Goal: Task Accomplishment & Management: Complete application form

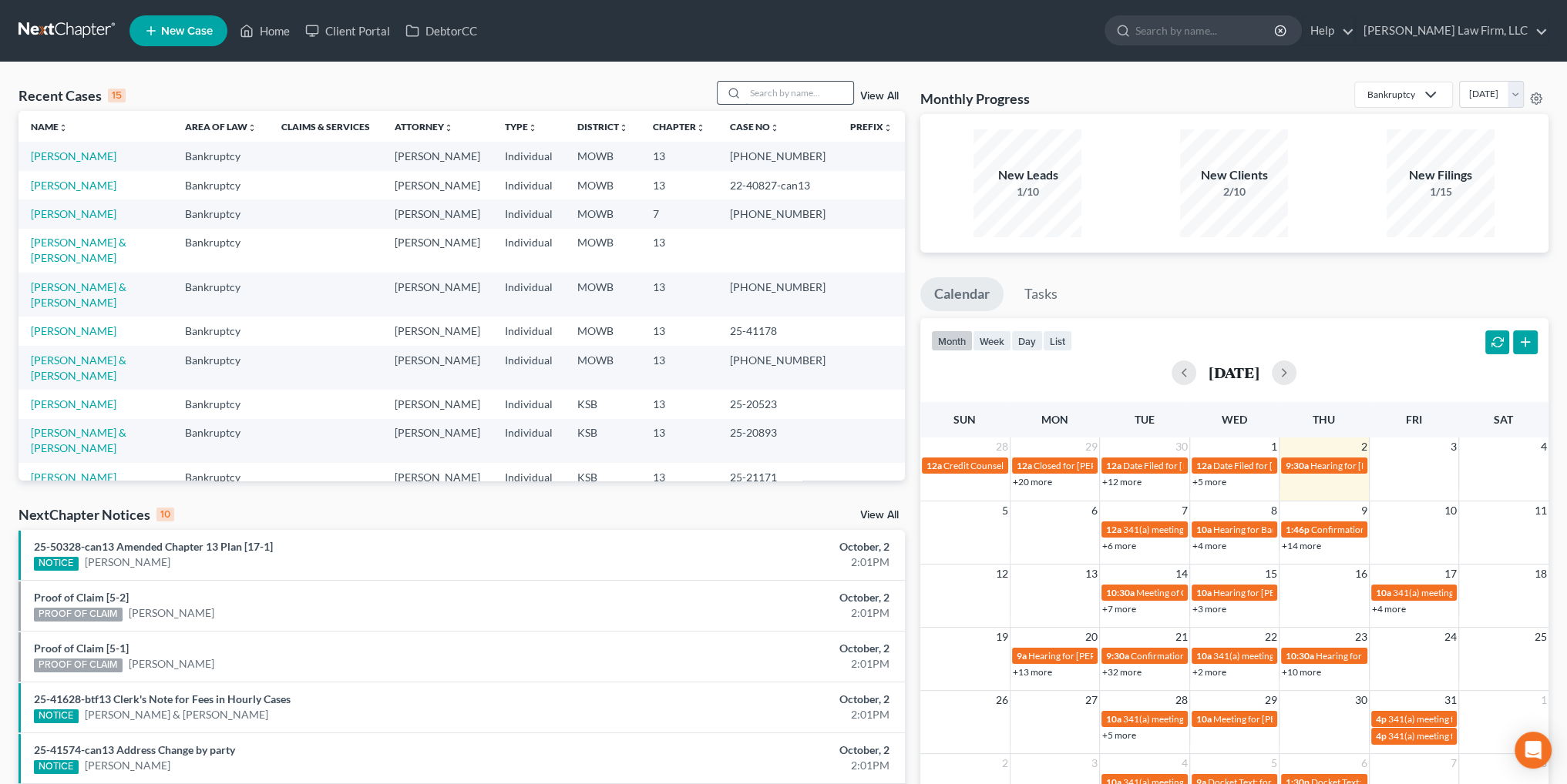
click at [800, 89] on input "search" at bounding box center [799, 92] width 108 height 22
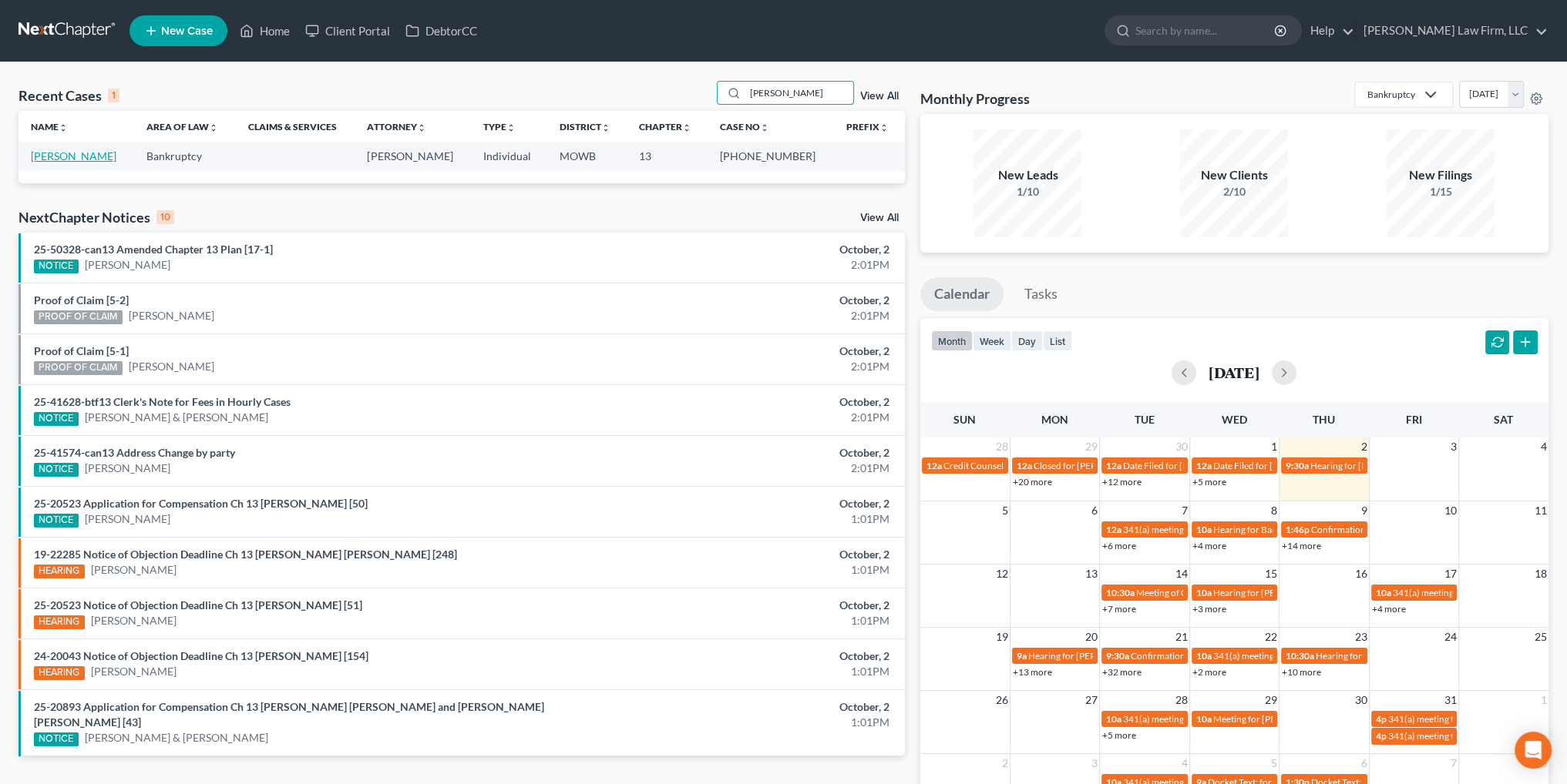
type input "[PERSON_NAME]"
click at [56, 154] on link "[PERSON_NAME]" at bounding box center [74, 156] width 86 height 13
select select "6"
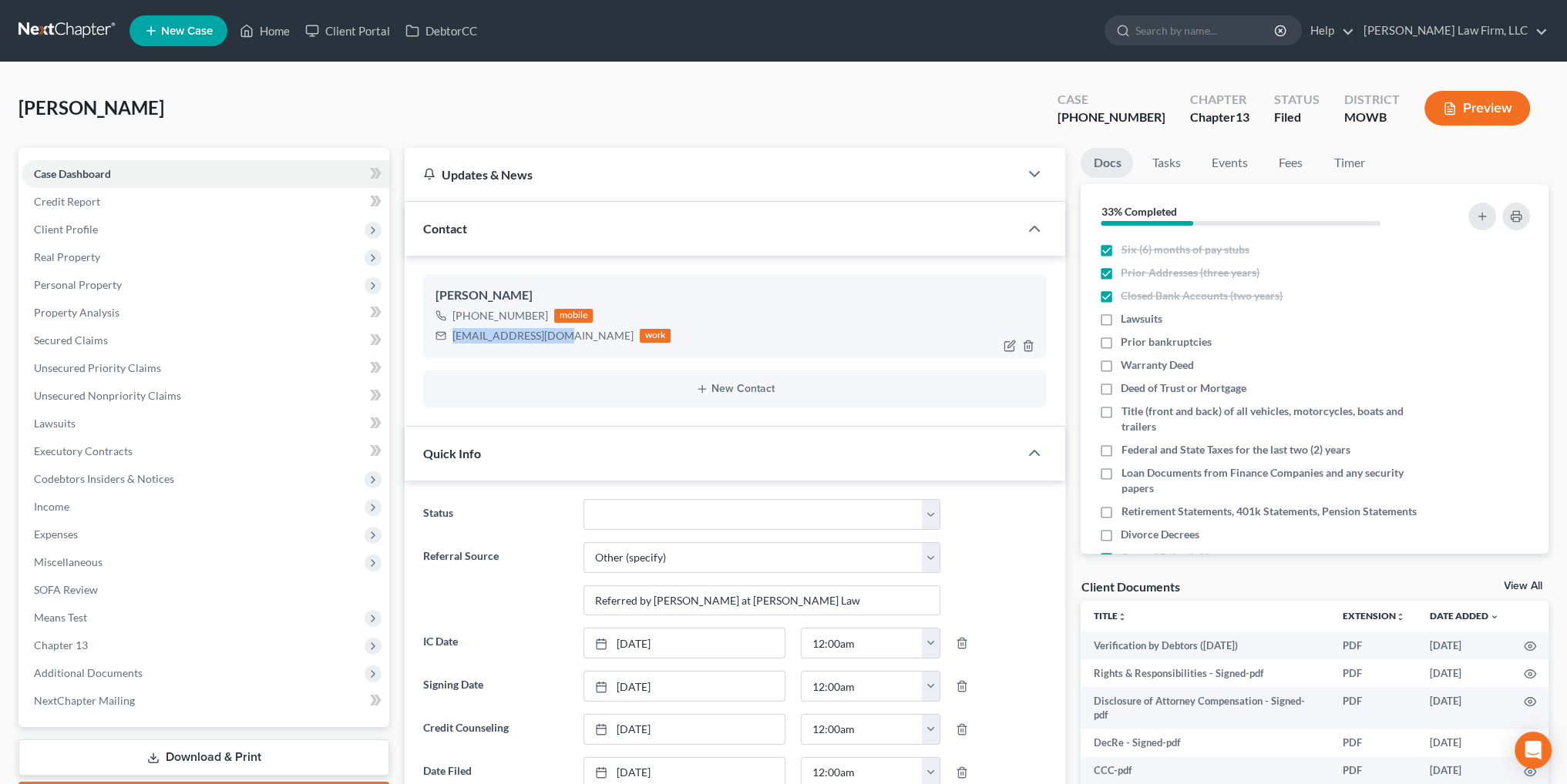
drag, startPoint x: 554, startPoint y: 334, endPoint x: 454, endPoint y: 334, distance: 100.0
click at [454, 334] on div "[EMAIL_ADDRESS][DOMAIN_NAME]" at bounding box center [543, 336] width 181 height 16
copy div "[EMAIL_ADDRESS][DOMAIN_NAME]"
click at [275, 30] on link "Home" at bounding box center [264, 30] width 65 height 28
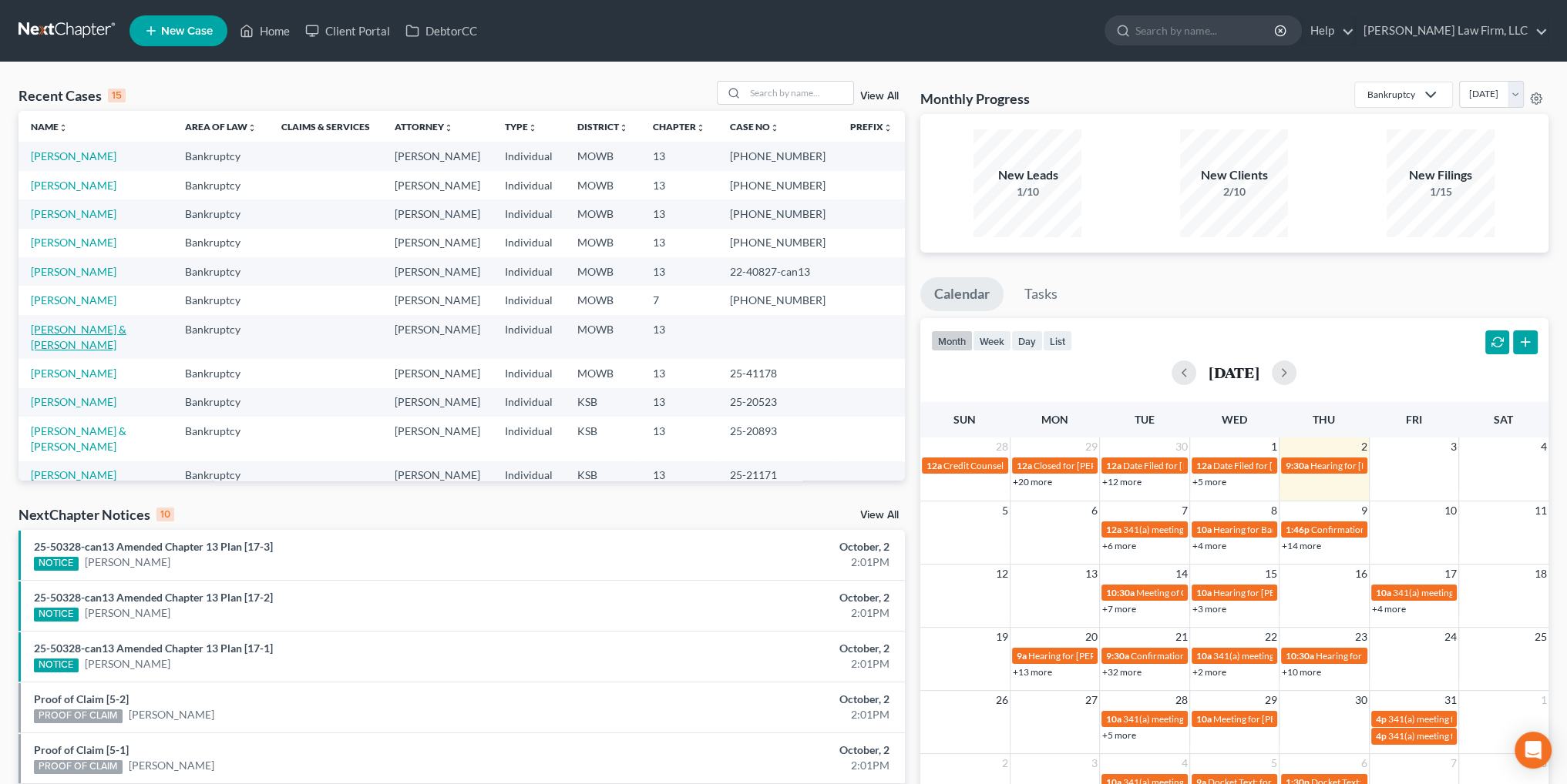
click at [88, 331] on link "[PERSON_NAME] & [PERSON_NAME]" at bounding box center [79, 337] width 95 height 28
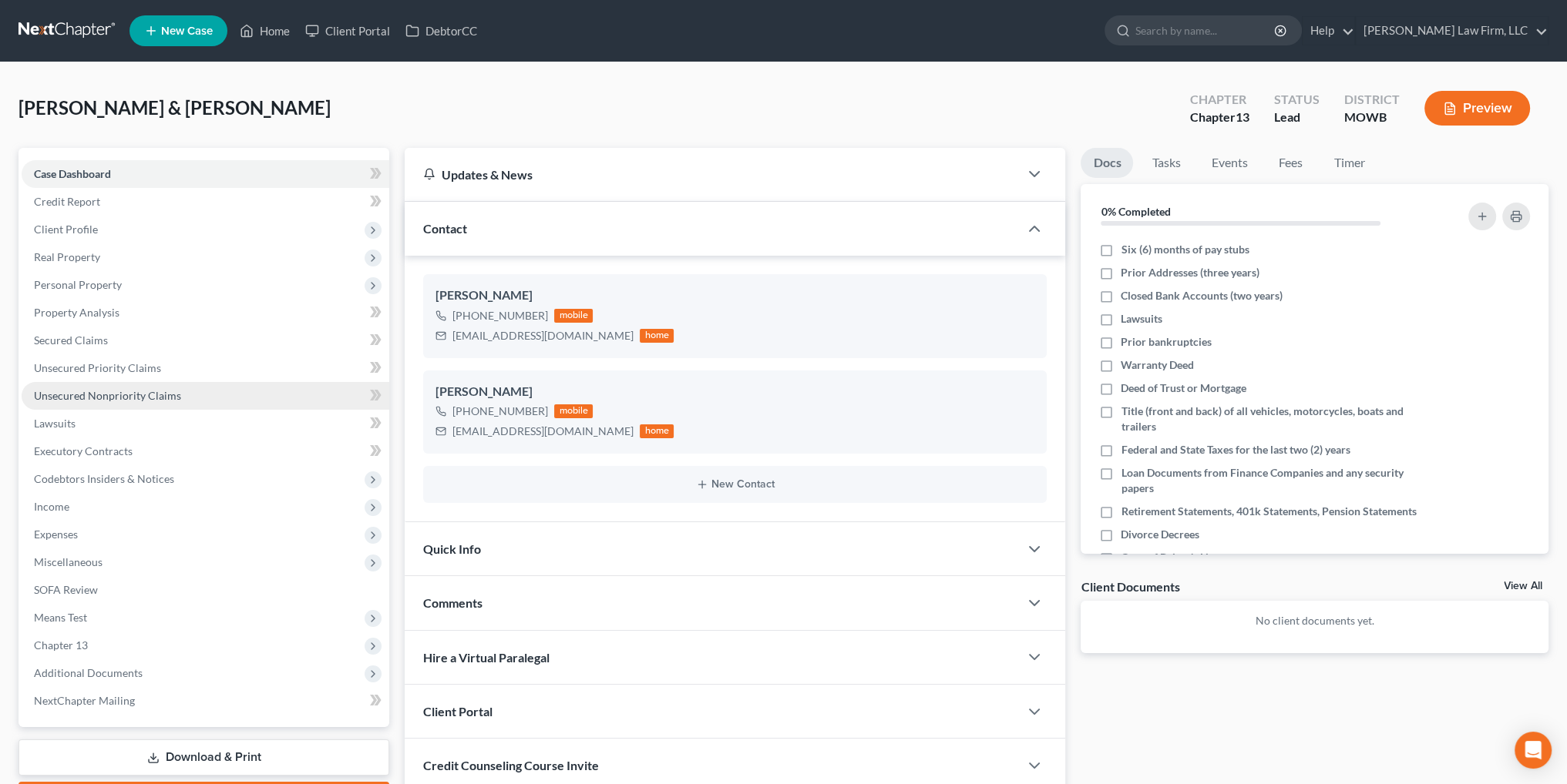
click at [72, 398] on span "Unsecured Nonpriority Claims" at bounding box center [107, 395] width 147 height 13
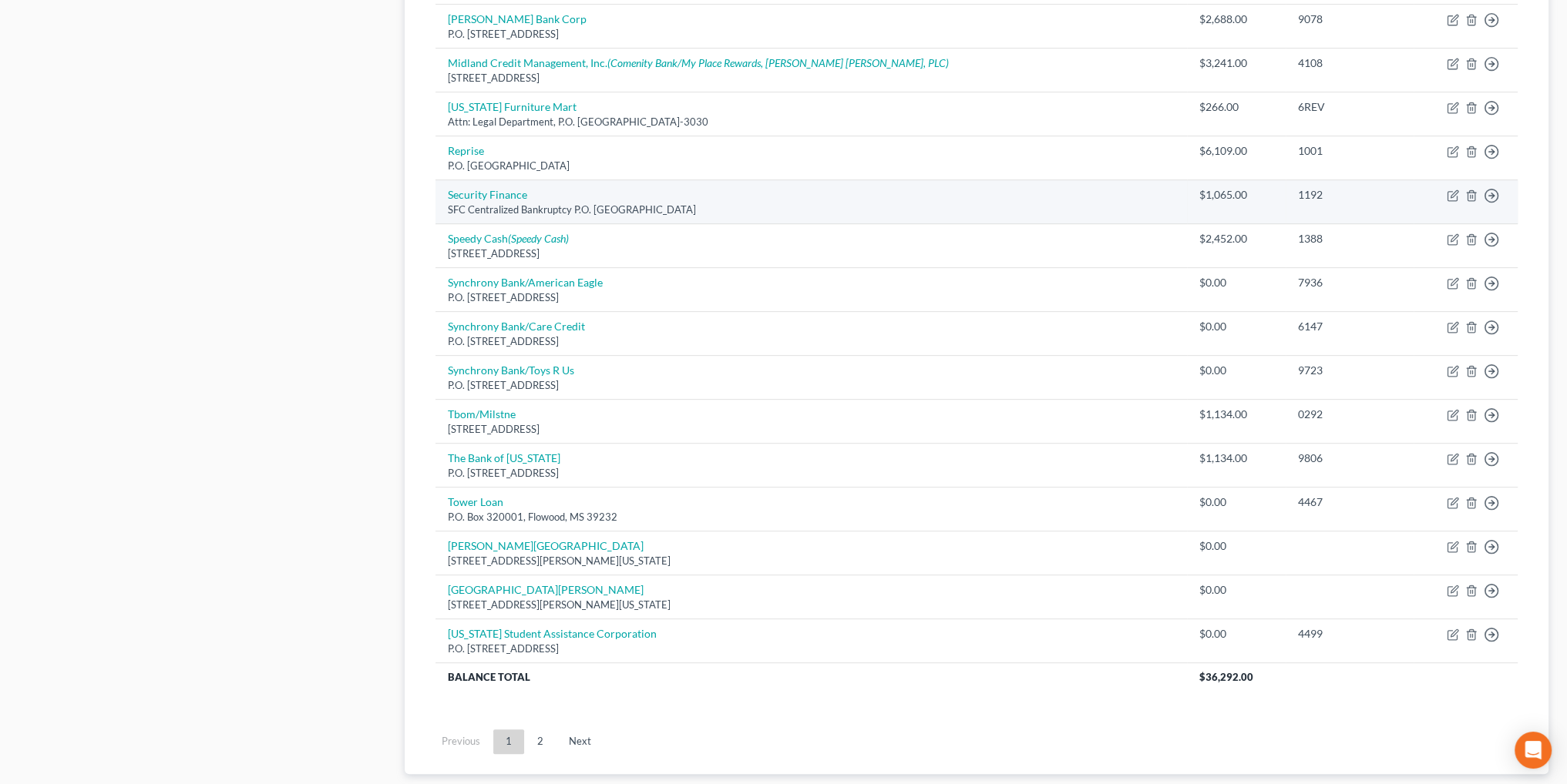
scroll to position [924, 0]
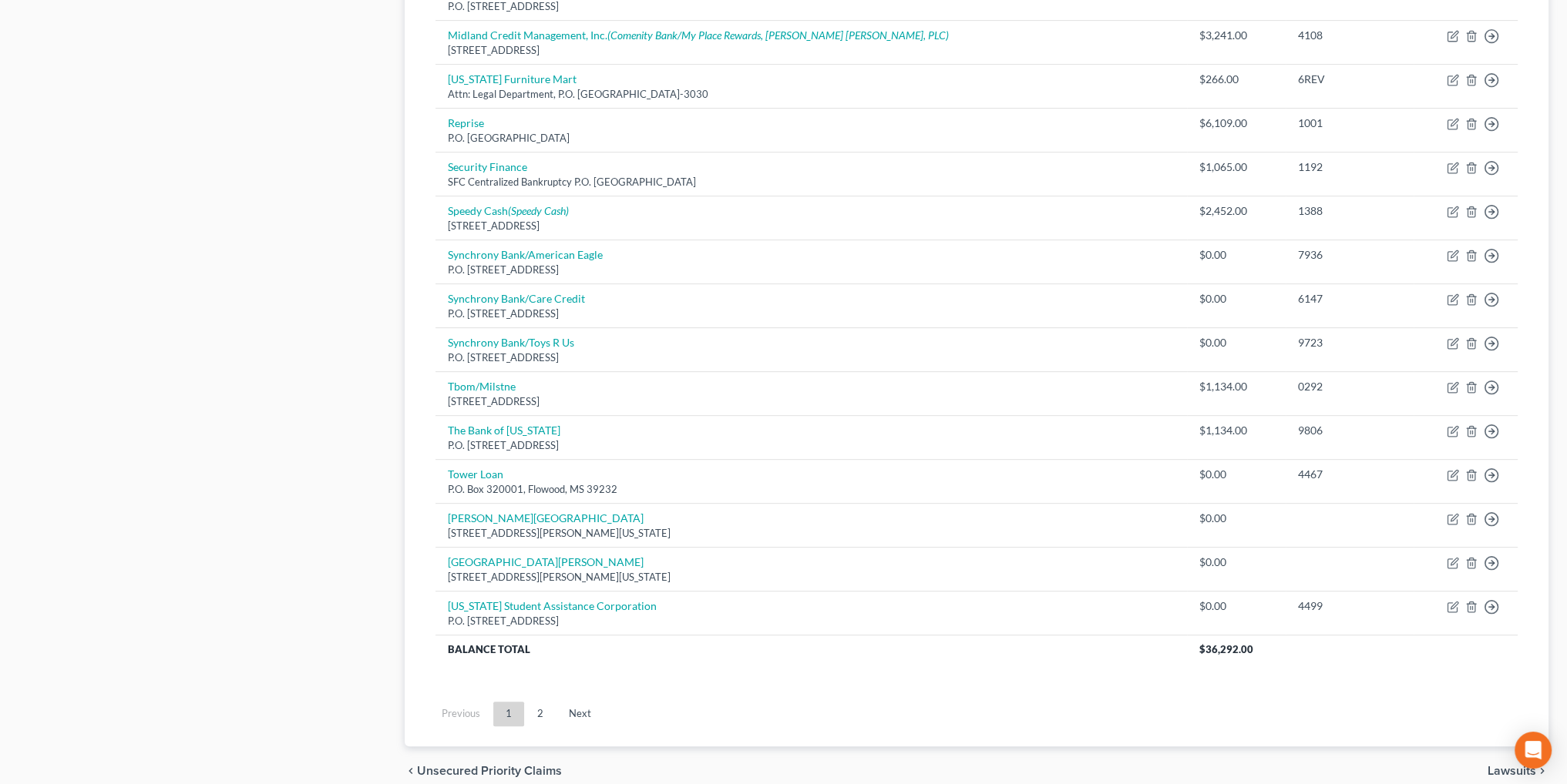
click at [539, 714] on link "2" at bounding box center [540, 714] width 31 height 24
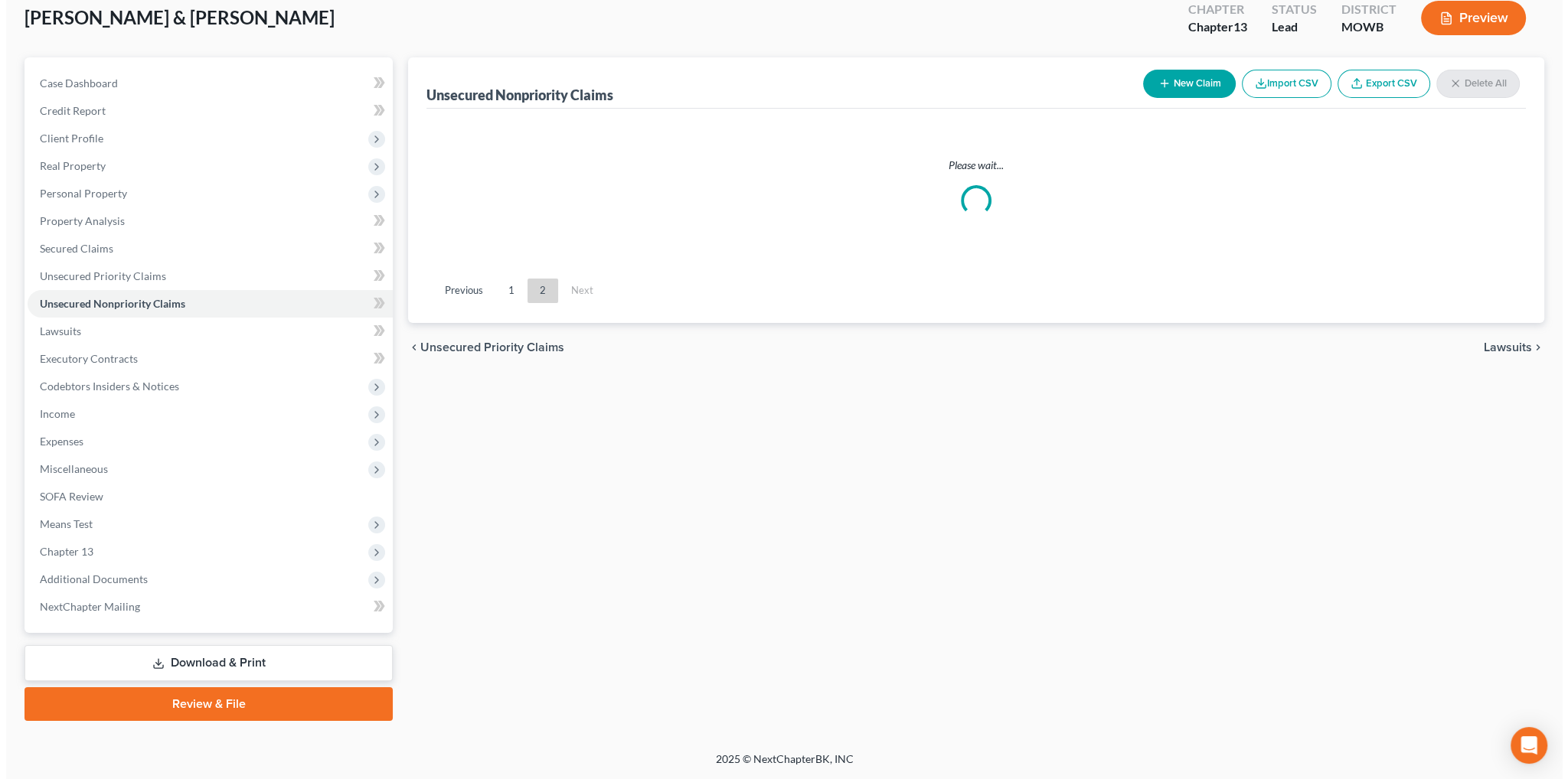
scroll to position [89, 0]
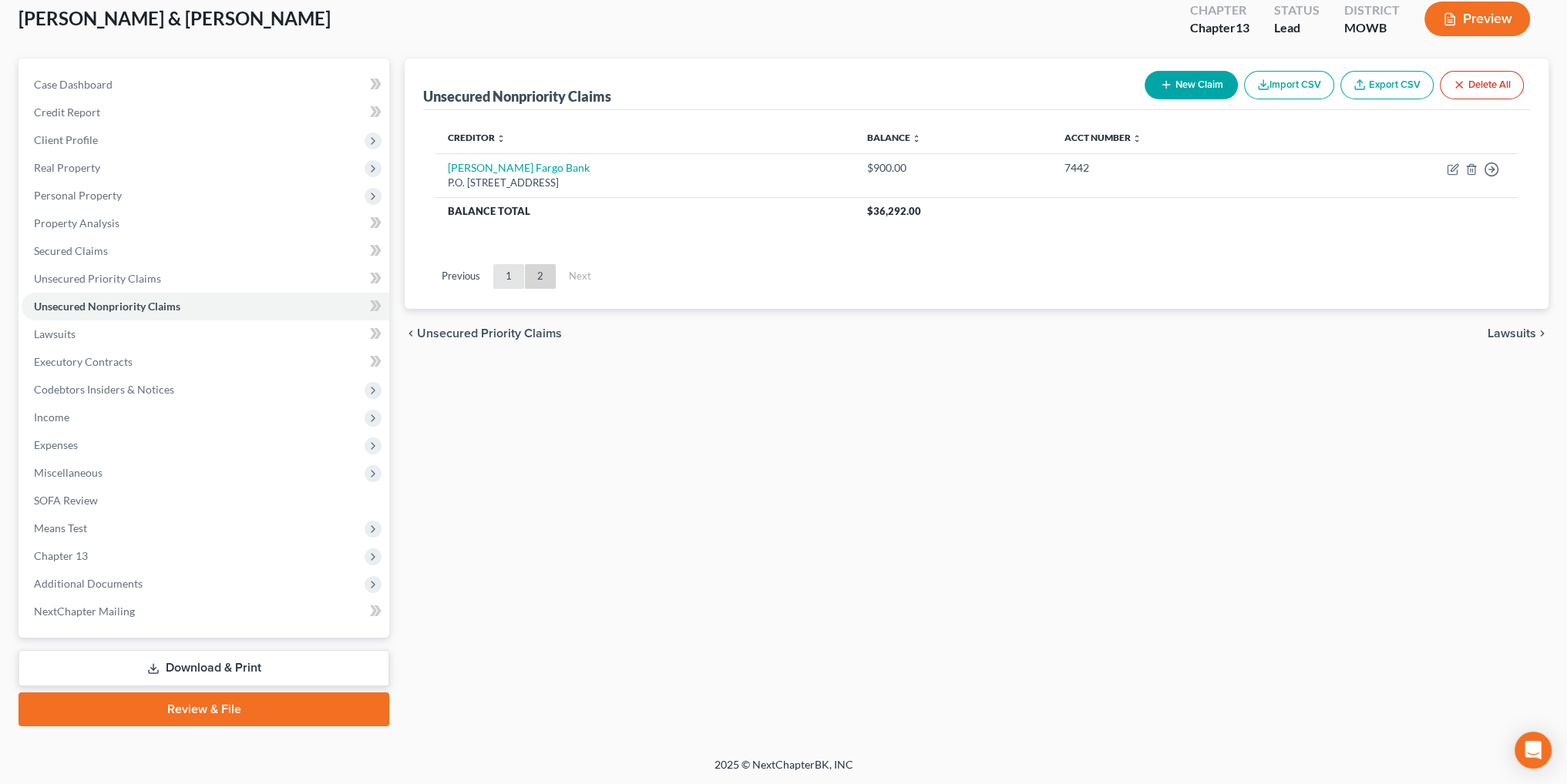
click at [510, 281] on link "1" at bounding box center [509, 276] width 31 height 24
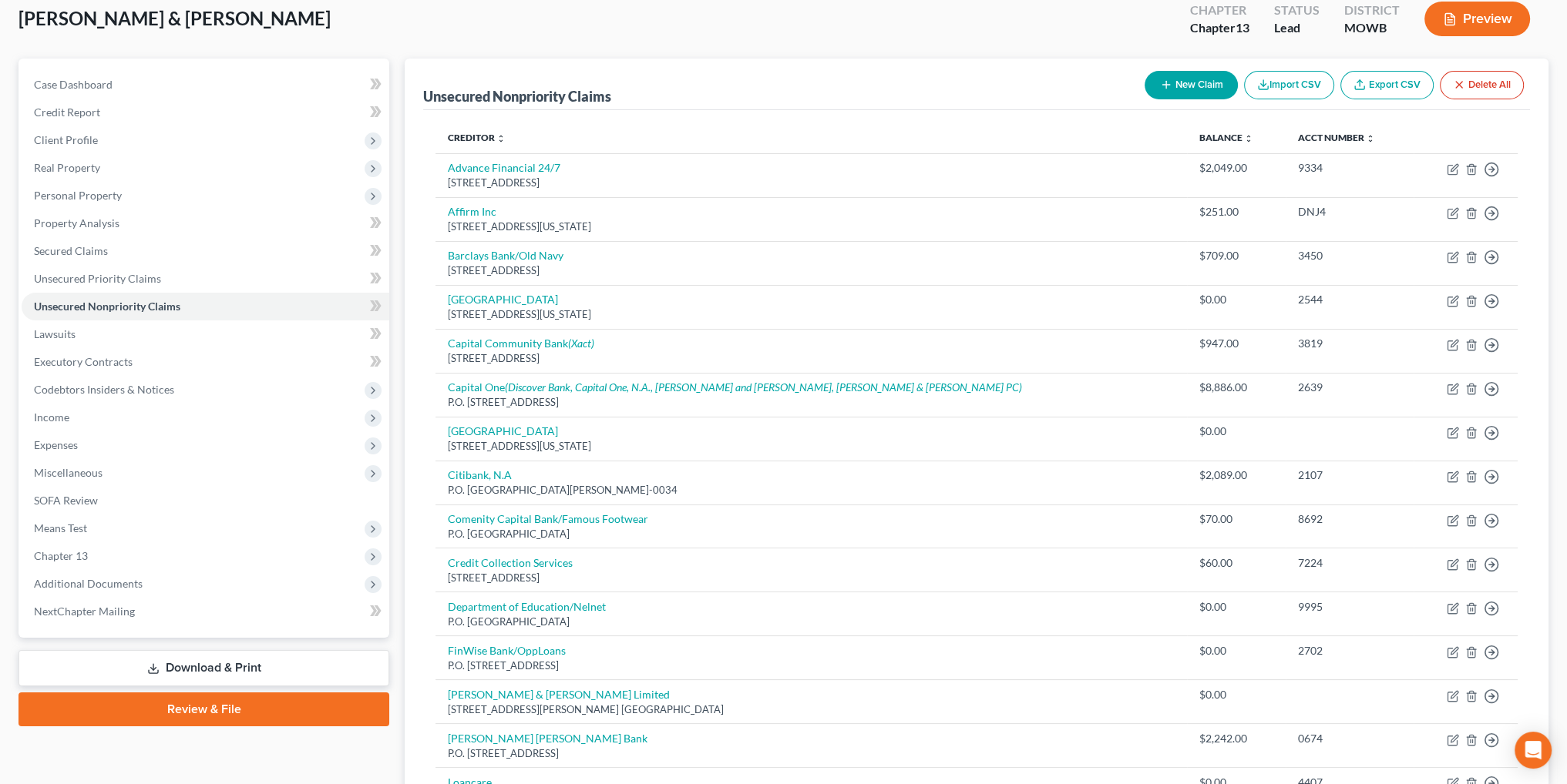
click at [1162, 81] on icon "button" at bounding box center [1166, 85] width 13 height 13
select select "2"
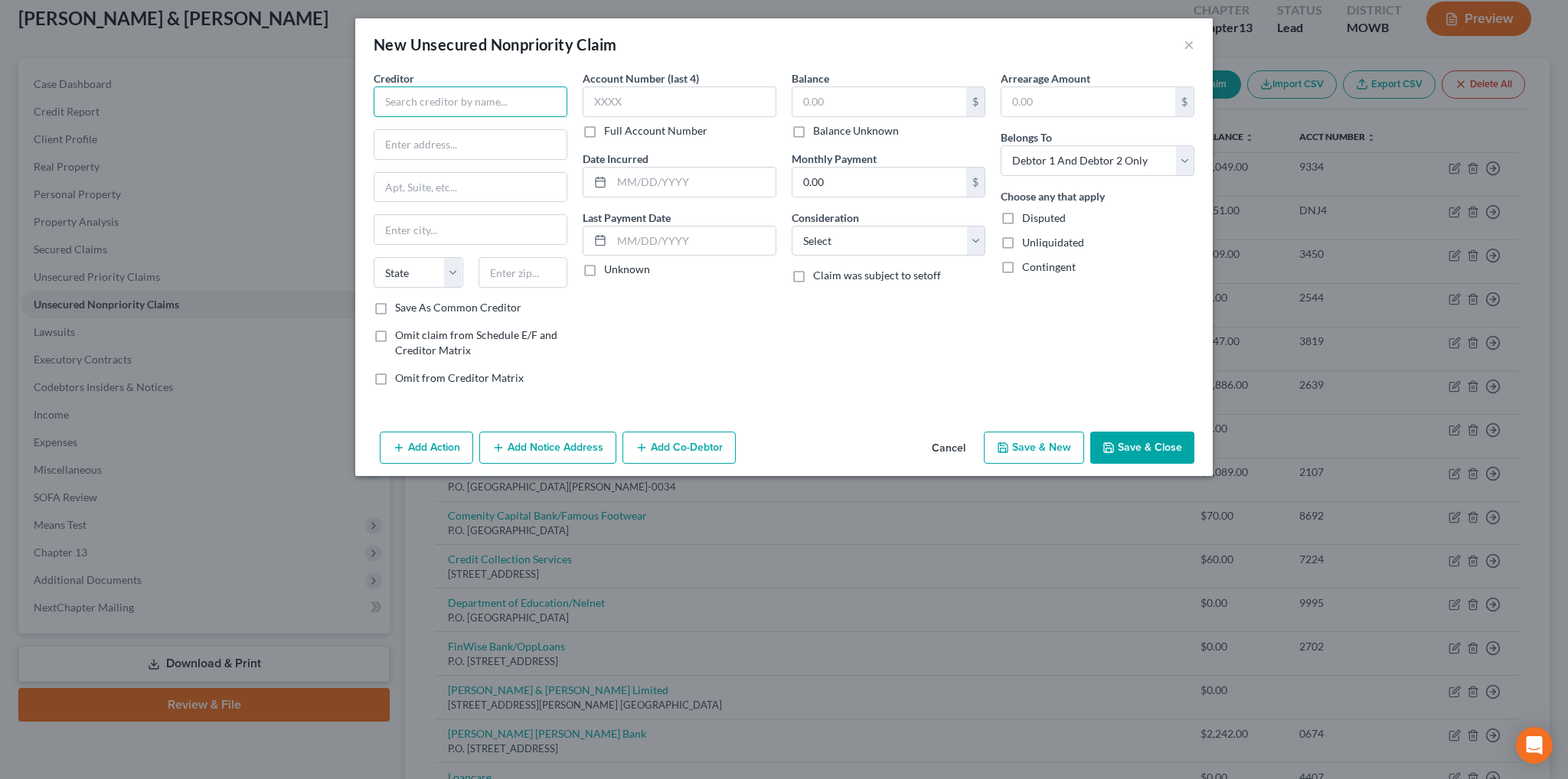
click at [527, 99] on input "text" at bounding box center [470, 101] width 193 height 31
type input "Synchrony Bank/Amazon"
click at [673, 94] on input "text" at bounding box center [680, 101] width 193 height 31
type input "4565"
click at [807, 101] on input "text" at bounding box center [880, 101] width 174 height 29
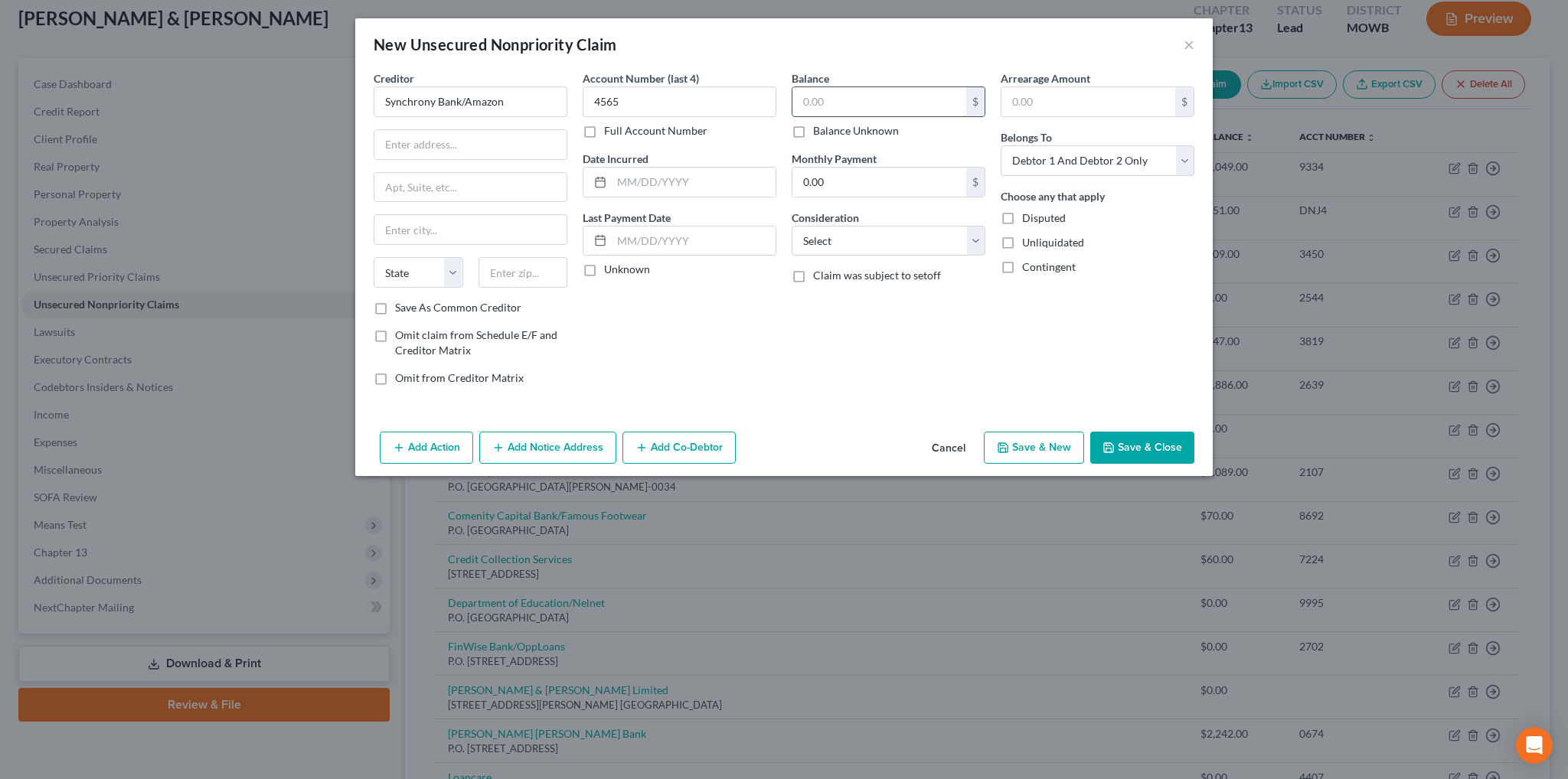
click at [853, 101] on input "text" at bounding box center [880, 101] width 174 height 29
type input "2,054.90"
drag, startPoint x: 892, startPoint y: 245, endPoint x: 891, endPoint y: 254, distance: 9.1
click at [892, 245] on select "Select Cable / Satellite Services Collection Agency Credit Card Debt Debt Couns…" at bounding box center [888, 242] width 193 height 31
select select "2"
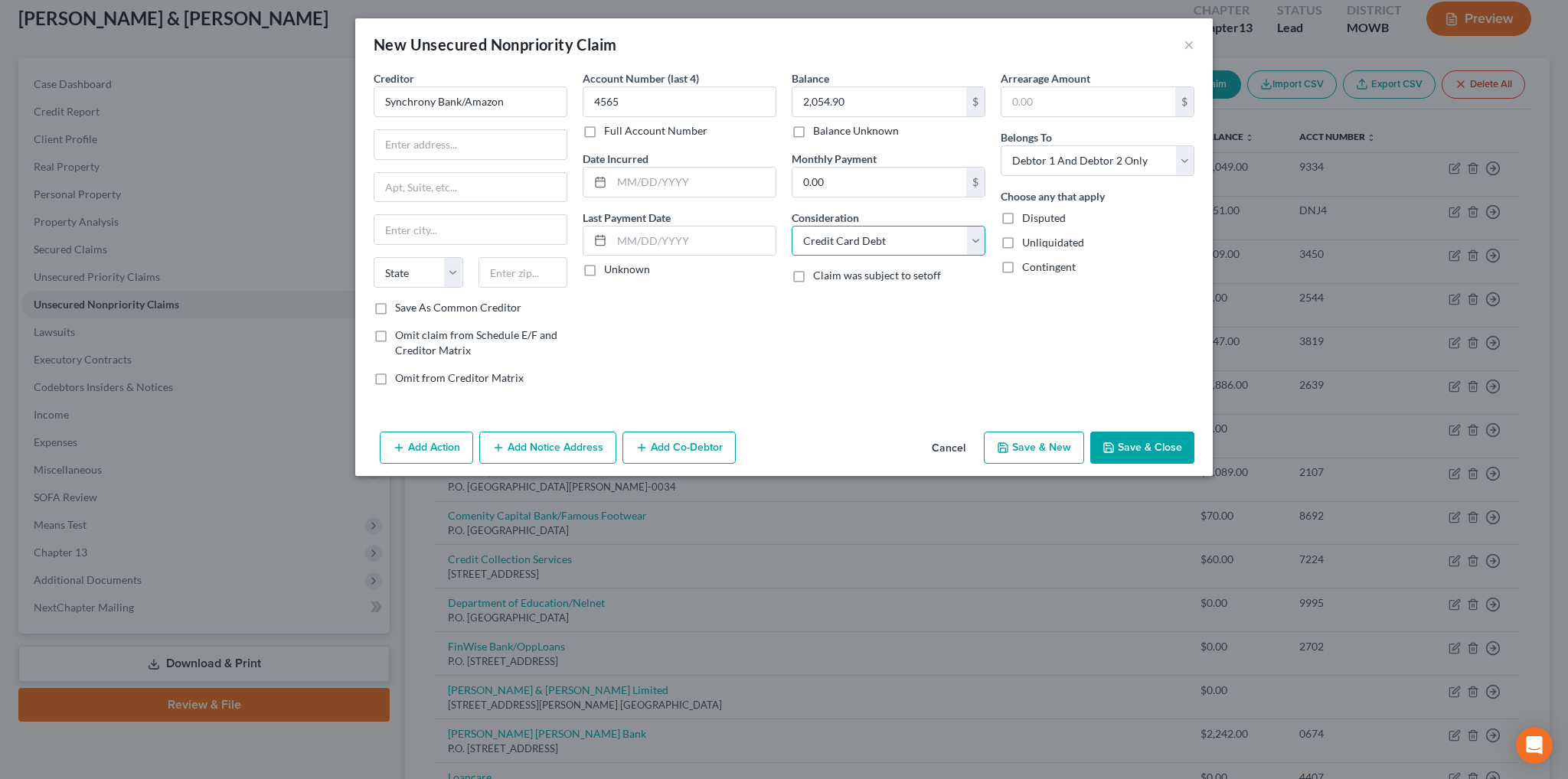
click at [792, 226] on select "Select Cable / Satellite Services Collection Agency Credit Card Debt Debt Couns…" at bounding box center [888, 242] width 193 height 31
click at [657, 178] on input "text" at bounding box center [693, 182] width 163 height 29
type input "06/2019"
click at [555, 446] on button "Add Notice Address" at bounding box center [548, 447] width 137 height 32
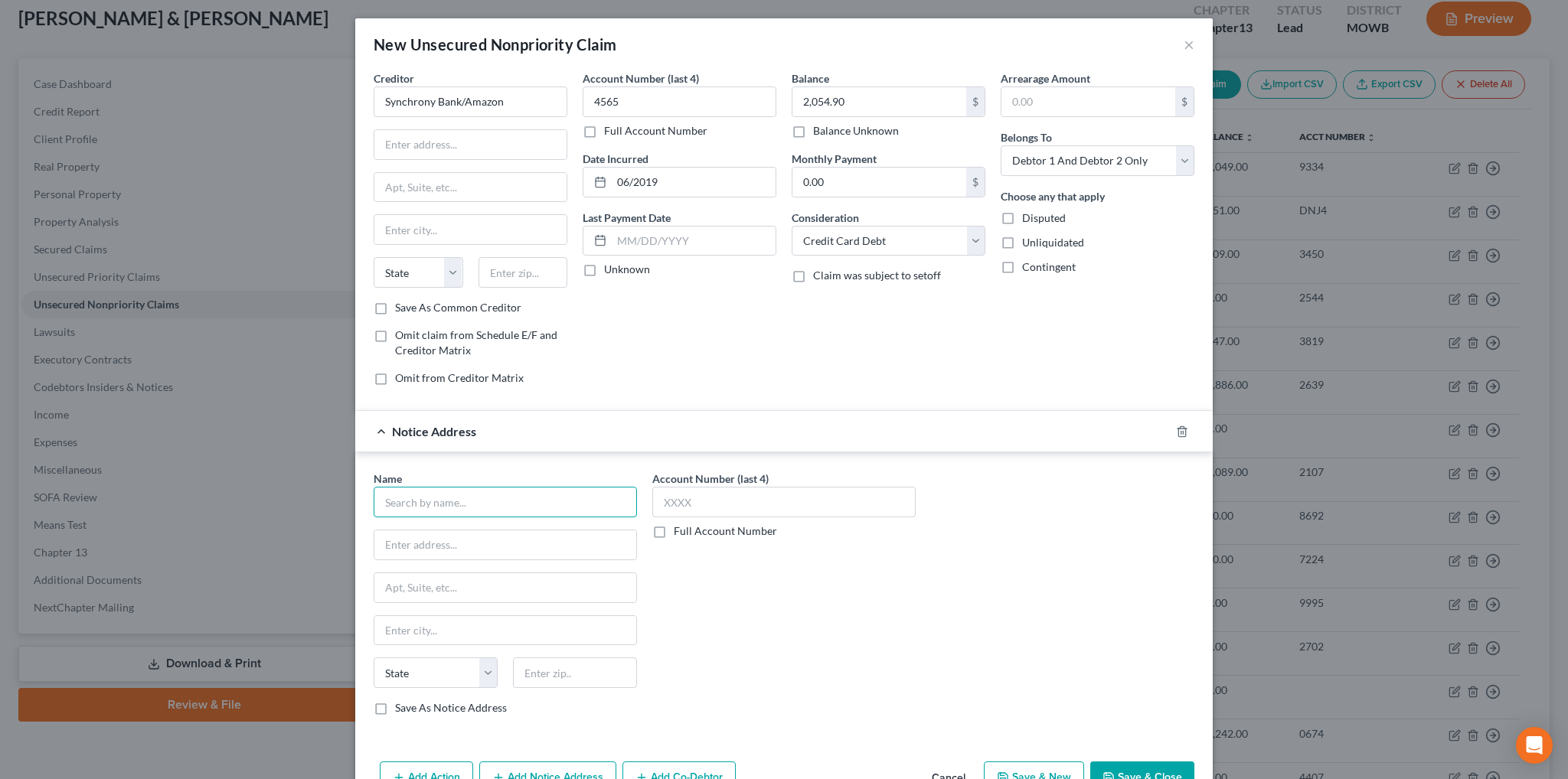
click at [449, 501] on input "text" at bounding box center [505, 503] width 263 height 31
type input "Portfolio Recovery Associates"
click at [438, 547] on div "P.O. [GEOGRAPHIC_DATA]-1067" at bounding box center [465, 542] width 160 height 13
type input "P.O. Box 41067"
type input "[GEOGRAPHIC_DATA]"
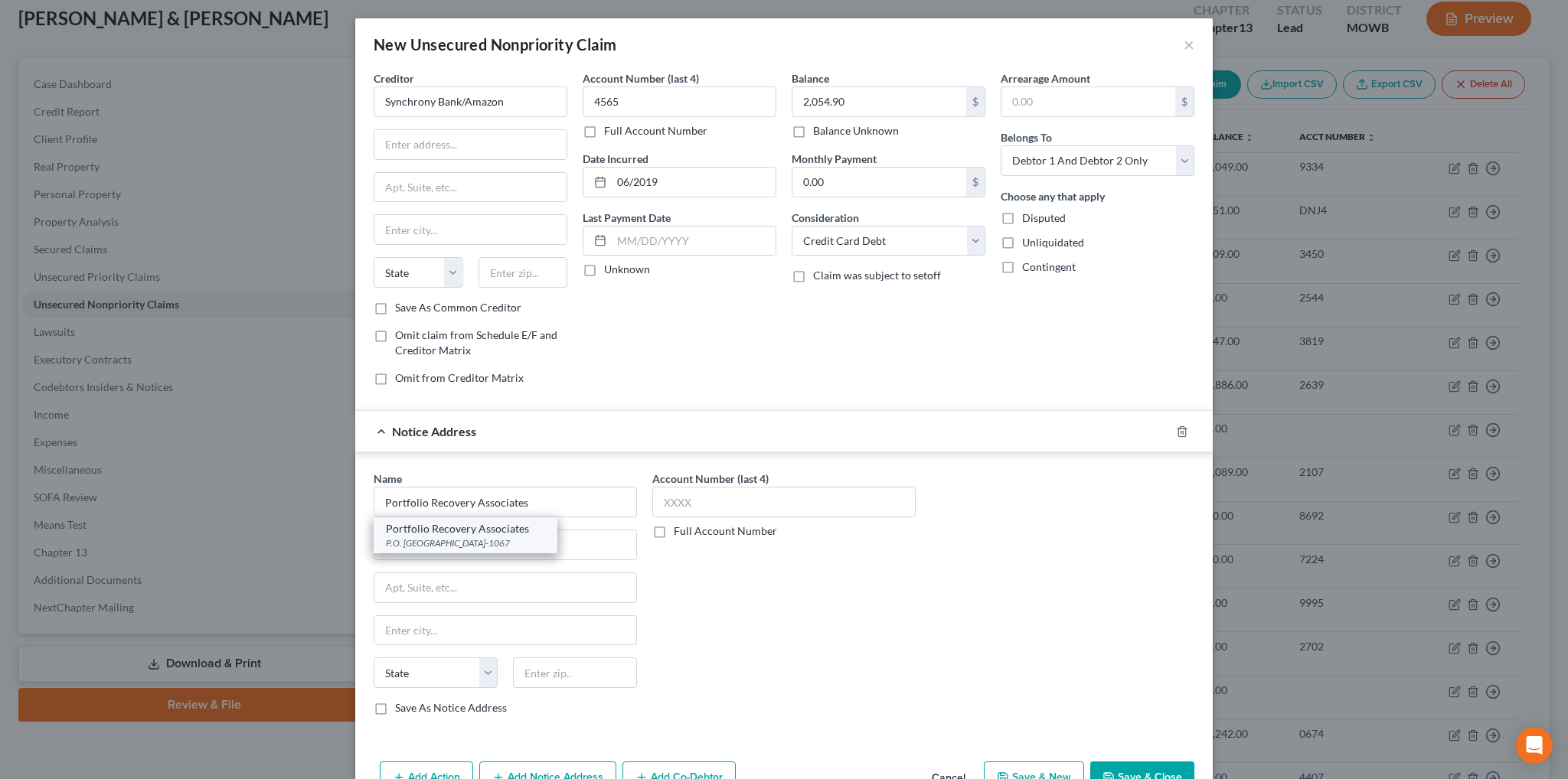
select select "48"
type input "23541-1067"
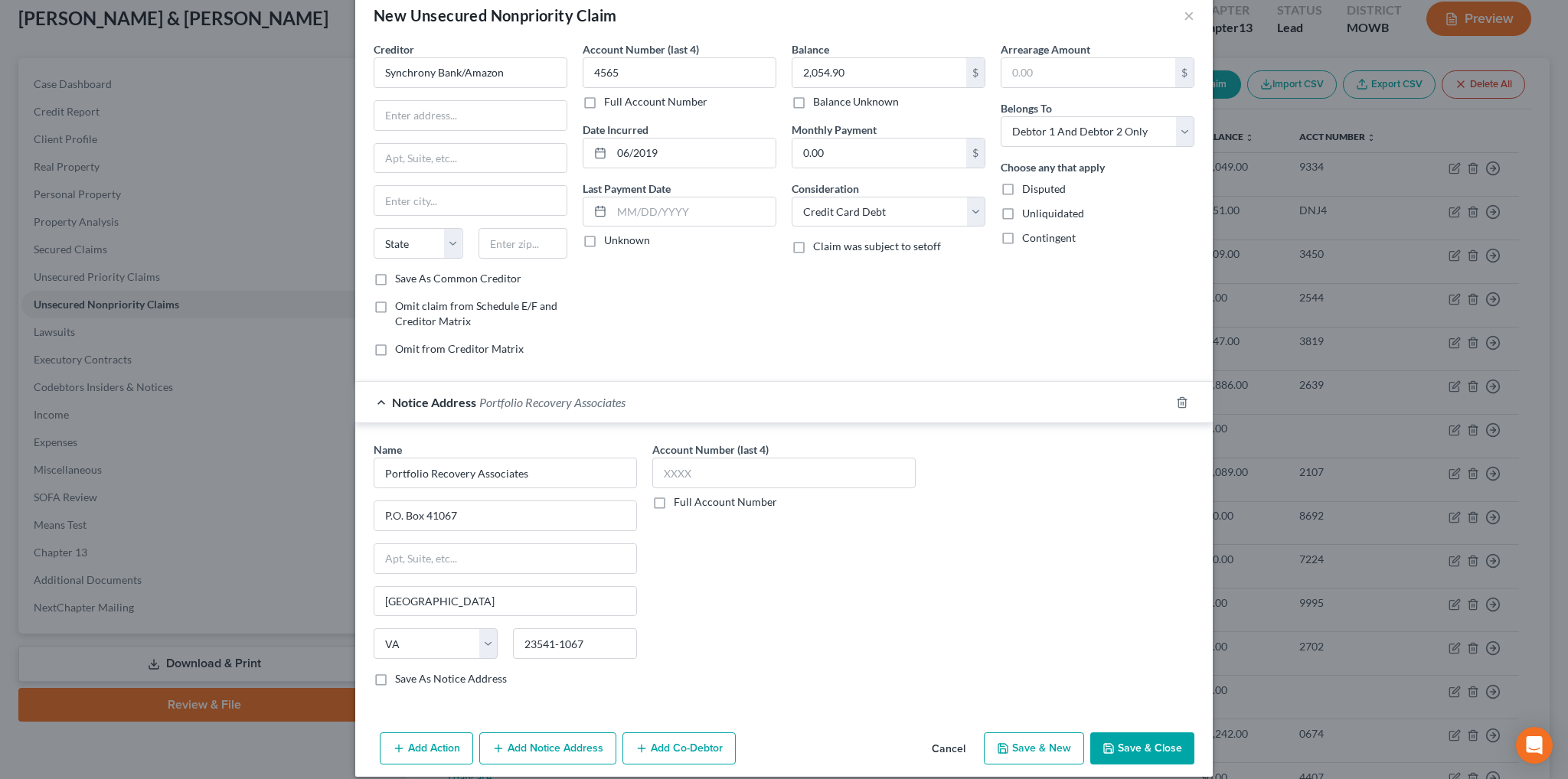
scroll to position [43, 0]
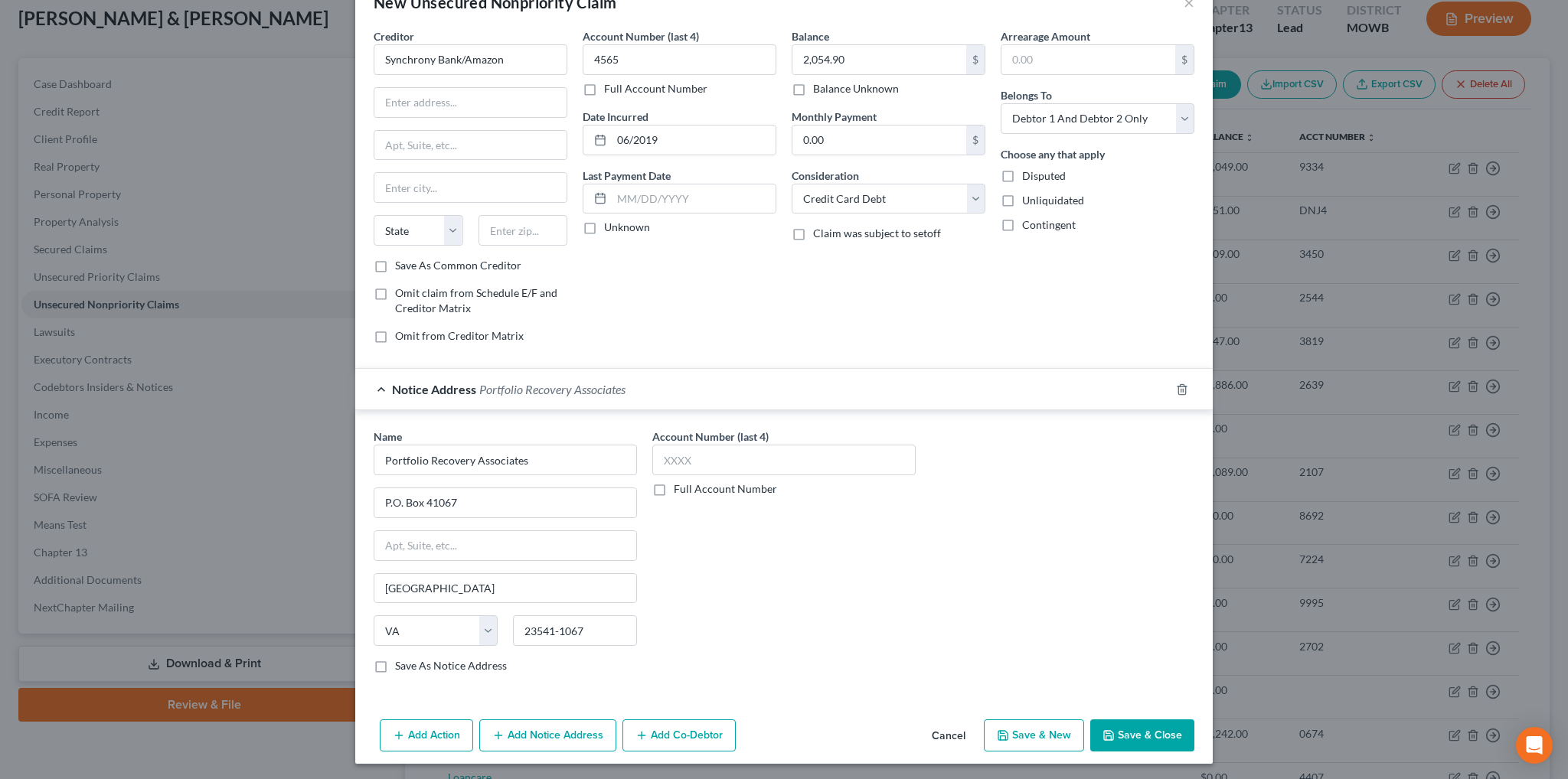
click at [549, 731] on button "Add Notice Address" at bounding box center [548, 735] width 137 height 32
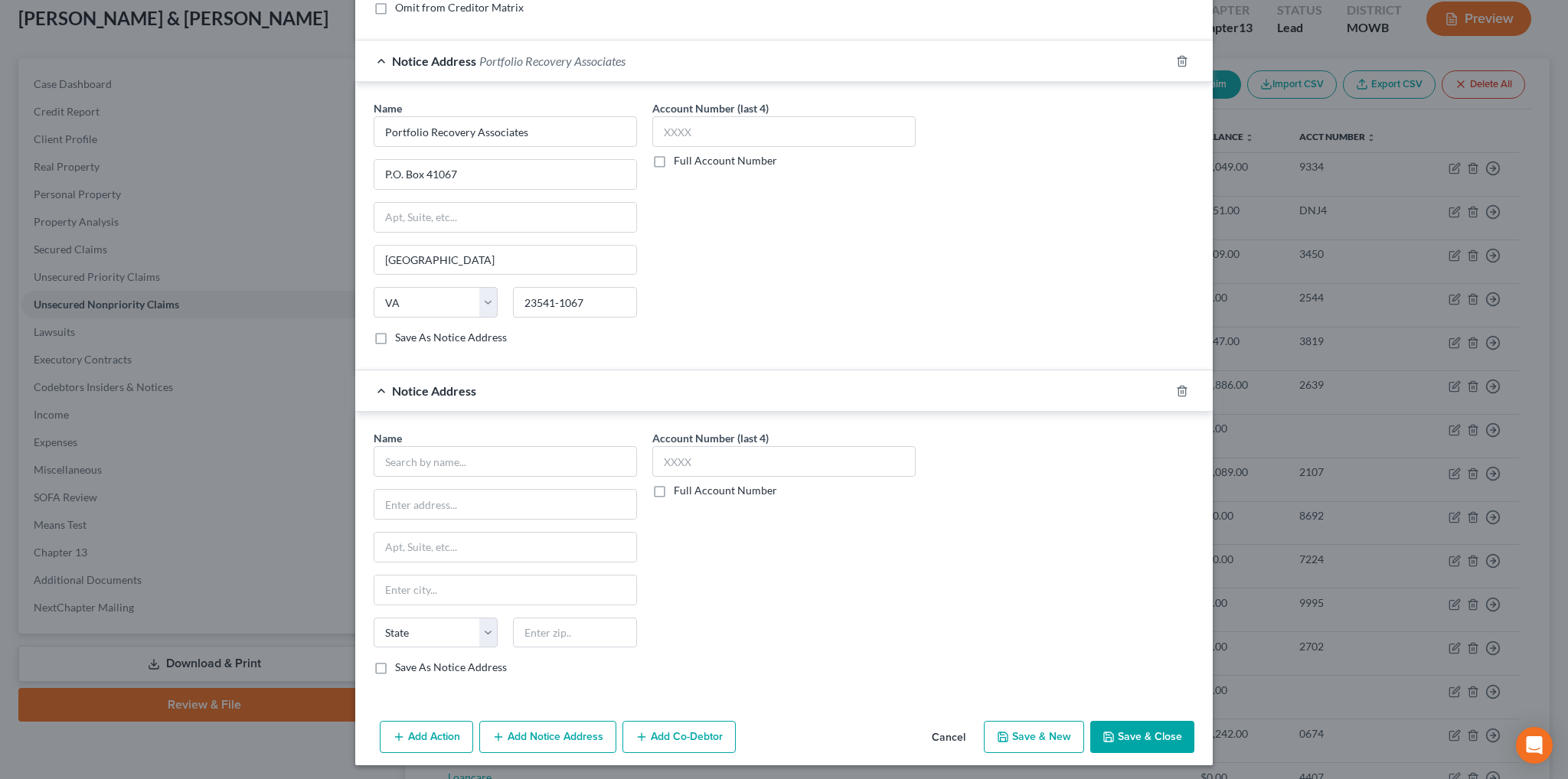
scroll to position [0, 0]
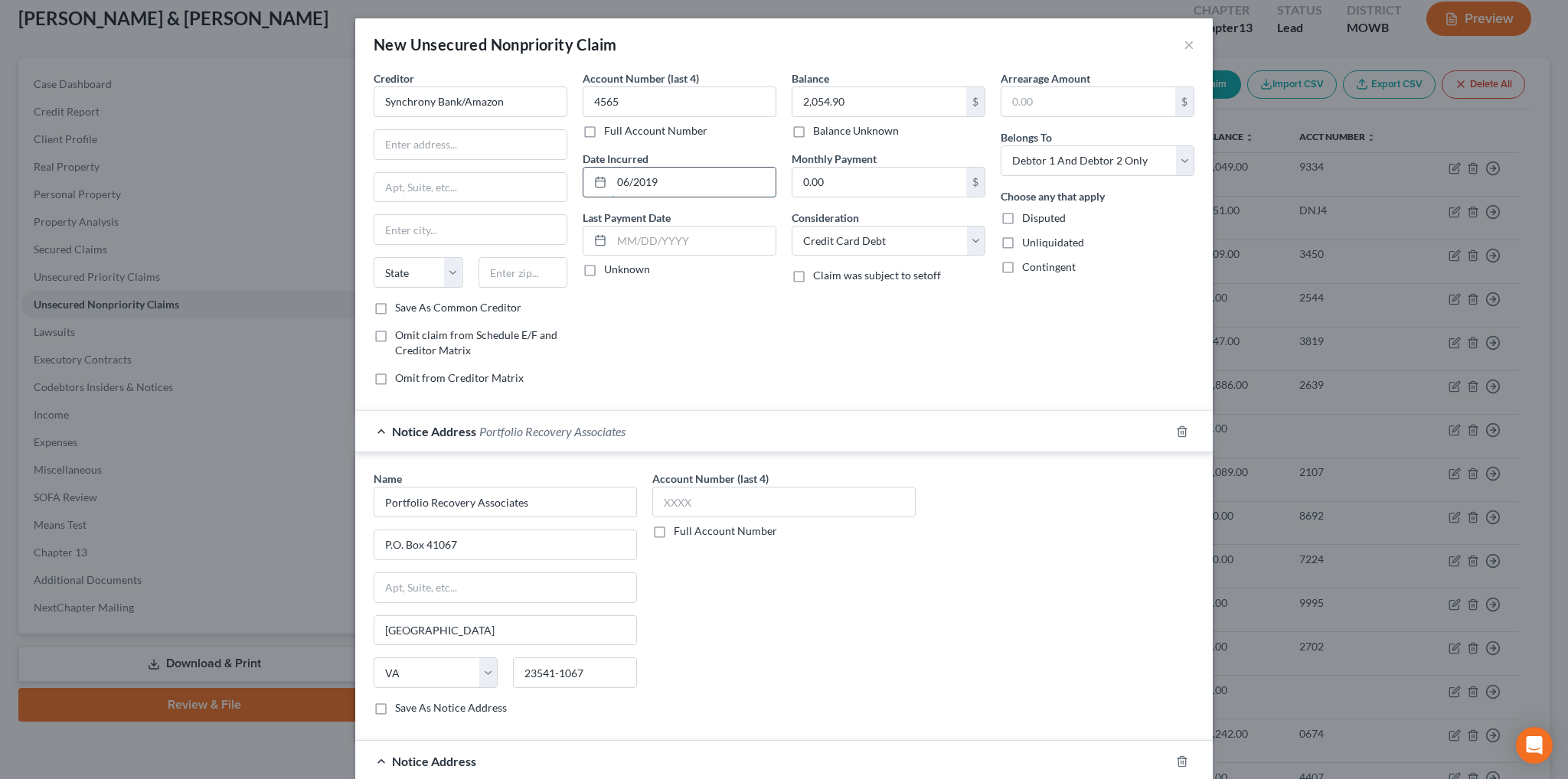
drag, startPoint x: 664, startPoint y: 180, endPoint x: 600, endPoint y: 186, distance: 64.3
click at [600, 186] on div "06/2019" at bounding box center [680, 183] width 193 height 31
type input "07/2018"
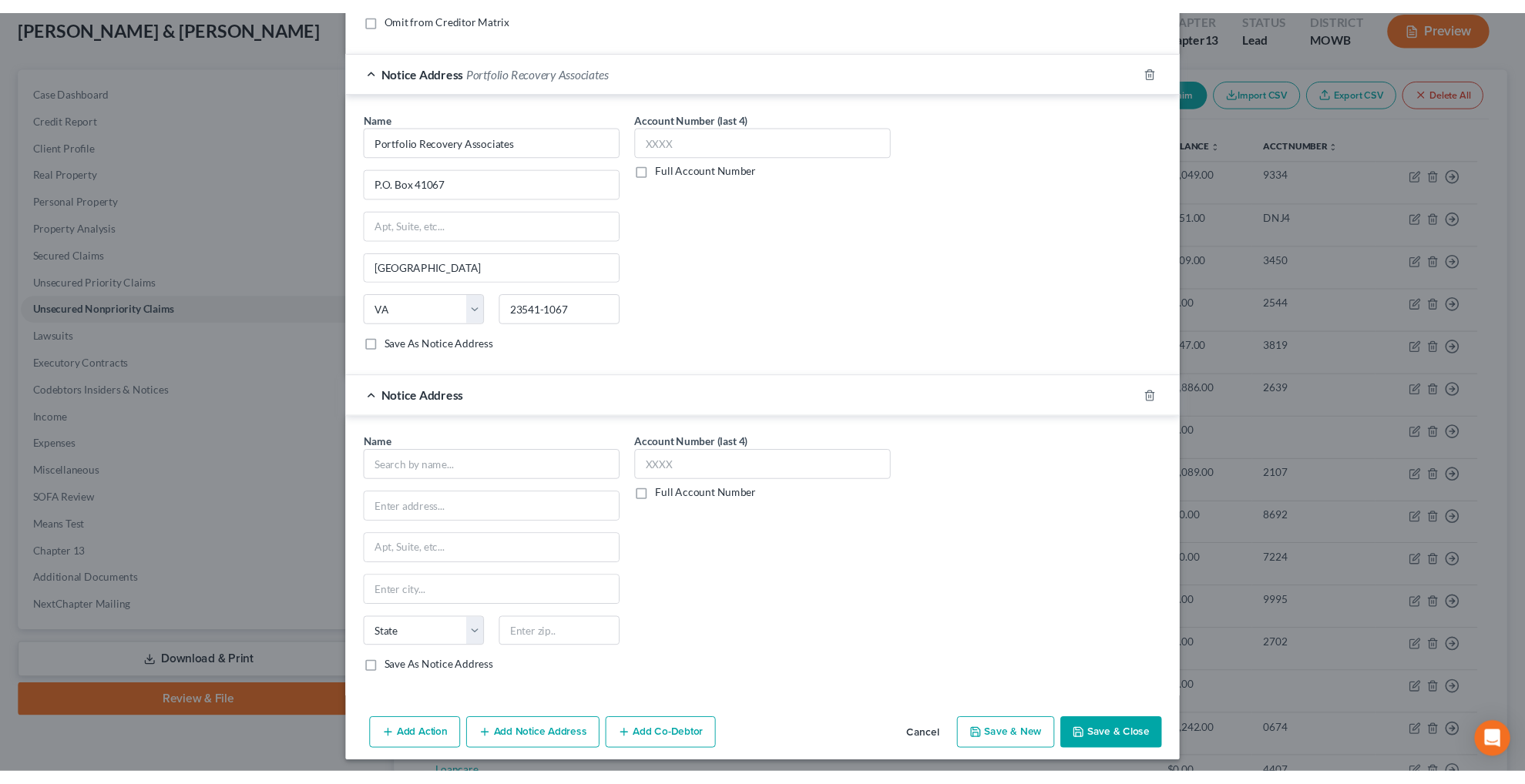
scroll to position [373, 0]
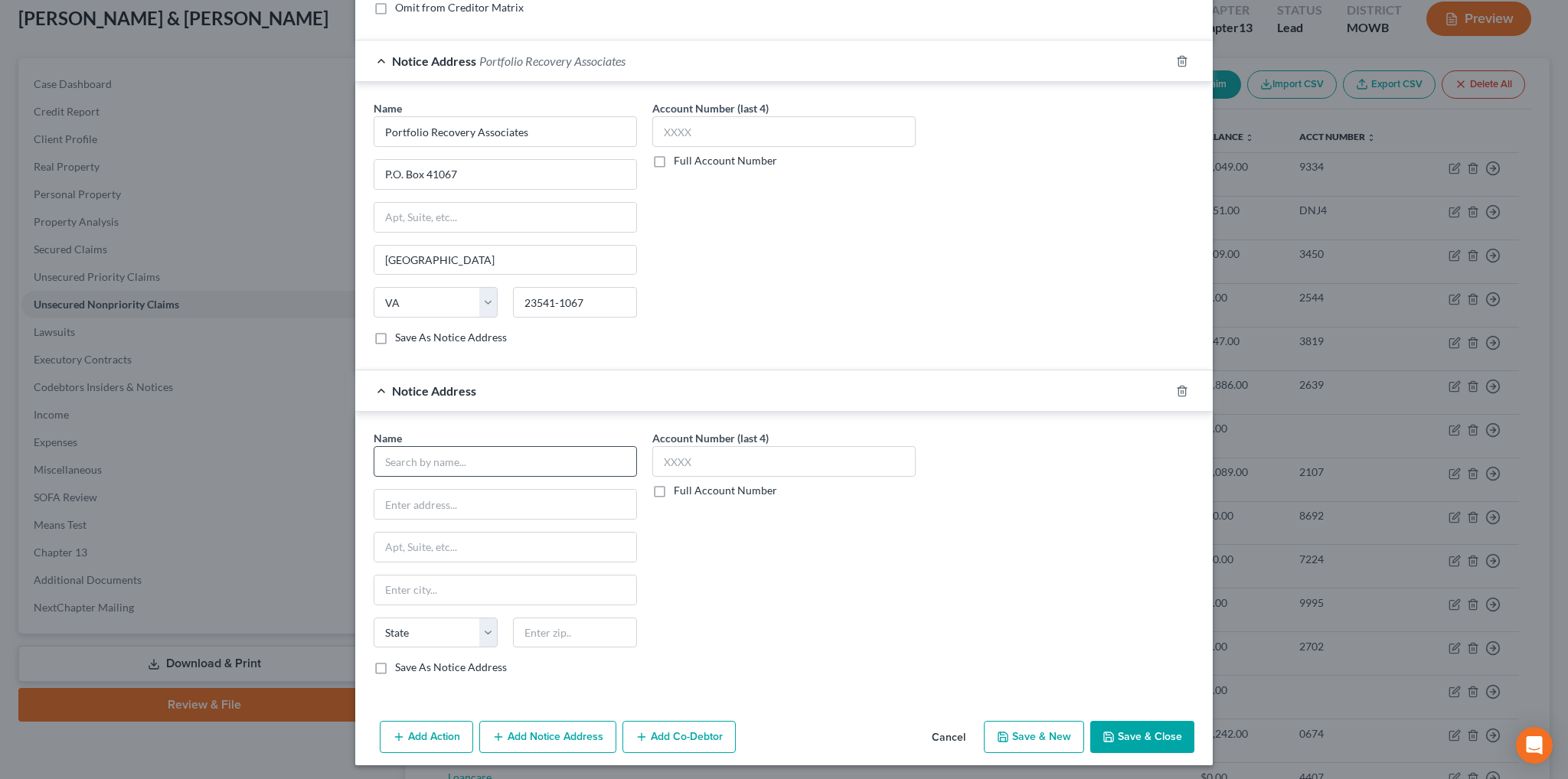
type input "2,089.00"
click at [513, 461] on input "text" at bounding box center [505, 462] width 263 height 31
type input "Portfolio Recovery Associates"
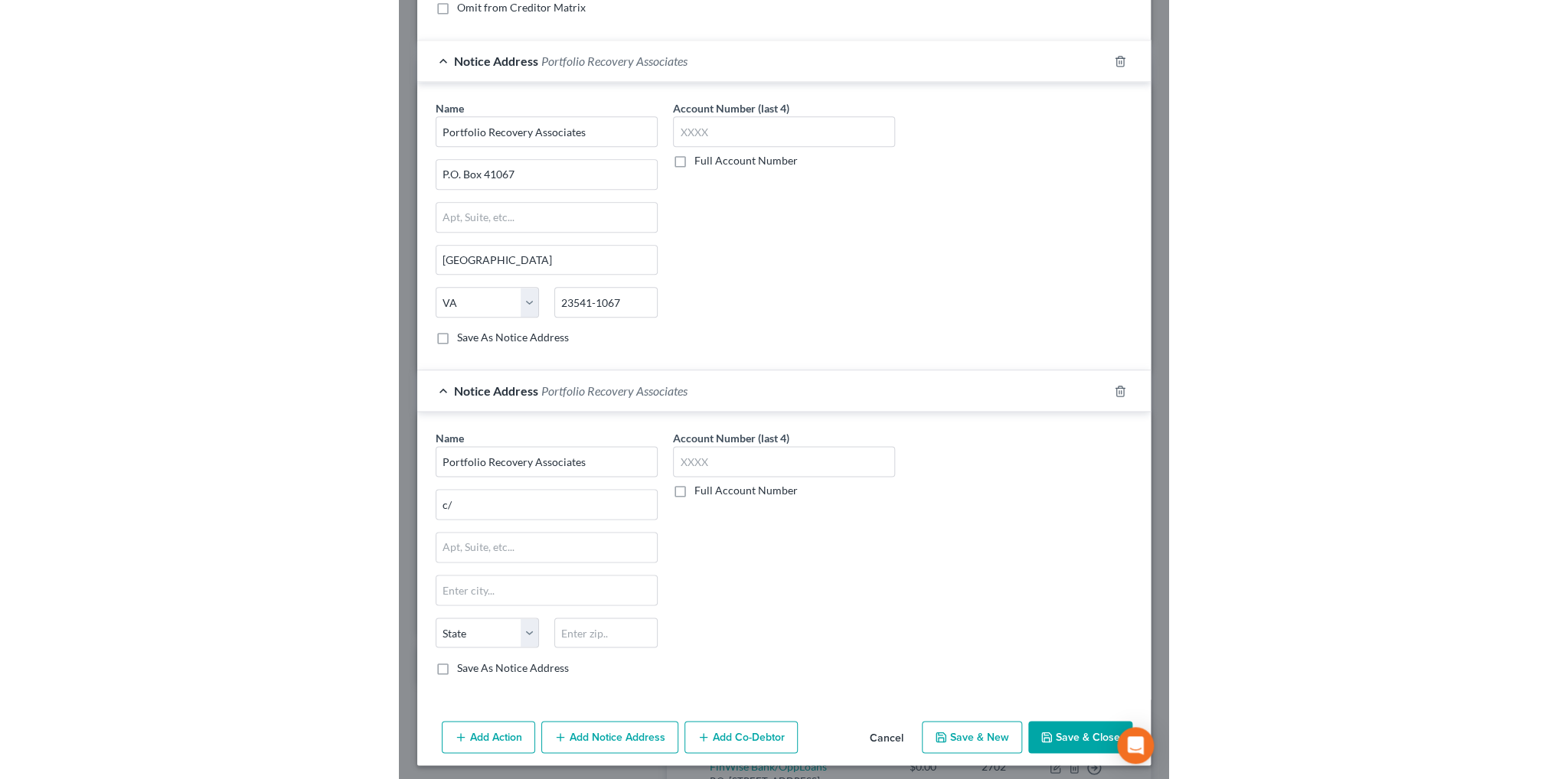
scroll to position [89, 0]
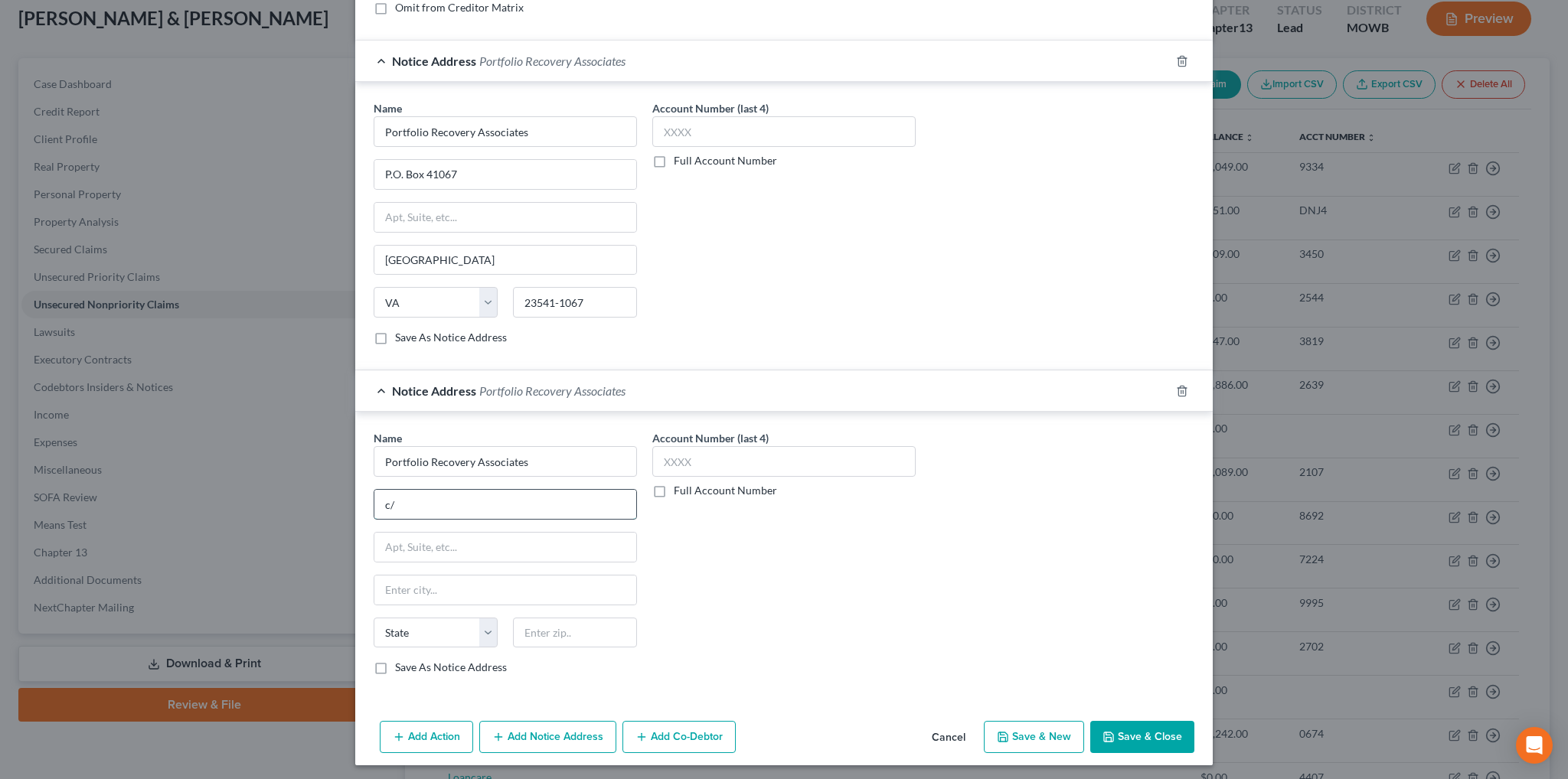
click at [415, 500] on input "c/" at bounding box center [505, 505] width 262 height 29
type input "c/o [PERSON_NAME]"
type input "[STREET_ADDRESS][PERSON_NAME]"
type input "[GEOGRAPHIC_DATA]"
click at [548, 636] on input "text" at bounding box center [575, 633] width 124 height 31
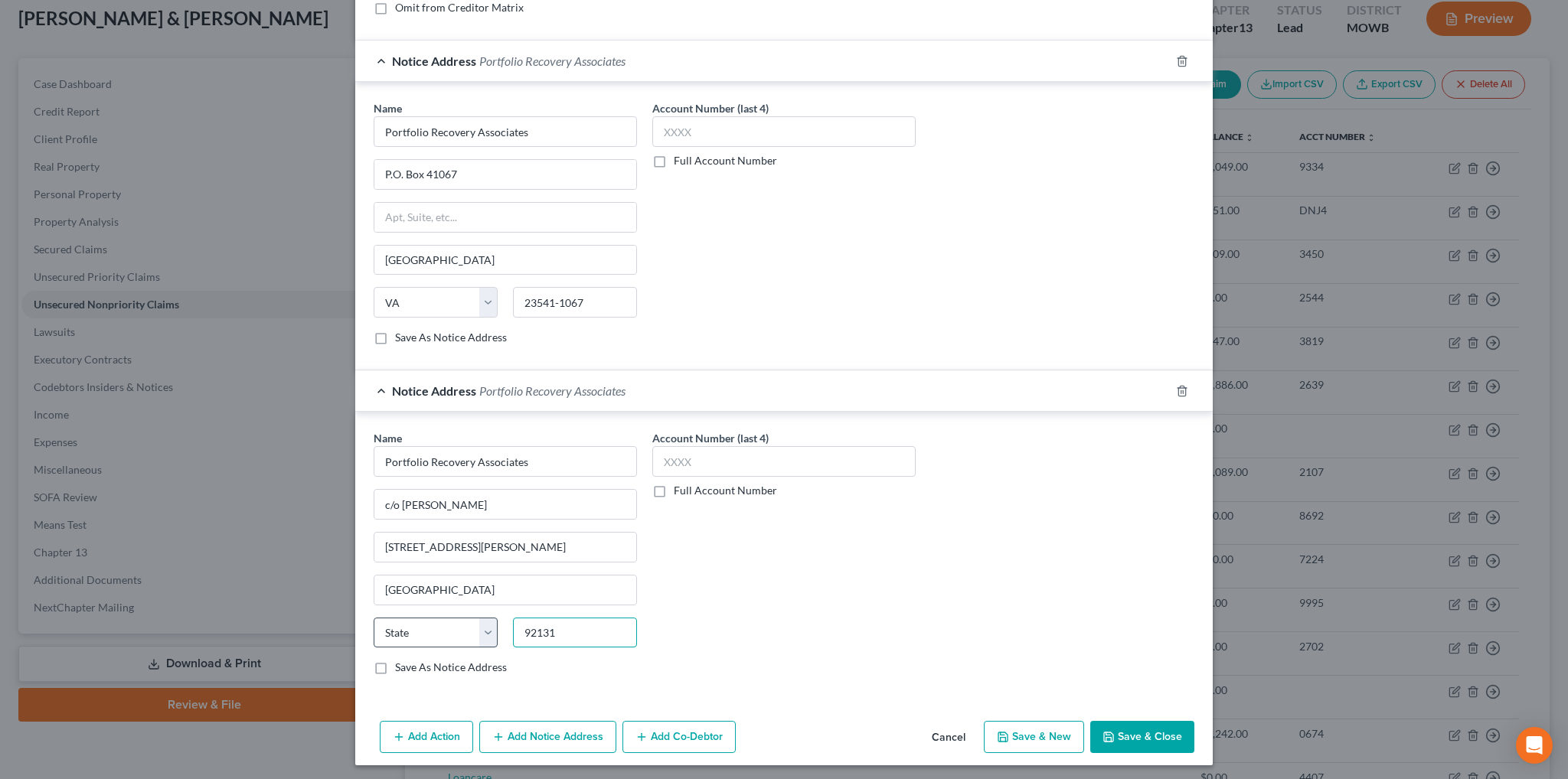
type input "92131"
click at [484, 625] on select "State [US_STATE] AK AR AZ CA CO CT DE DC [GEOGRAPHIC_DATA] [GEOGRAPHIC_DATA] GU…" at bounding box center [435, 633] width 124 height 31
select select "4"
click at [373, 618] on select "State [US_STATE] AK AR AZ CA CO CT DE DC [GEOGRAPHIC_DATA] [GEOGRAPHIC_DATA] GU…" at bounding box center [435, 633] width 124 height 31
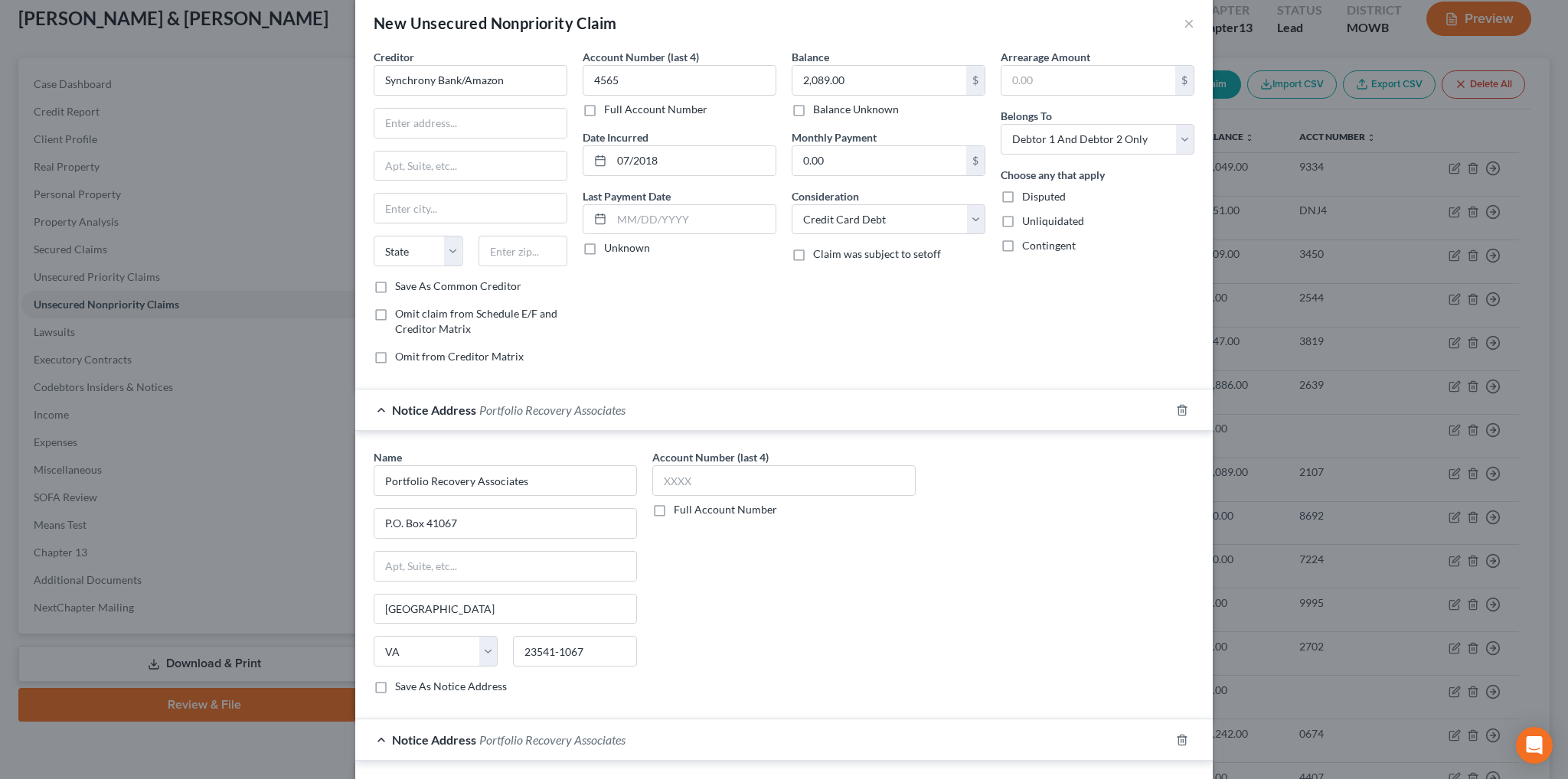
scroll to position [0, 0]
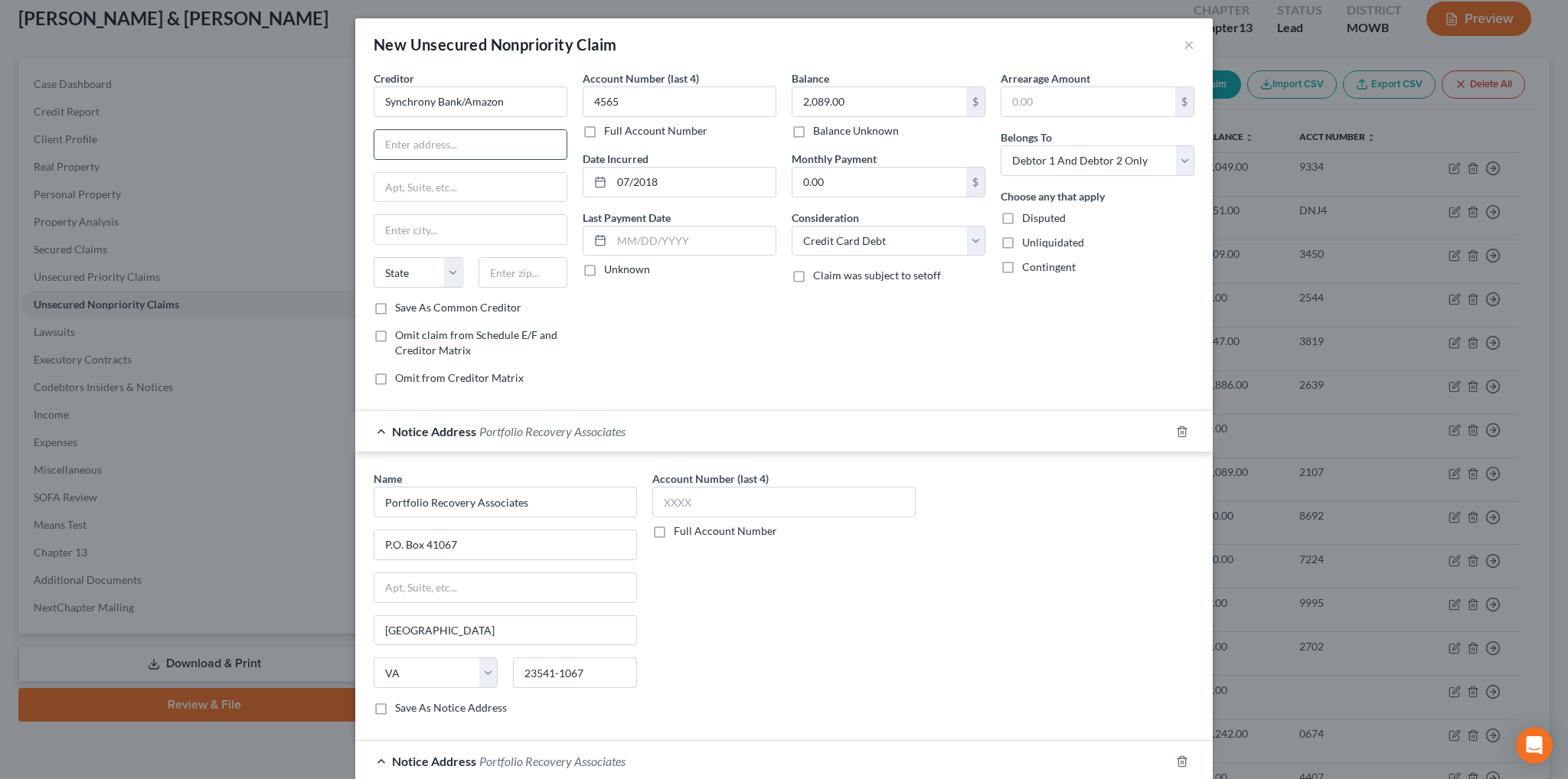
click at [399, 139] on input "text" at bounding box center [470, 145] width 192 height 29
type input "P.O. Box 71754"
type input "[GEOGRAPHIC_DATA]"
select select "39"
type input "19176-1754"
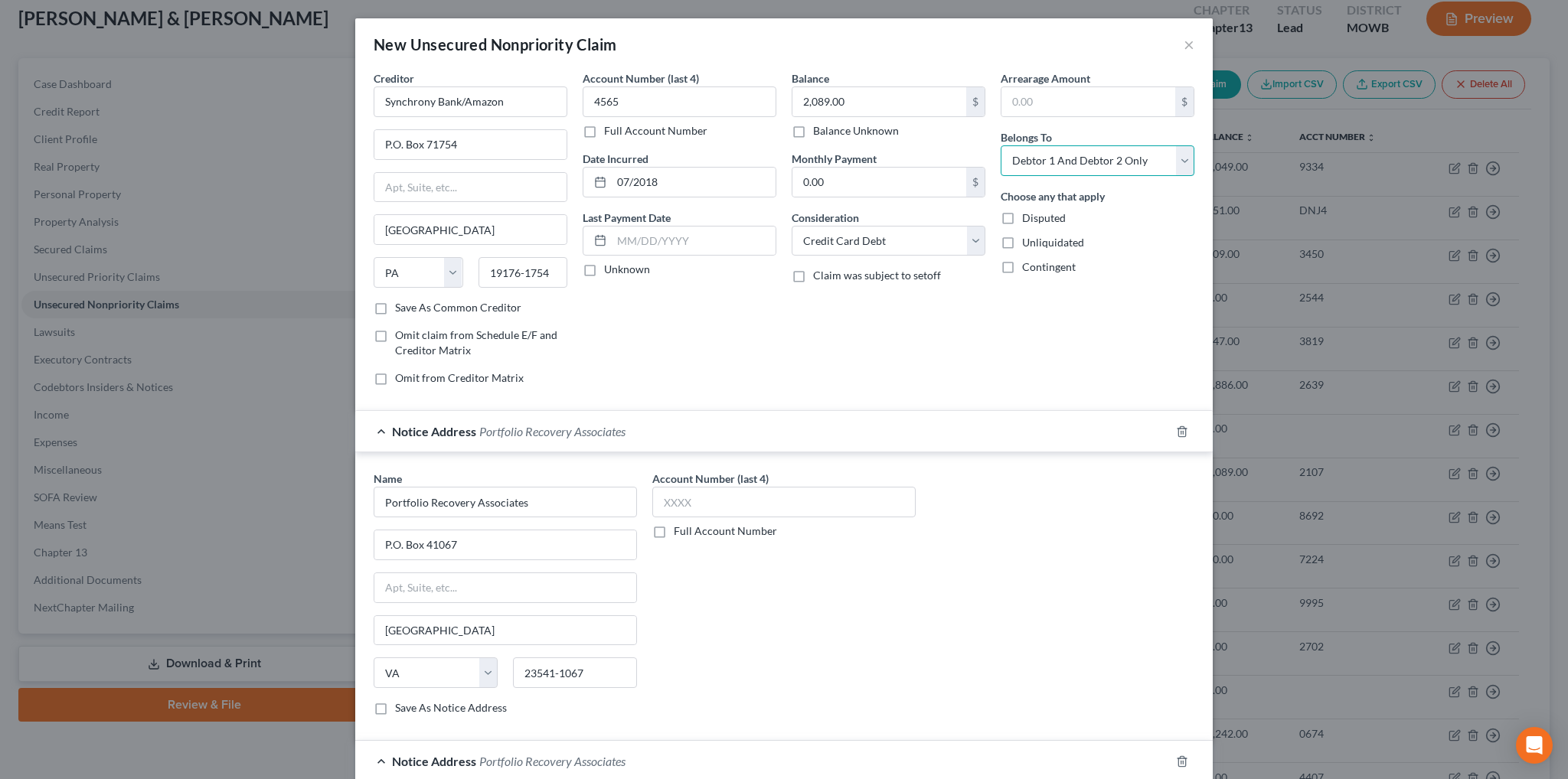
click at [1183, 161] on select "Select Debtor 1 Only Debtor 2 Only Debtor 1 And Debtor 2 Only At Least One Of T…" at bounding box center [1097, 160] width 193 height 31
select select "0"
click at [1001, 145] on select "Select Debtor 1 Only Debtor 2 Only Debtor 1 And Debtor 2 Only At Least One Of T…" at bounding box center [1097, 160] width 193 height 31
click at [1087, 503] on div "Name * Portfolio Recovery Associates P.O. Box 41067 [GEOGRAPHIC_DATA][US_STATE]…" at bounding box center [784, 599] width 836 height 257
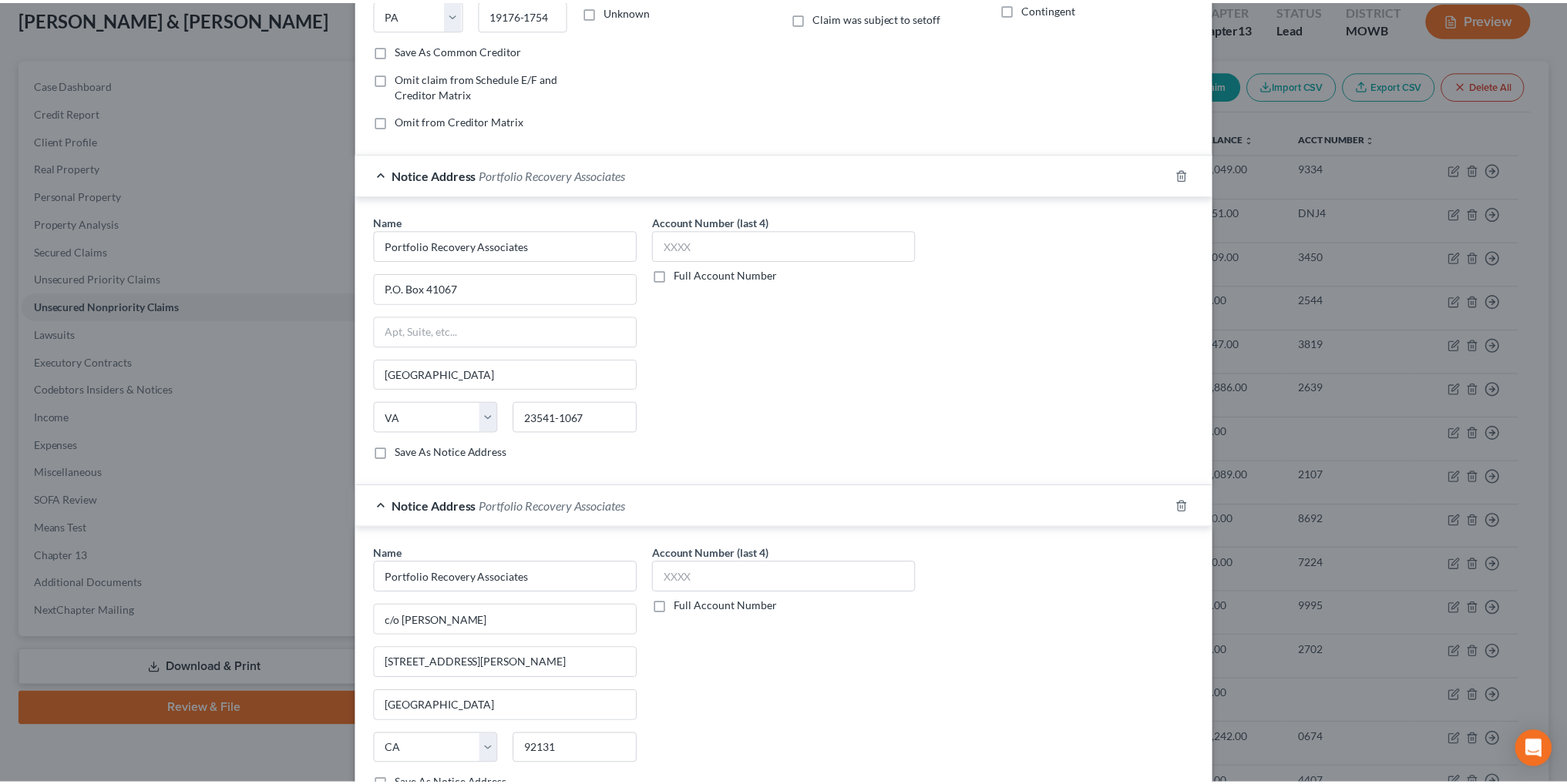
scroll to position [373, 0]
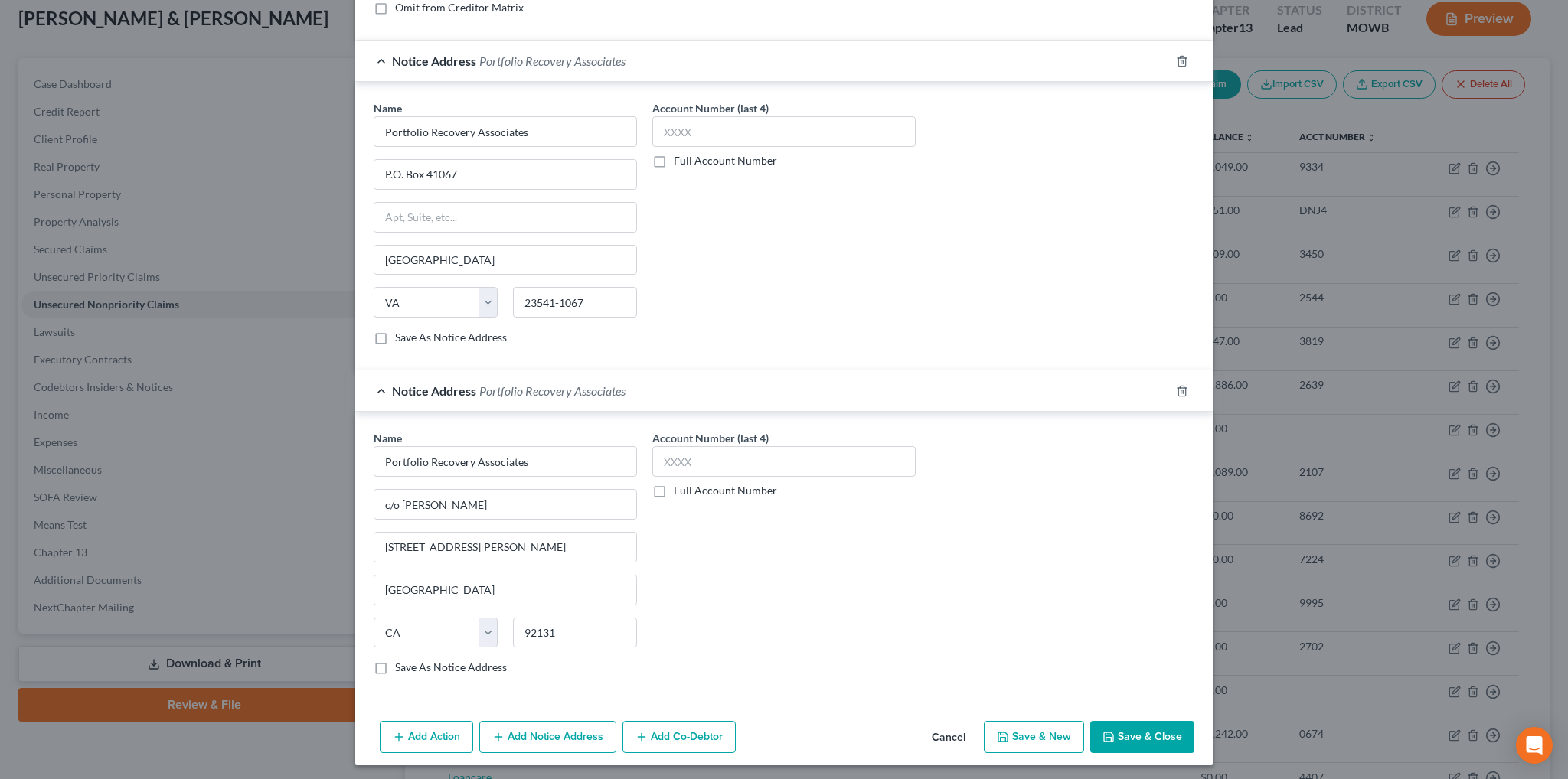
click at [1157, 725] on button "Save & Close" at bounding box center [1143, 736] width 104 height 32
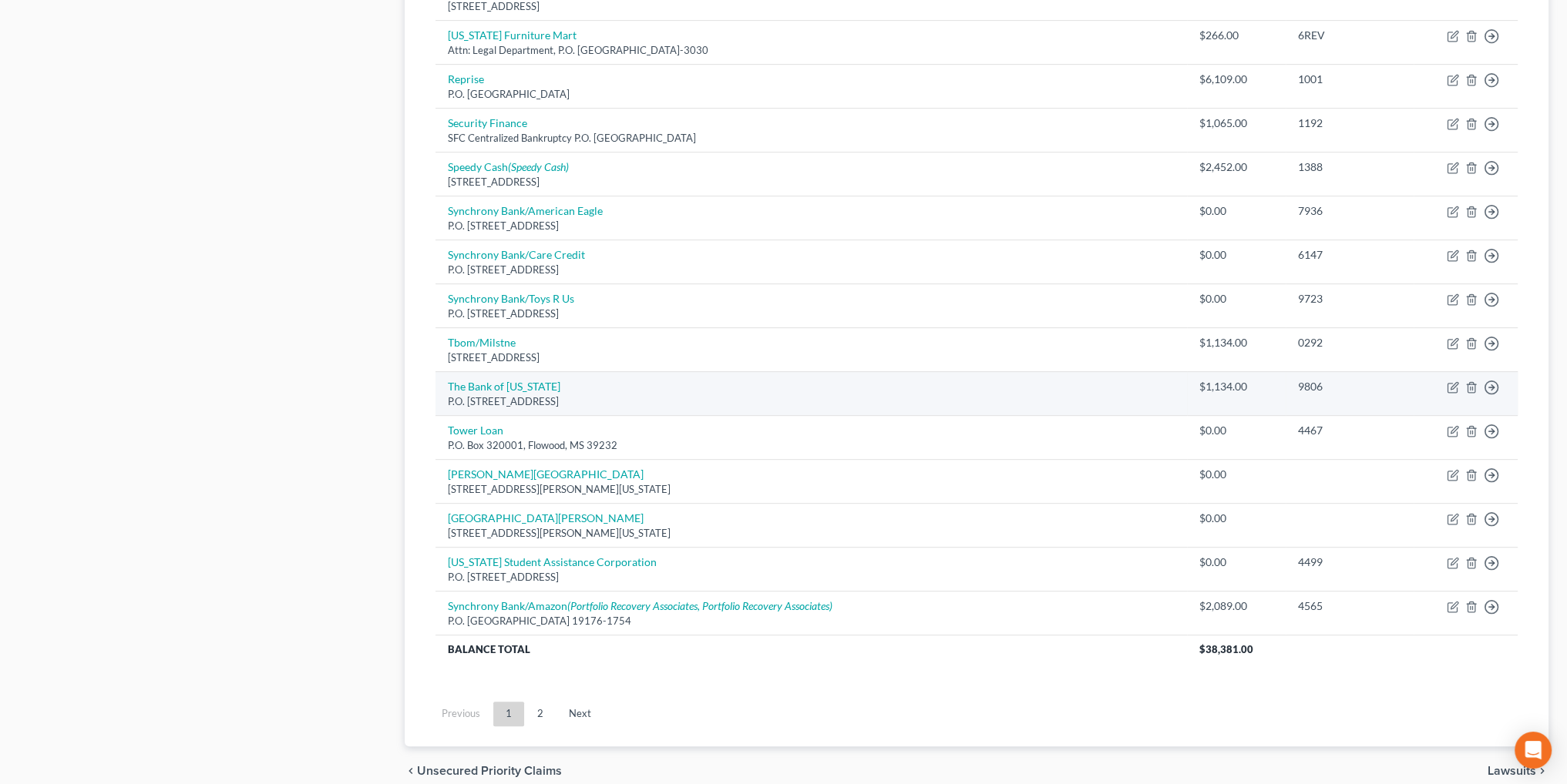
scroll to position [1014, 0]
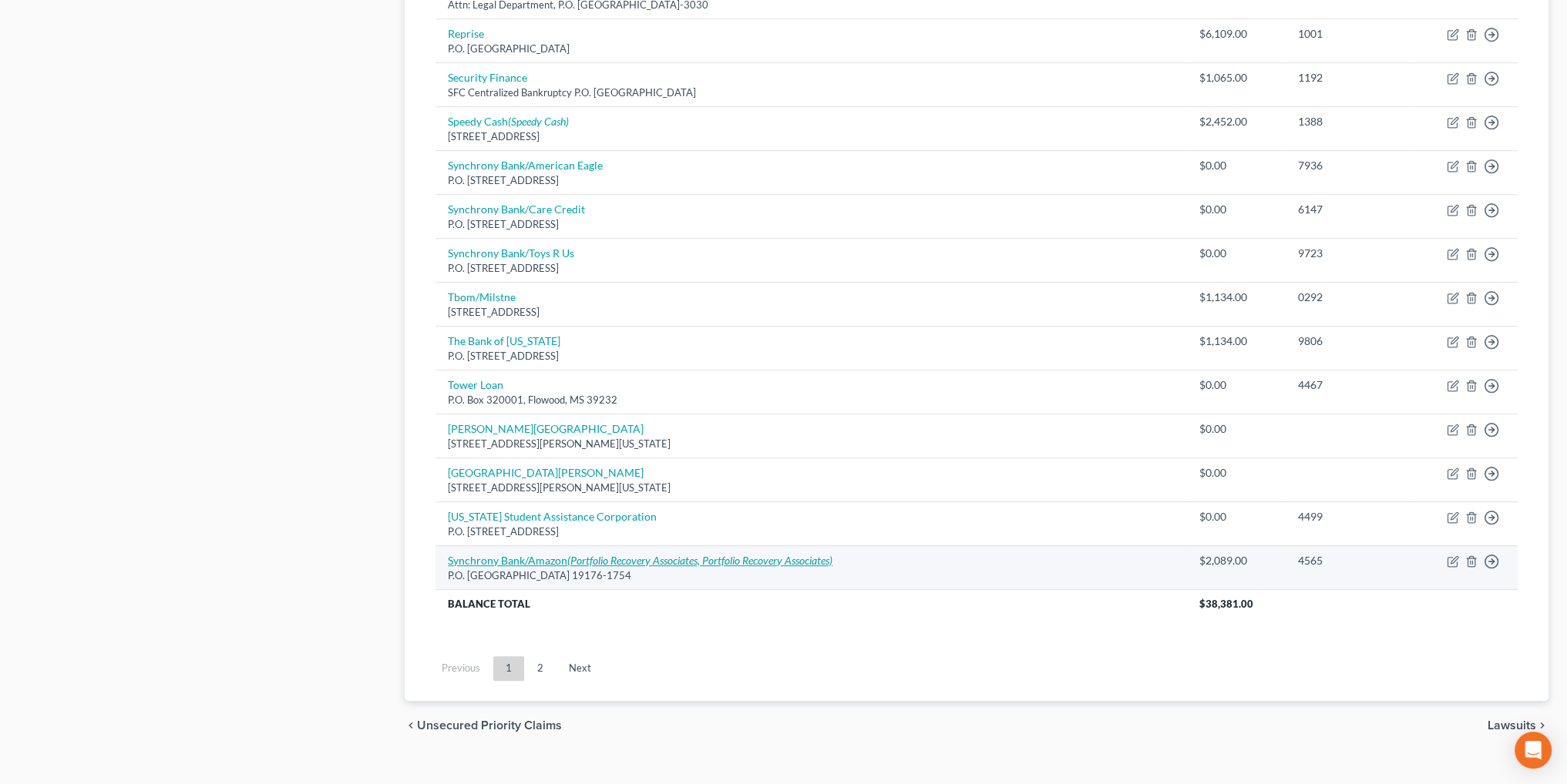
click at [580, 555] on icon "(Portfolio Recovery Associates, Portfolio Recovery Associates)" at bounding box center [700, 559] width 265 height 13
select select "39"
select select "2"
select select "0"
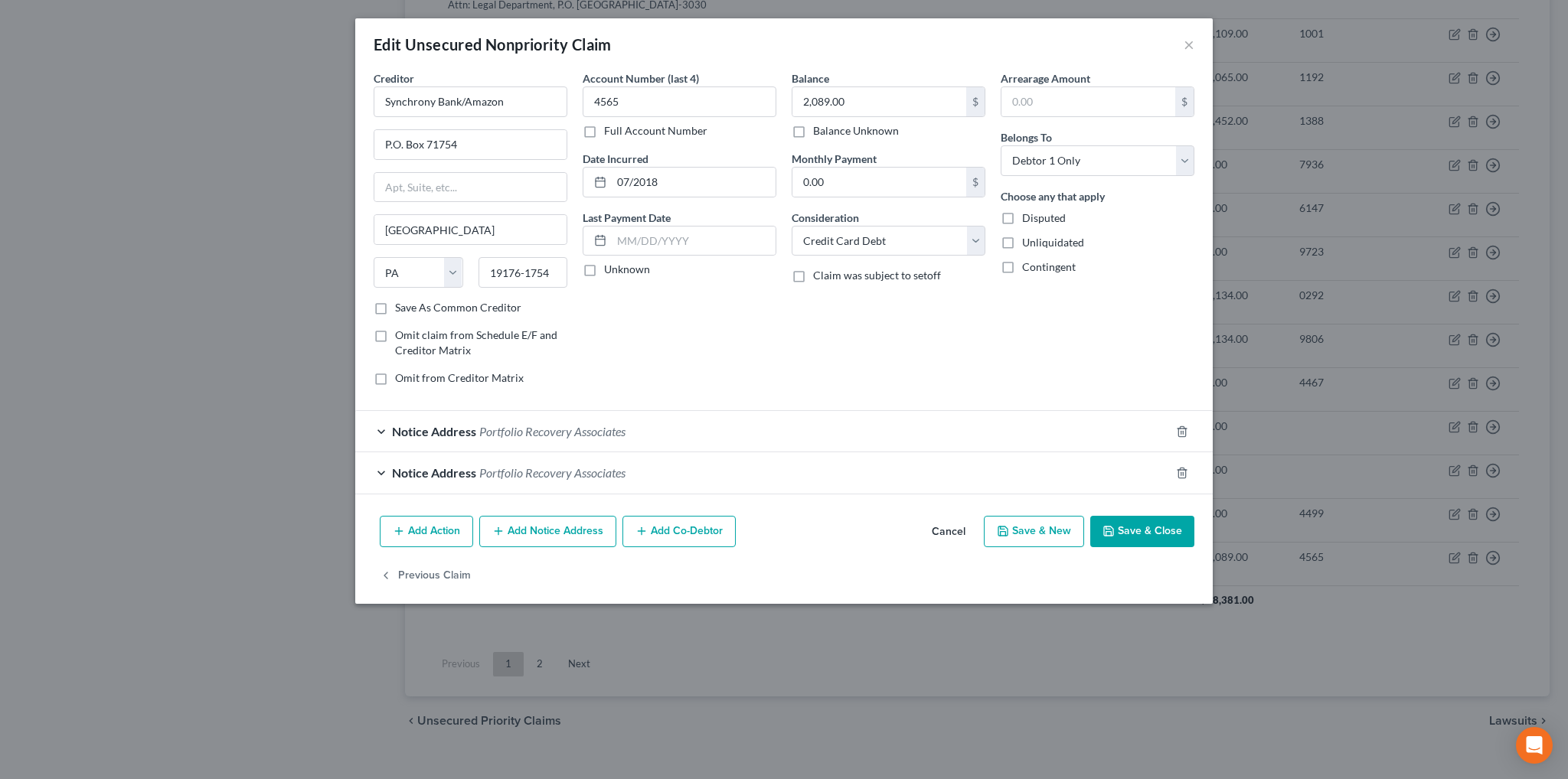
click at [550, 466] on span "Portfolio Recovery Associates" at bounding box center [552, 473] width 146 height 14
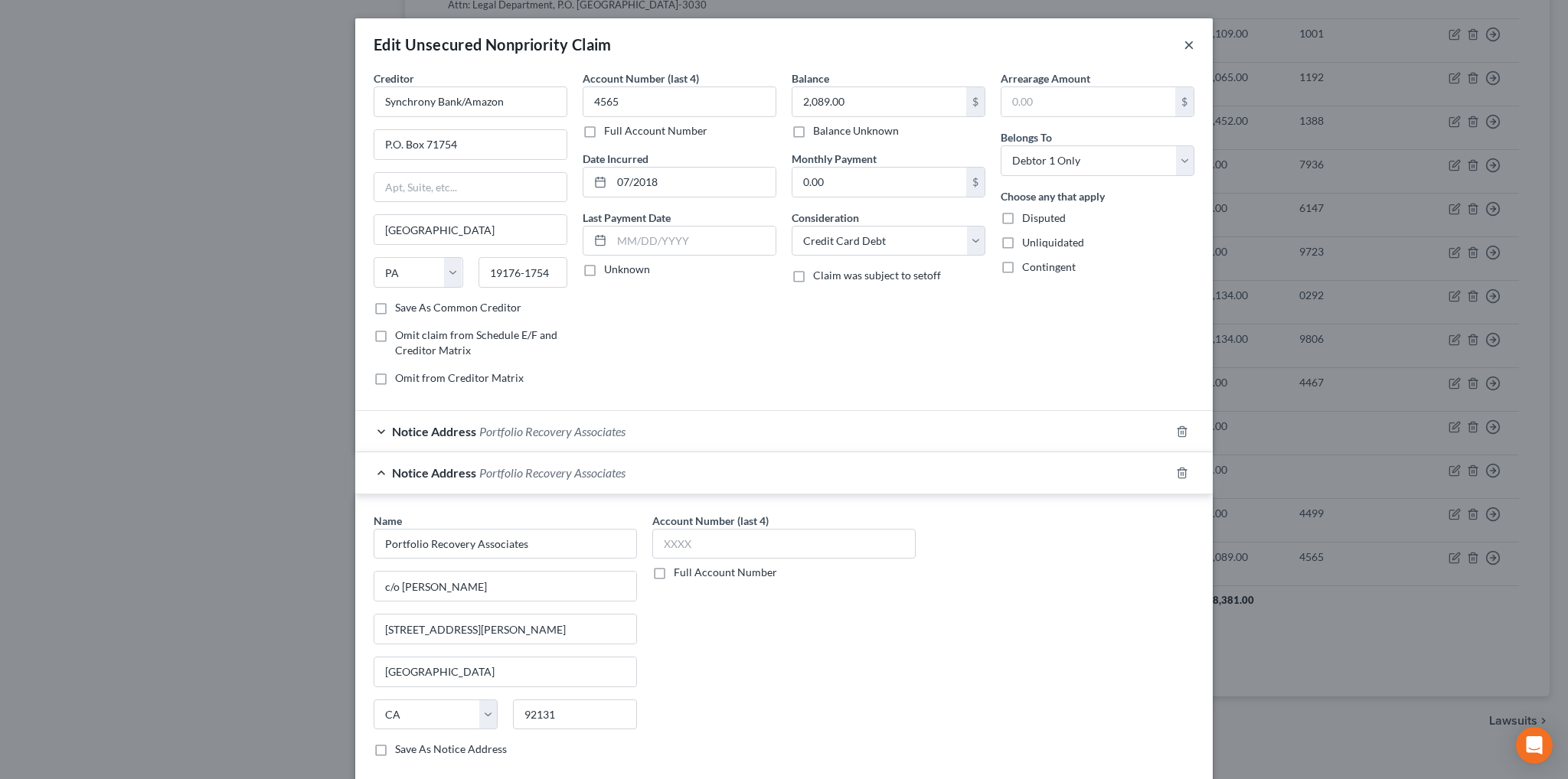
click at [1184, 41] on button "×" at bounding box center [1188, 43] width 11 height 18
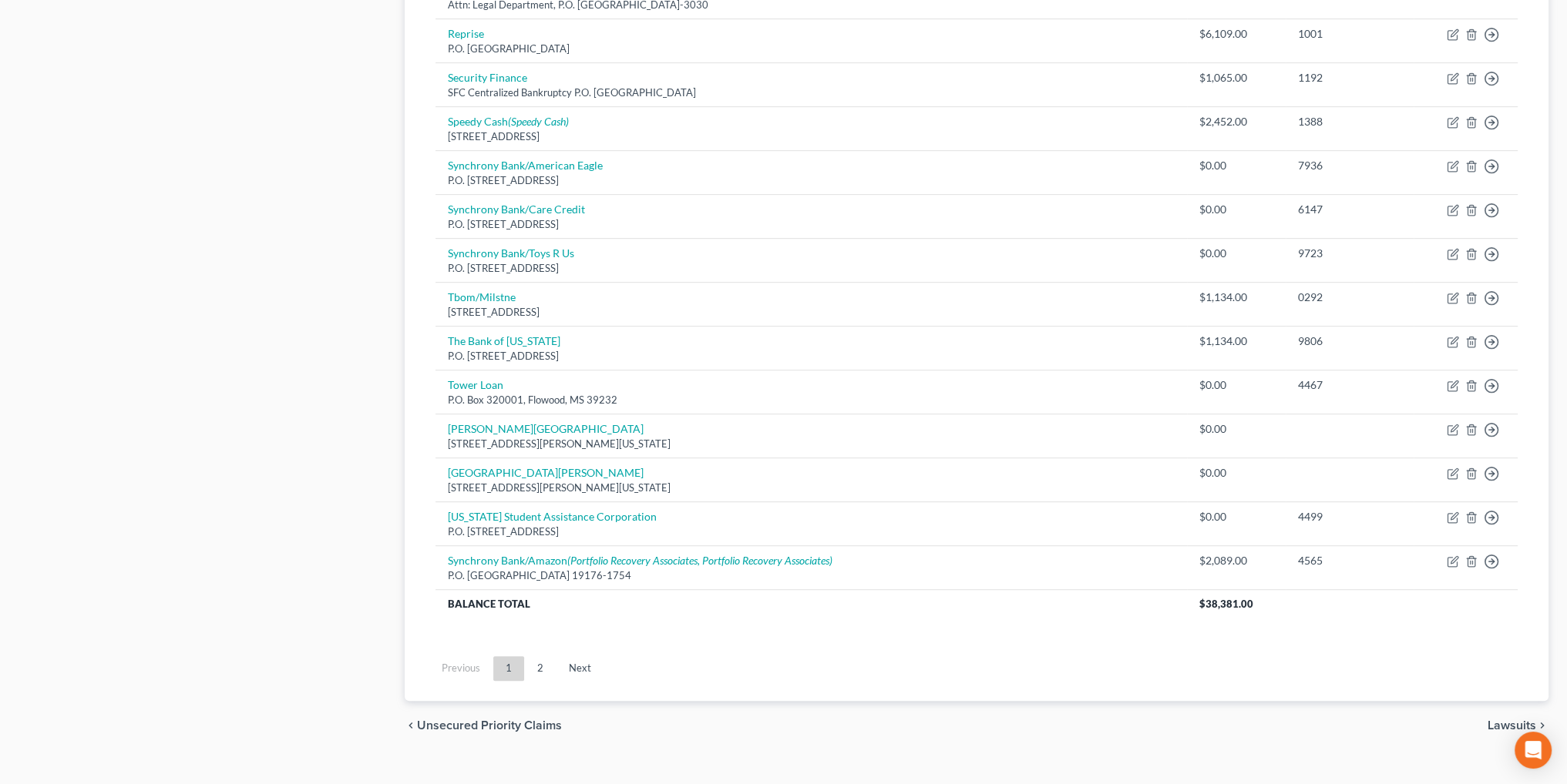
click at [543, 669] on link "2" at bounding box center [540, 668] width 31 height 24
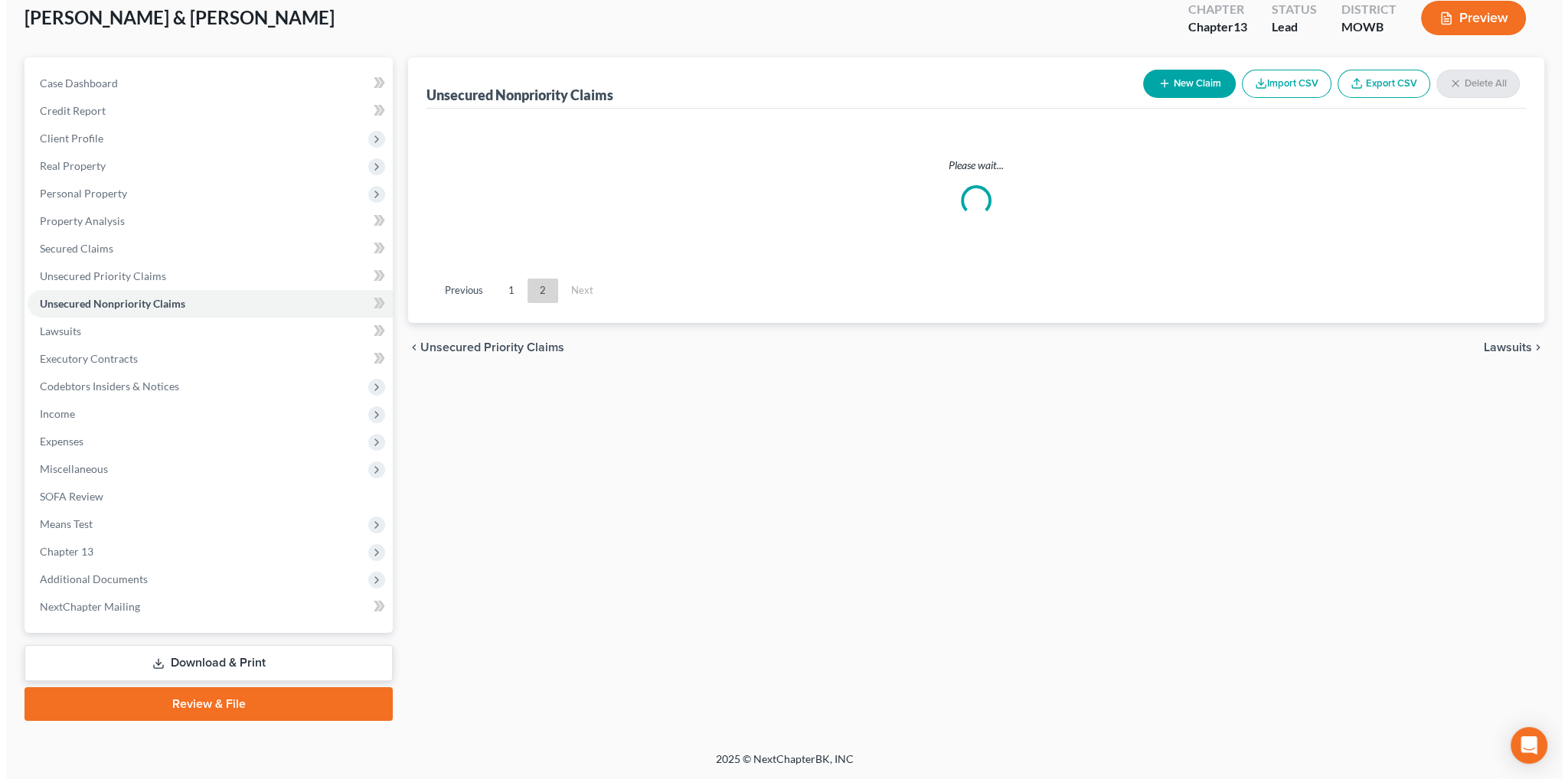
scroll to position [89, 0]
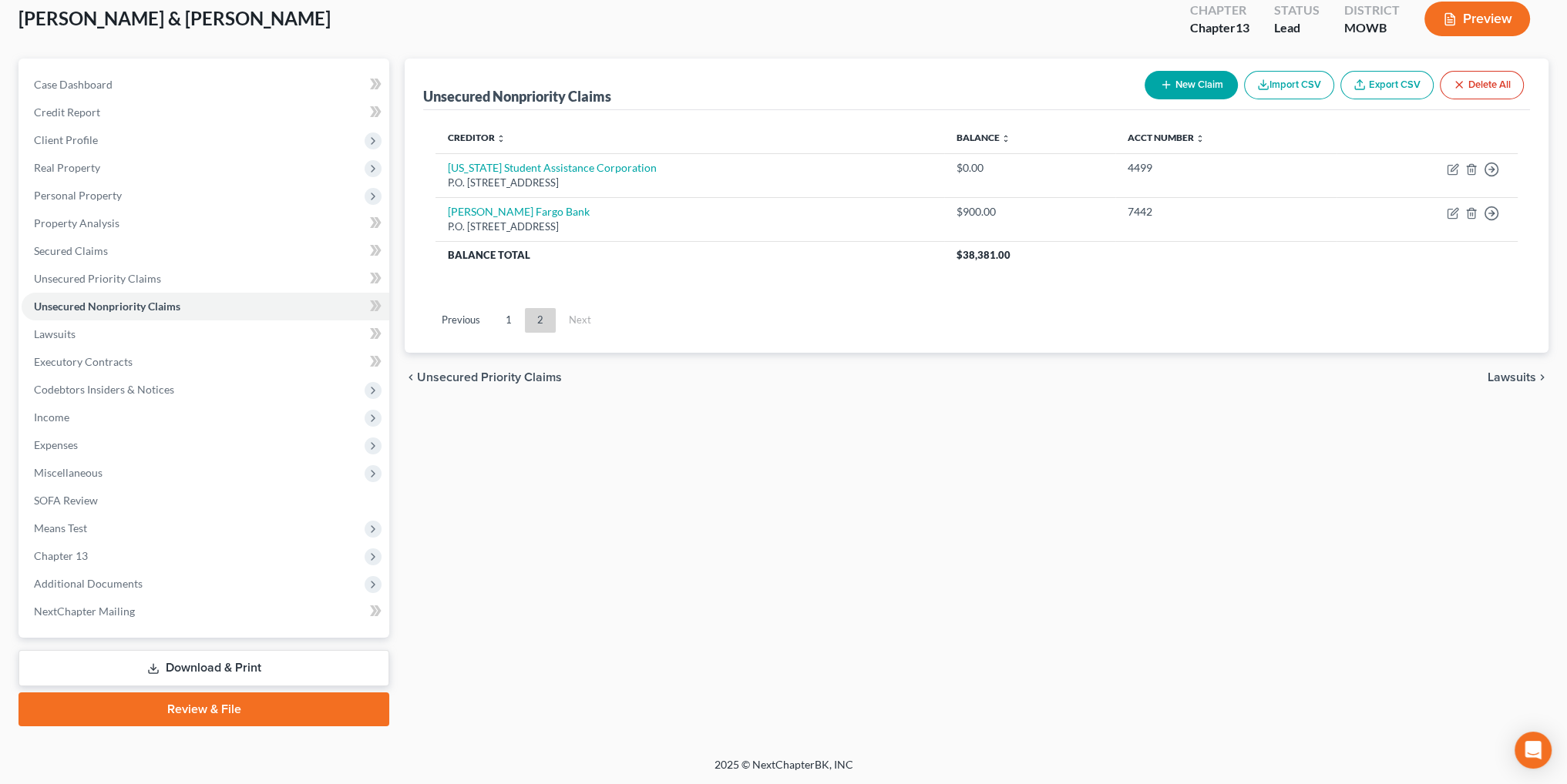
click at [1179, 85] on button "New Claim" at bounding box center [1191, 85] width 93 height 28
select select "2"
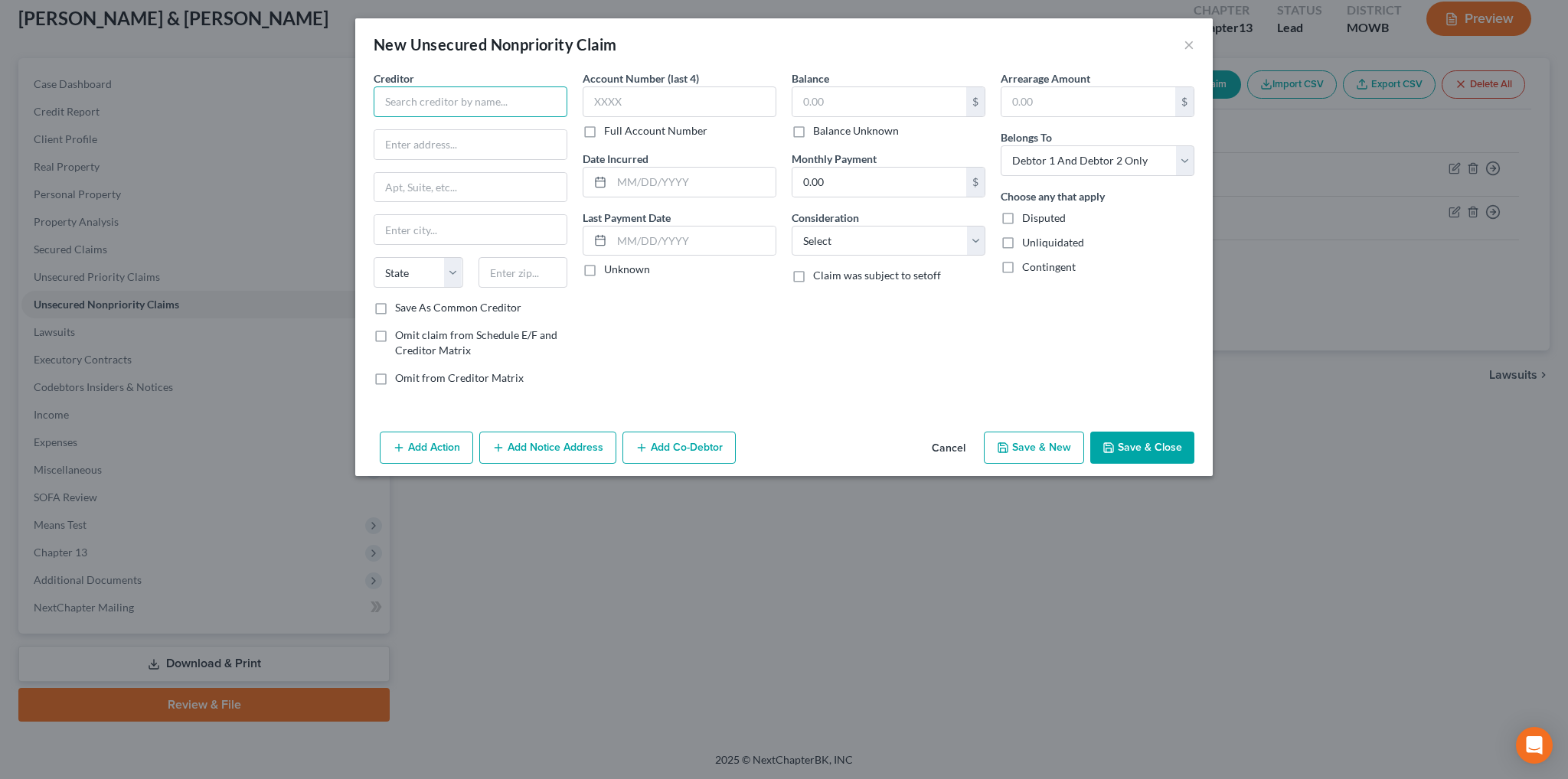
click at [453, 111] on input "text" at bounding box center [470, 101] width 193 height 31
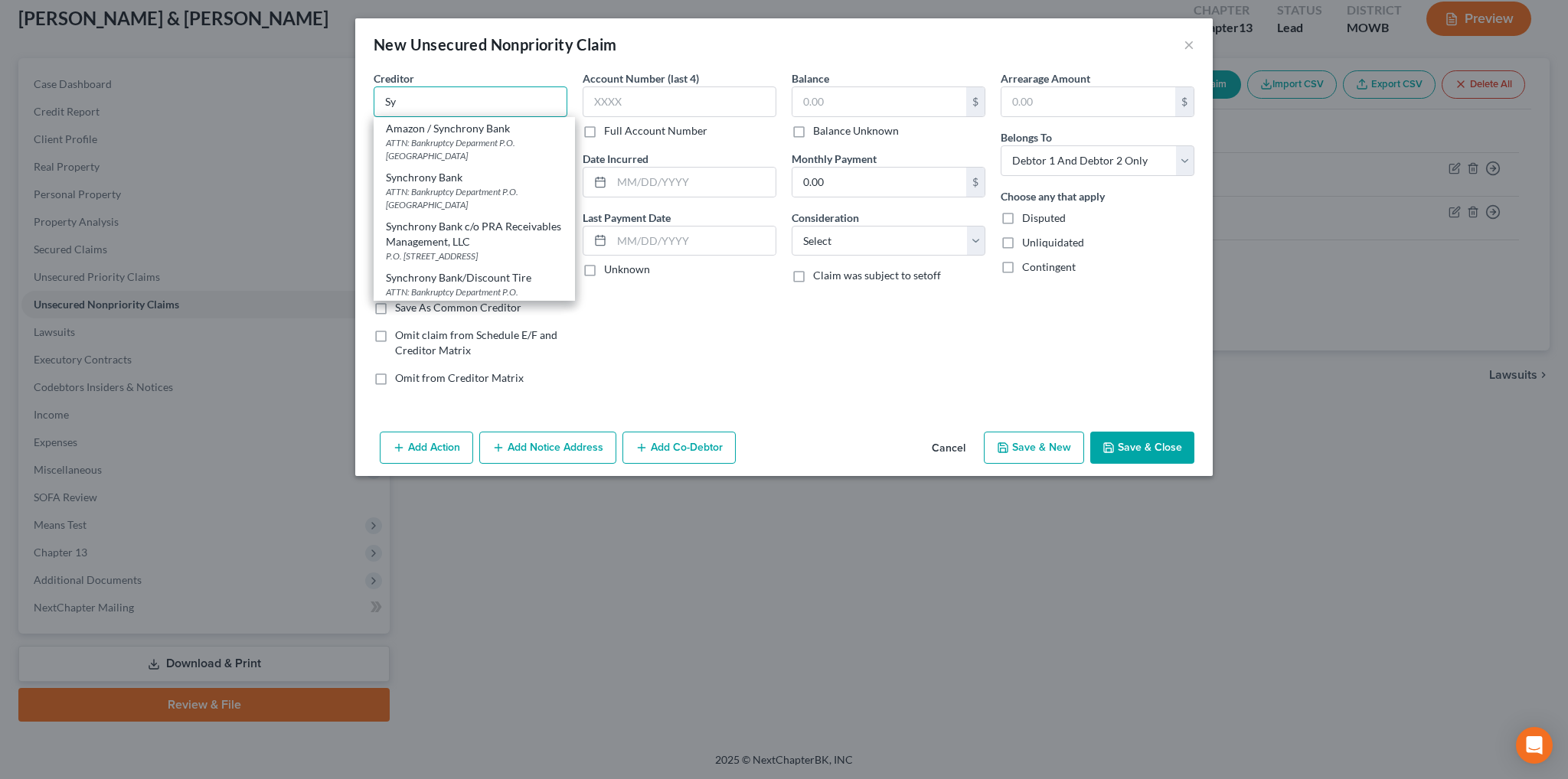
type input "S"
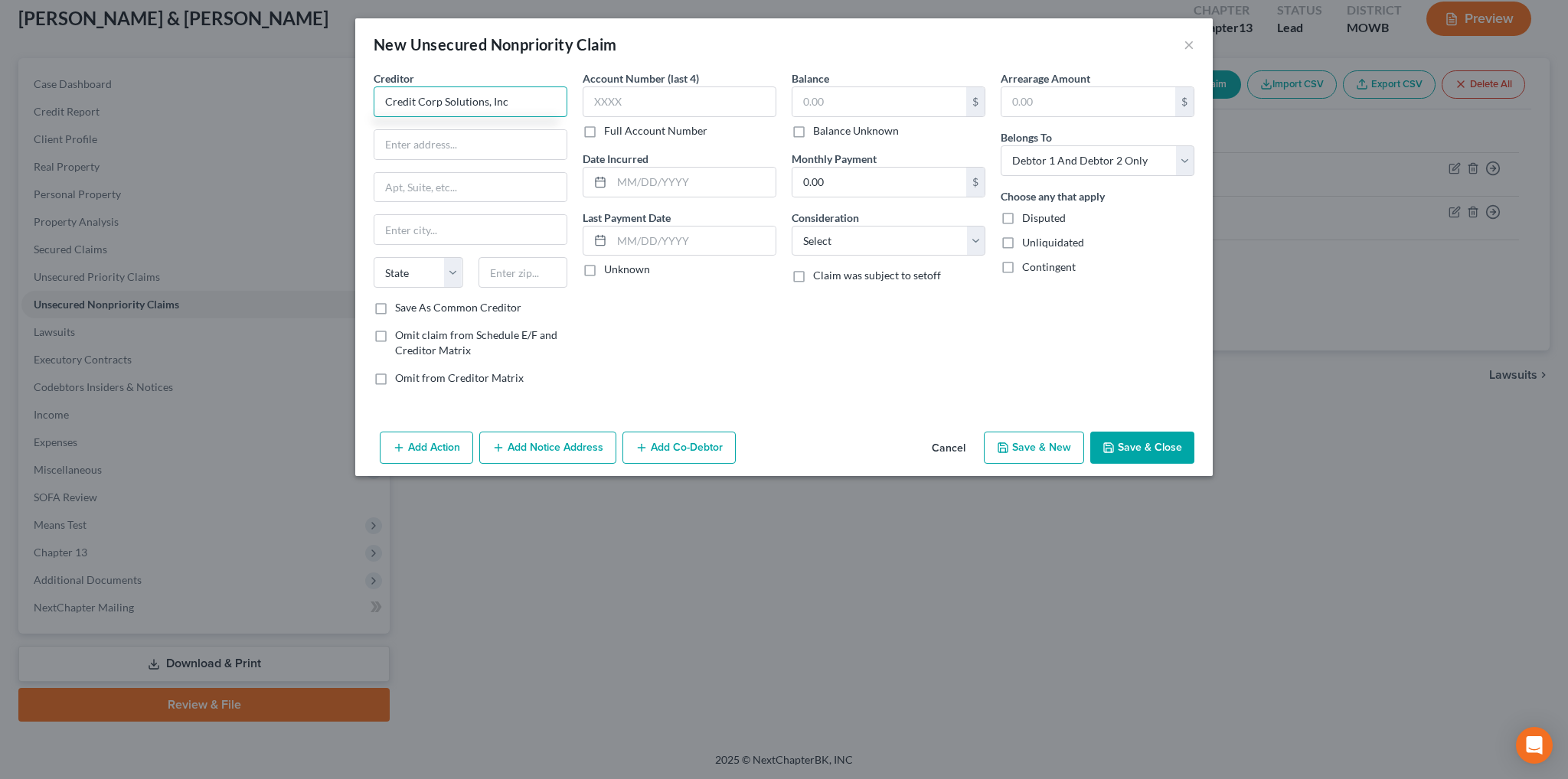
type input "Credit Corp Solutions, Inc"
type input "[STREET_ADDRESS]"
type input "Suite A"
type input "[GEOGRAPHIC_DATA][PERSON_NAME]"
select select "26"
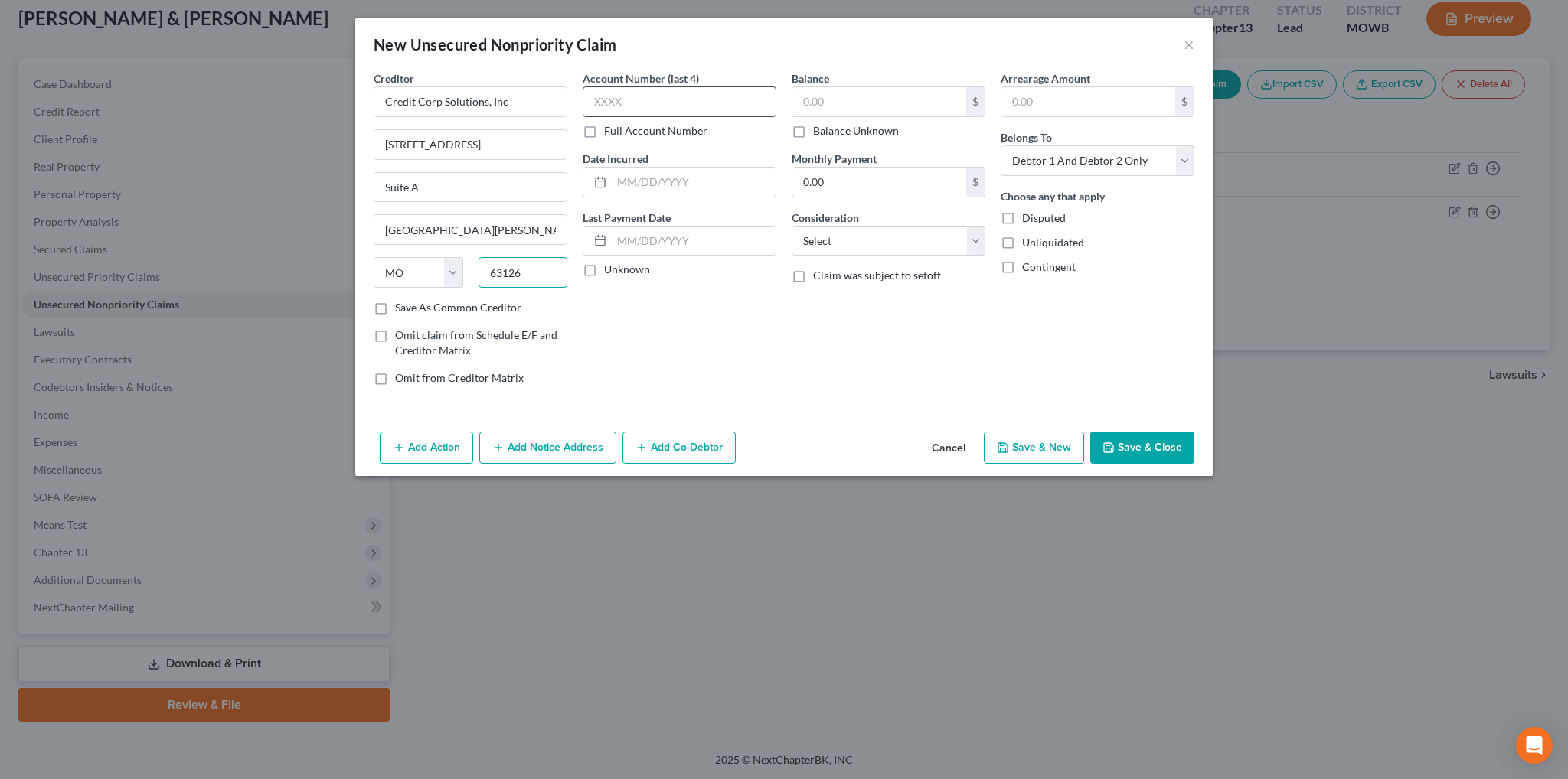
type input "63126"
type input "Saint Louis"
click at [609, 93] on input "text" at bounding box center [680, 101] width 193 height 31
type input "6530"
click at [823, 108] on input "text" at bounding box center [880, 101] width 174 height 29
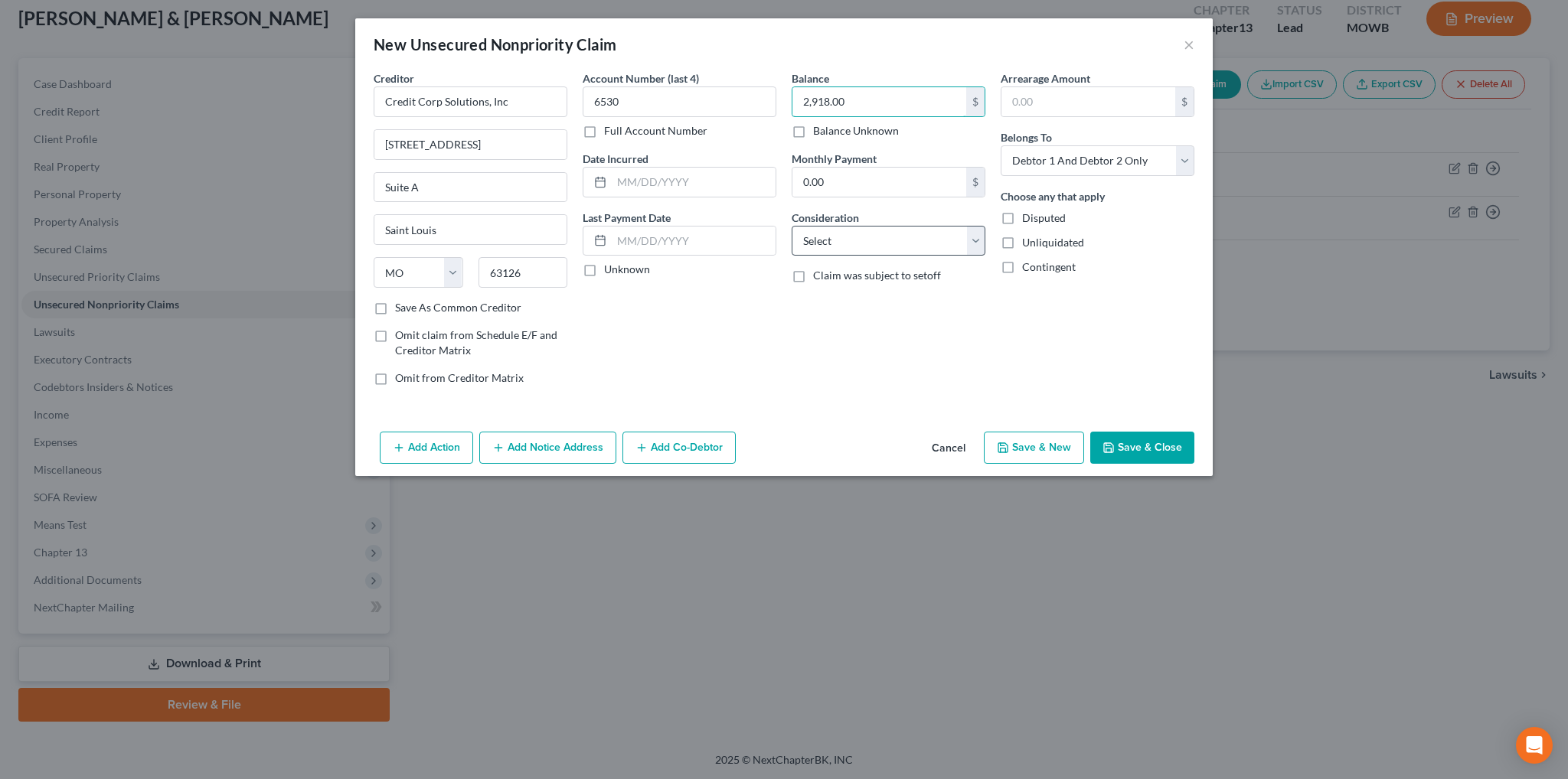
type input "2,918.00"
click at [906, 234] on select "Select Cable / Satellite Services Collection Agency Credit Card Debt Debt Couns…" at bounding box center [888, 242] width 193 height 31
select select "2"
click at [792, 226] on select "Select Cable / Satellite Services Collection Agency Credit Card Debt Debt Couns…" at bounding box center [888, 242] width 193 height 31
click at [1055, 163] on select "Select Debtor 1 Only Debtor 2 Only Debtor 1 And Debtor 2 Only At Least One Of T…" at bounding box center [1097, 160] width 193 height 31
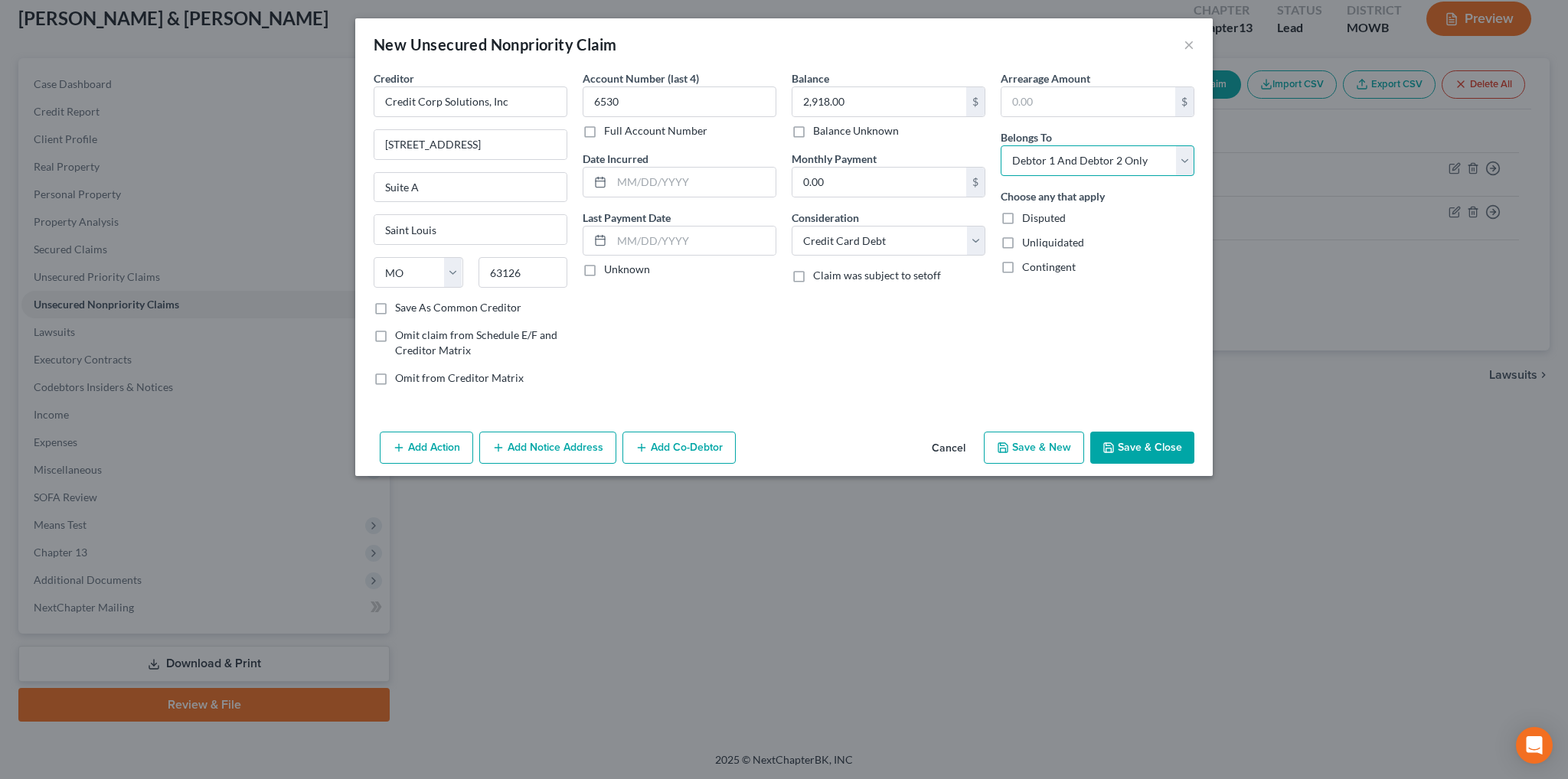
select select "0"
click at [1001, 145] on select "Select Debtor 1 Only Debtor 2 Only Debtor 1 And Debtor 2 Only At Least One Of T…" at bounding box center [1097, 160] width 193 height 31
click at [523, 445] on button "Add Notice Address" at bounding box center [548, 447] width 137 height 32
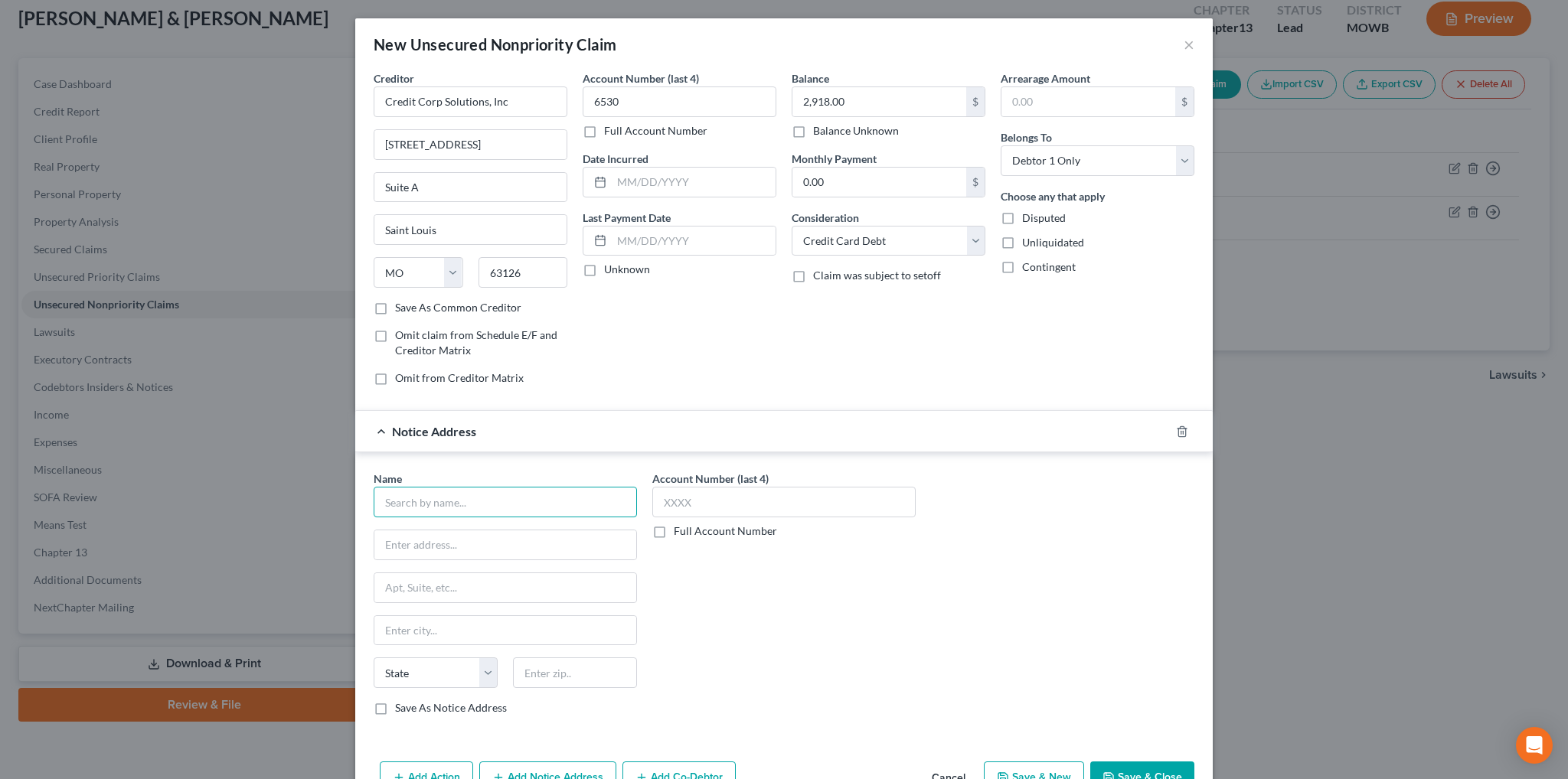
click at [437, 499] on input "text" at bounding box center [505, 503] width 263 height 31
type input "Synchrony Bank/Walmart"
click at [677, 184] on input "text" at bounding box center [693, 182] width 163 height 29
type input "[DATE]"
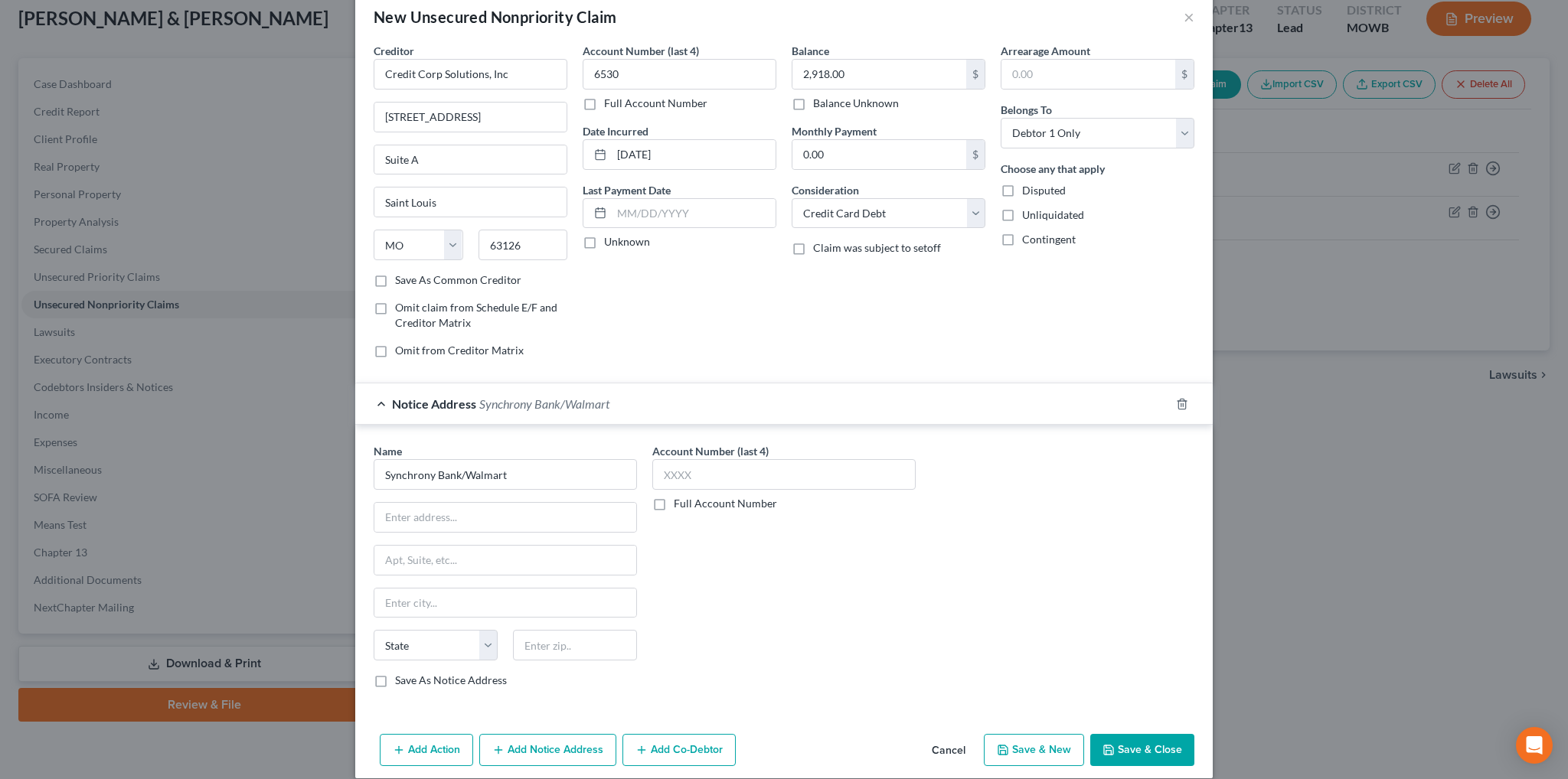
scroll to position [43, 0]
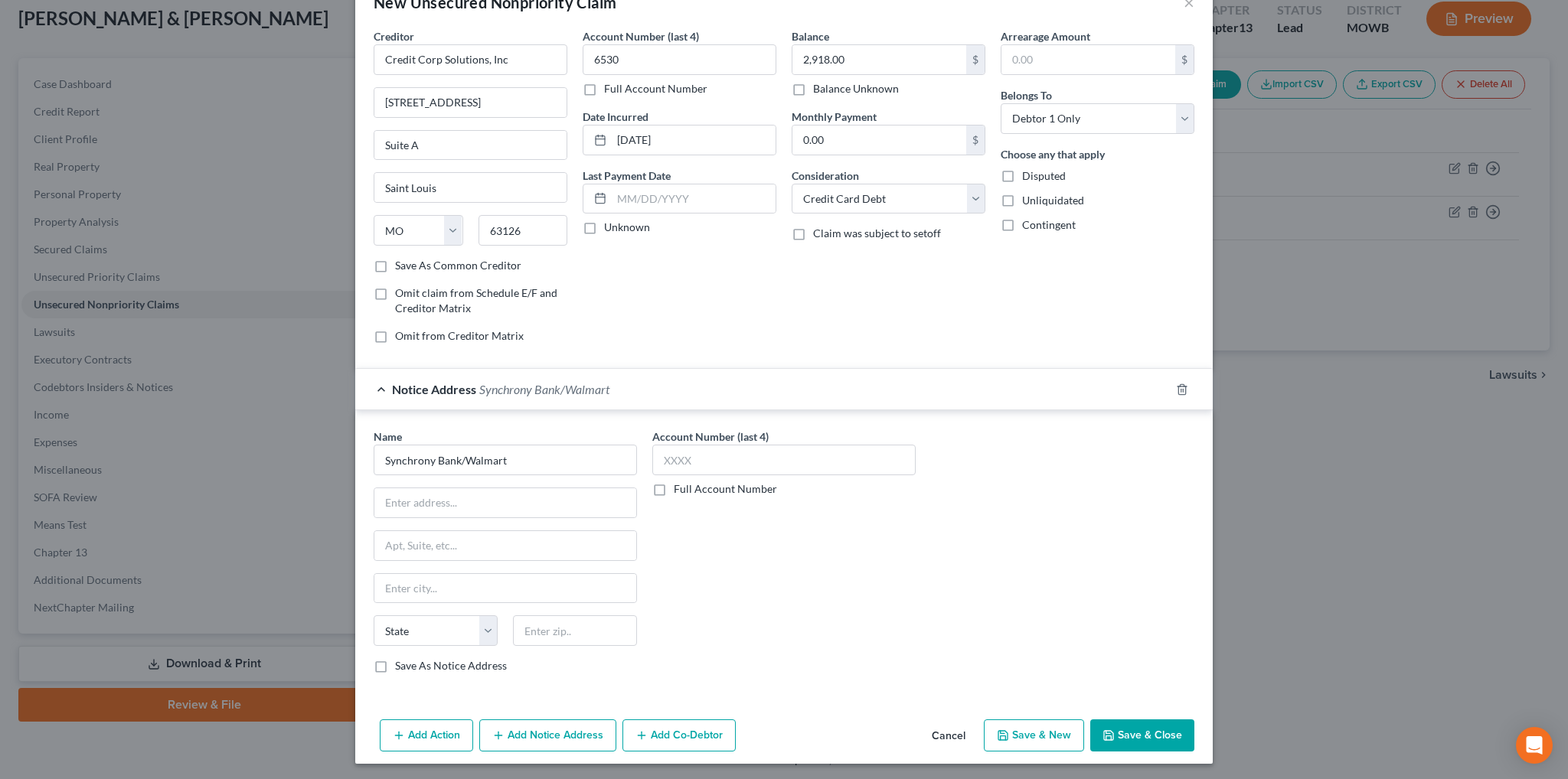
click at [543, 743] on button "Add Notice Address" at bounding box center [548, 735] width 137 height 32
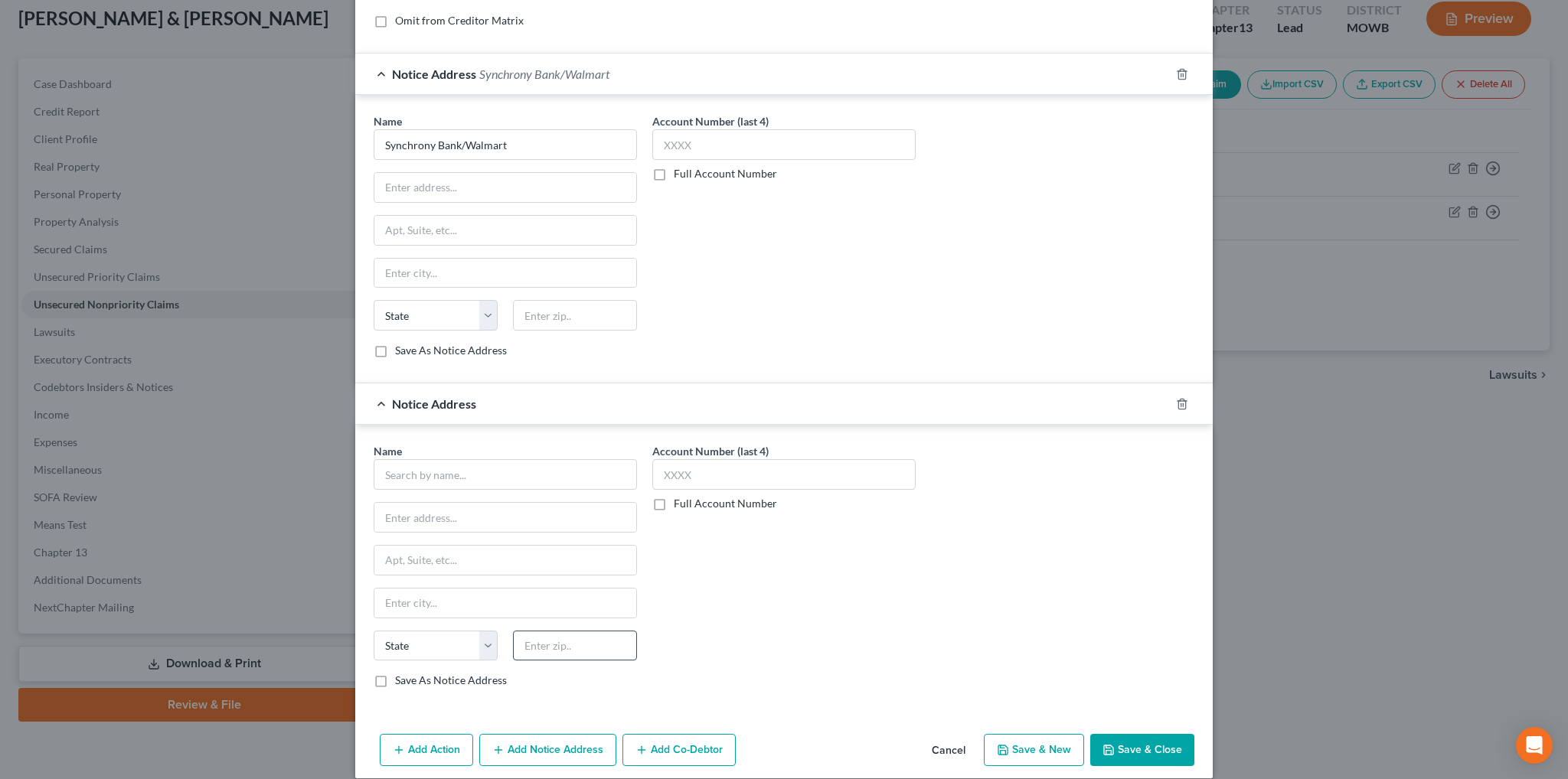
scroll to position [370, 0]
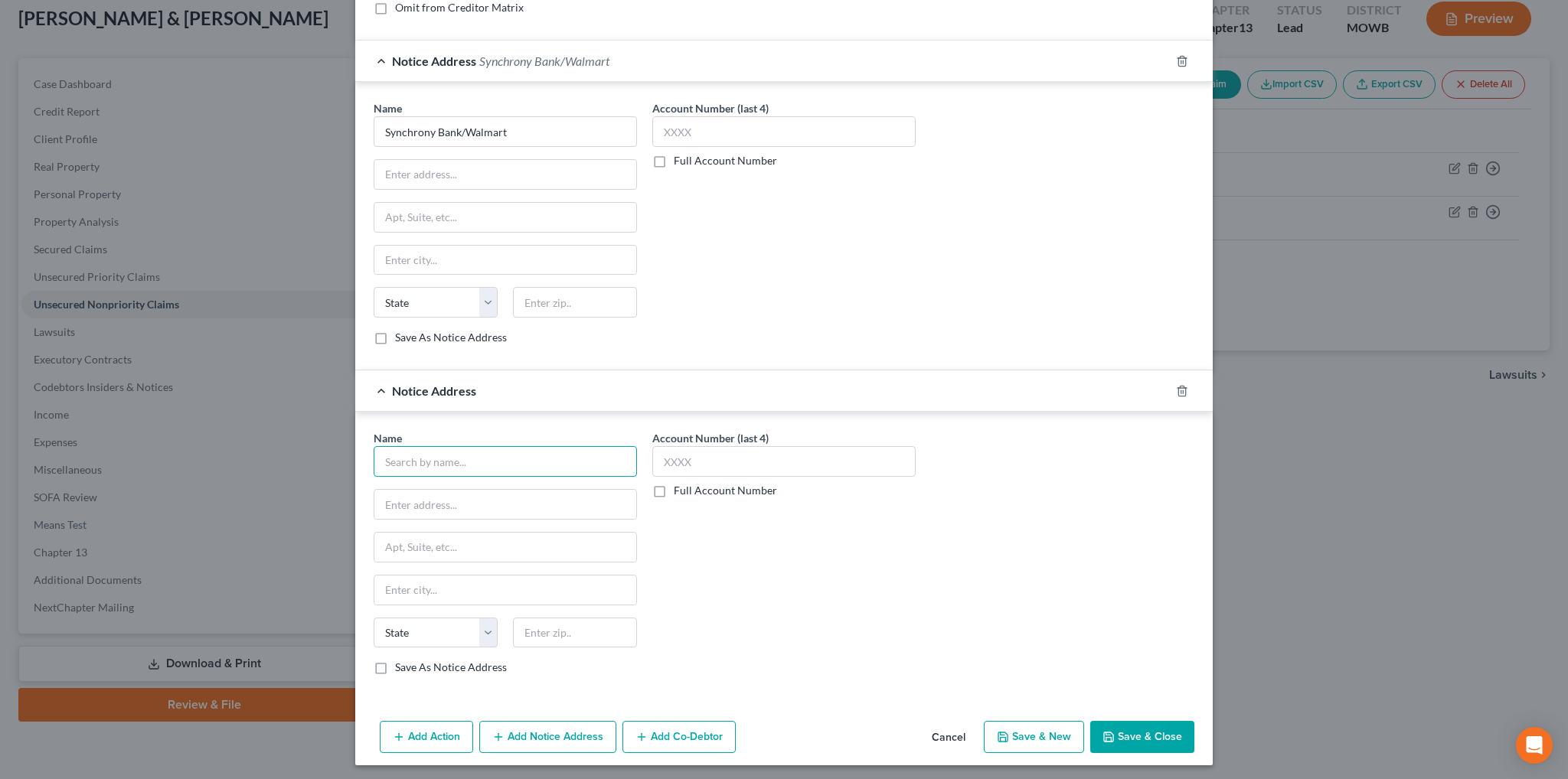
click at [467, 463] on input "text" at bounding box center [505, 462] width 263 height 31
type input "[PERSON_NAME] & [PERSON_NAME], P.C."
type input "c/o [PERSON_NAME]"
type input "[STREET_ADDRESS]"
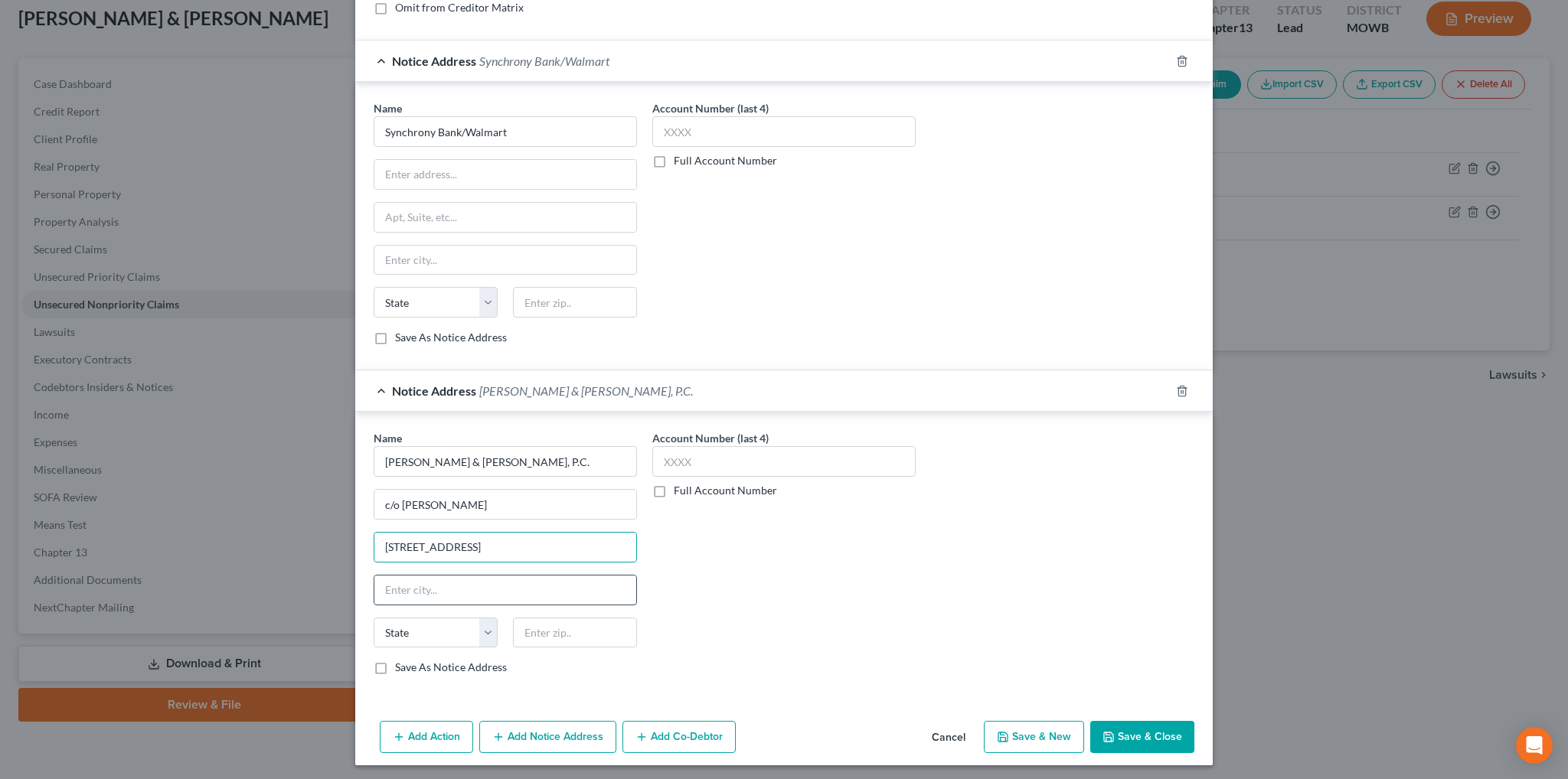
click at [448, 592] on input "text" at bounding box center [505, 591] width 262 height 29
type input "[GEOGRAPHIC_DATA][PERSON_NAME]"
click at [444, 635] on select "State [US_STATE] AK AR AZ CA CO CT DE DC [GEOGRAPHIC_DATA] [GEOGRAPHIC_DATA] GU…" at bounding box center [435, 633] width 124 height 31
select select "26"
click at [373, 618] on select "State [US_STATE] AK AR AZ CA CO CT DE DC [GEOGRAPHIC_DATA] [GEOGRAPHIC_DATA] GU…" at bounding box center [435, 633] width 124 height 31
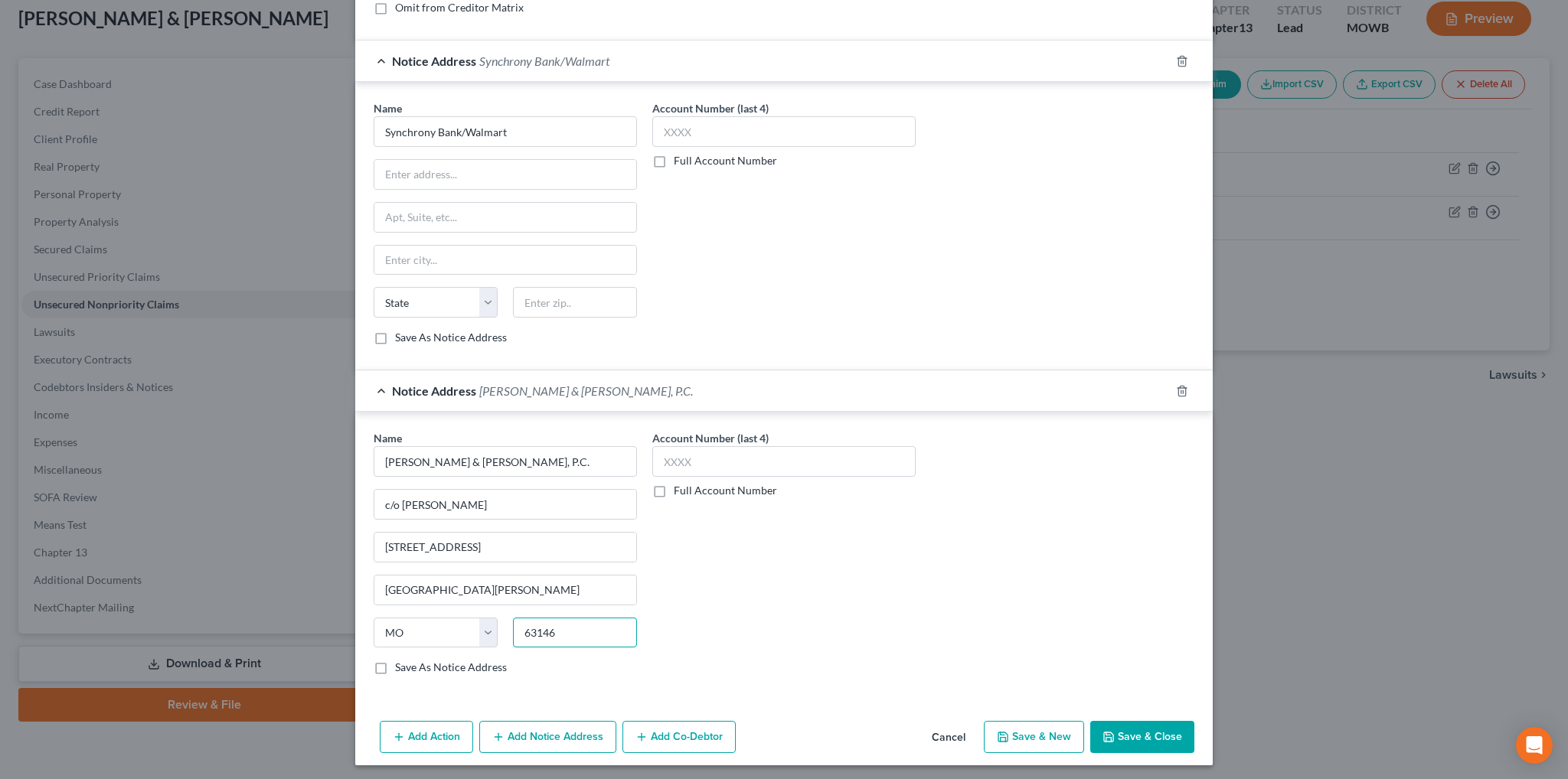
type input "63146"
click at [537, 724] on button "Add Notice Address" at bounding box center [548, 736] width 137 height 32
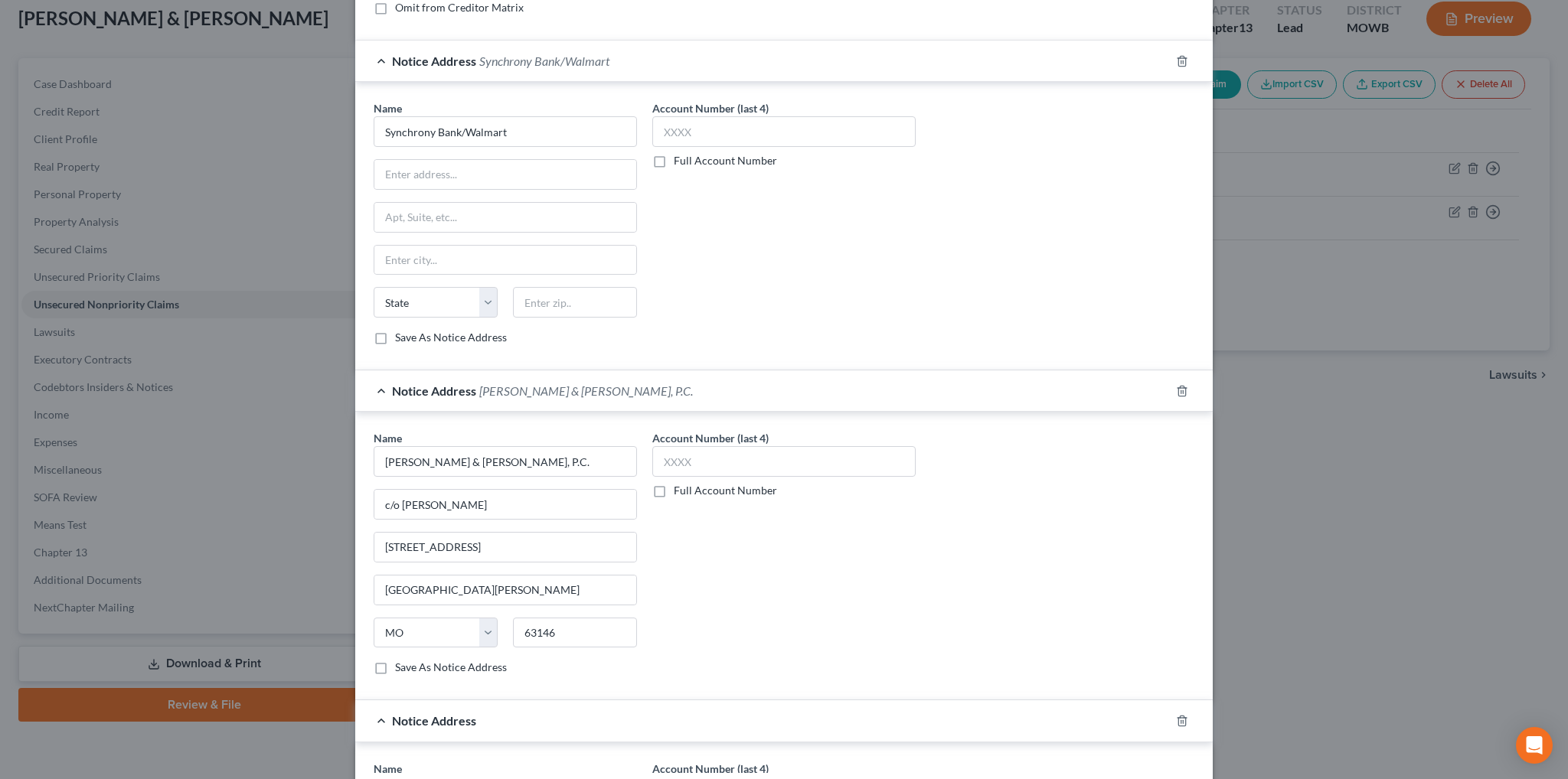
type input "Saint Louis"
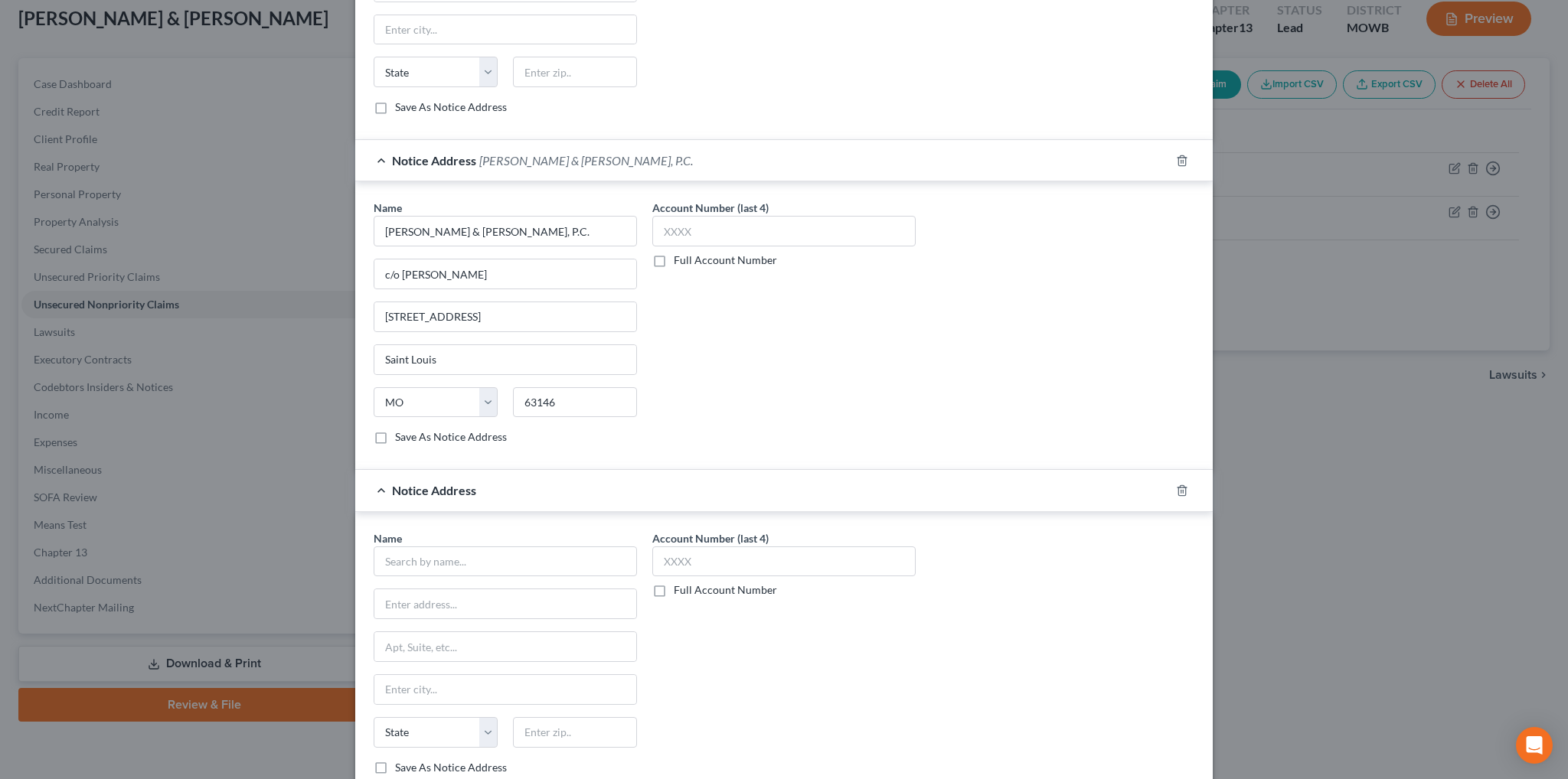
scroll to position [677, 0]
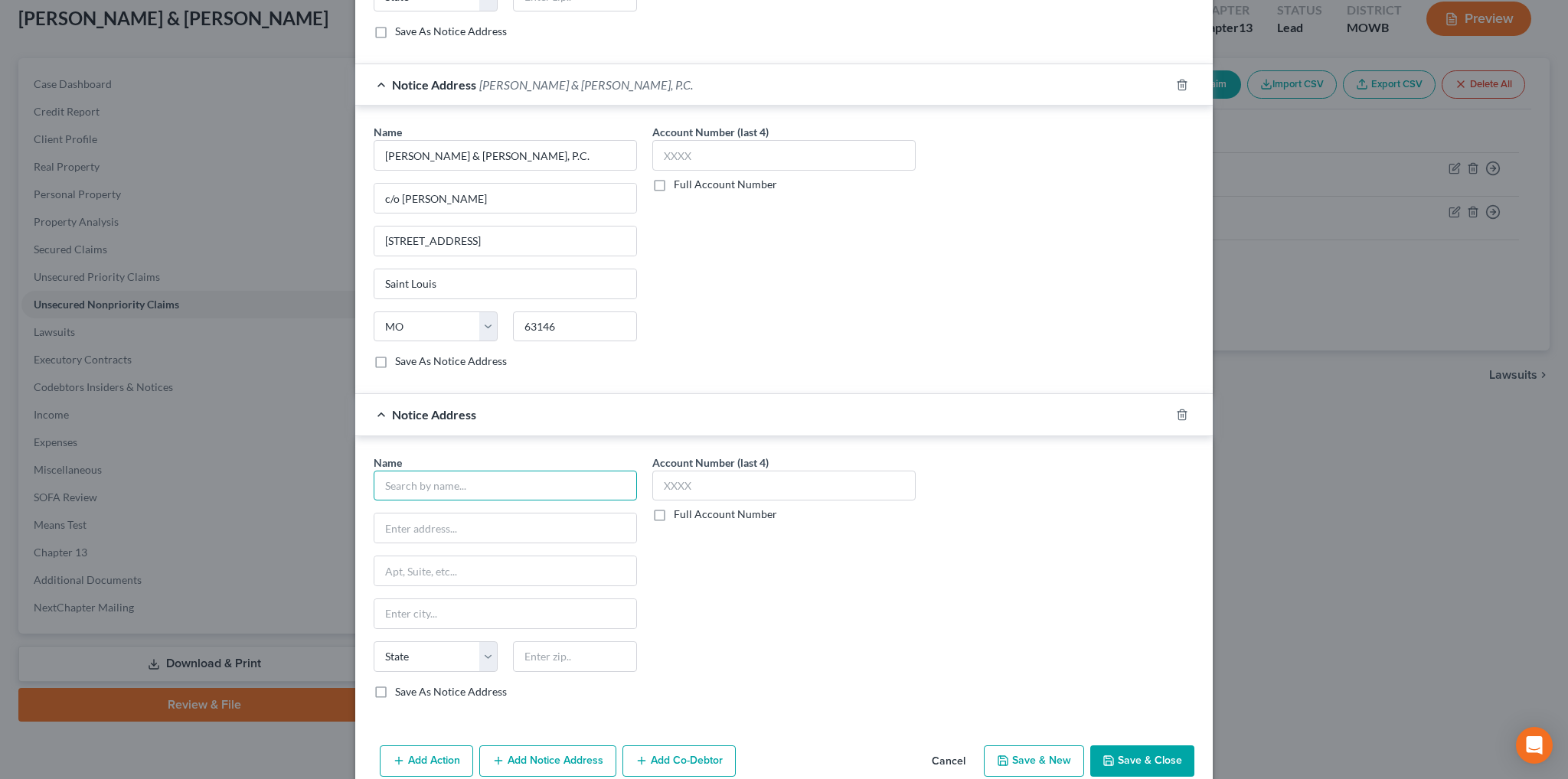
click at [452, 480] on input "text" at bounding box center [505, 486] width 263 height 31
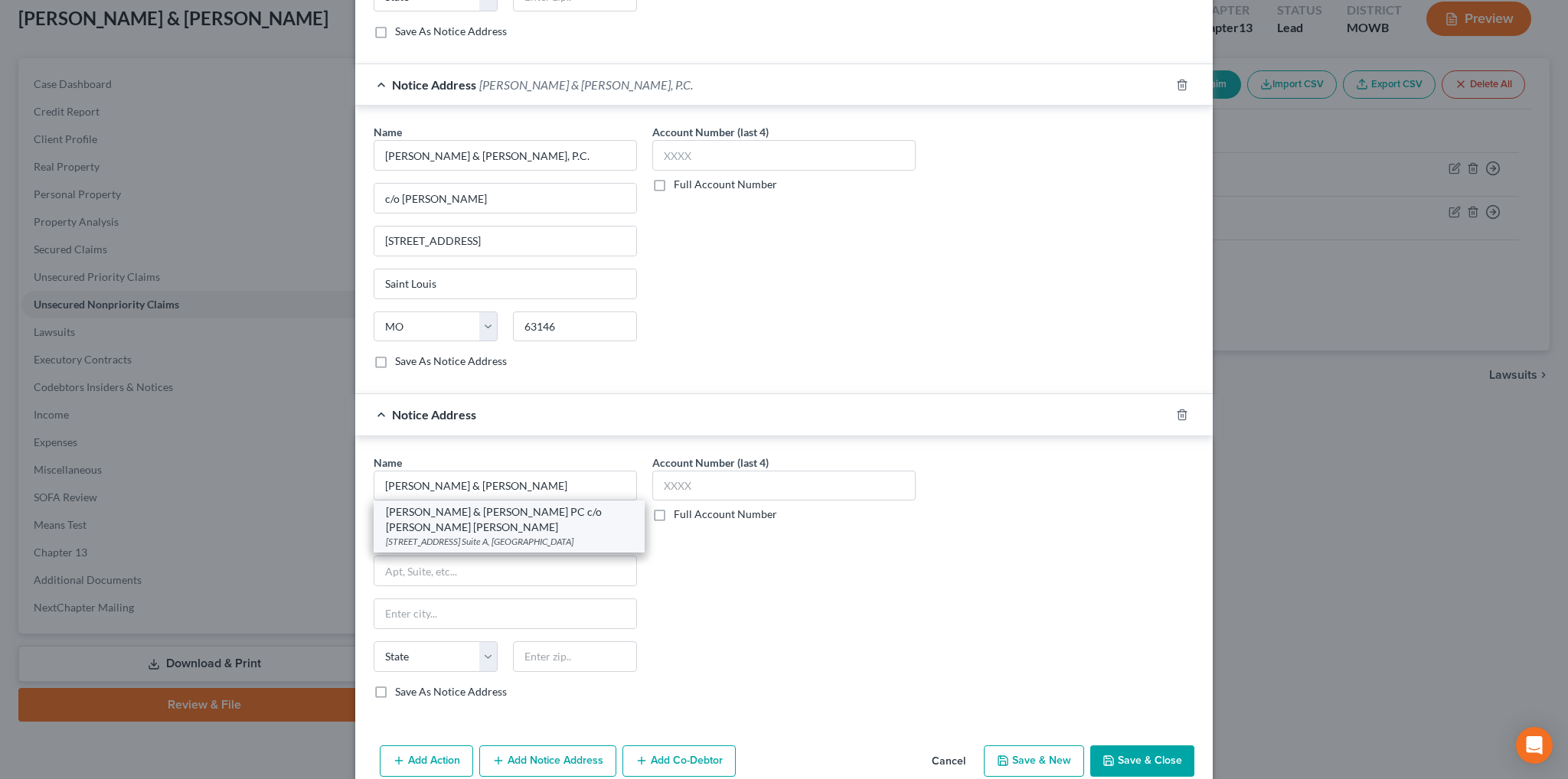
click at [497, 535] on div "[STREET_ADDRESS] Suite A, [GEOGRAPHIC_DATA]" at bounding box center [508, 541] width 247 height 13
type input "[PERSON_NAME] & [PERSON_NAME] PC c/o [PERSON_NAME] [PERSON_NAME]"
type input "[STREET_ADDRESS]"
type input "Suite A"
type input "Saint Louis"
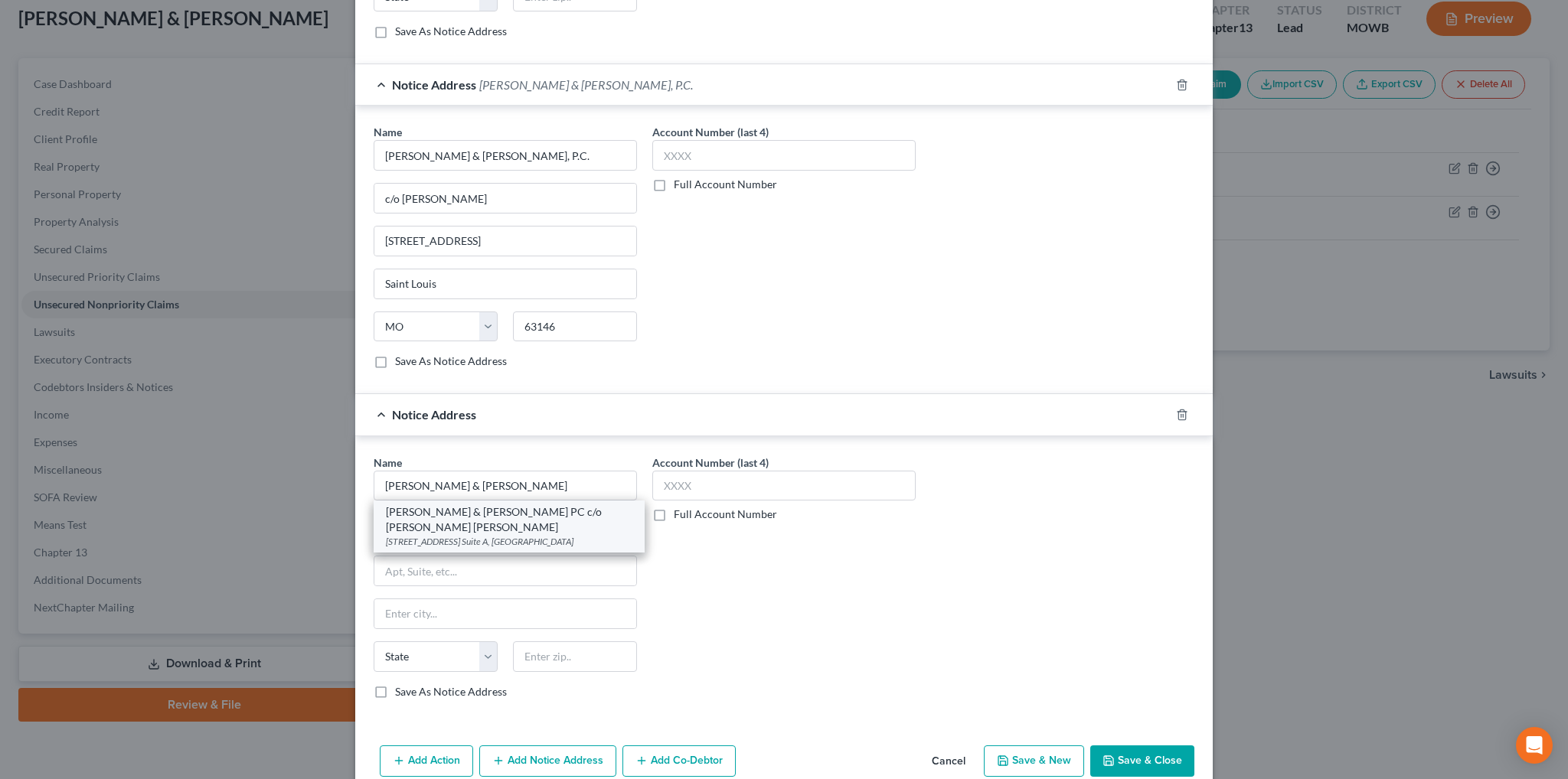
select select "26"
type input "63126"
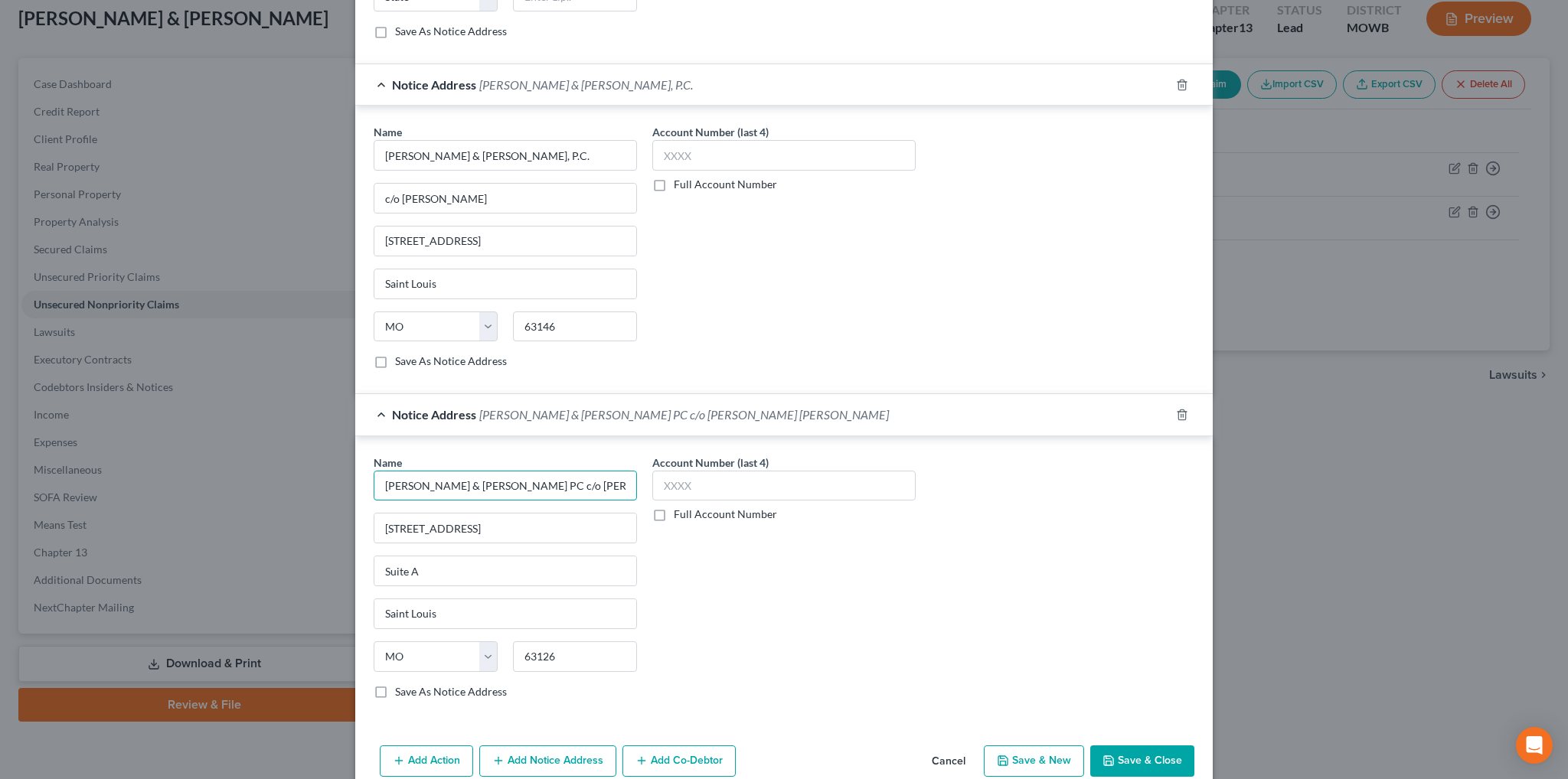
drag, startPoint x: 602, startPoint y: 478, endPoint x: 500, endPoint y: 480, distance: 102.0
click at [500, 480] on input "[PERSON_NAME] & [PERSON_NAME] PC c/o [PERSON_NAME] [PERSON_NAME]" at bounding box center [505, 486] width 263 height 31
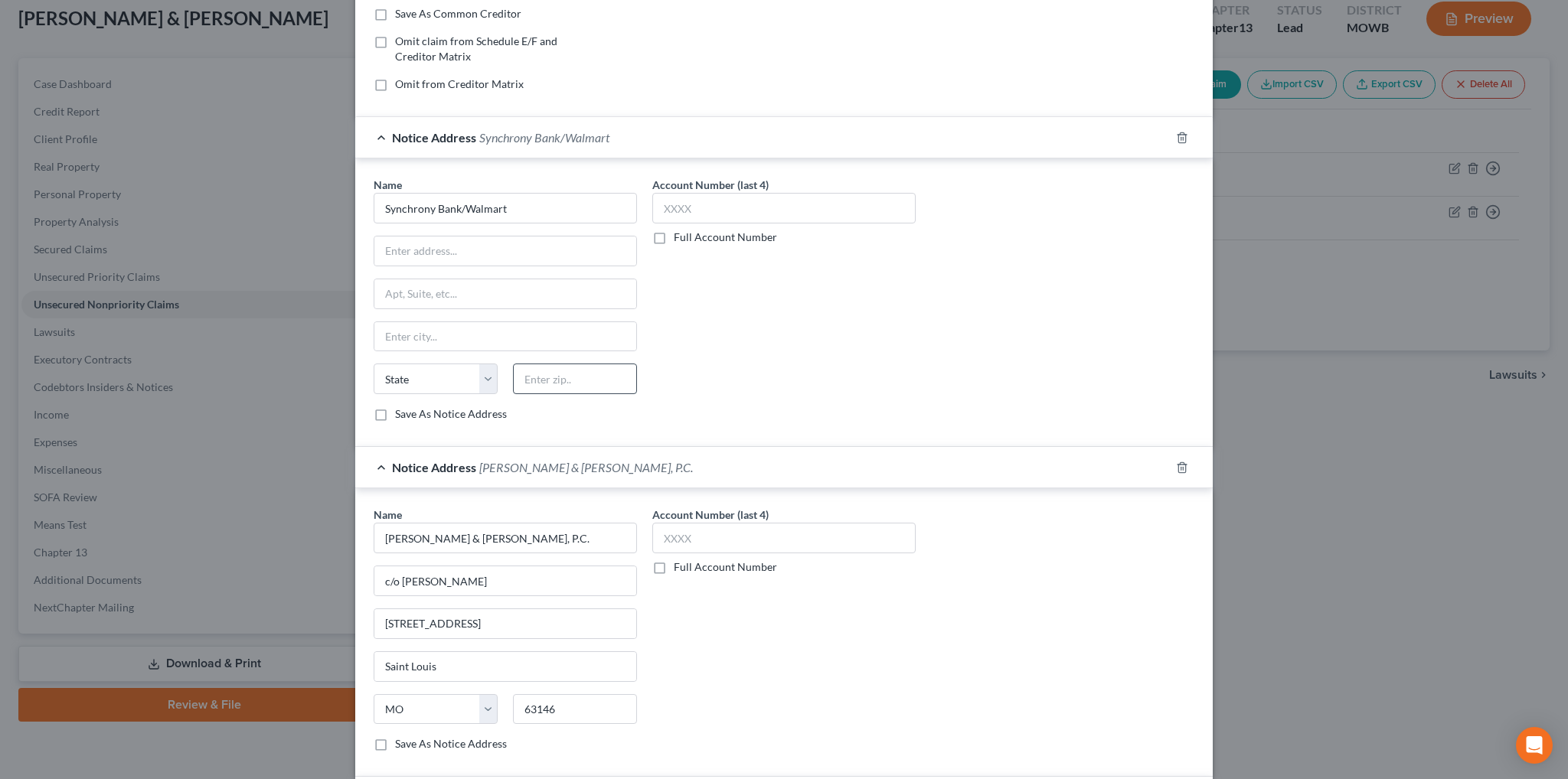
scroll to position [0, 0]
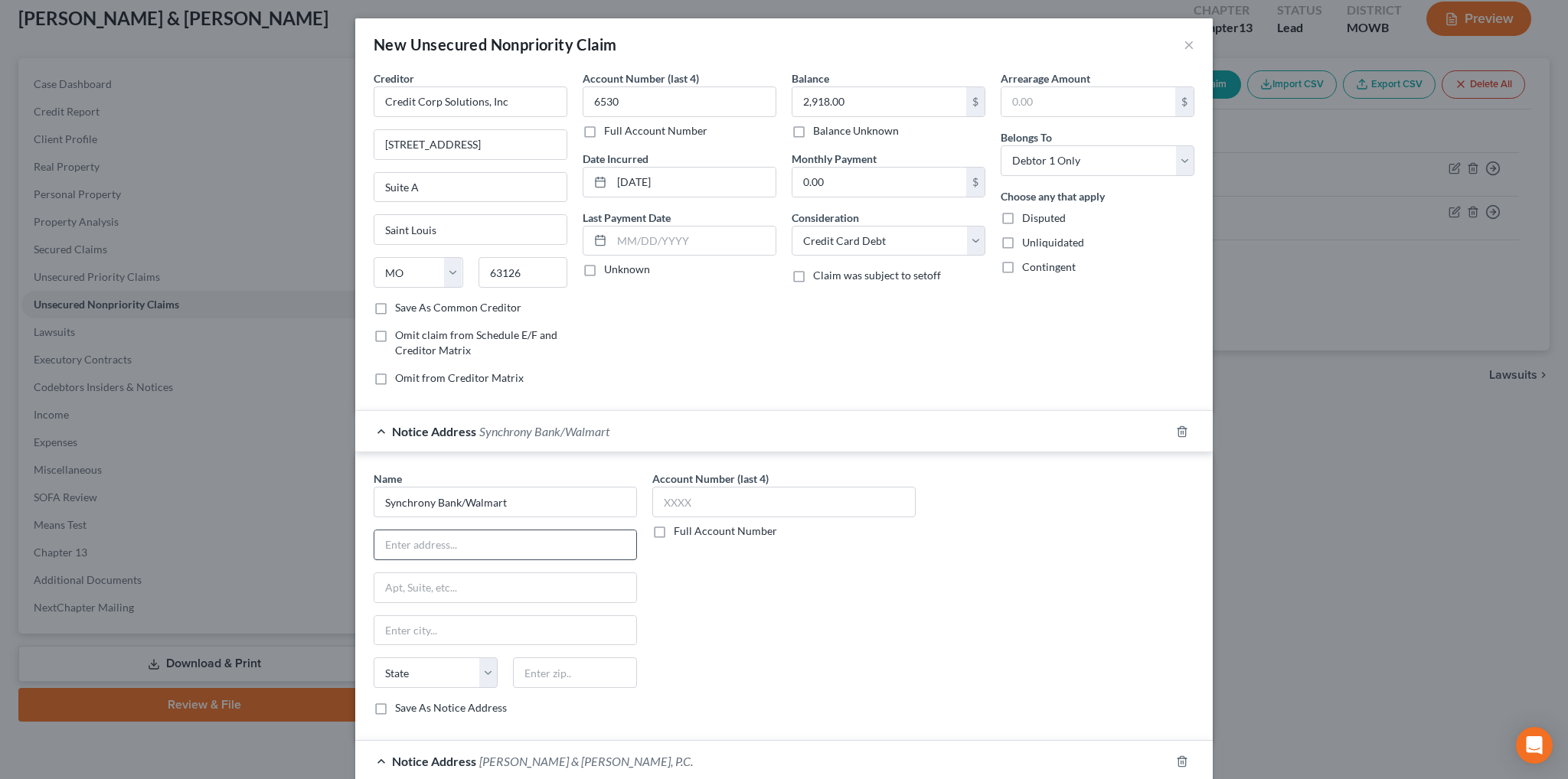
type input "[PERSON_NAME] & [PERSON_NAME] PC c/o [PERSON_NAME]"
click at [424, 546] on input "text" at bounding box center [505, 545] width 262 height 29
type input "[STREET_ADDRESS]"
type input "Alpharetta"
select select "10"
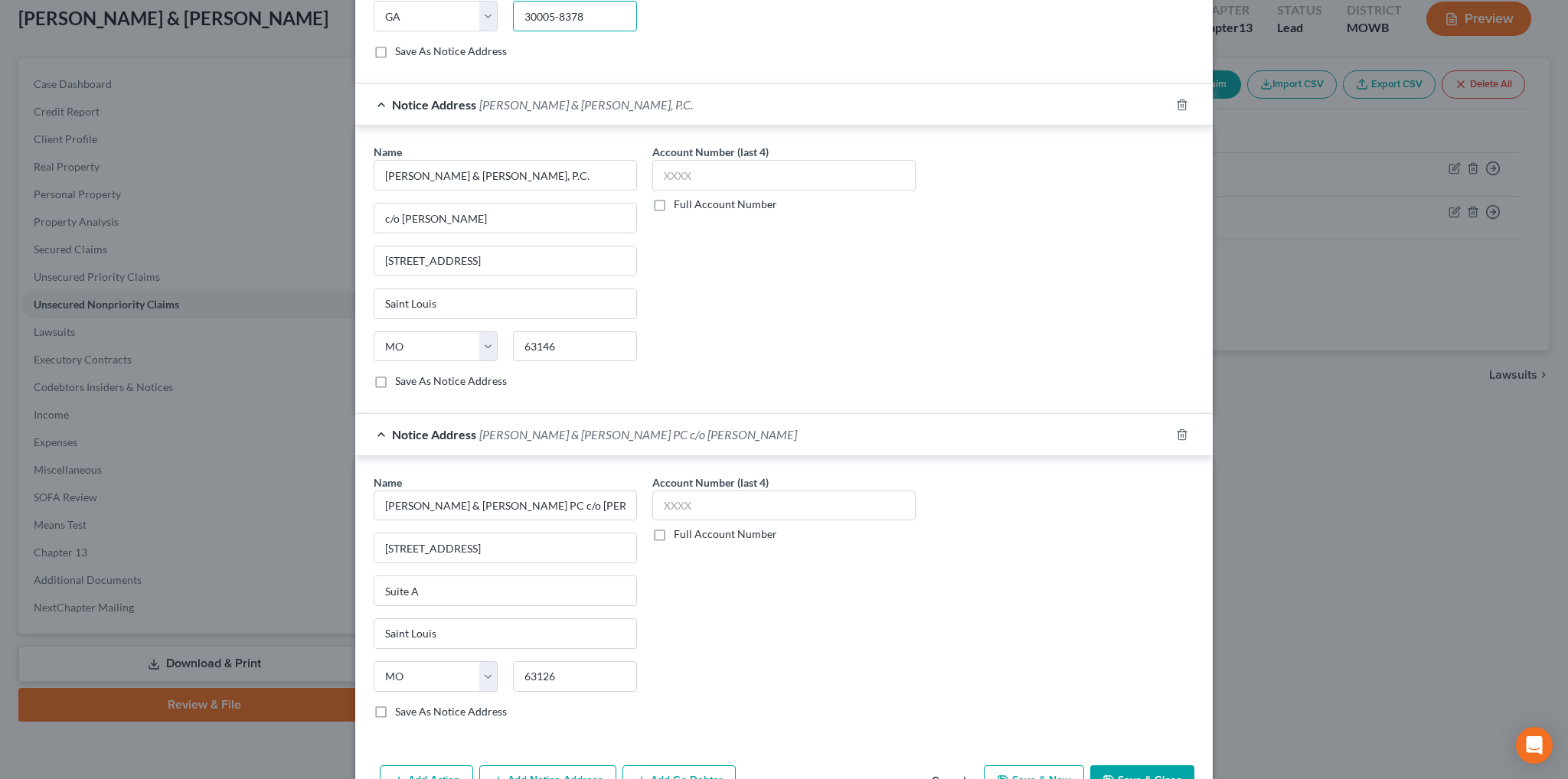
scroll to position [698, 0]
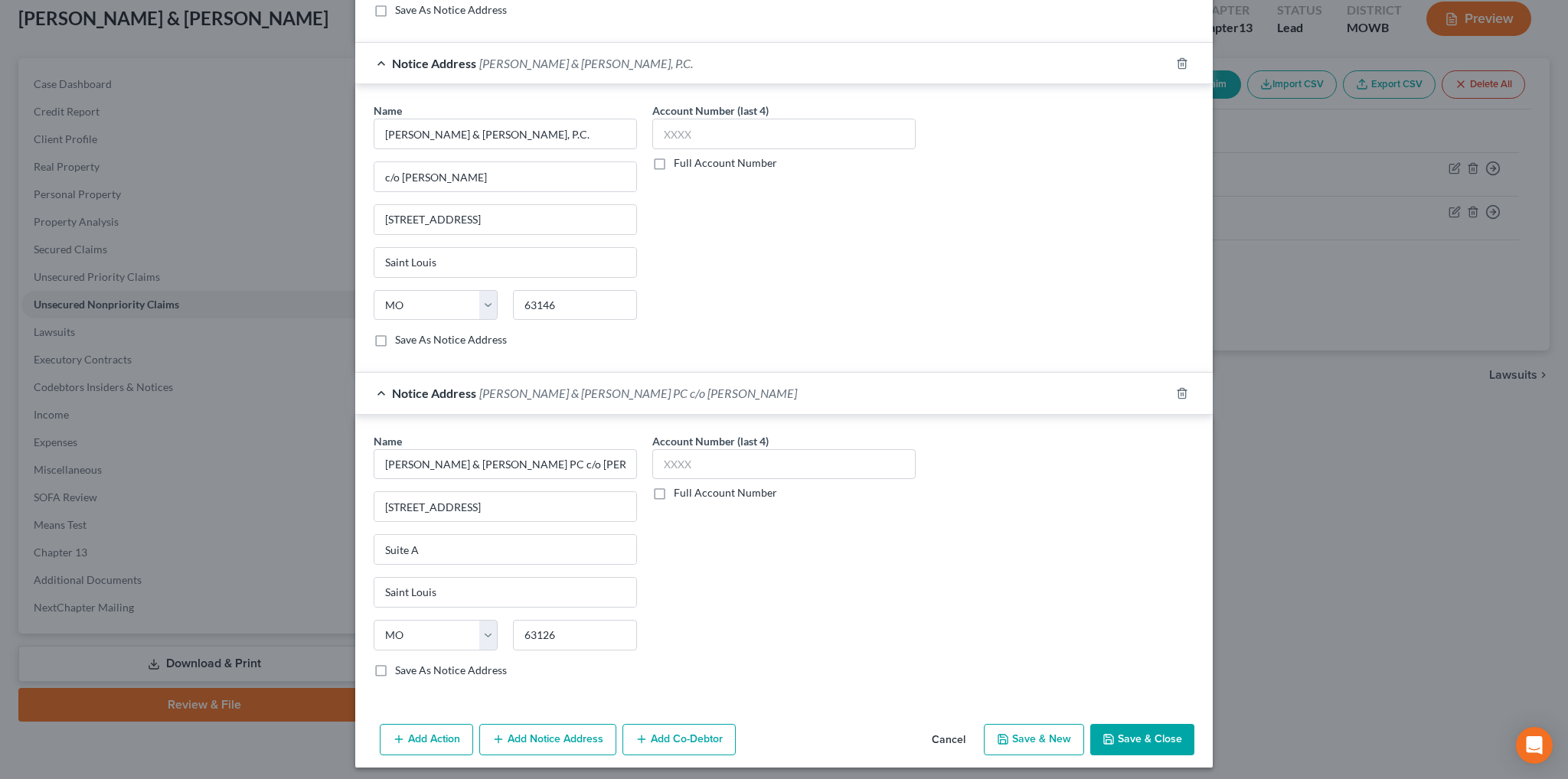
type input "30005-8378"
click at [1151, 735] on button "Save & Close" at bounding box center [1143, 739] width 104 height 32
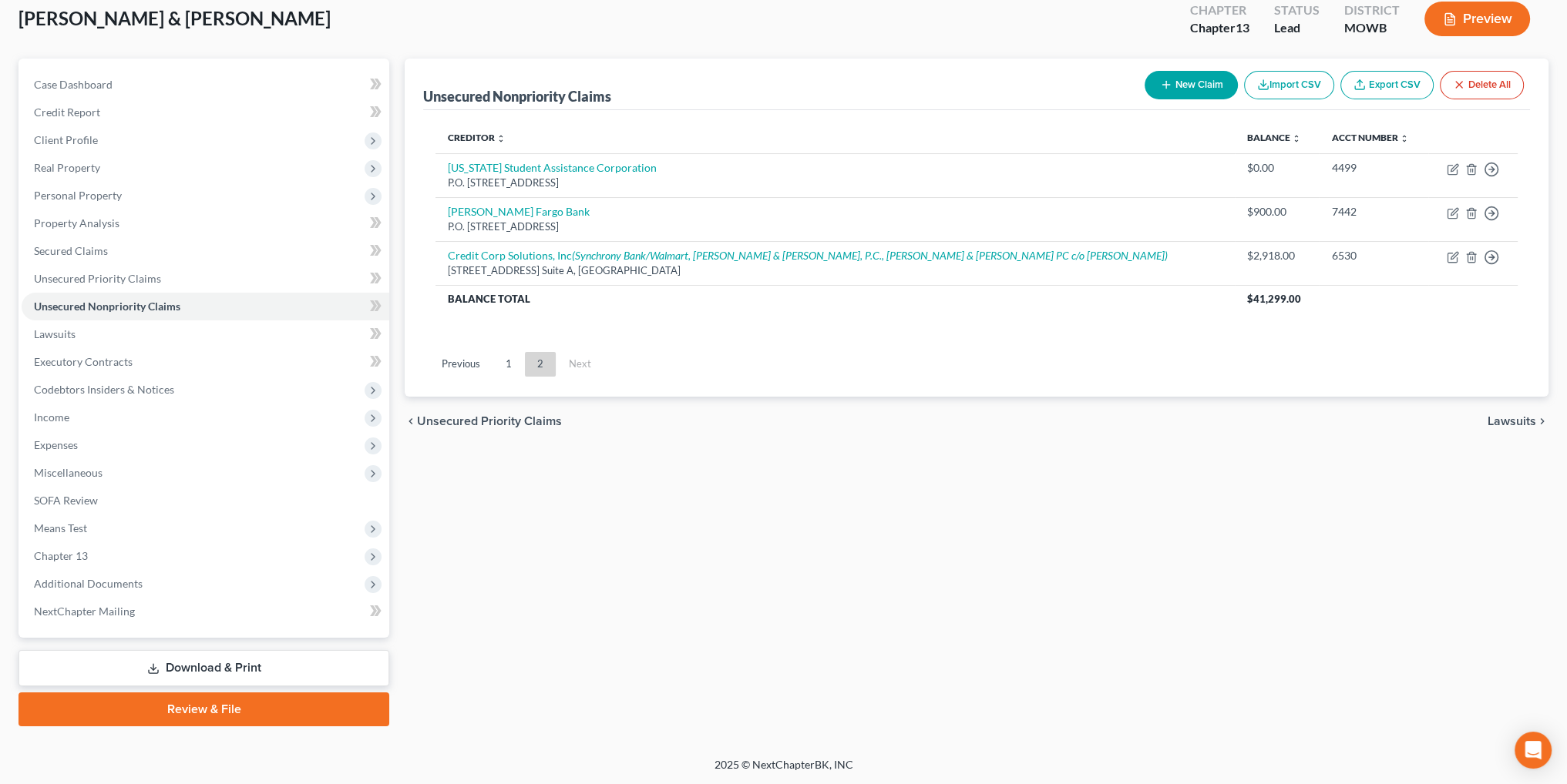
click at [506, 368] on link "1" at bounding box center [509, 364] width 31 height 24
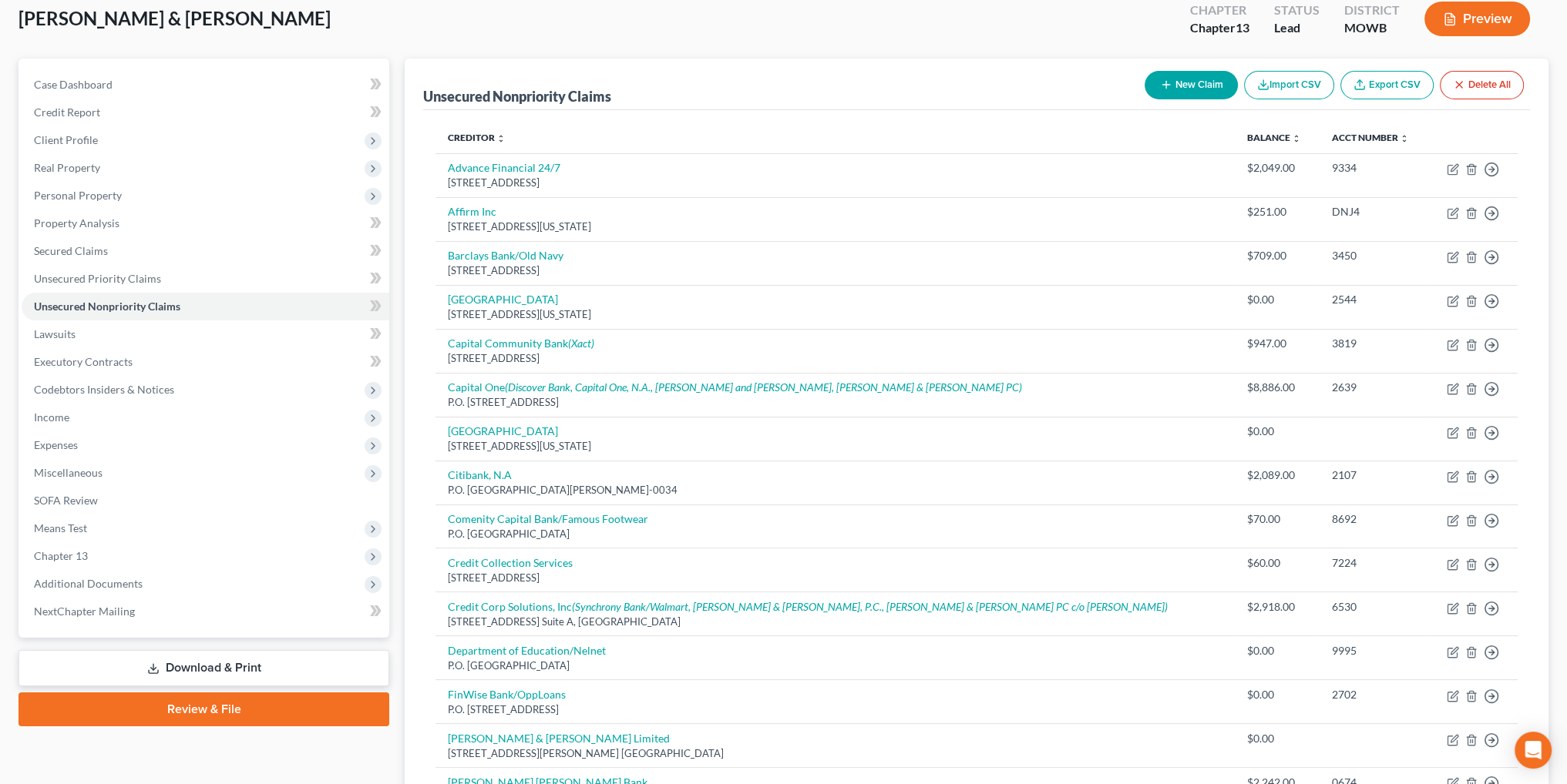
click at [1181, 81] on button "New Claim" at bounding box center [1191, 85] width 93 height 28
select select "2"
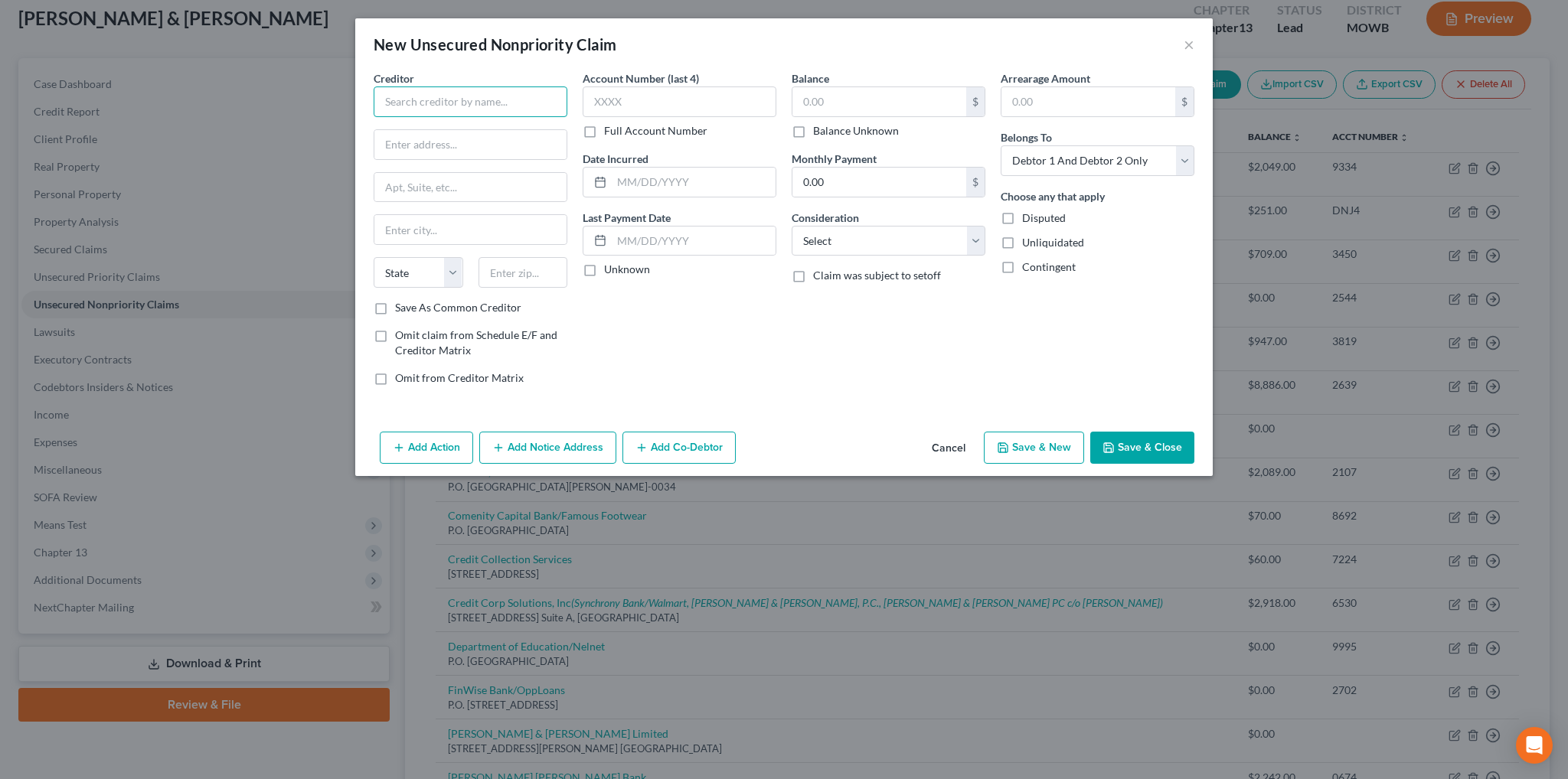
click at [503, 111] on input "text" at bounding box center [470, 101] width 193 height 31
type input "Citibank, N.A."
click at [646, 98] on input "text" at bounding box center [680, 101] width 193 height 31
type input "1649"
click at [876, 241] on select "Select Cable / Satellite Services Collection Agency Credit Card Debt Debt Couns…" at bounding box center [888, 242] width 193 height 31
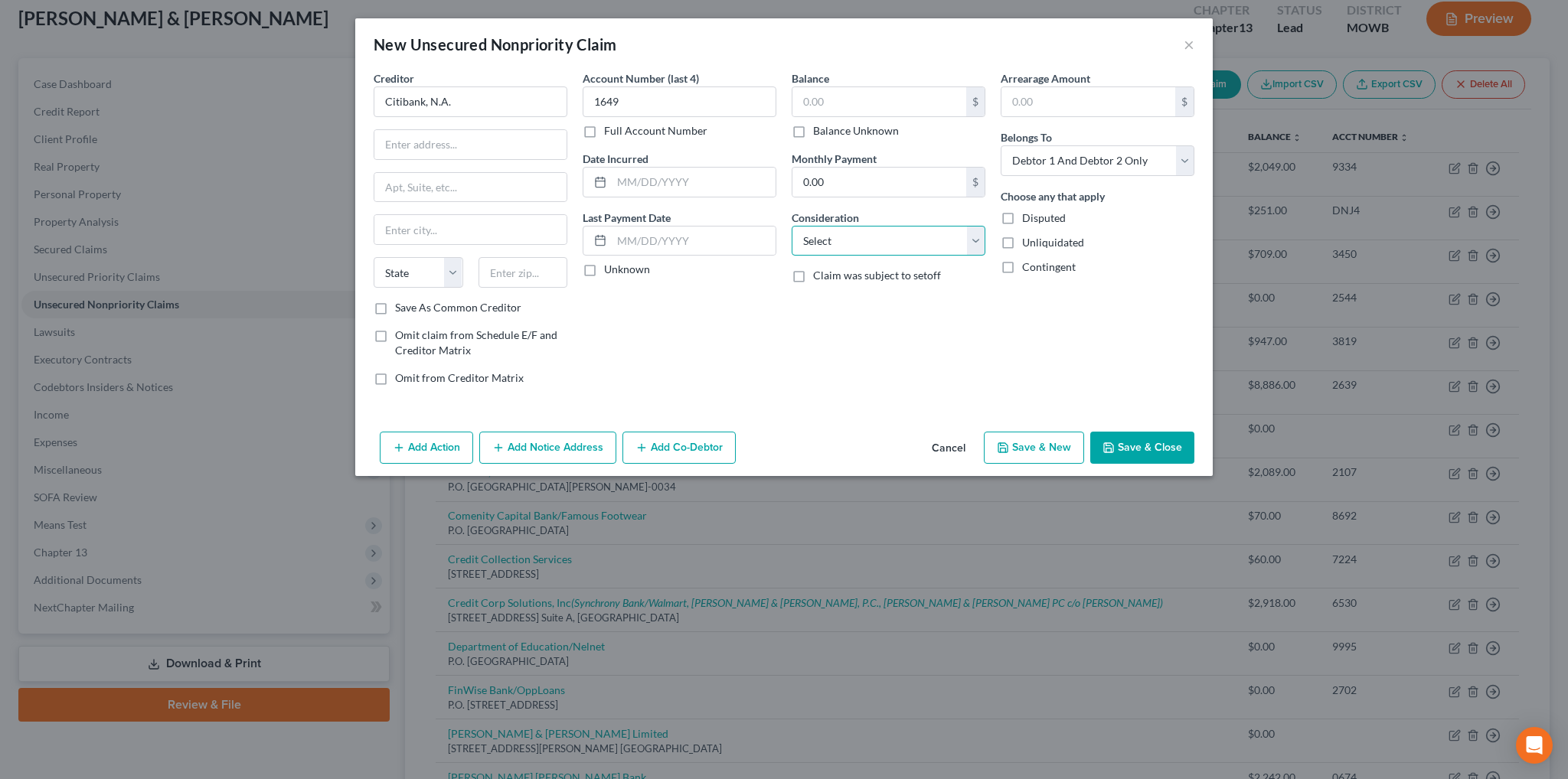
select select "2"
click at [792, 226] on select "Select Cable / Satellite Services Collection Agency Credit Card Debt Debt Couns…" at bounding box center [888, 242] width 193 height 31
click at [555, 460] on button "Add Notice Address" at bounding box center [548, 447] width 137 height 32
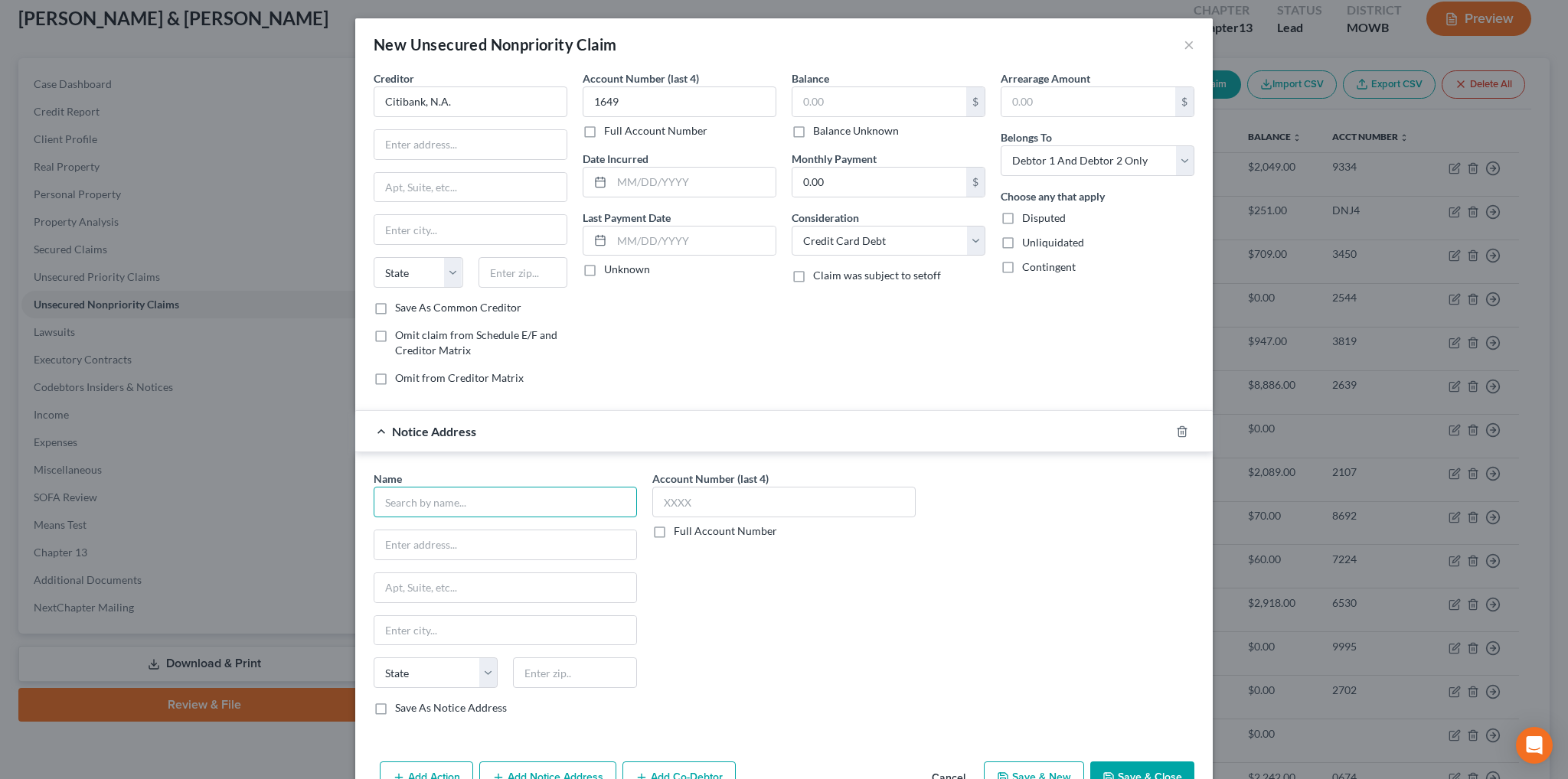
click at [455, 509] on input "text" at bounding box center [505, 503] width 263 height 31
type input "Portfolio Recovery Associates"
click at [440, 531] on div "Portfolio Recovery Associates" at bounding box center [465, 529] width 160 height 15
type input "P.O. Box 41067"
type input "[GEOGRAPHIC_DATA]"
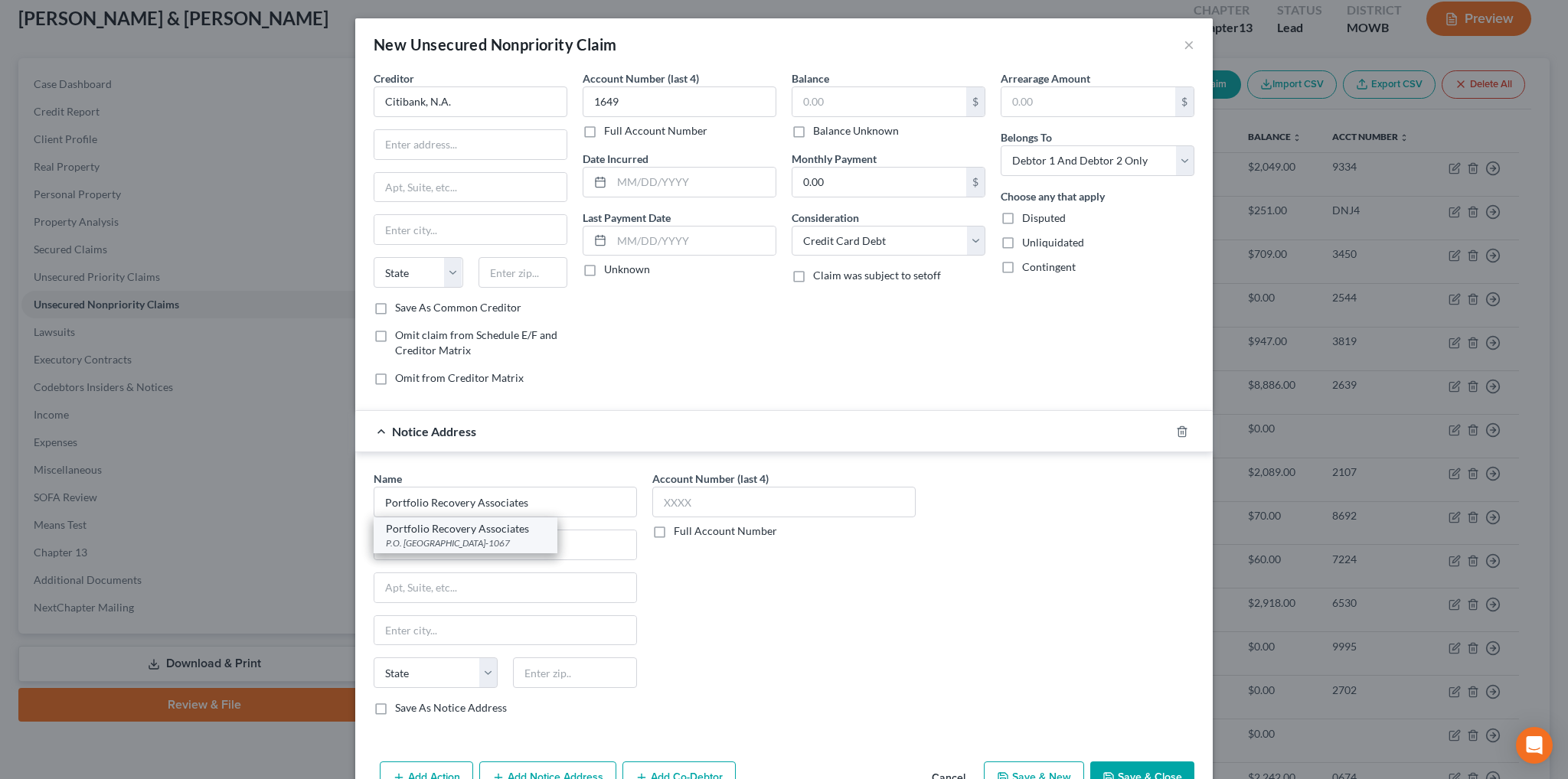
select select "48"
type input "23541-1067"
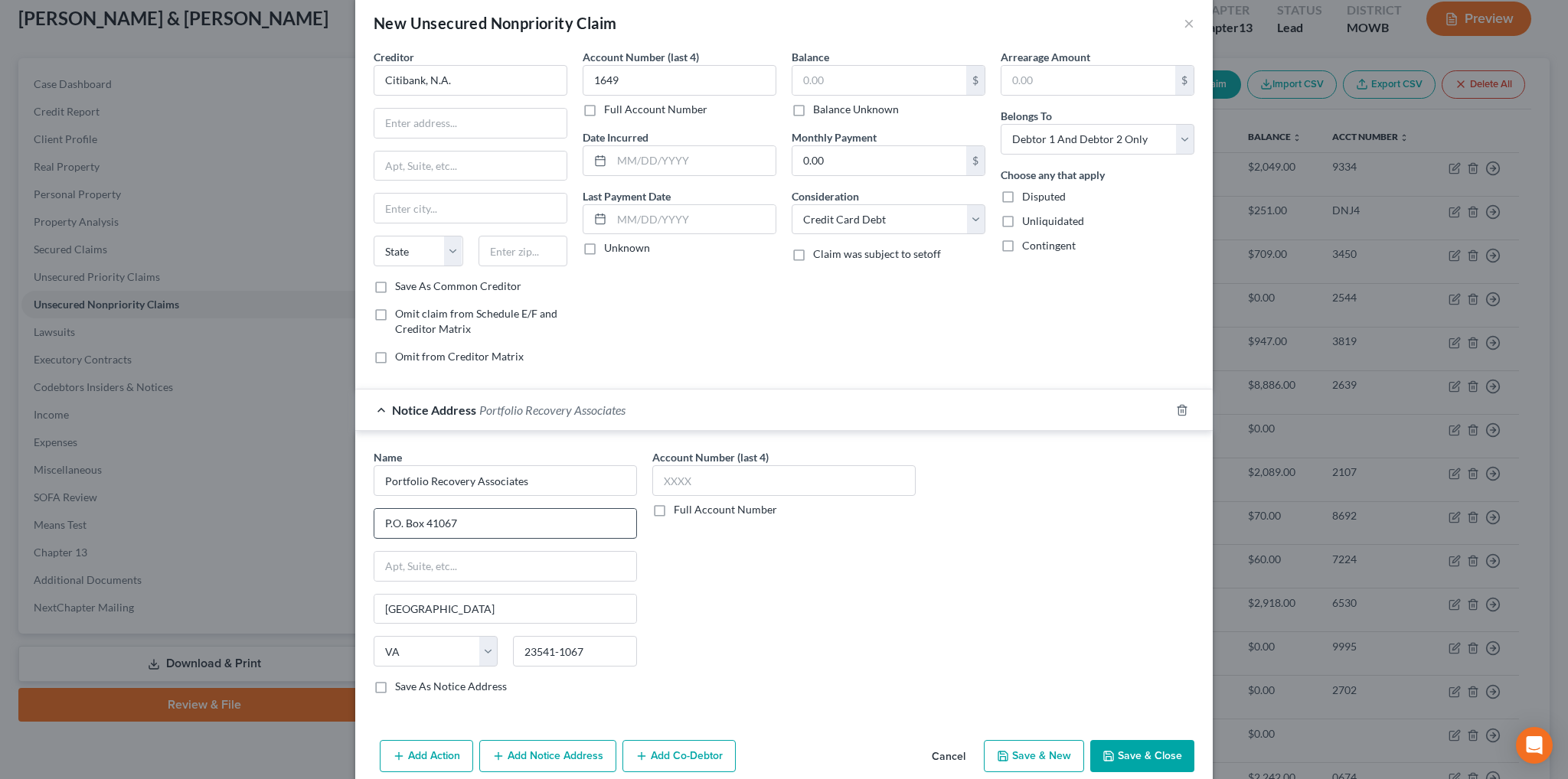
scroll to position [43, 0]
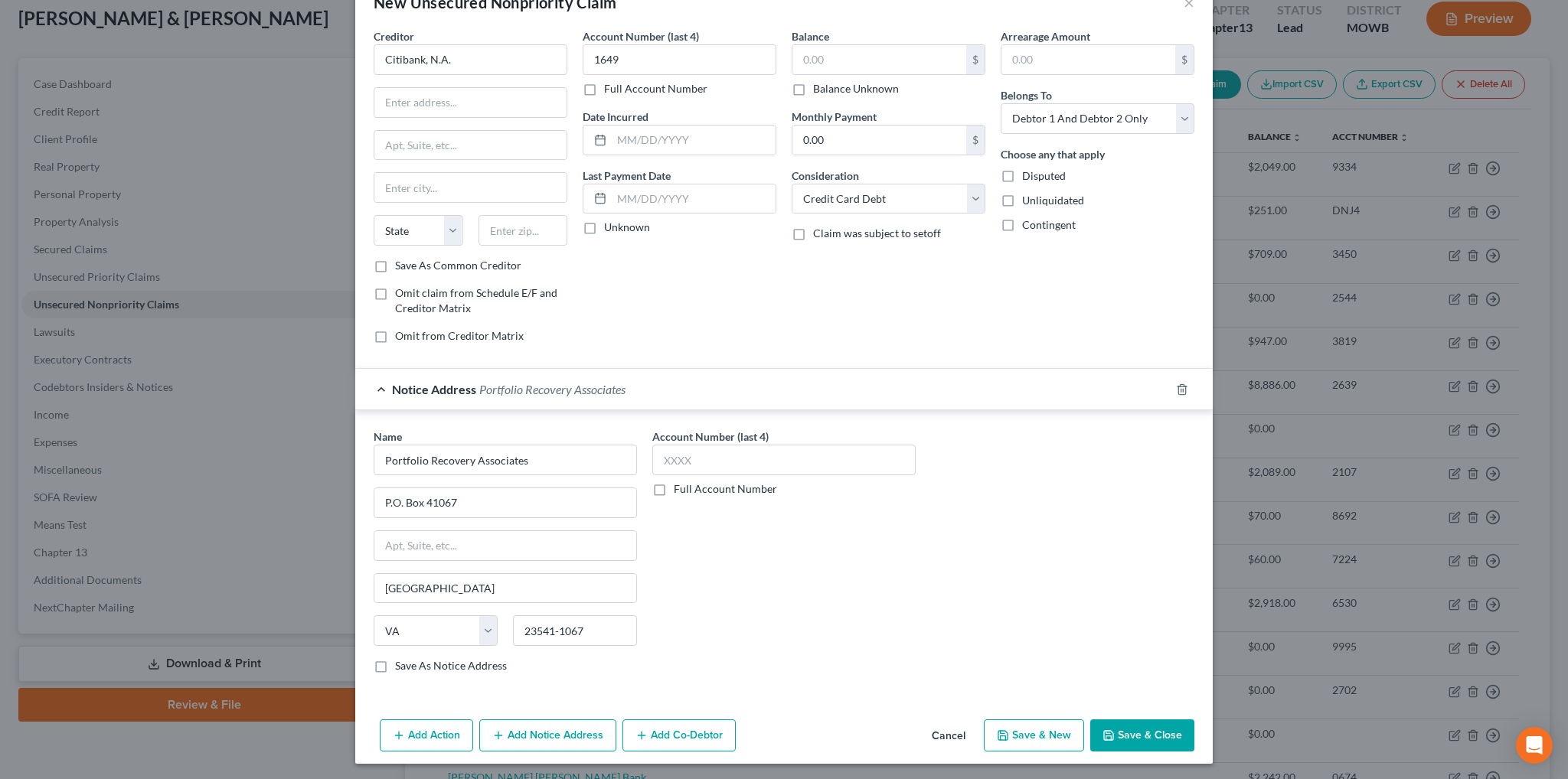
click at [532, 731] on button "Add Notice Address" at bounding box center [548, 735] width 137 height 32
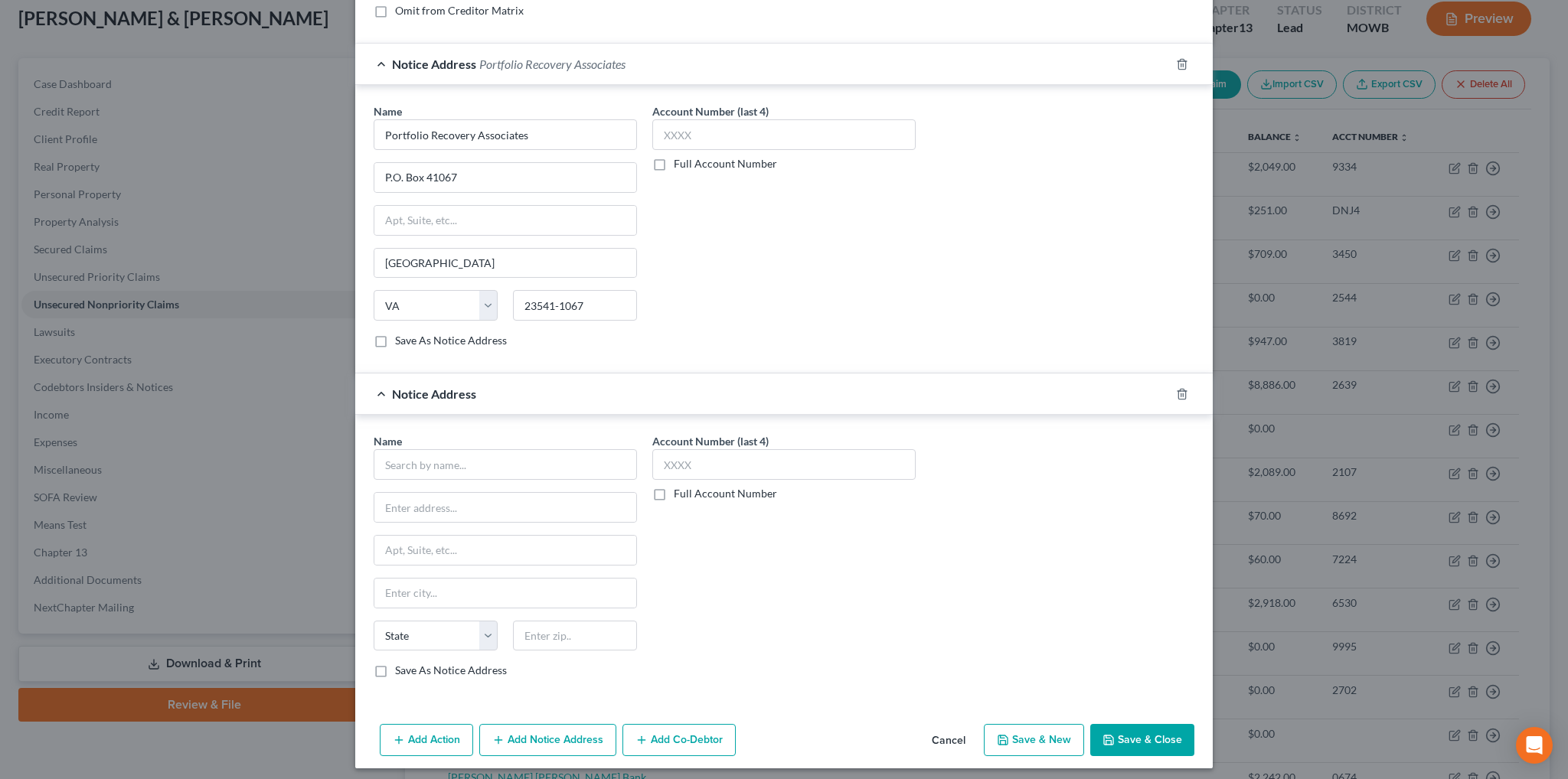
scroll to position [370, 0]
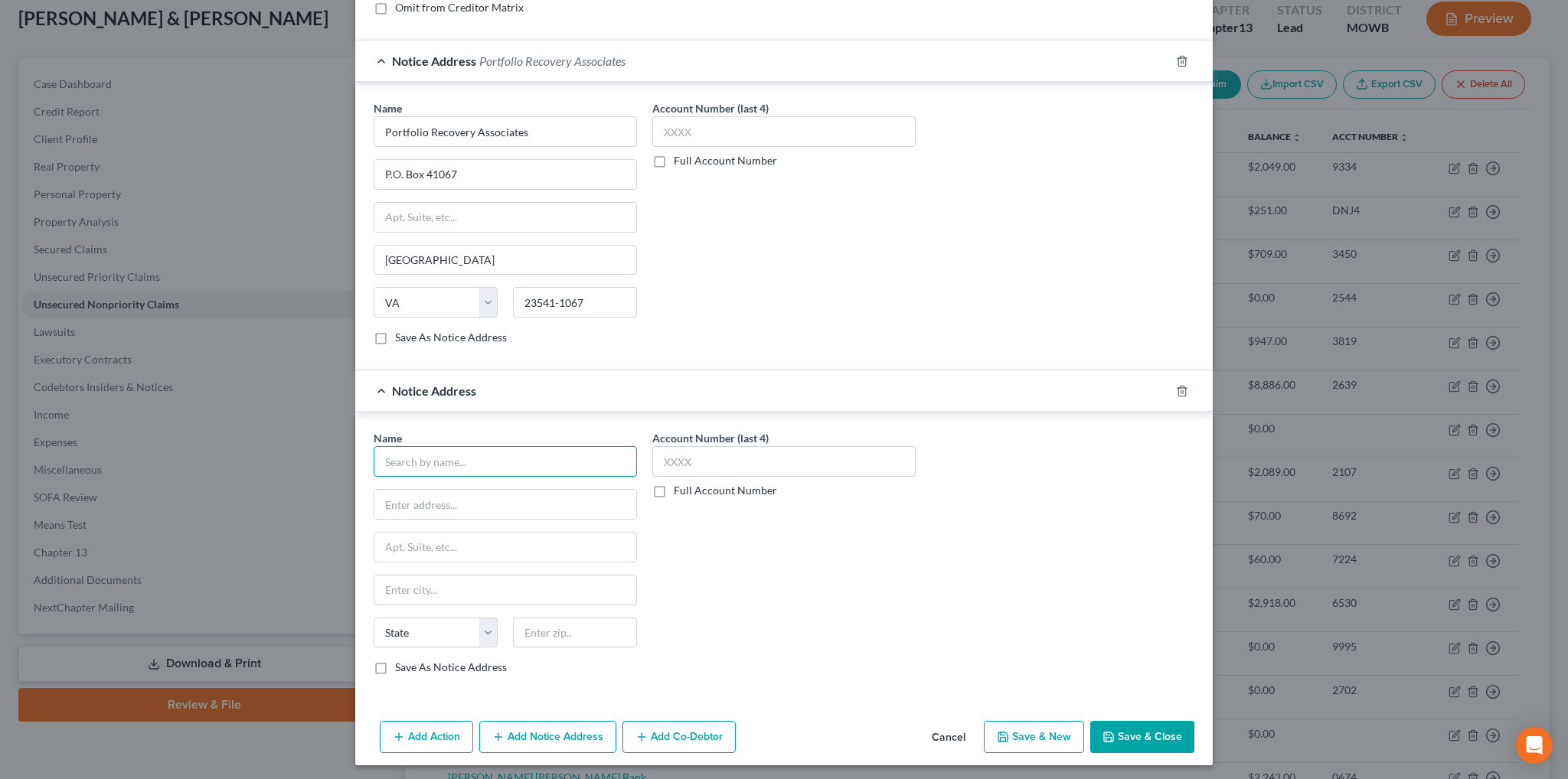
click at [478, 467] on input "text" at bounding box center [505, 462] width 263 height 31
type input "Portfolio Recovery Associates, LLC"
type input "c/o [PERSON_NAME]"
click at [548, 132] on input "Portfolio Recovery Associates" at bounding box center [505, 131] width 263 height 31
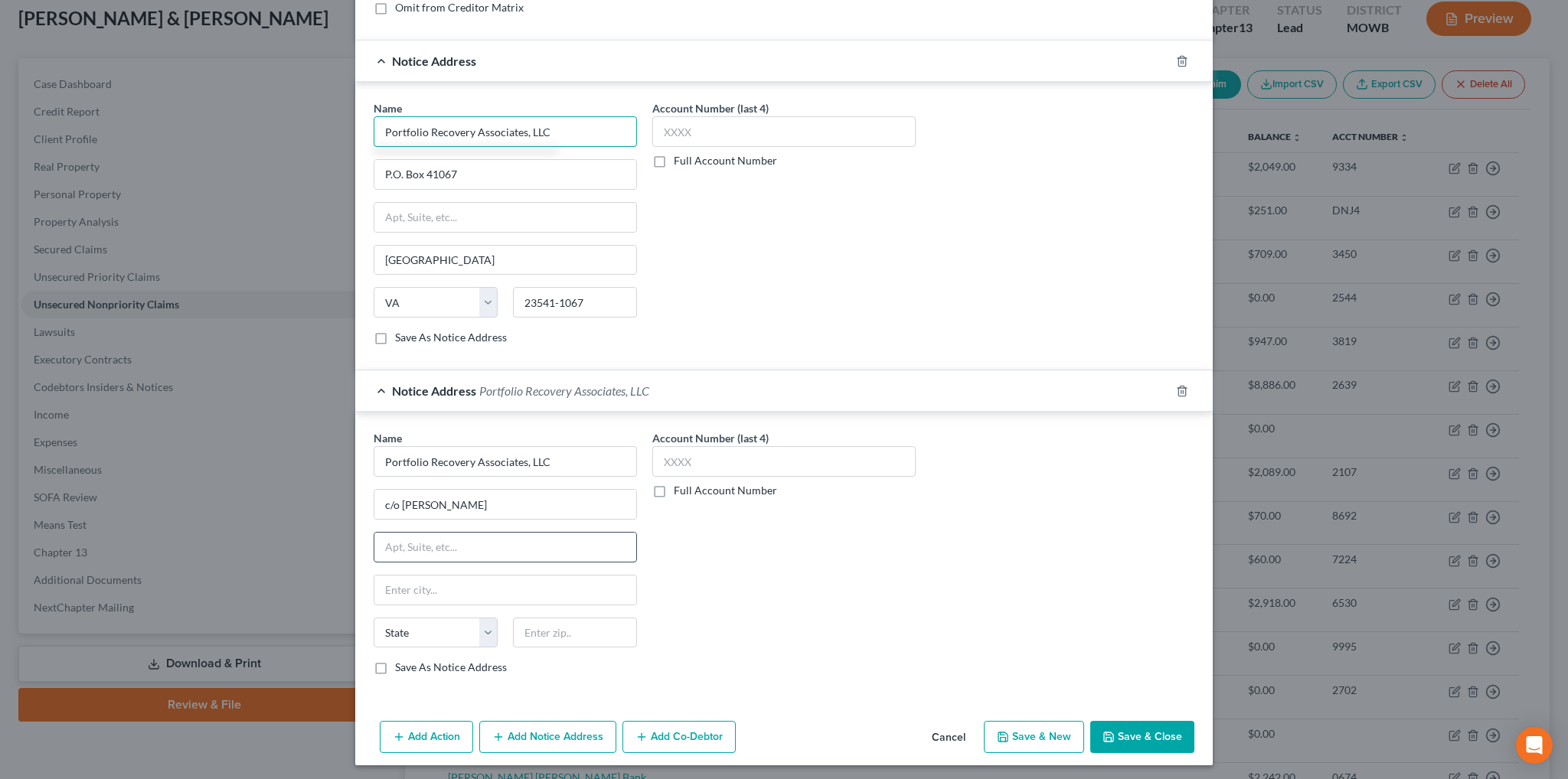
type input "Portfolio Recovery Associates, LLC"
click at [414, 541] on input "text" at bounding box center [505, 547] width 262 height 29
type input "[STREET_ADDRESS][PERSON_NAME]"
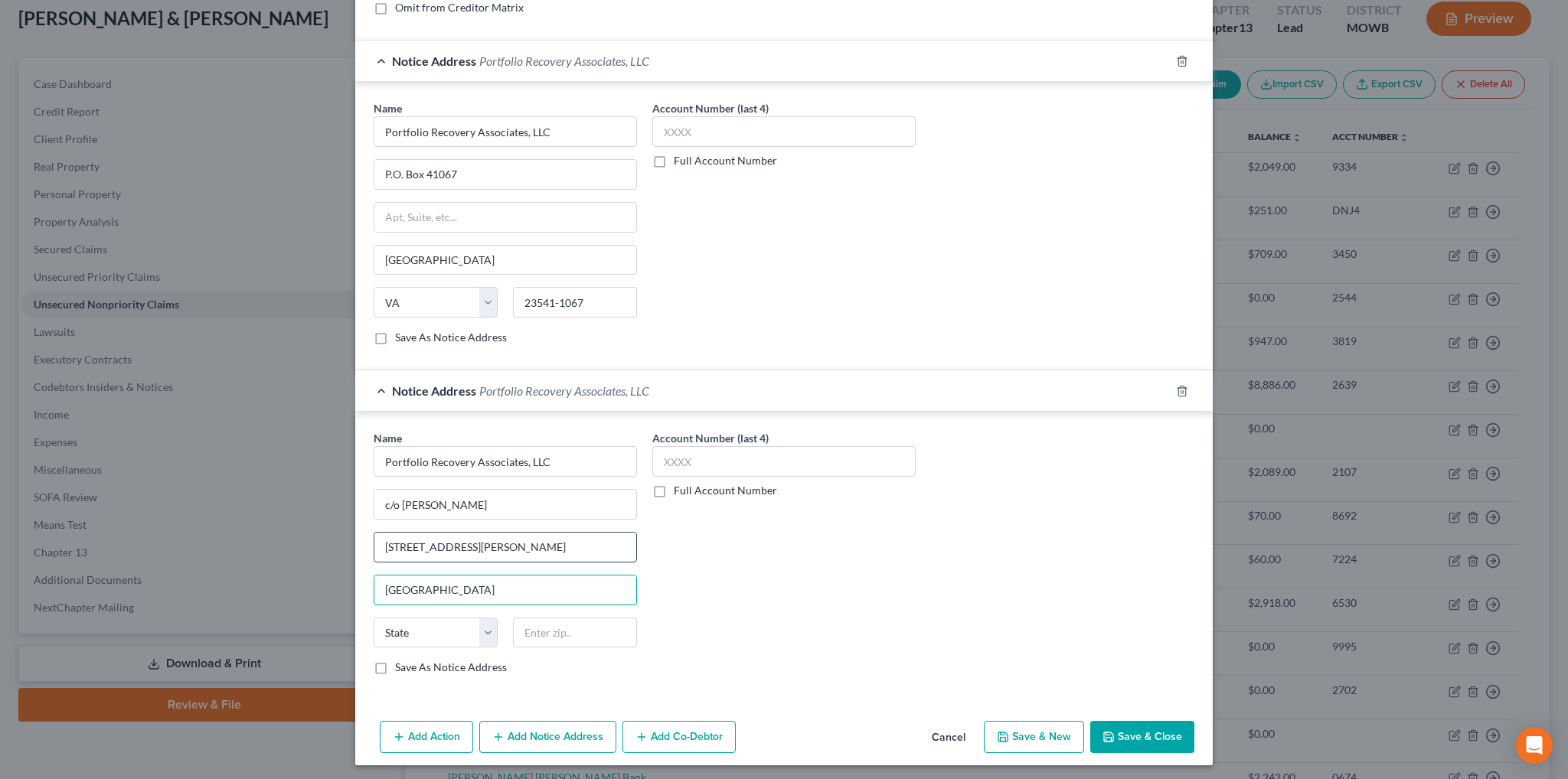
type input "[GEOGRAPHIC_DATA]"
select select "4"
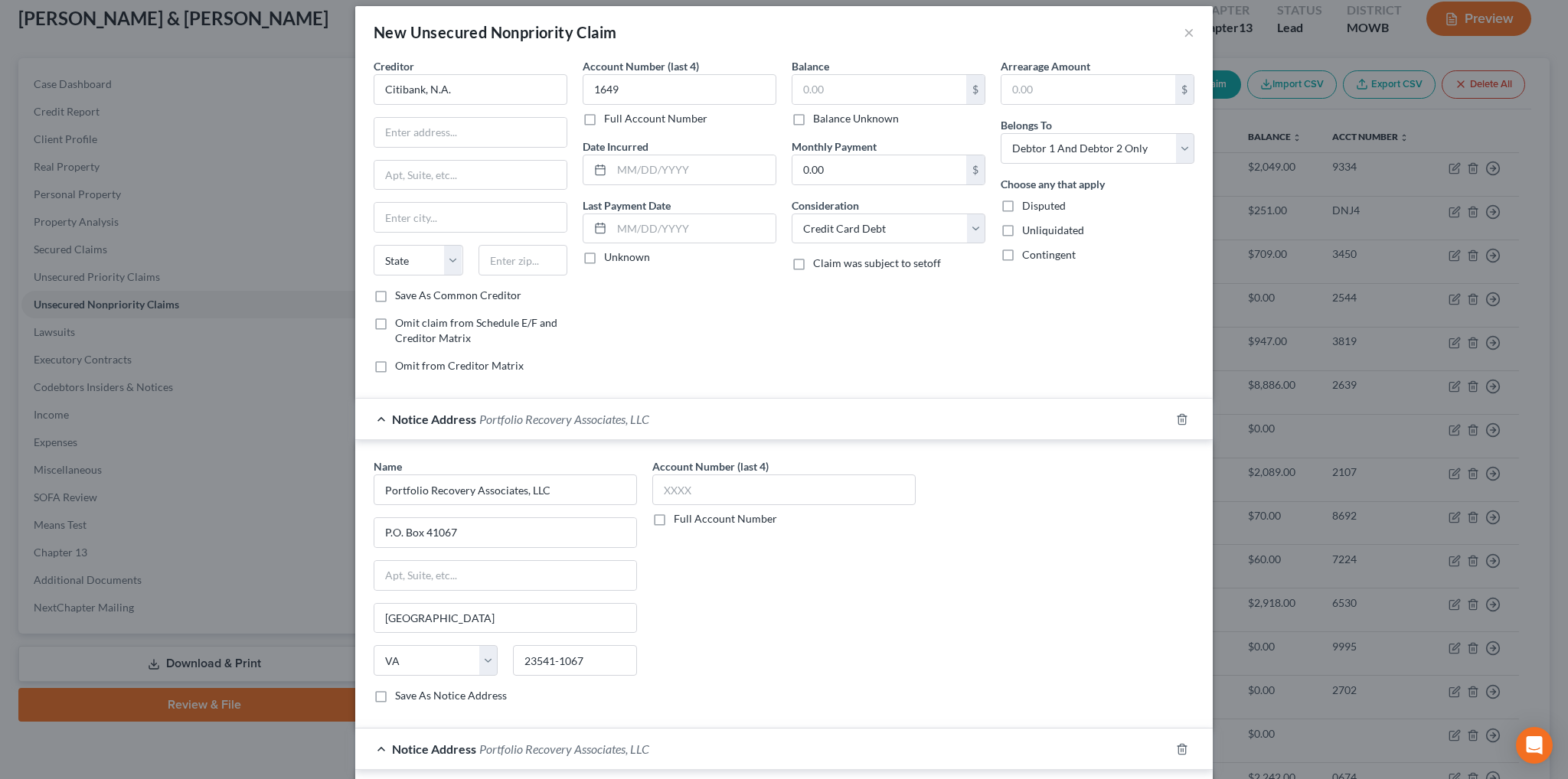
scroll to position [0, 0]
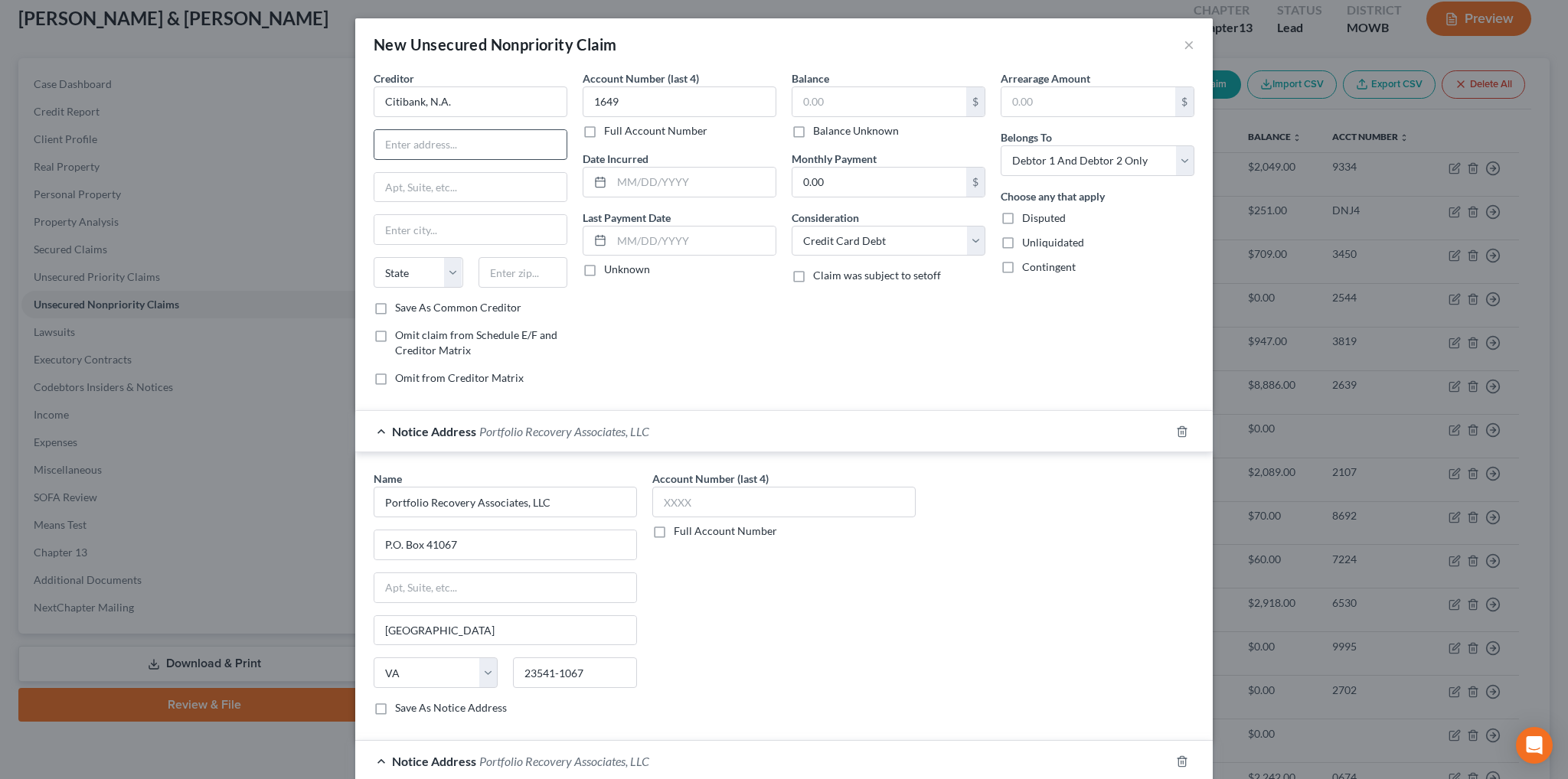
type input "92131"
click at [433, 142] on input "text" at bounding box center [470, 145] width 192 height 29
type input "[STREET_ADDRESS]"
type input "[GEOGRAPHIC_DATA]"
select select "43"
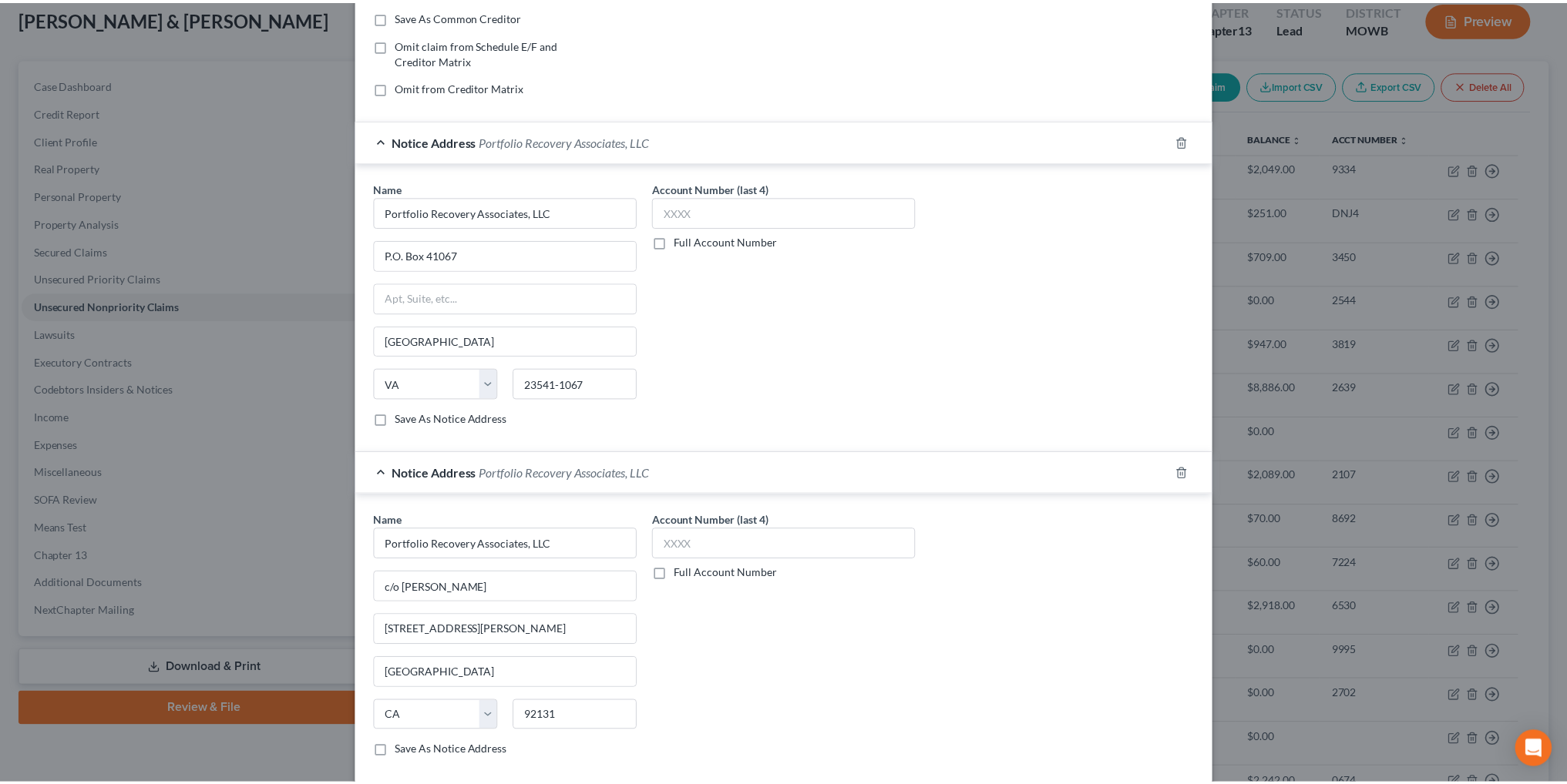
scroll to position [373, 0]
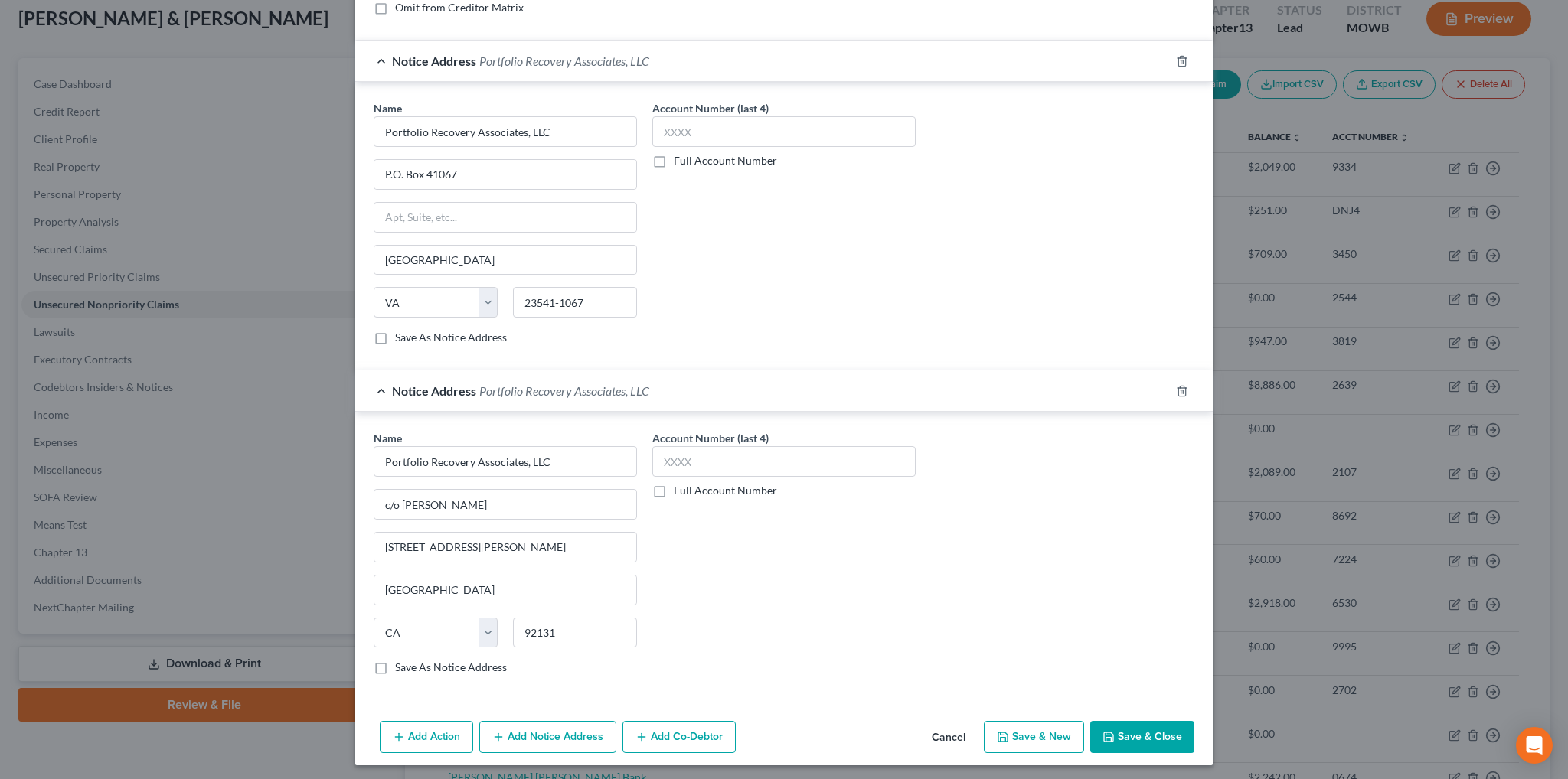
type input "57117"
click at [1144, 737] on button "Save & Close" at bounding box center [1143, 736] width 104 height 32
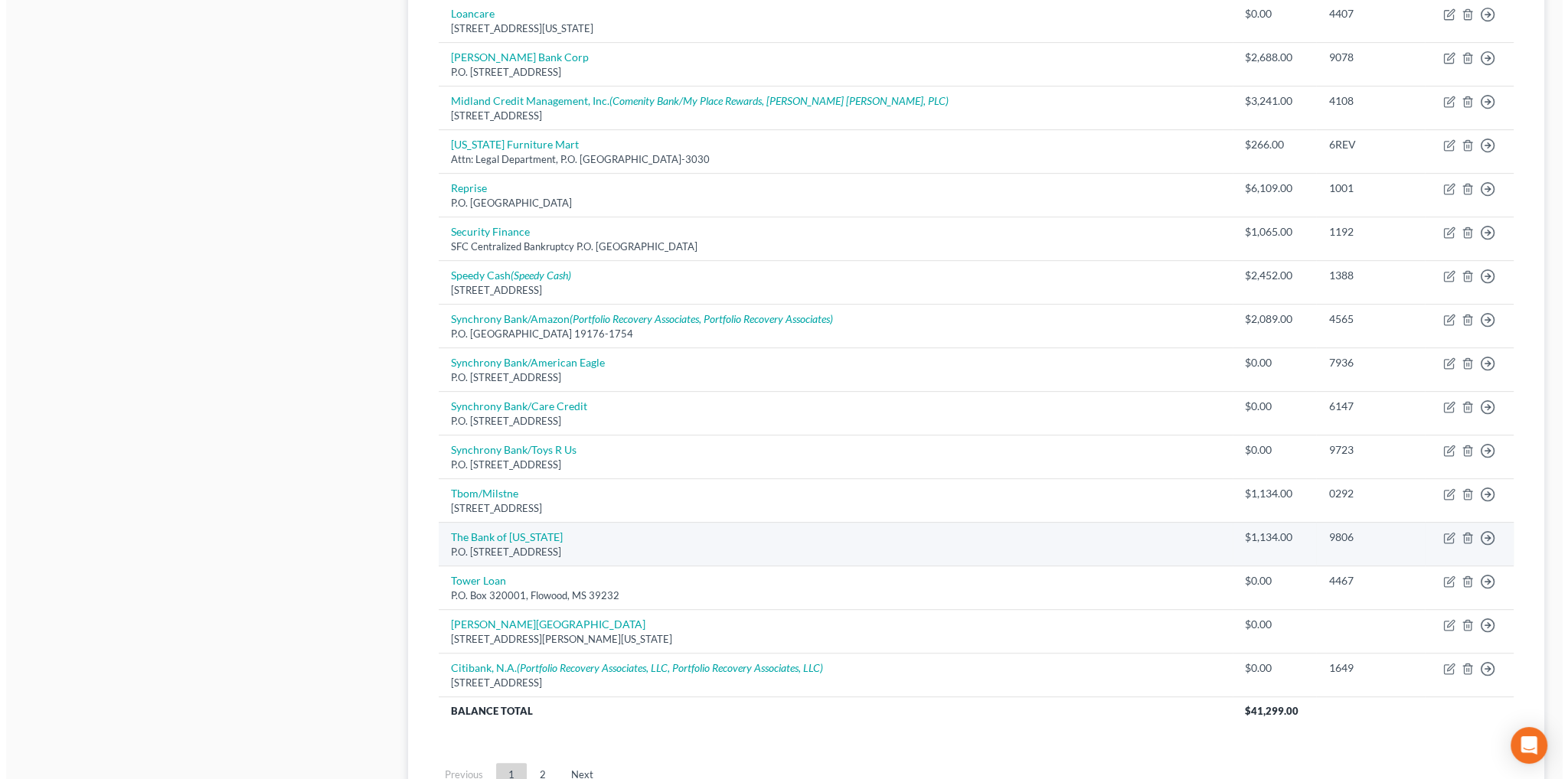
scroll to position [1026, 0]
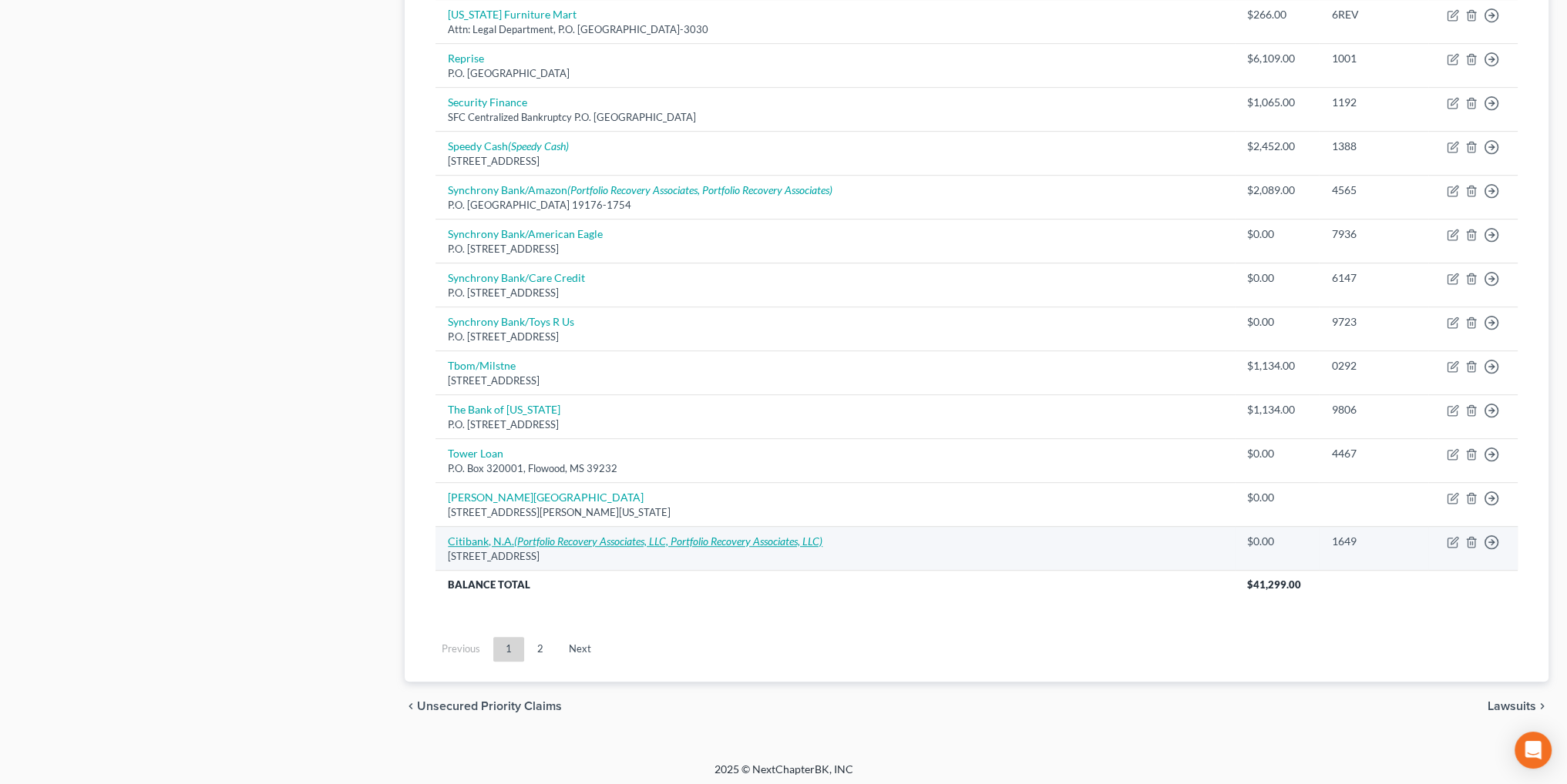
click at [536, 535] on icon "(Portfolio Recovery Associates, LLC, Portfolio Recovery Associates, LLC)" at bounding box center [668, 541] width 309 height 13
select select "43"
select select "2"
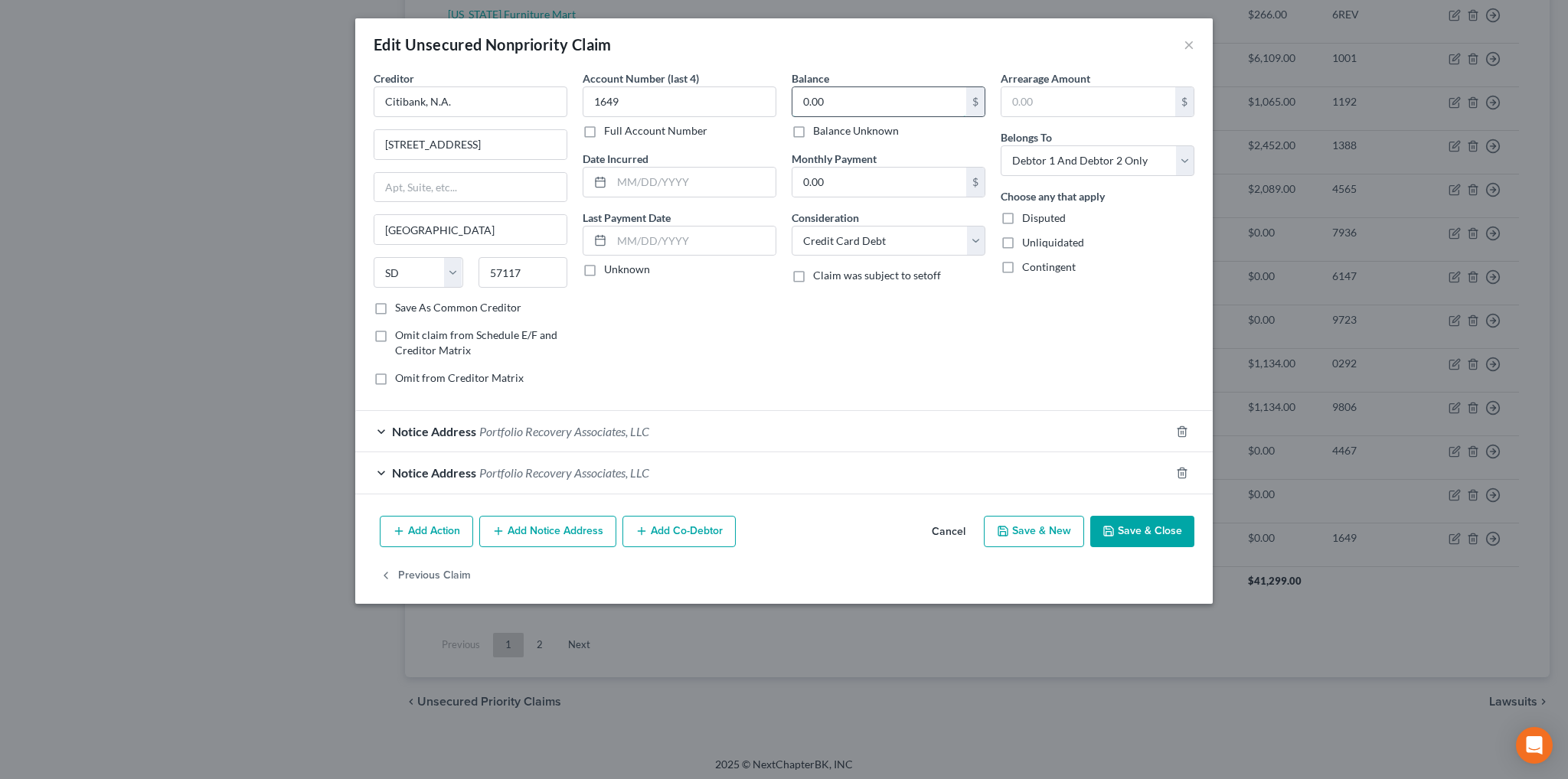
click at [862, 101] on input "0.00" at bounding box center [880, 101] width 174 height 29
type input "1,363.00"
click at [393, 470] on span "Notice Address" at bounding box center [433, 473] width 84 height 14
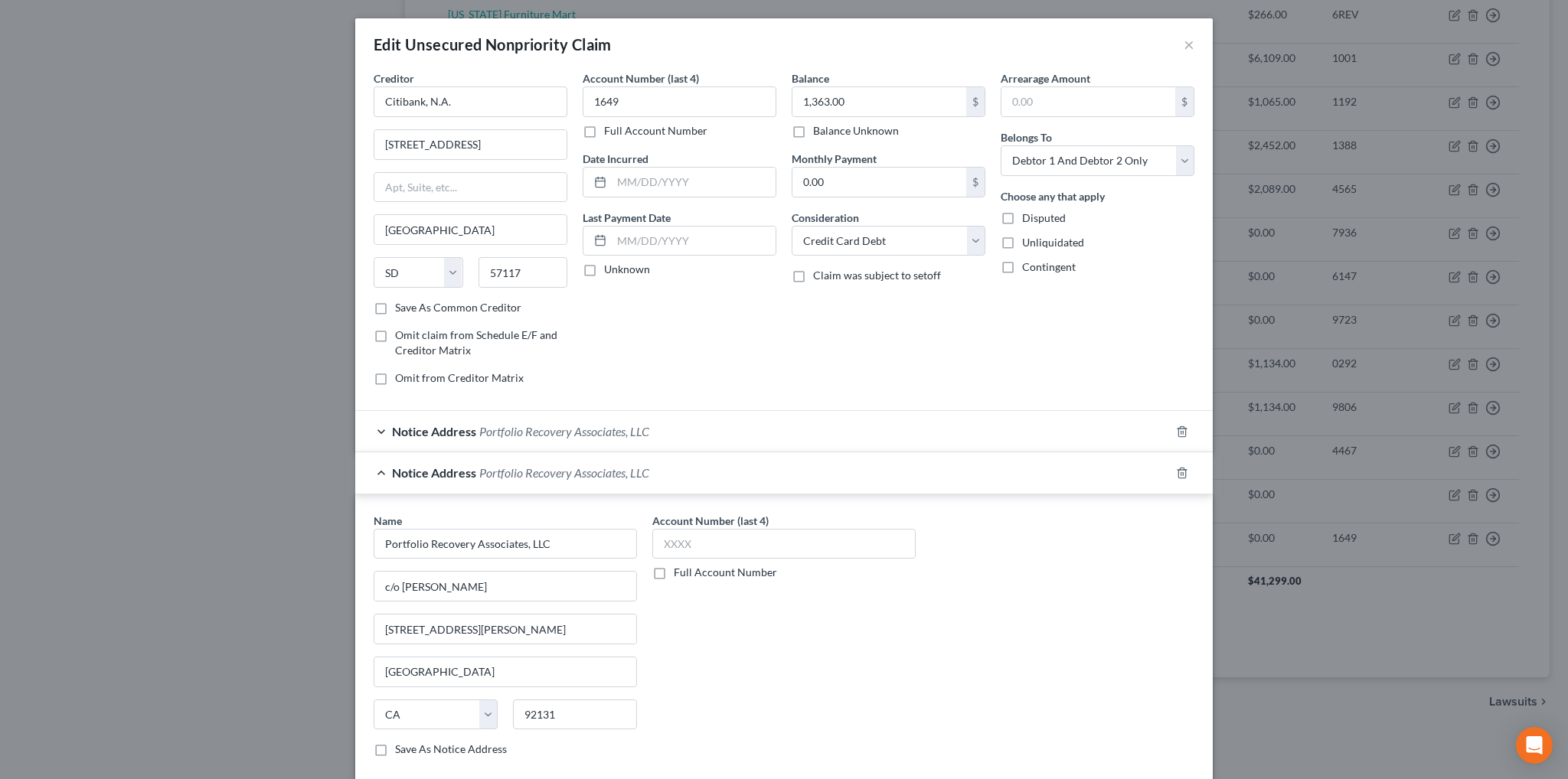
click at [412, 429] on span "Notice Address" at bounding box center [433, 431] width 84 height 14
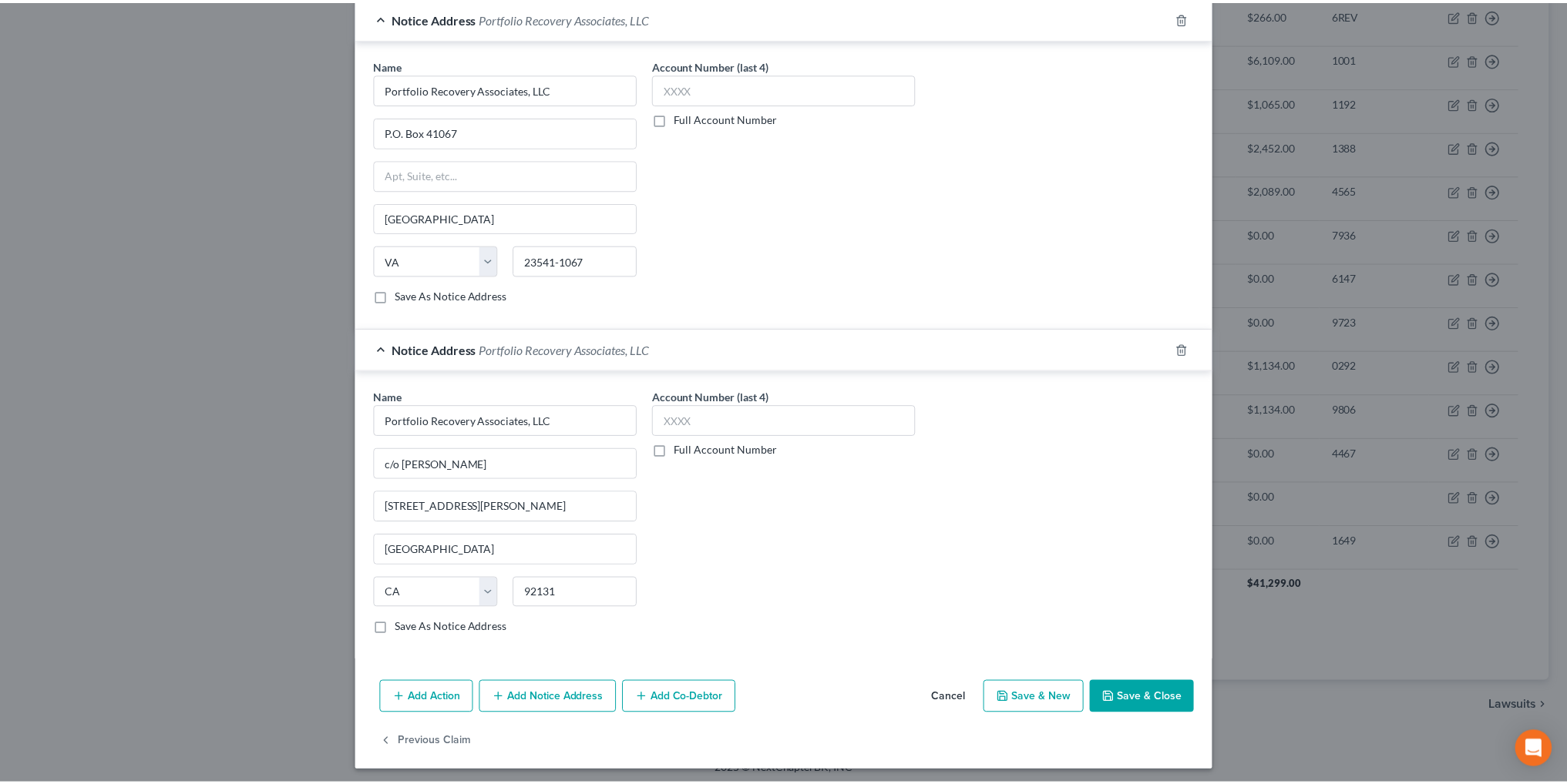
scroll to position [339, 0]
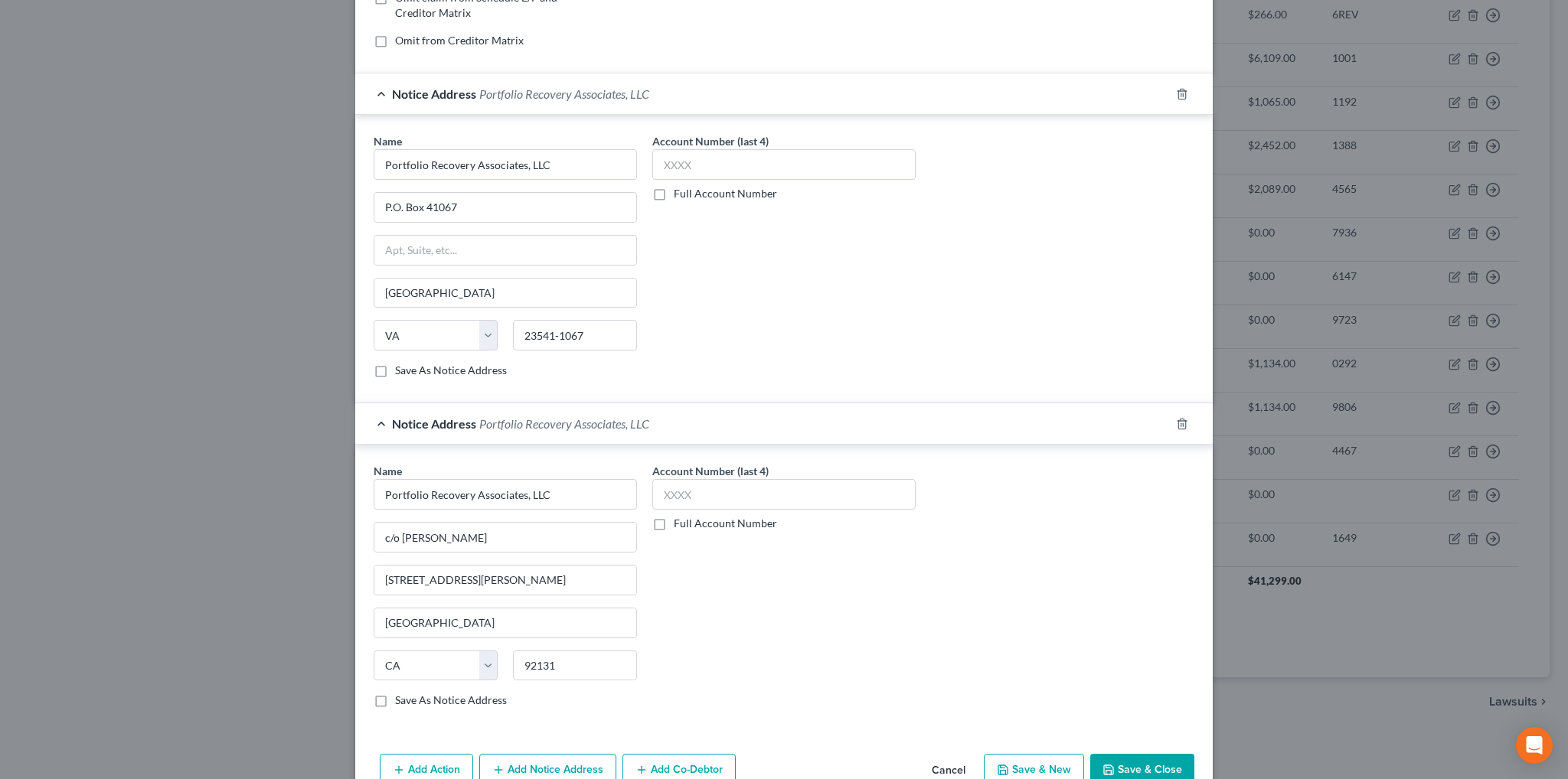
click at [1151, 764] on button "Save & Close" at bounding box center [1143, 769] width 104 height 32
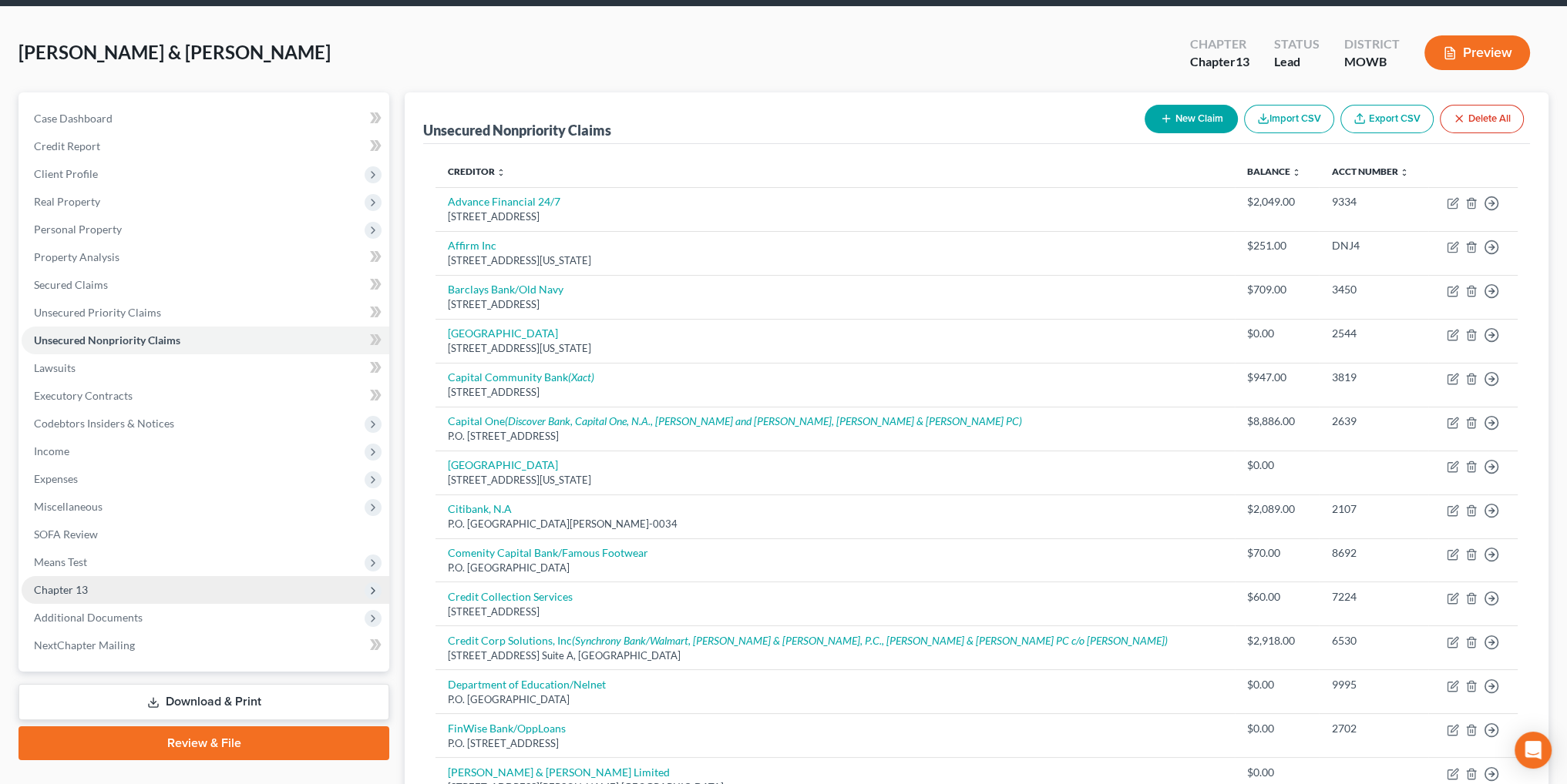
scroll to position [0, 0]
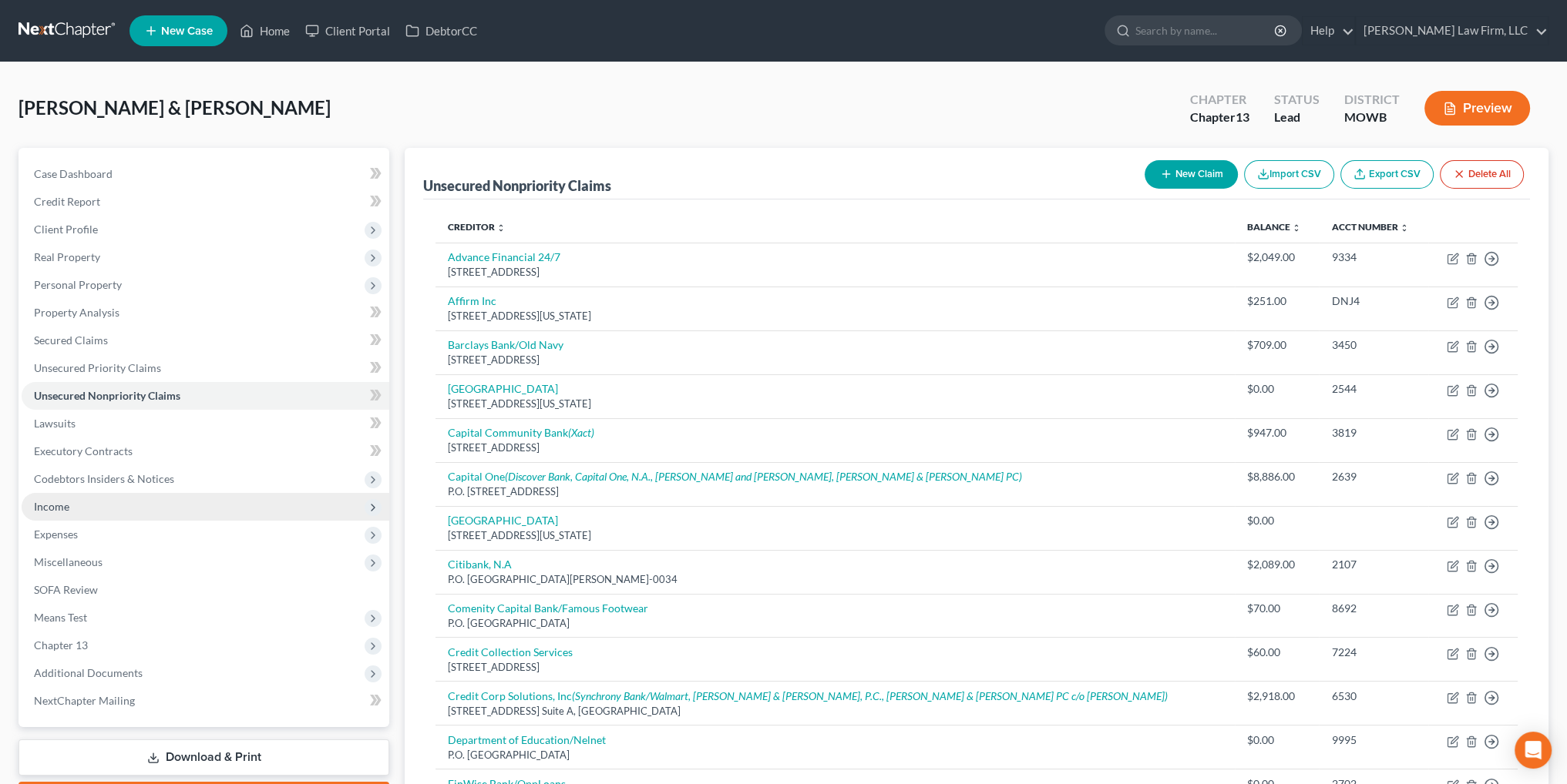
click at [58, 500] on span "Income" at bounding box center [52, 506] width 35 height 13
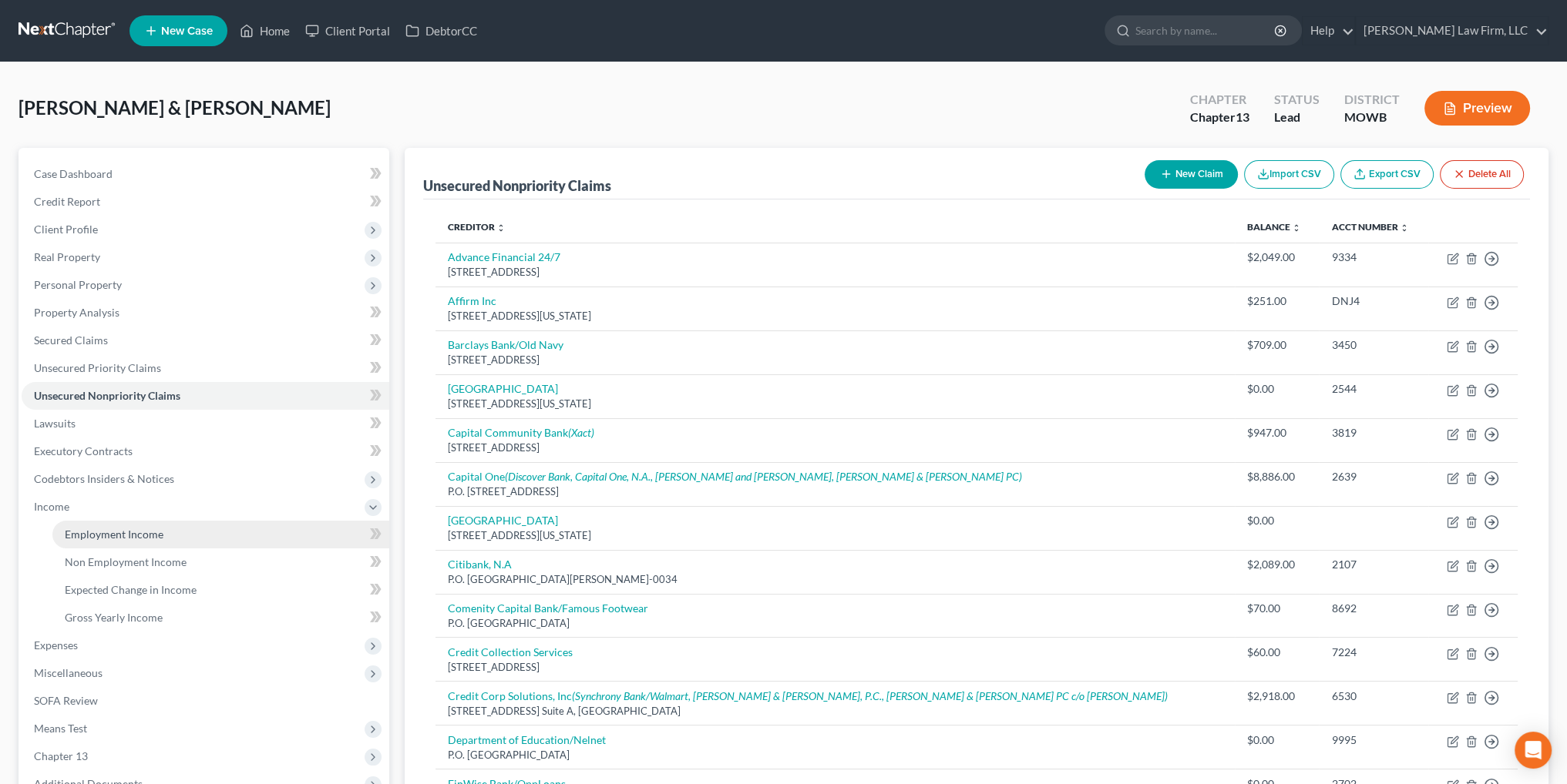
click at [128, 530] on span "Employment Income" at bounding box center [114, 534] width 98 height 13
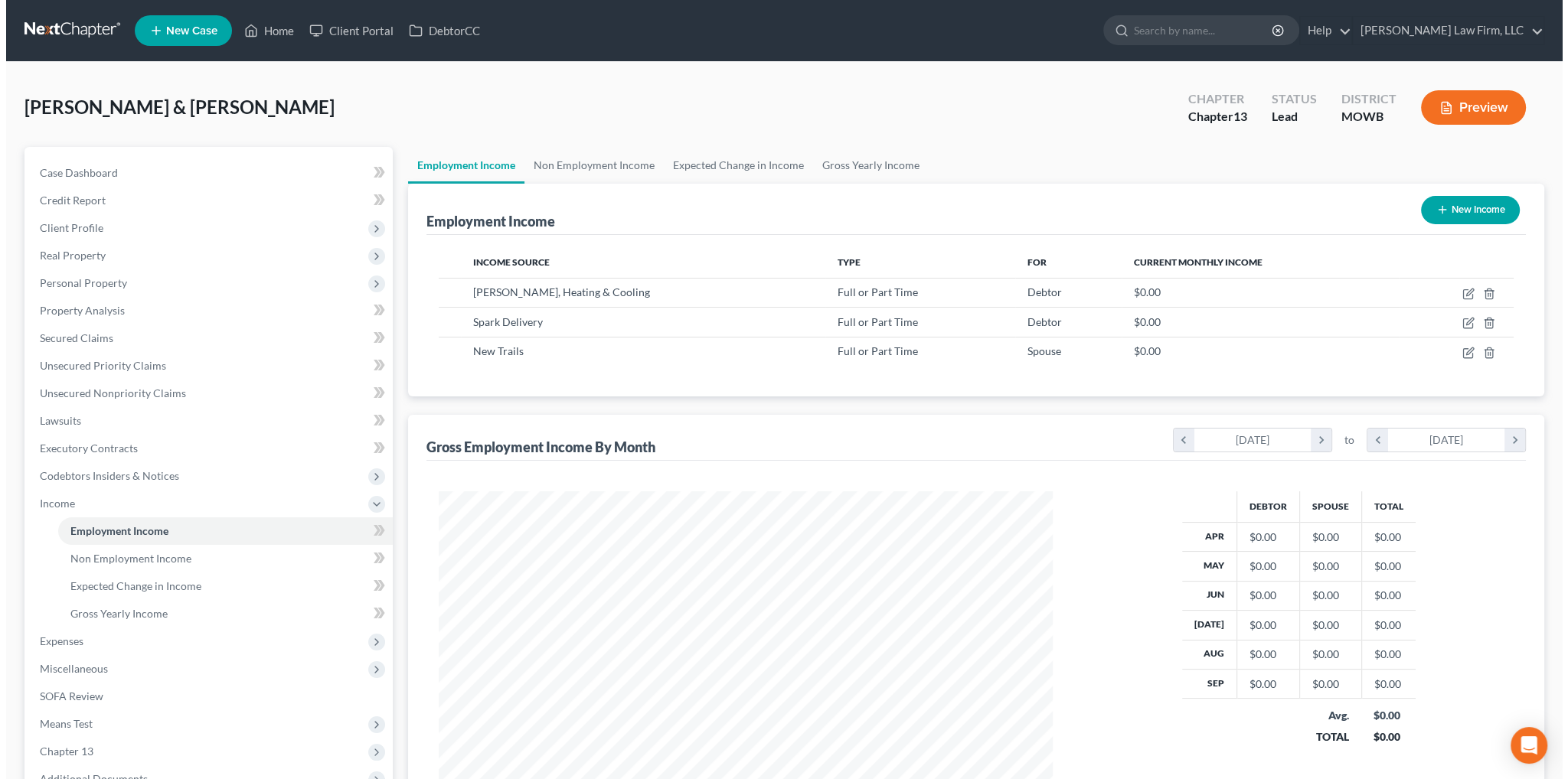
scroll to position [307, 644]
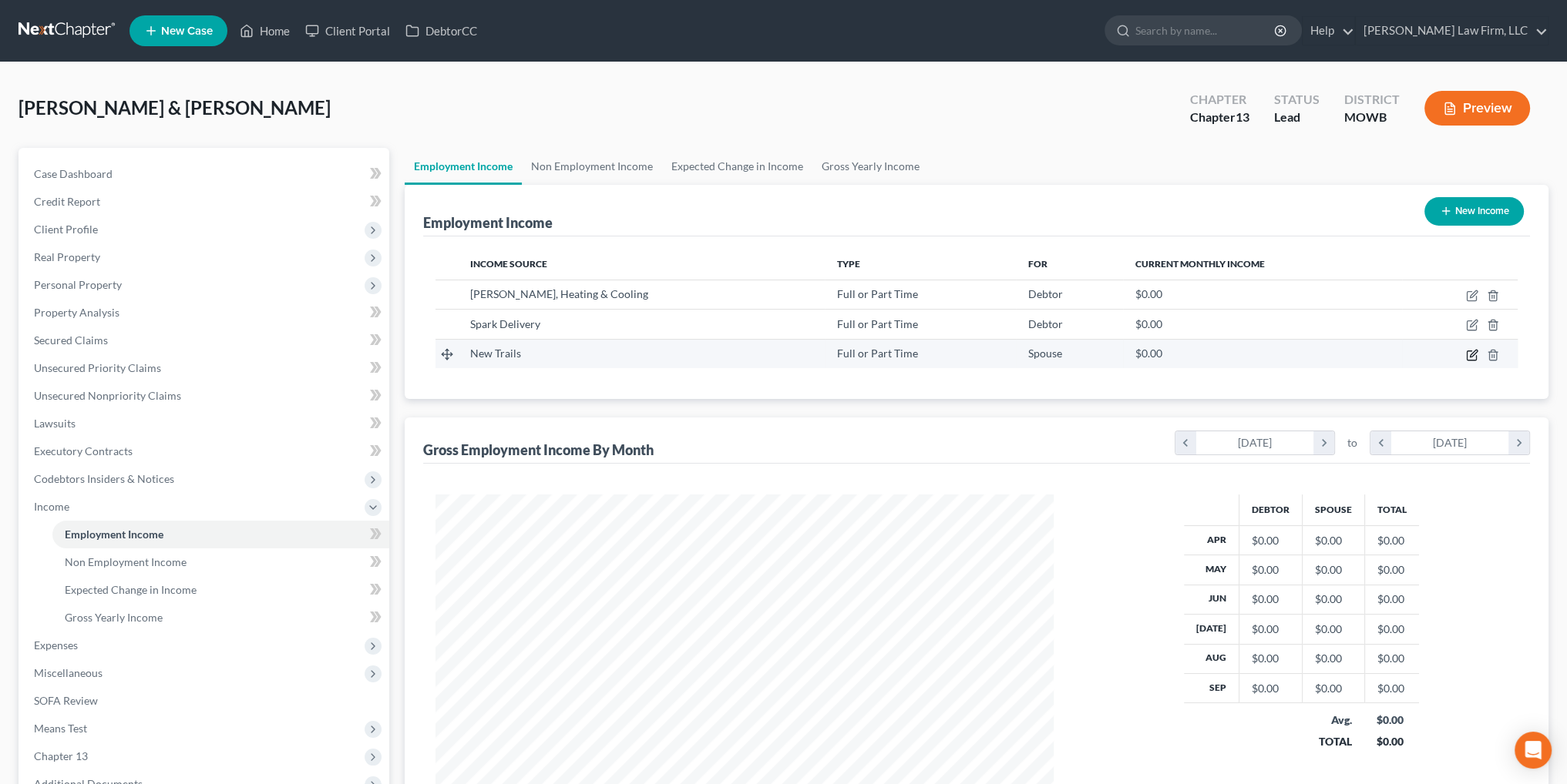
click at [1471, 357] on icon "button" at bounding box center [1472, 355] width 13 height 13
select select "0"
select select "26"
select select "1"
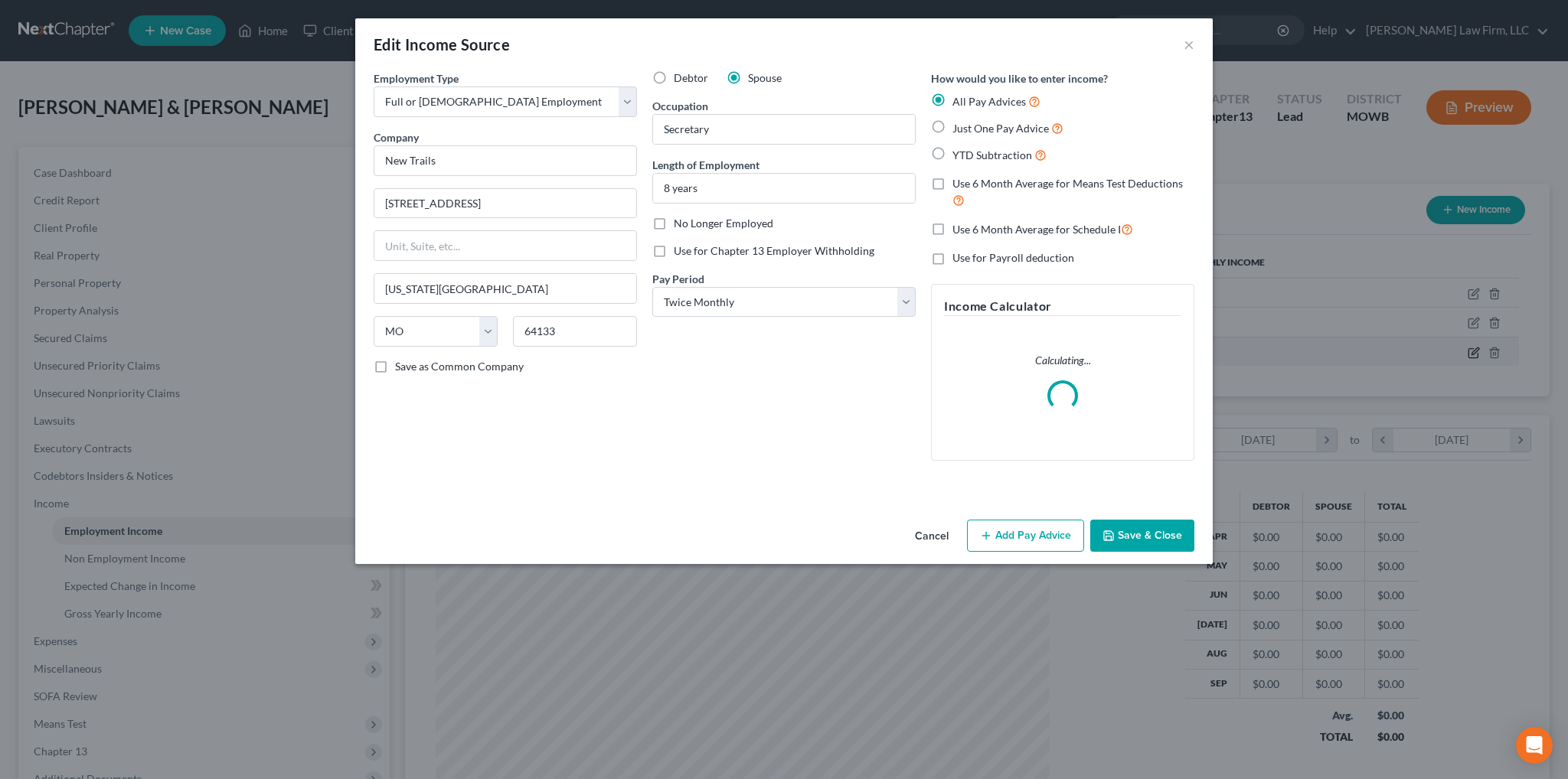
scroll to position [309, 650]
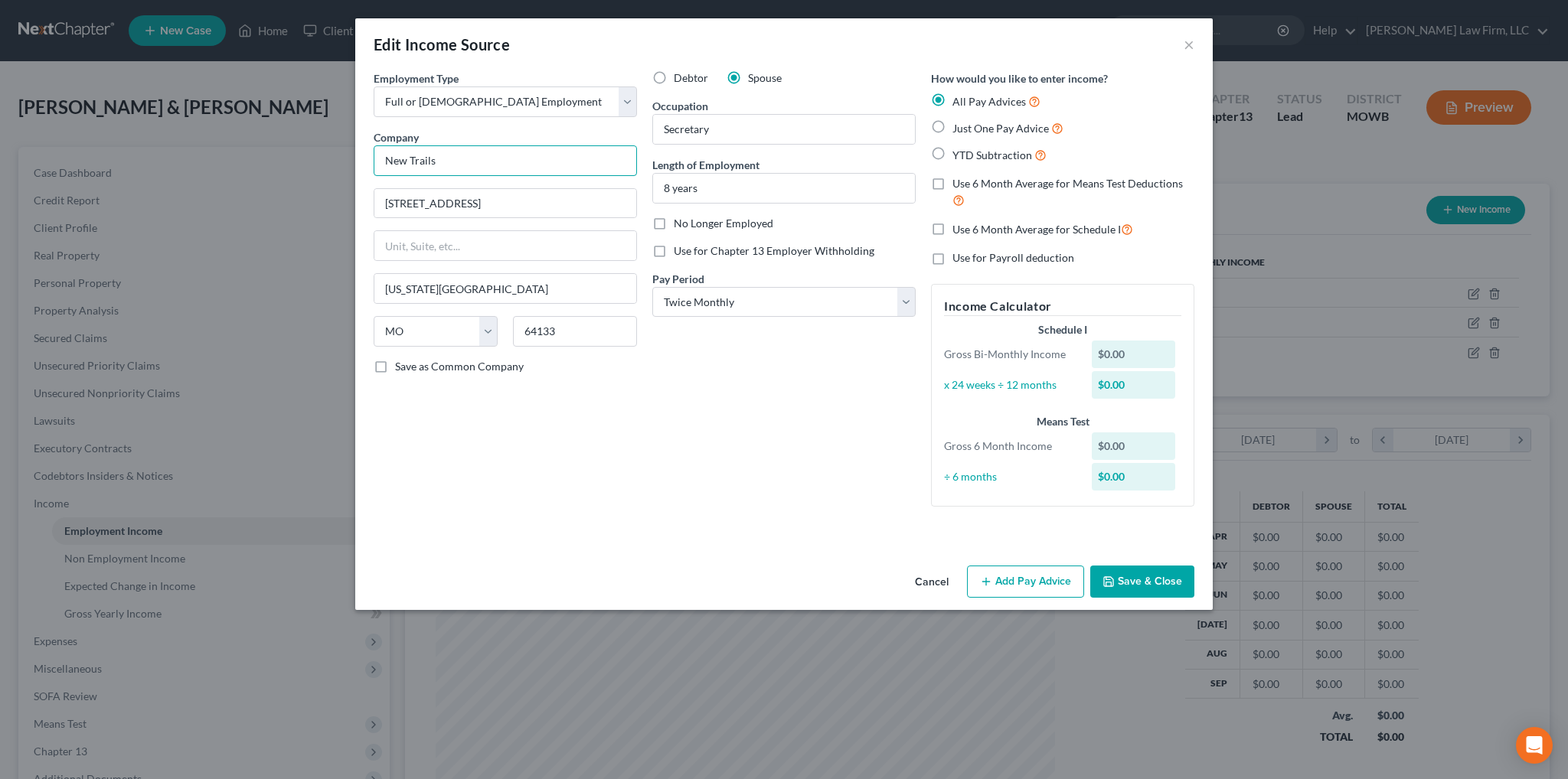
drag, startPoint x: 463, startPoint y: 156, endPoint x: 379, endPoint y: 157, distance: 84.0
click at [379, 157] on input "New Trails" at bounding box center [505, 160] width 263 height 31
type input "[GEOGRAPHIC_DATA]"
type input "[STREET_ADDRESS]"
type input "Raytown"
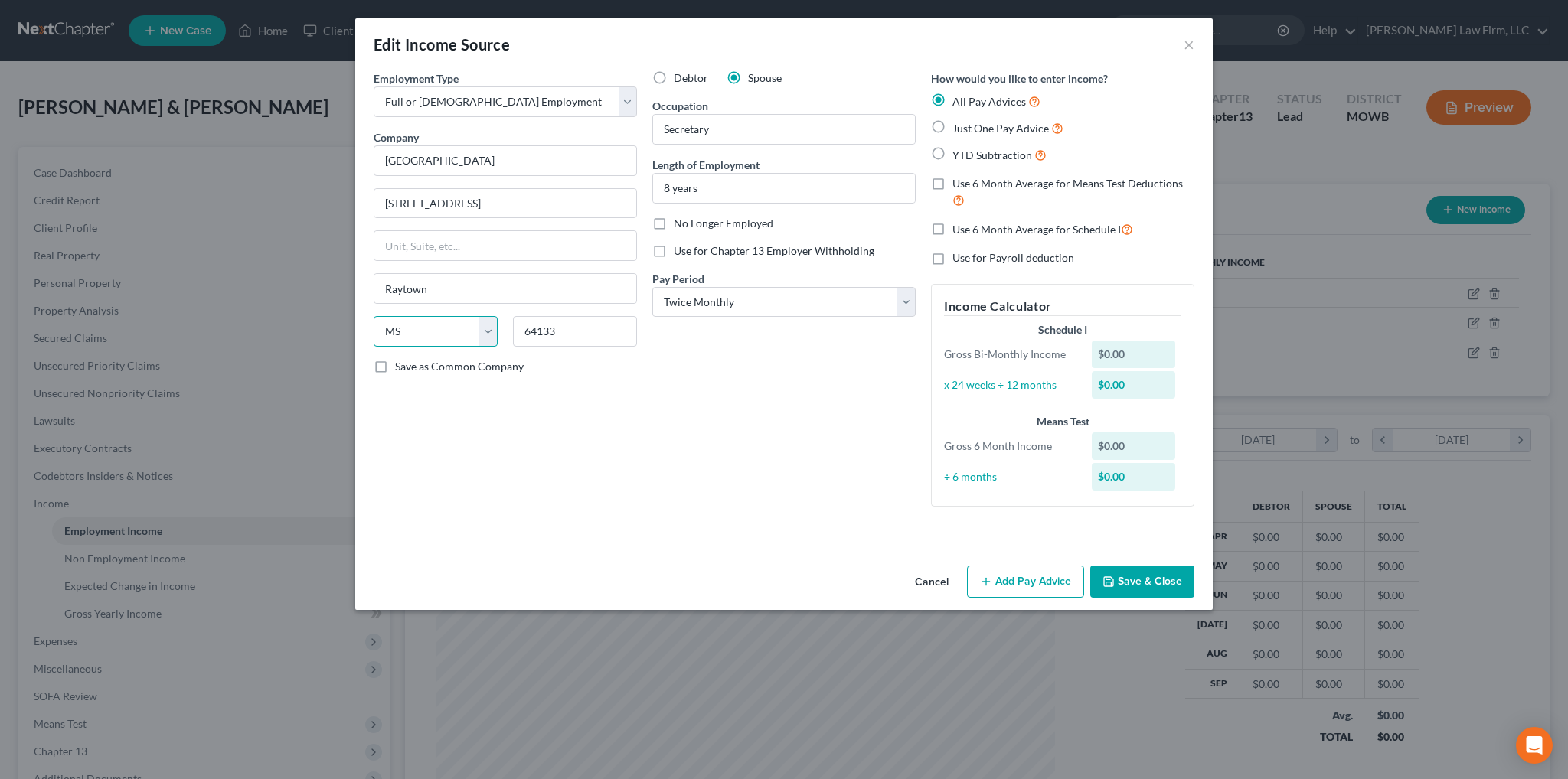
click at [475, 334] on select "State [US_STATE] AK AR AZ CA CO CT DE DC [GEOGRAPHIC_DATA] [GEOGRAPHIC_DATA] GU…" at bounding box center [435, 332] width 124 height 31
select select "26"
click at [373, 316] on select "State [US_STATE] AK AR AZ CA CO CT DE DC [GEOGRAPHIC_DATA] [GEOGRAPHIC_DATA] GU…" at bounding box center [435, 332] width 124 height 31
click at [1029, 602] on div "Cancel Add Pay Advice Save & Close" at bounding box center [783, 585] width 857 height 50
click at [1023, 576] on button "Add Pay Advice" at bounding box center [1025, 581] width 117 height 32
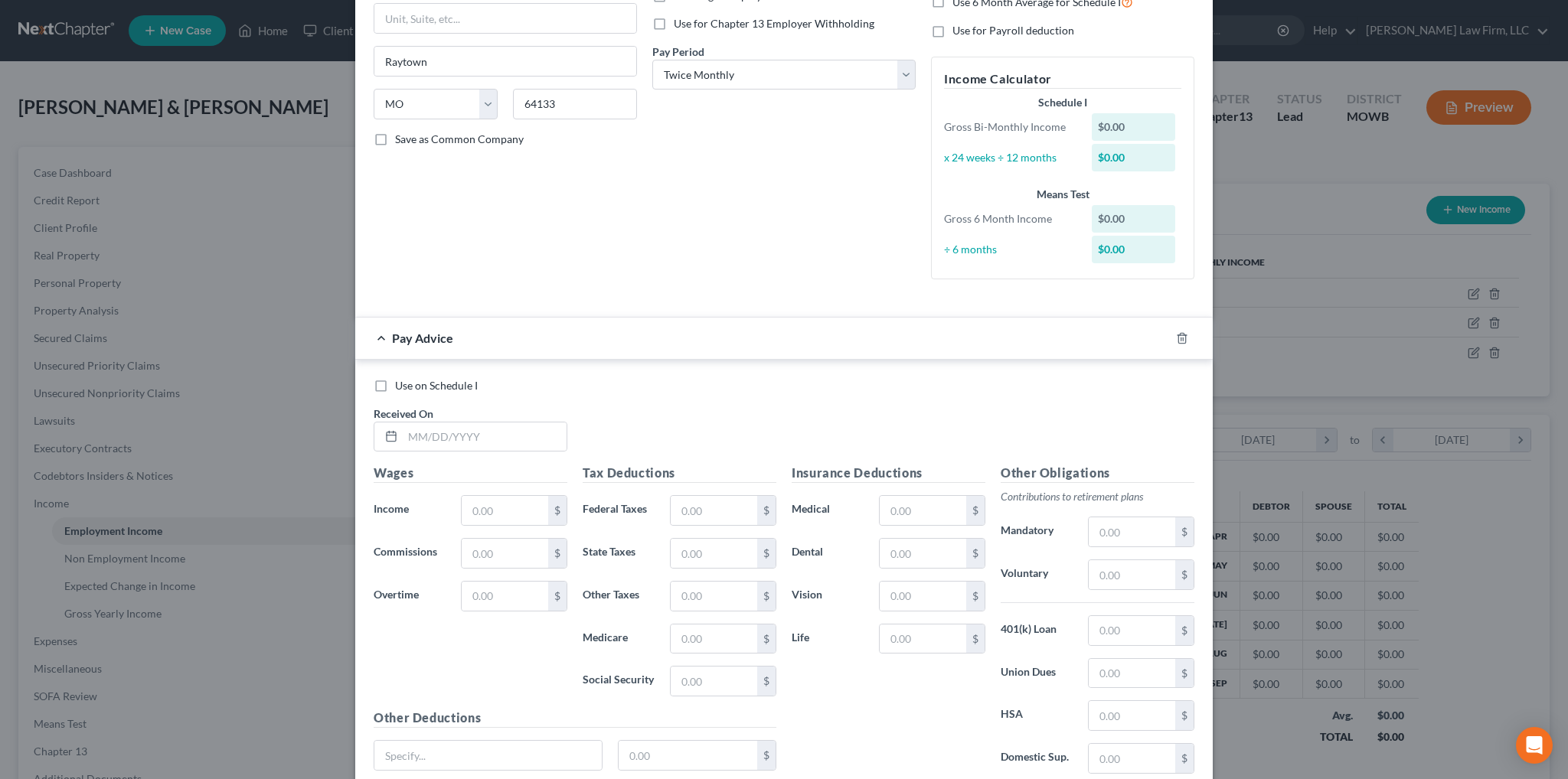
scroll to position [230, 0]
click at [472, 431] on input "text" at bounding box center [484, 435] width 163 height 29
type input "[DATE]"
type input "1,205.95"
click at [706, 516] on input "text" at bounding box center [713, 508] width 86 height 29
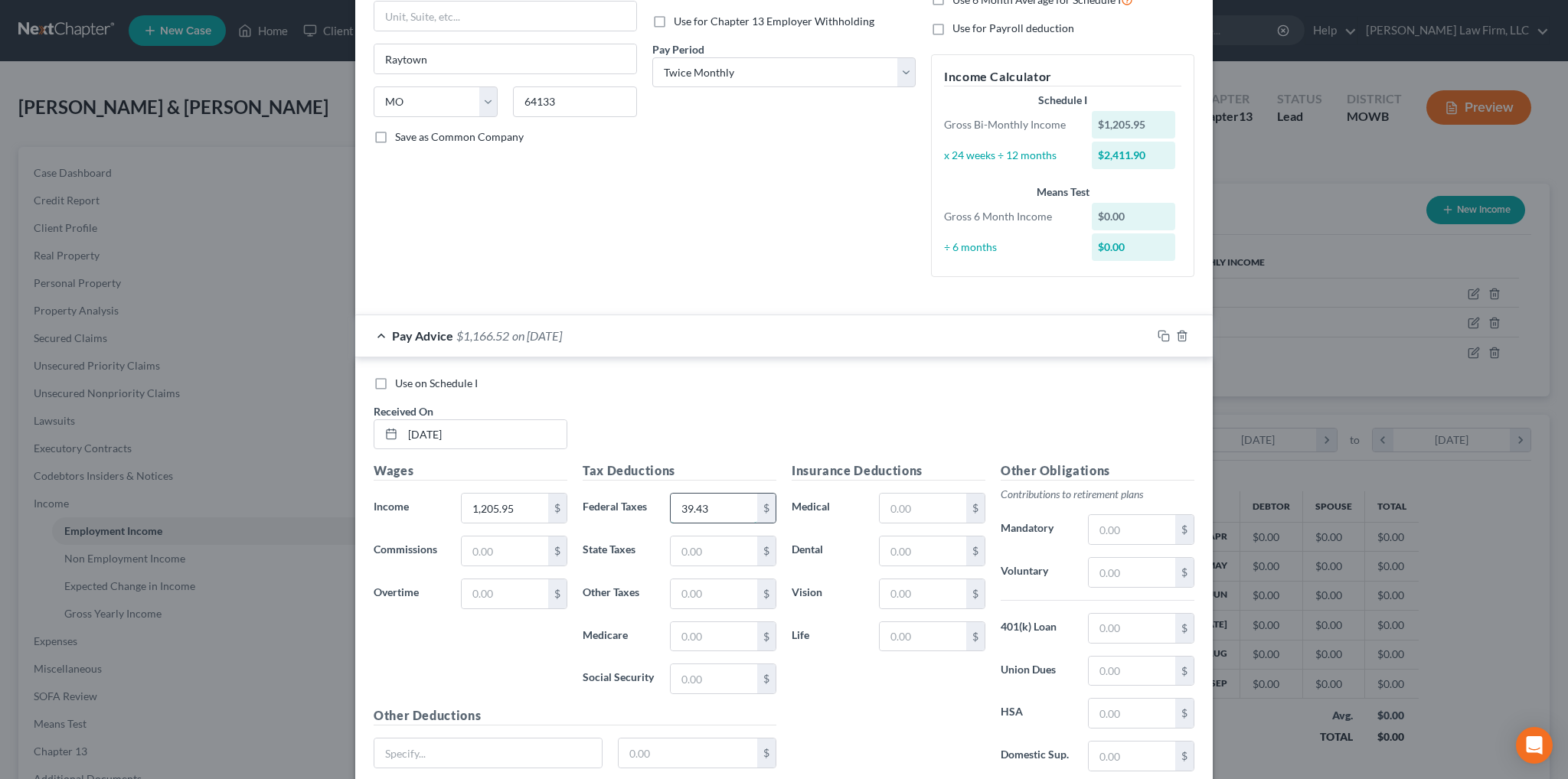
type input "39.43"
type input "15.00"
type input "17.12"
type input "73.22"
click at [1132, 533] on input "text" at bounding box center [1131, 530] width 86 height 29
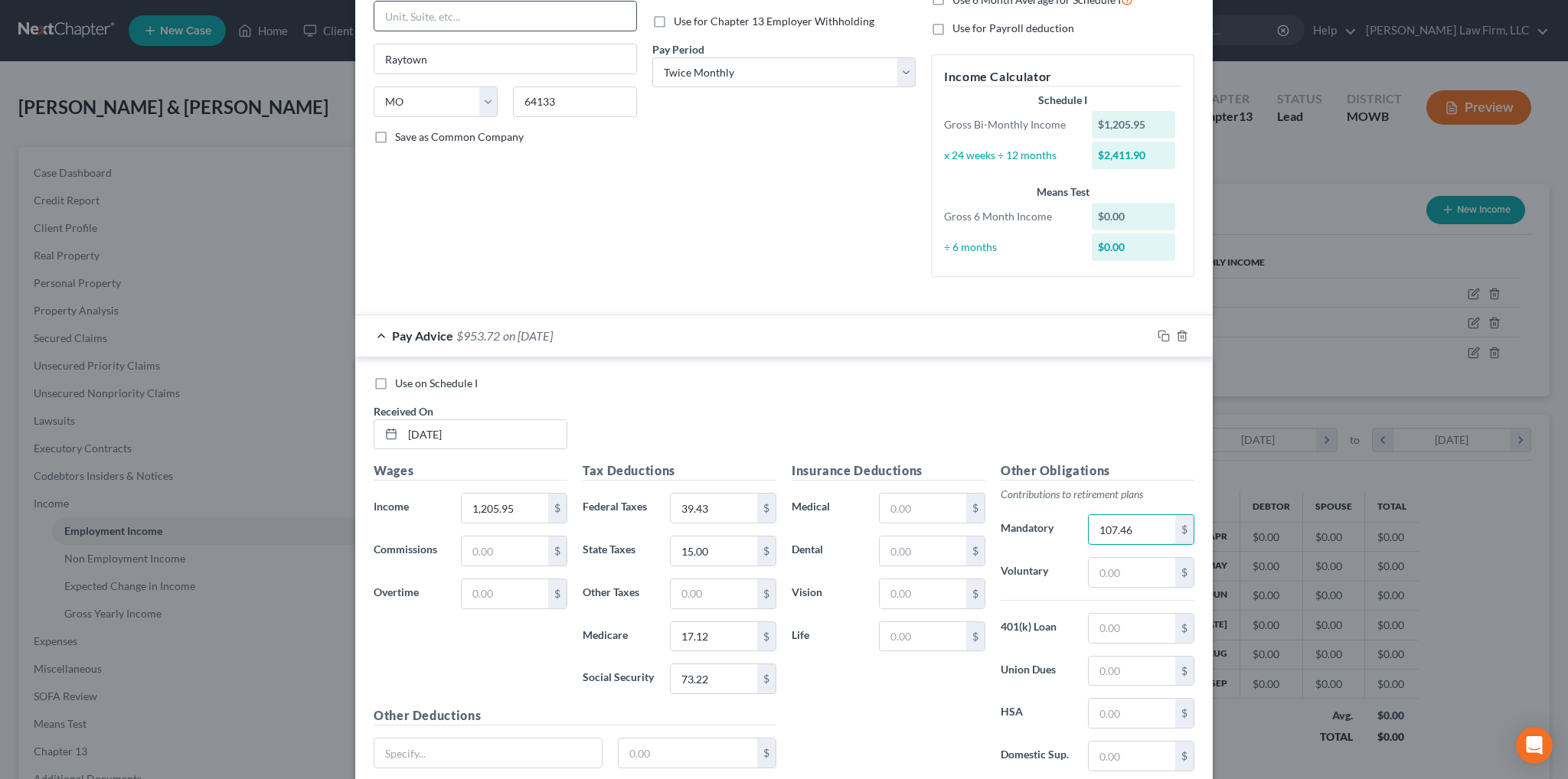
type input "107.46"
click at [1122, 562] on input "text" at bounding box center [1131, 572] width 86 height 29
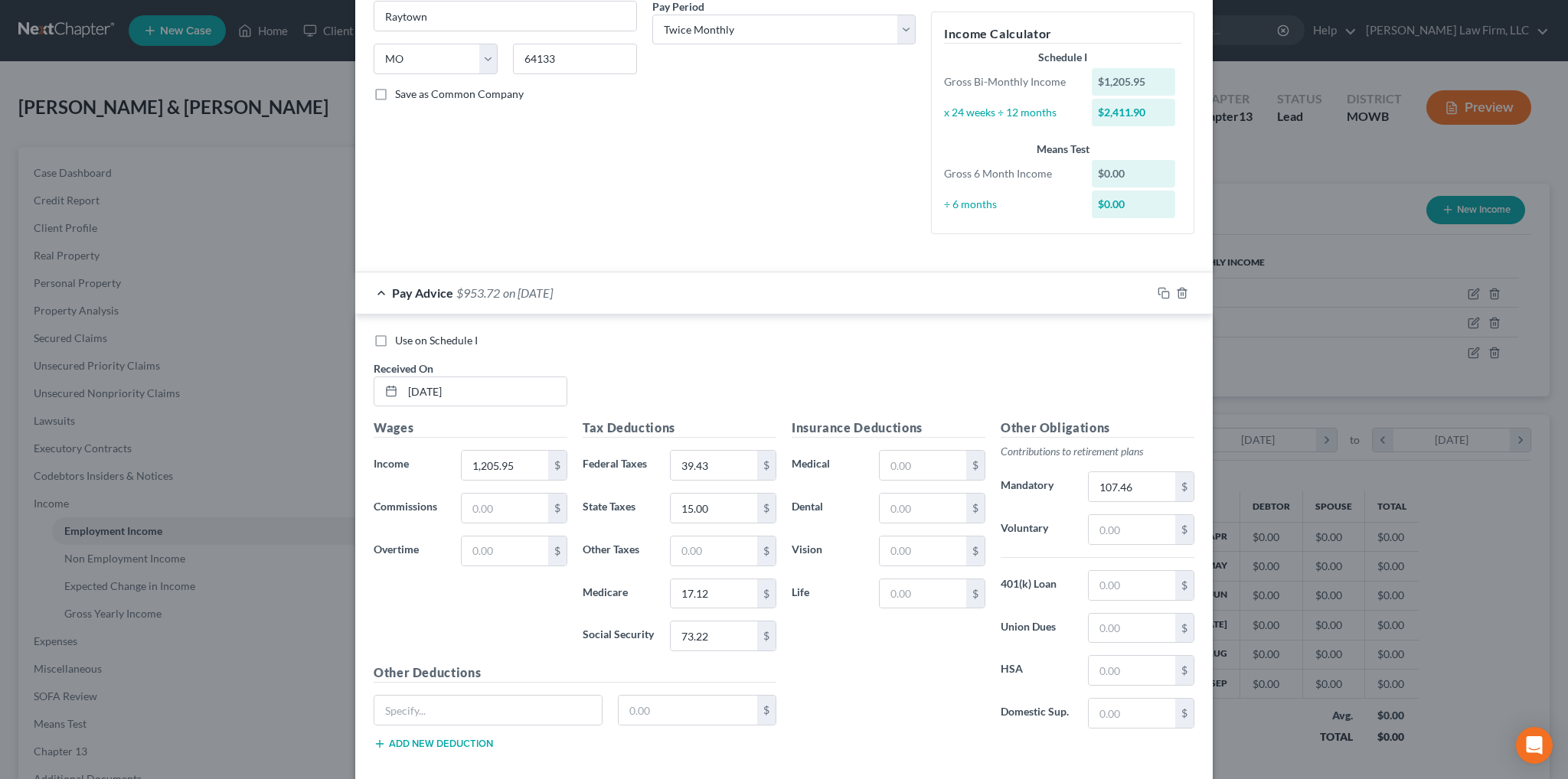
scroll to position [349, 0]
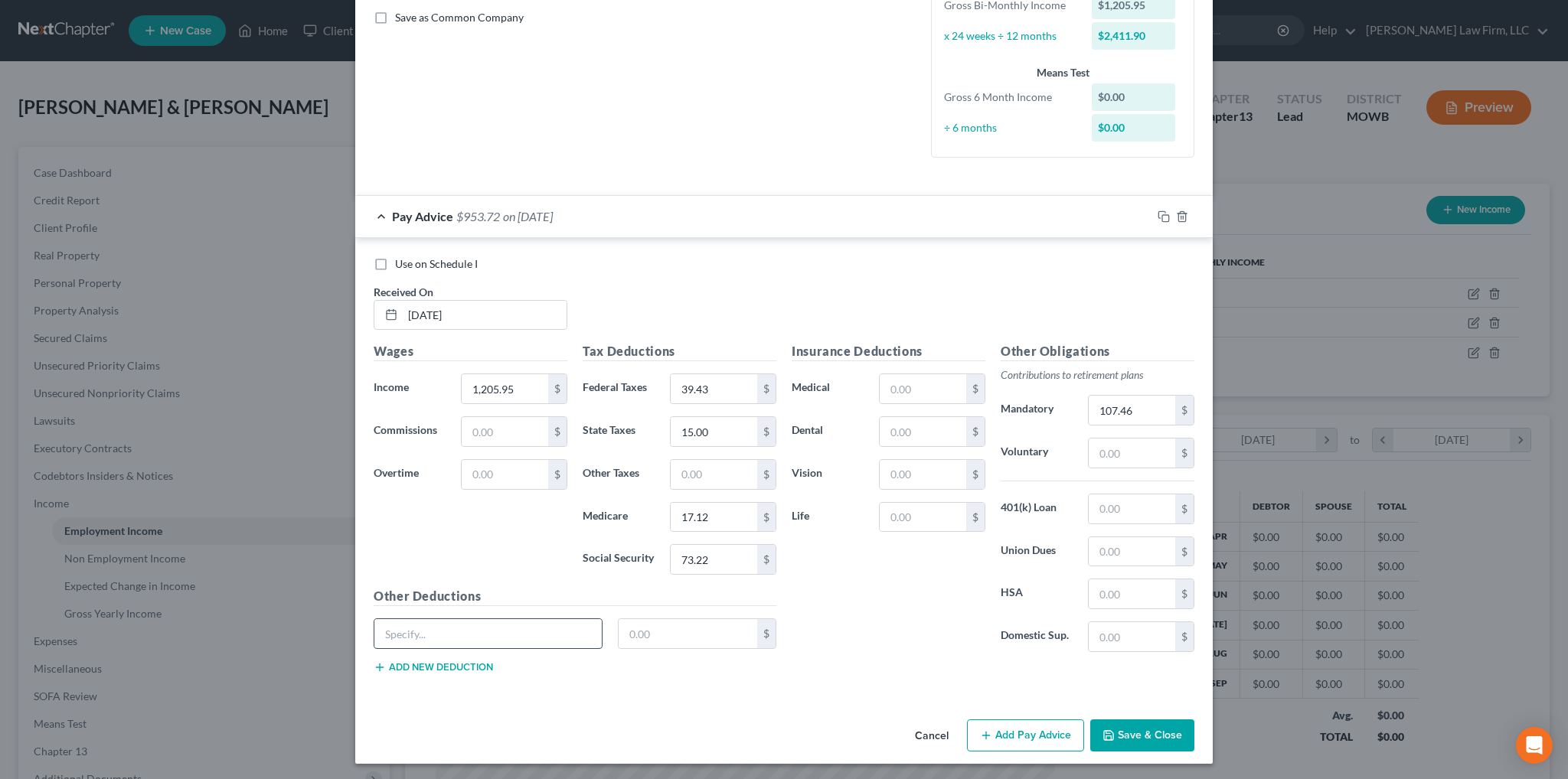
click at [459, 620] on input "text" at bounding box center [487, 634] width 227 height 29
type input "H1E30"
type input "25.00"
click at [1157, 216] on icon "button" at bounding box center [1163, 216] width 13 height 13
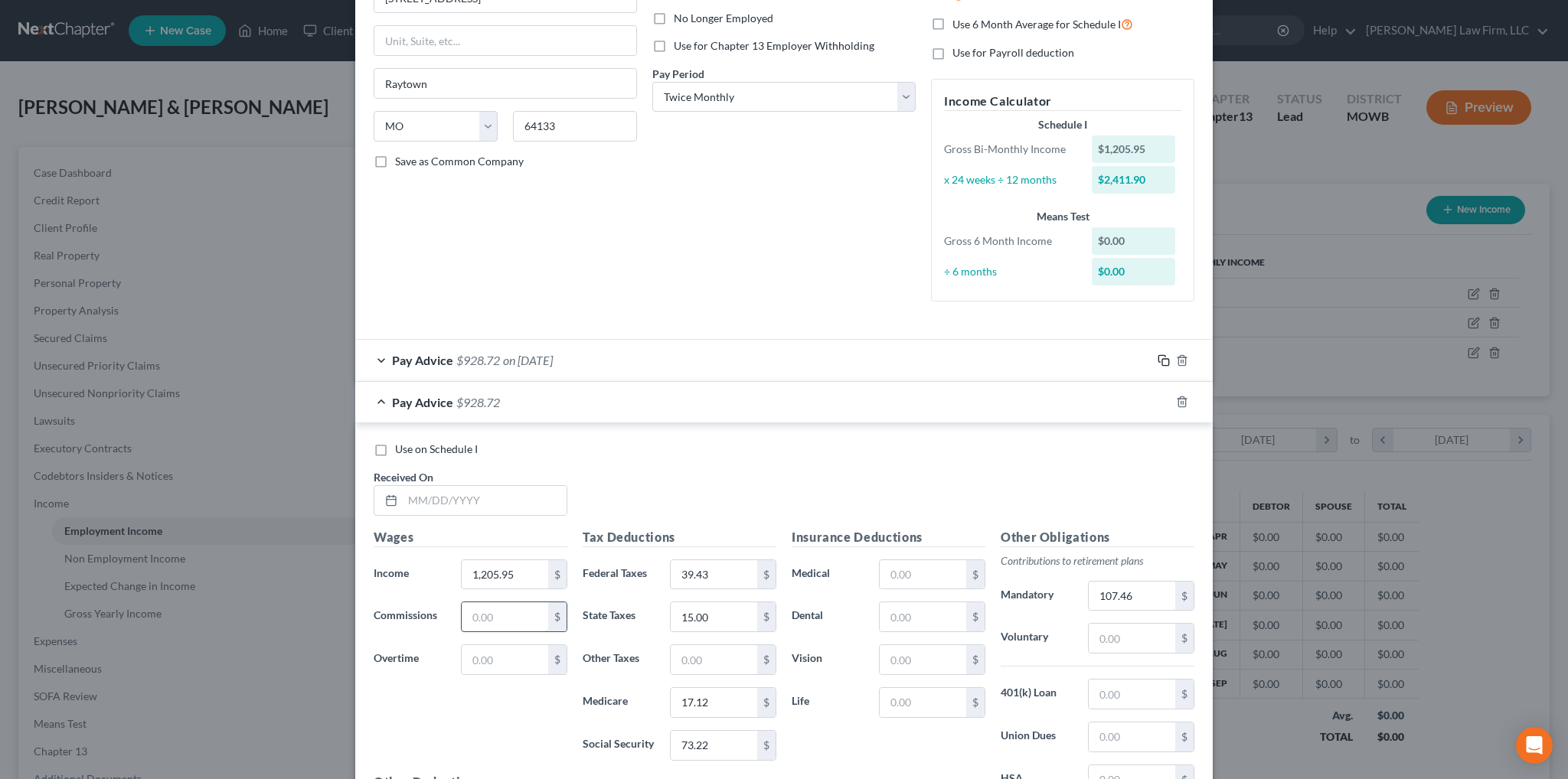
scroll to position [230, 0]
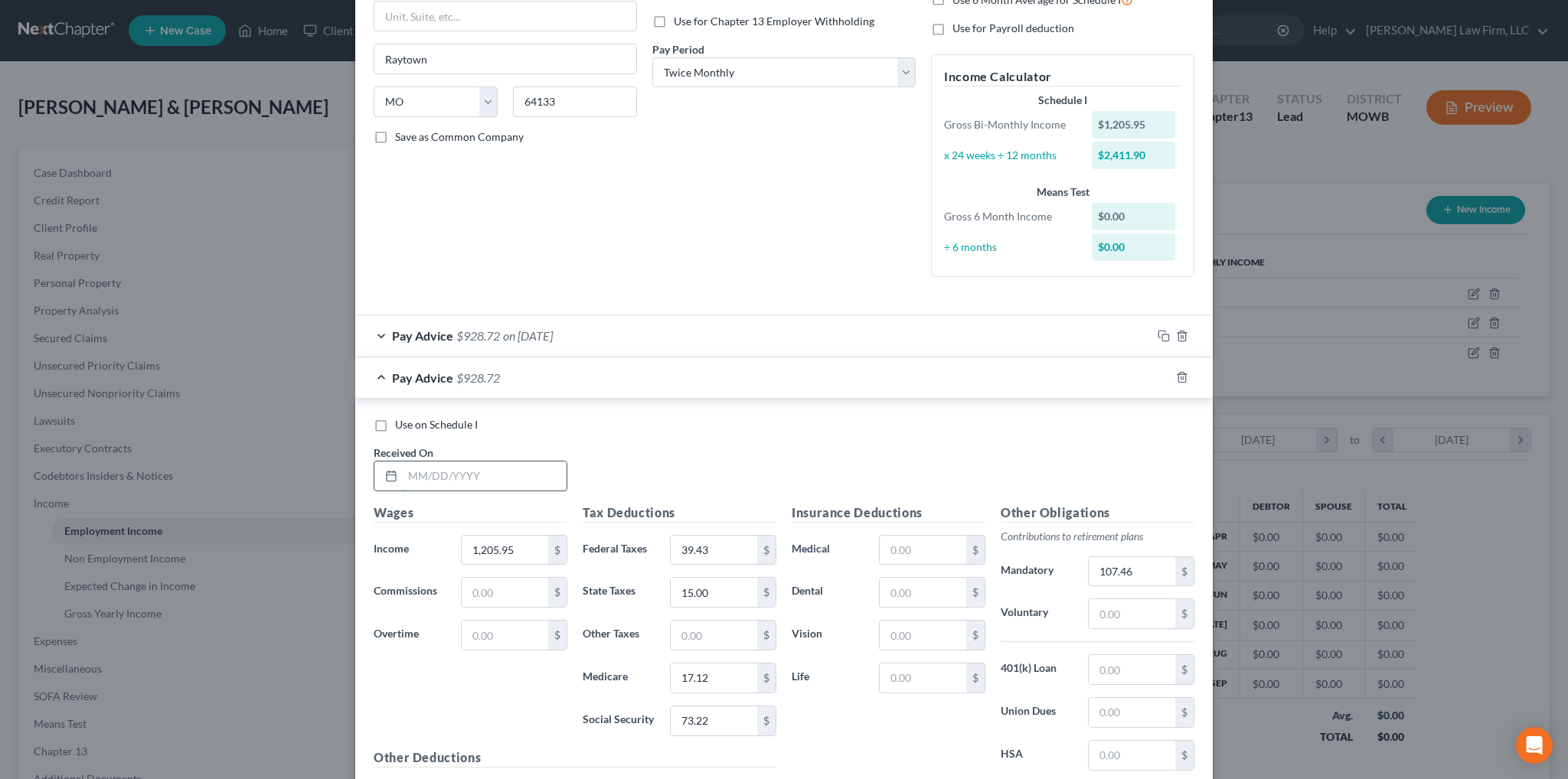
click at [476, 478] on input "text" at bounding box center [484, 476] width 163 height 29
type input "[DATE]"
click at [723, 544] on input "39.43" at bounding box center [713, 550] width 86 height 29
type input "36.10"
click at [720, 596] on input "15.00" at bounding box center [713, 592] width 86 height 29
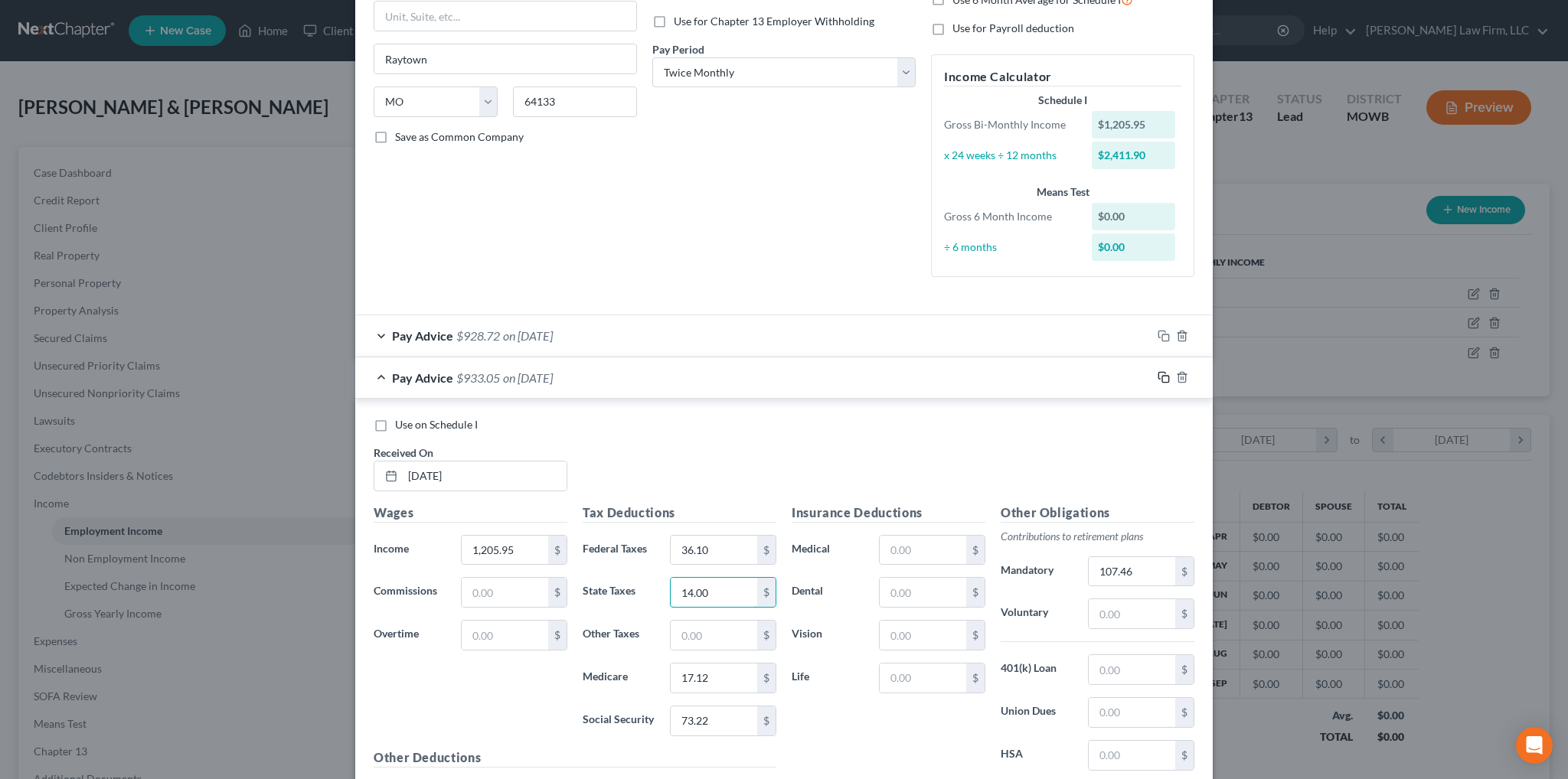
type input "14.00"
click at [1157, 373] on icon "button" at bounding box center [1163, 377] width 13 height 13
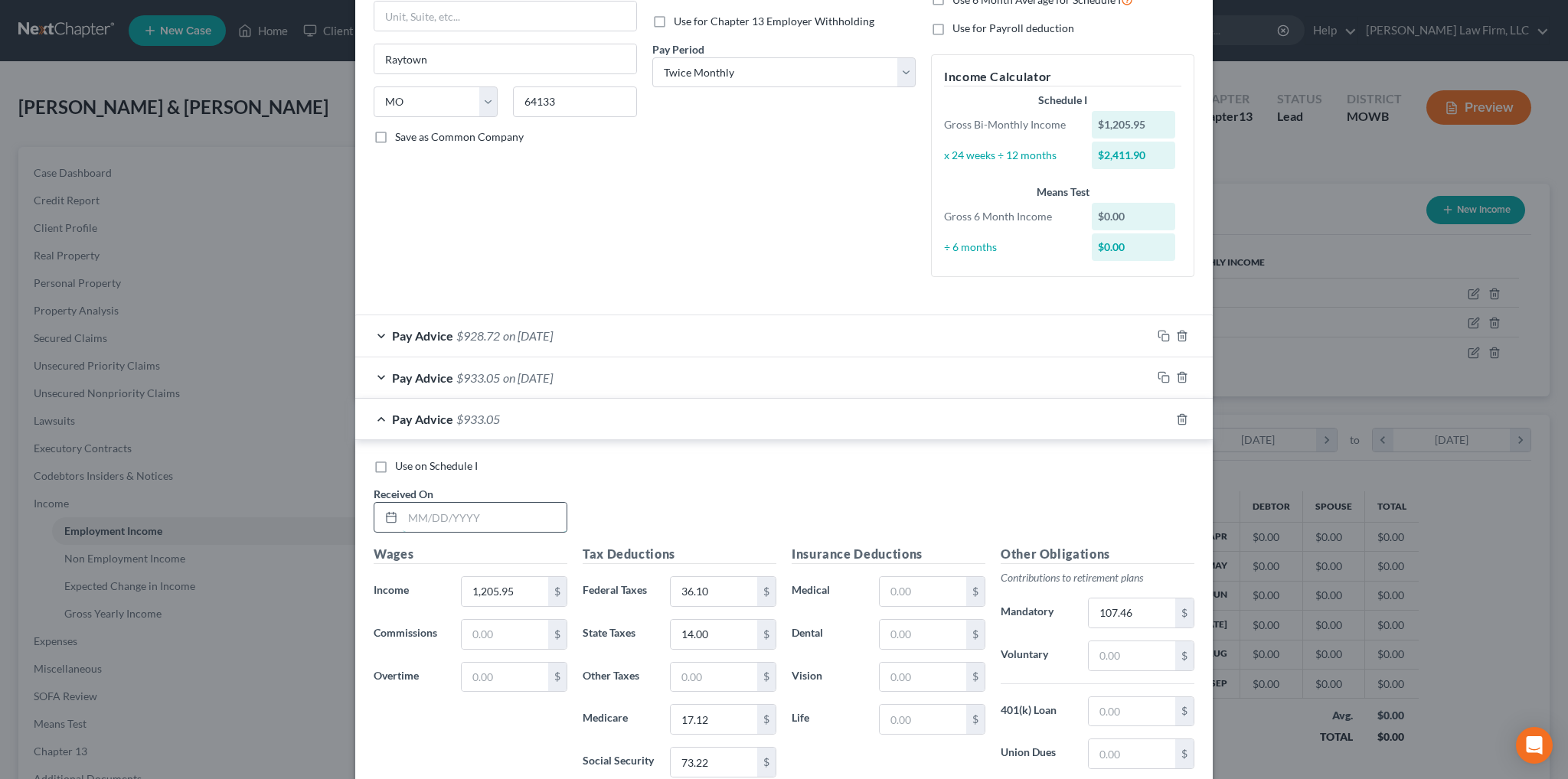
click at [454, 512] on input "text" at bounding box center [484, 517] width 163 height 29
type input "[DATE]"
click at [1158, 418] on icon "button" at bounding box center [1161, 417] width 7 height 7
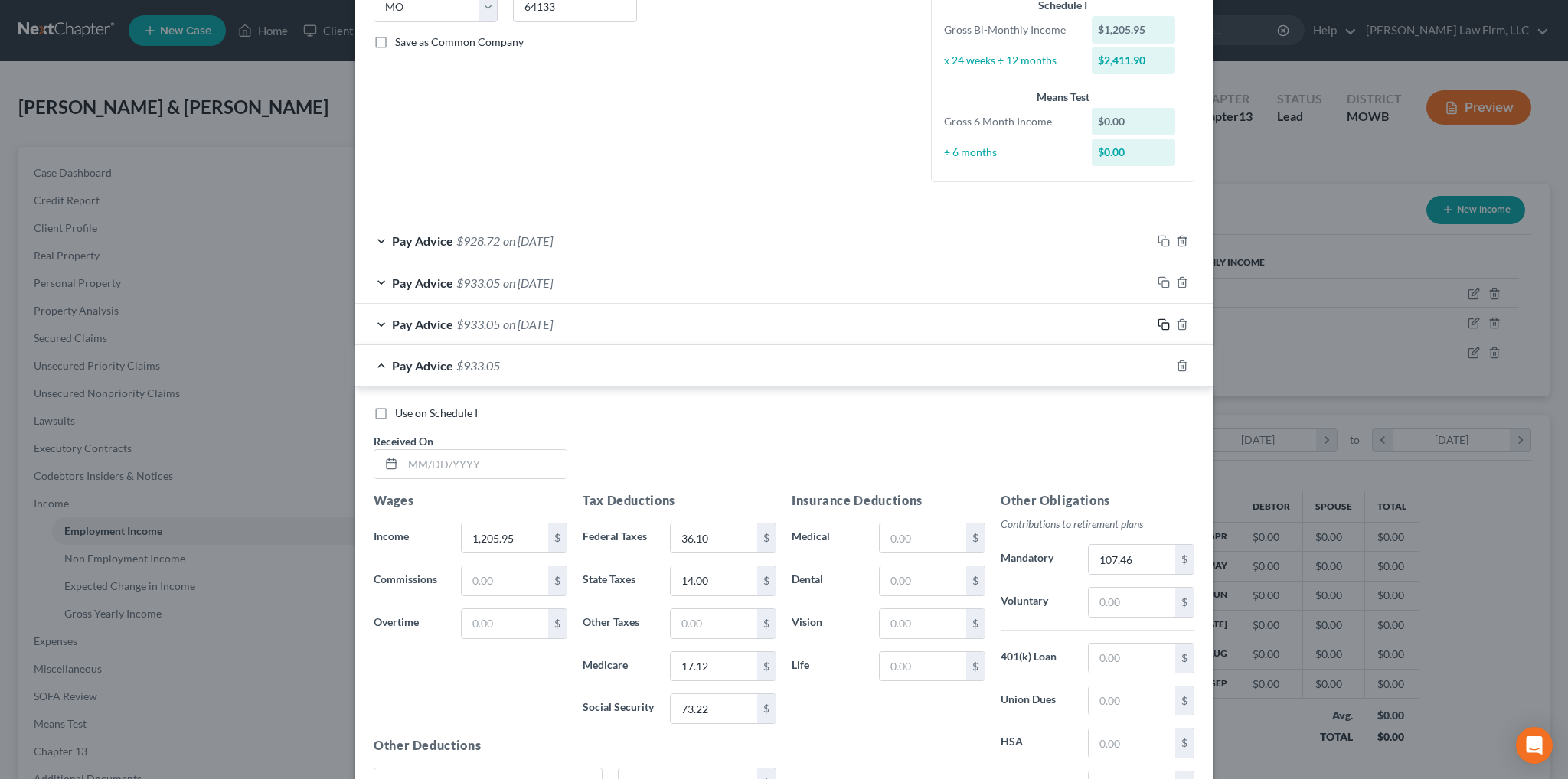
scroll to position [473, 0]
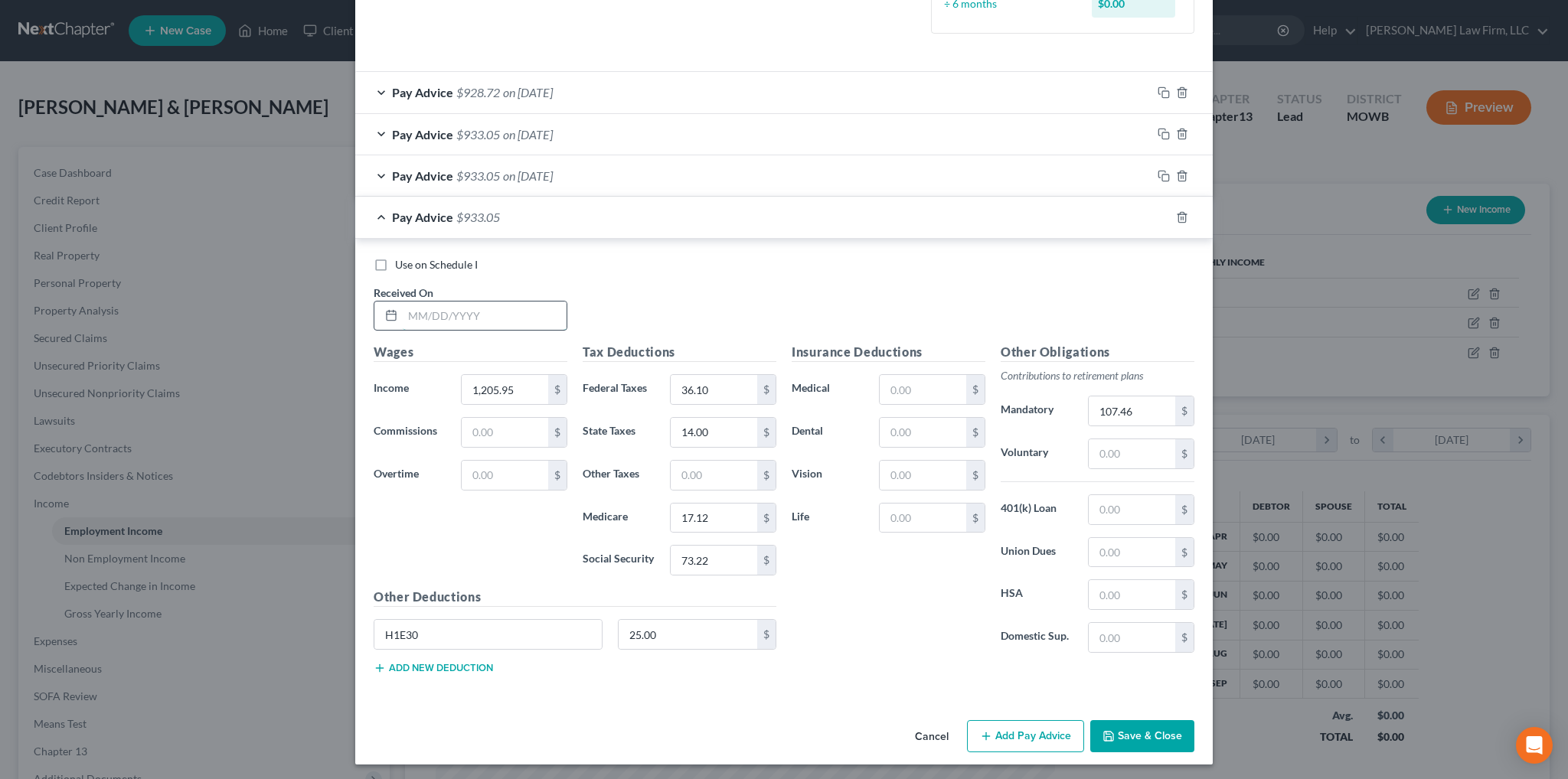
click at [490, 316] on input "text" at bounding box center [484, 316] width 163 height 29
type input "[DATE]"
click at [1160, 216] on icon "button" at bounding box center [1163, 217] width 13 height 13
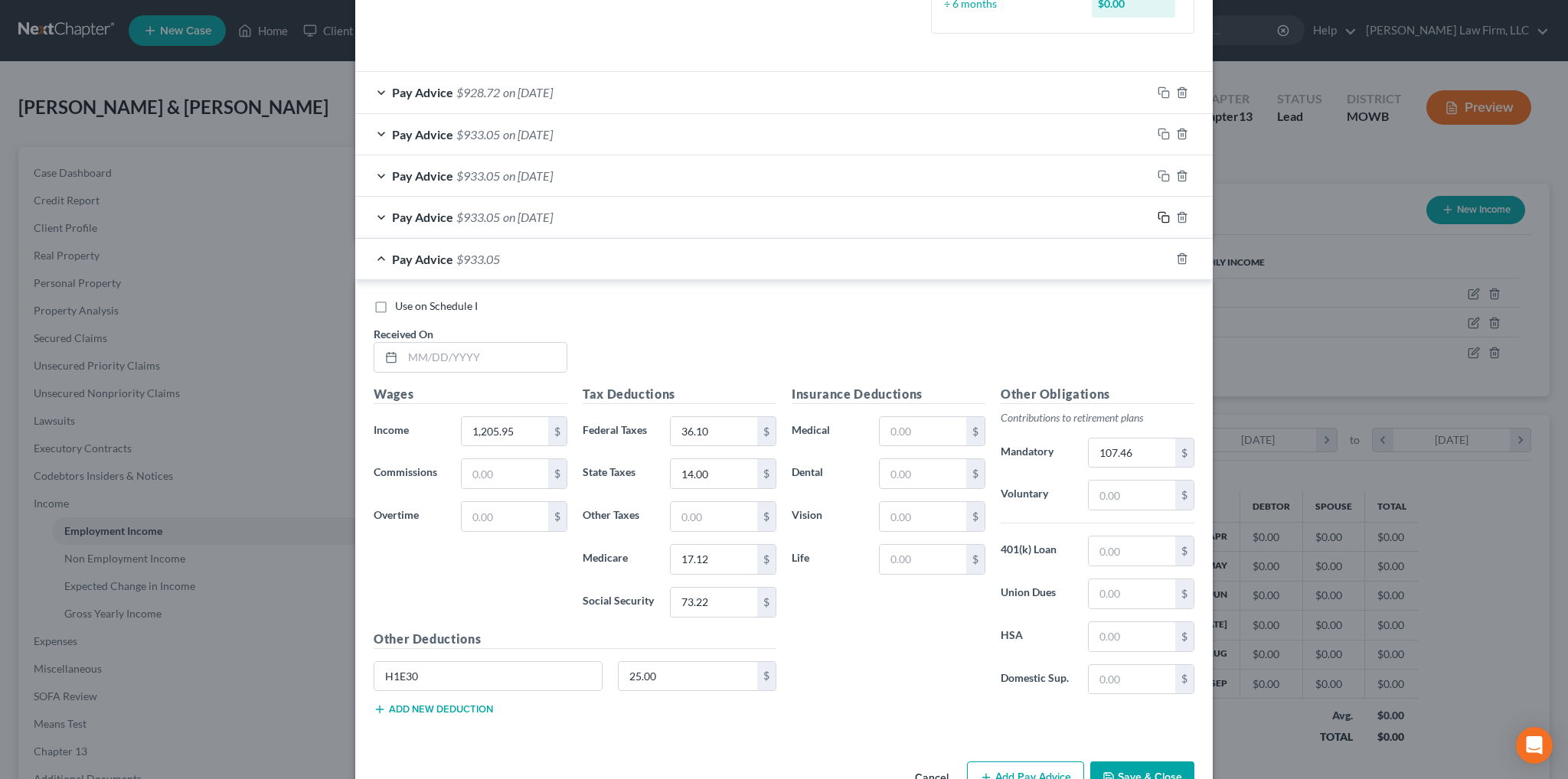
scroll to position [514, 0]
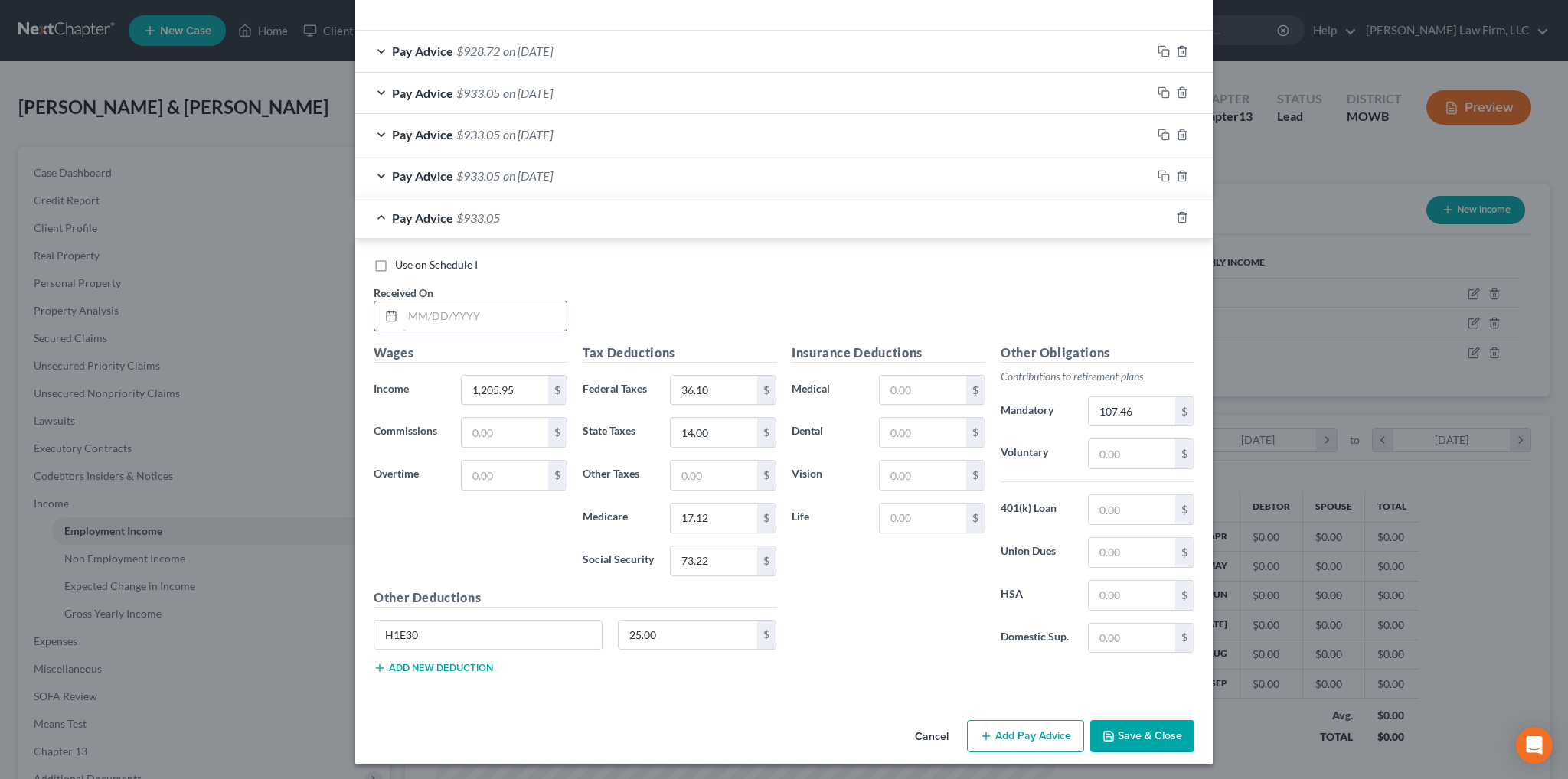
click at [475, 311] on input "text" at bounding box center [484, 316] width 163 height 29
type input "[DATE]"
click at [1157, 216] on icon "button" at bounding box center [1163, 217] width 13 height 13
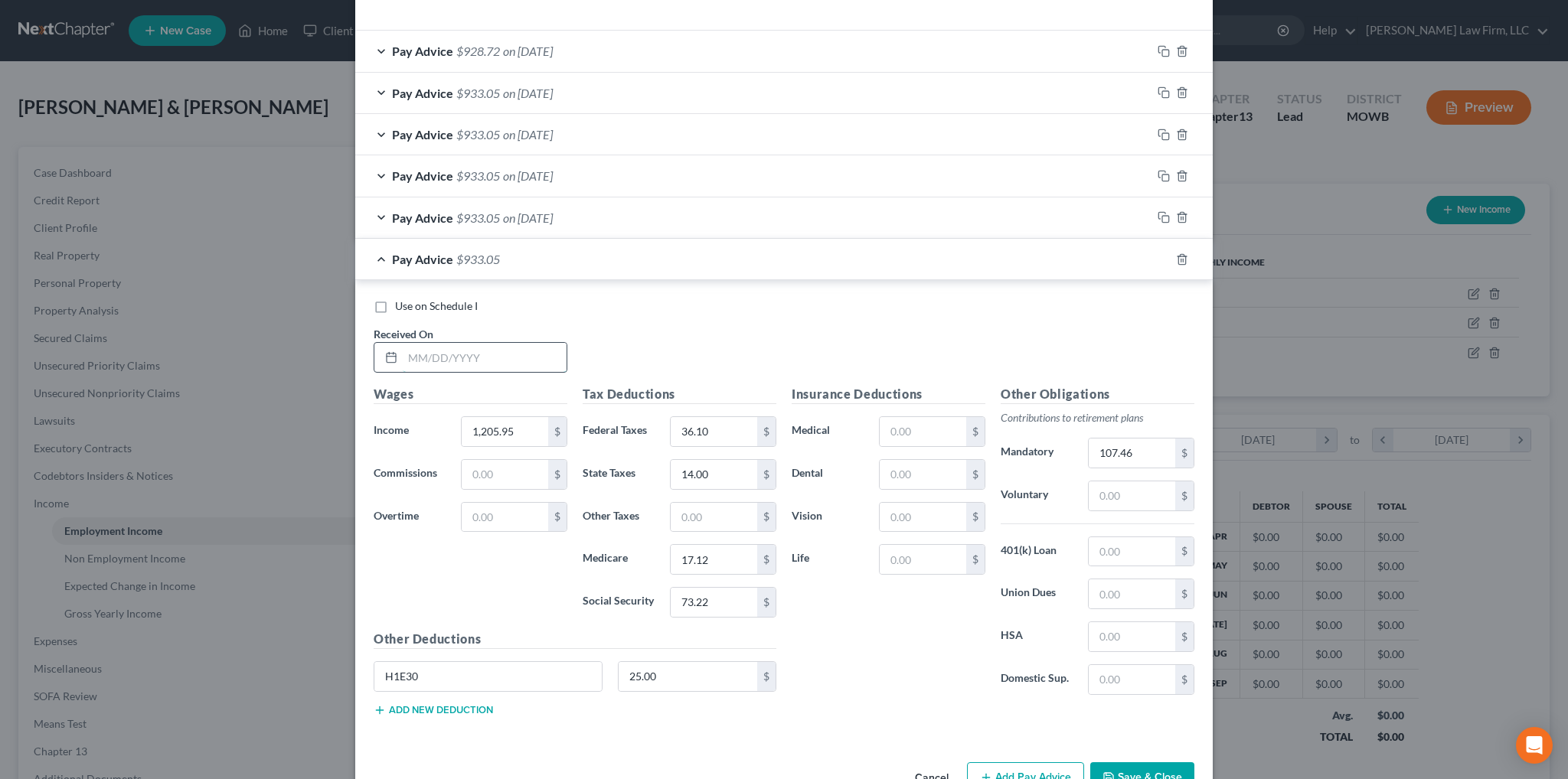
click at [466, 352] on input "text" at bounding box center [484, 358] width 163 height 29
type input "[DATE]"
click at [1157, 255] on icon "button" at bounding box center [1163, 259] width 13 height 13
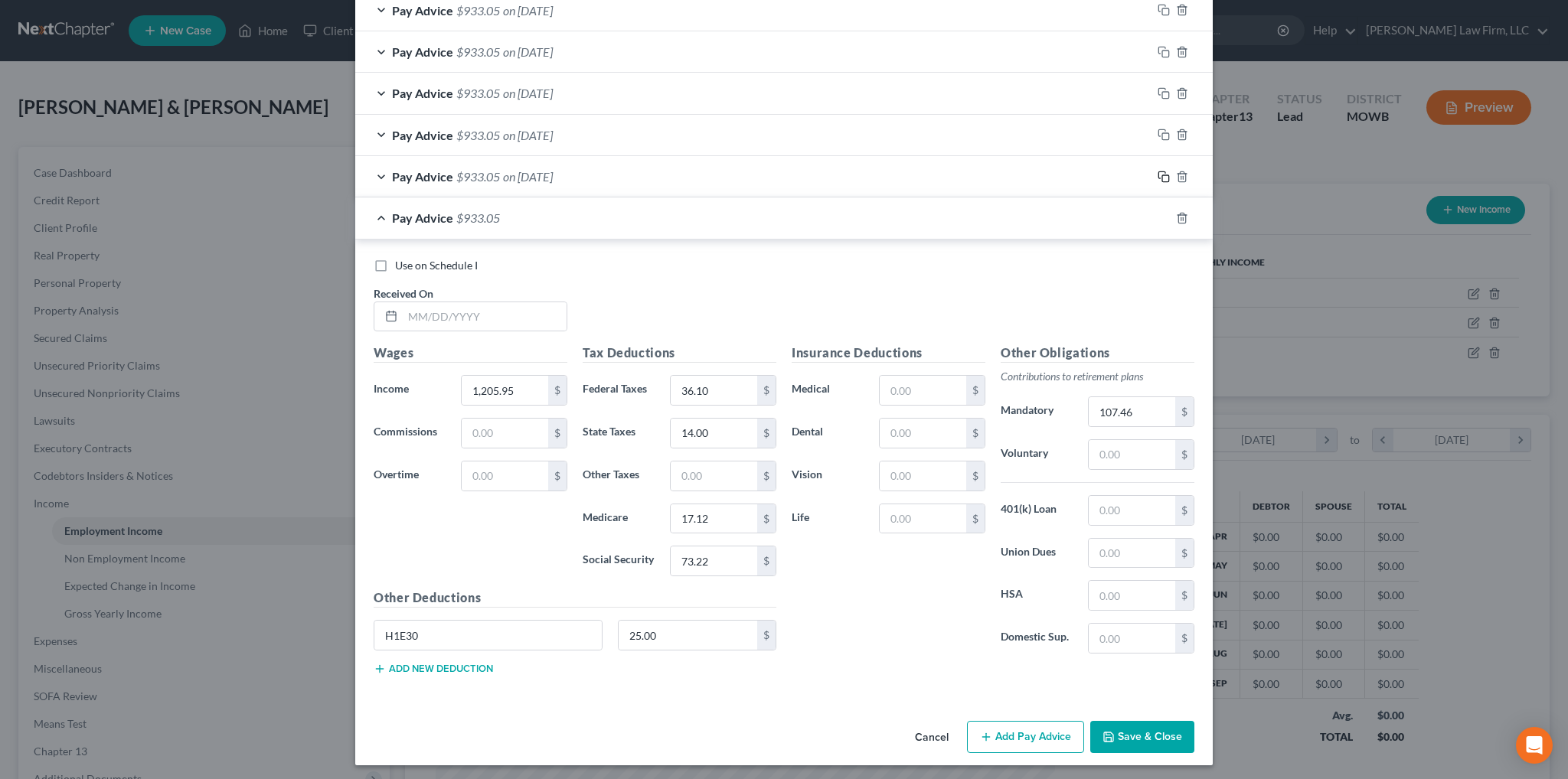
scroll to position [597, 0]
click at [467, 311] on input "text" at bounding box center [484, 317] width 163 height 29
type input "[DATE]"
click at [517, 382] on input "1,205.95" at bounding box center [505, 390] width 86 height 29
type input "1,186.94"
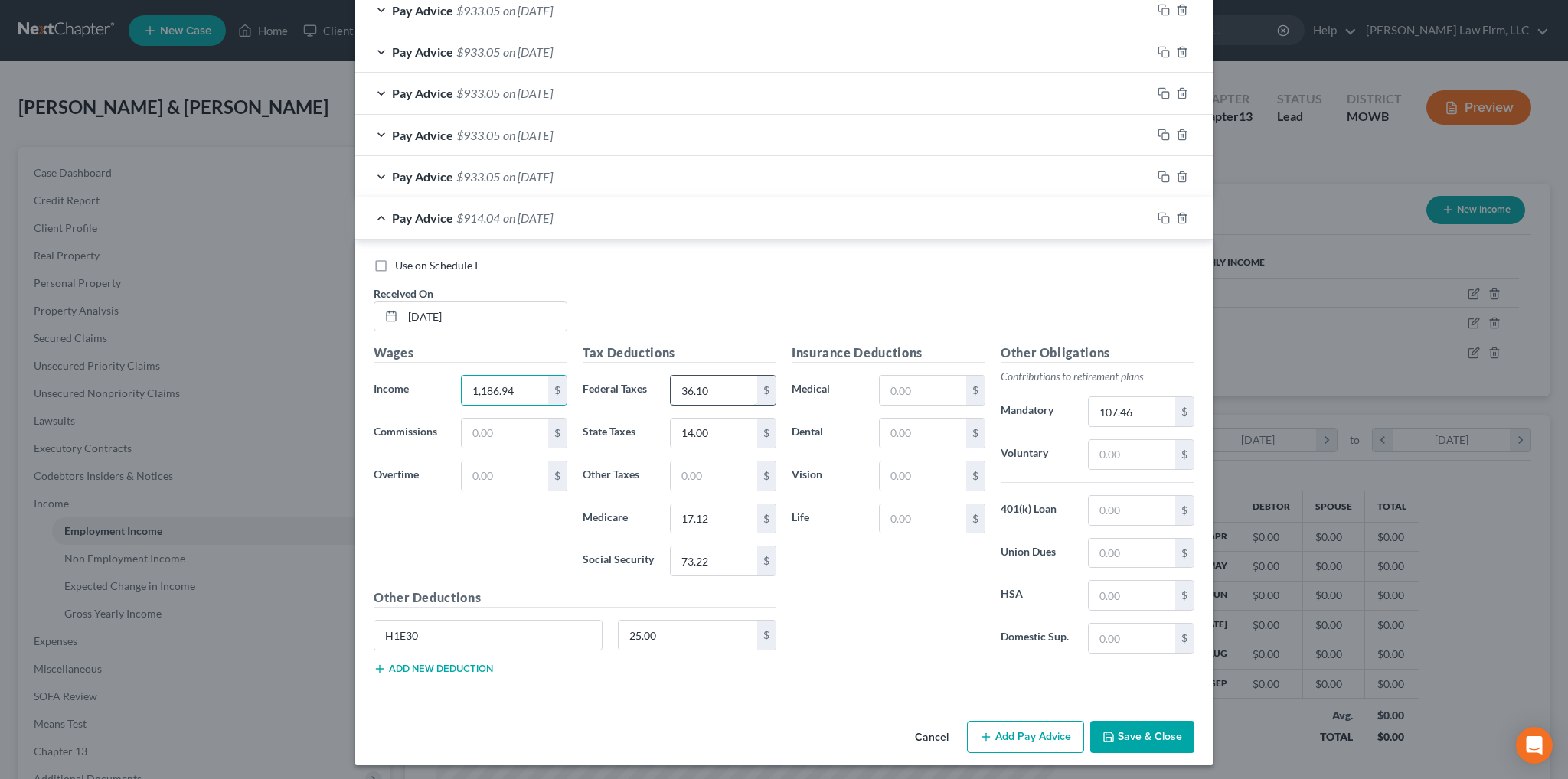
click at [717, 387] on input "36.10" at bounding box center [713, 390] width 86 height 29
type input "34.33"
type input "13.00"
type input "16.85"
type input "72.04"
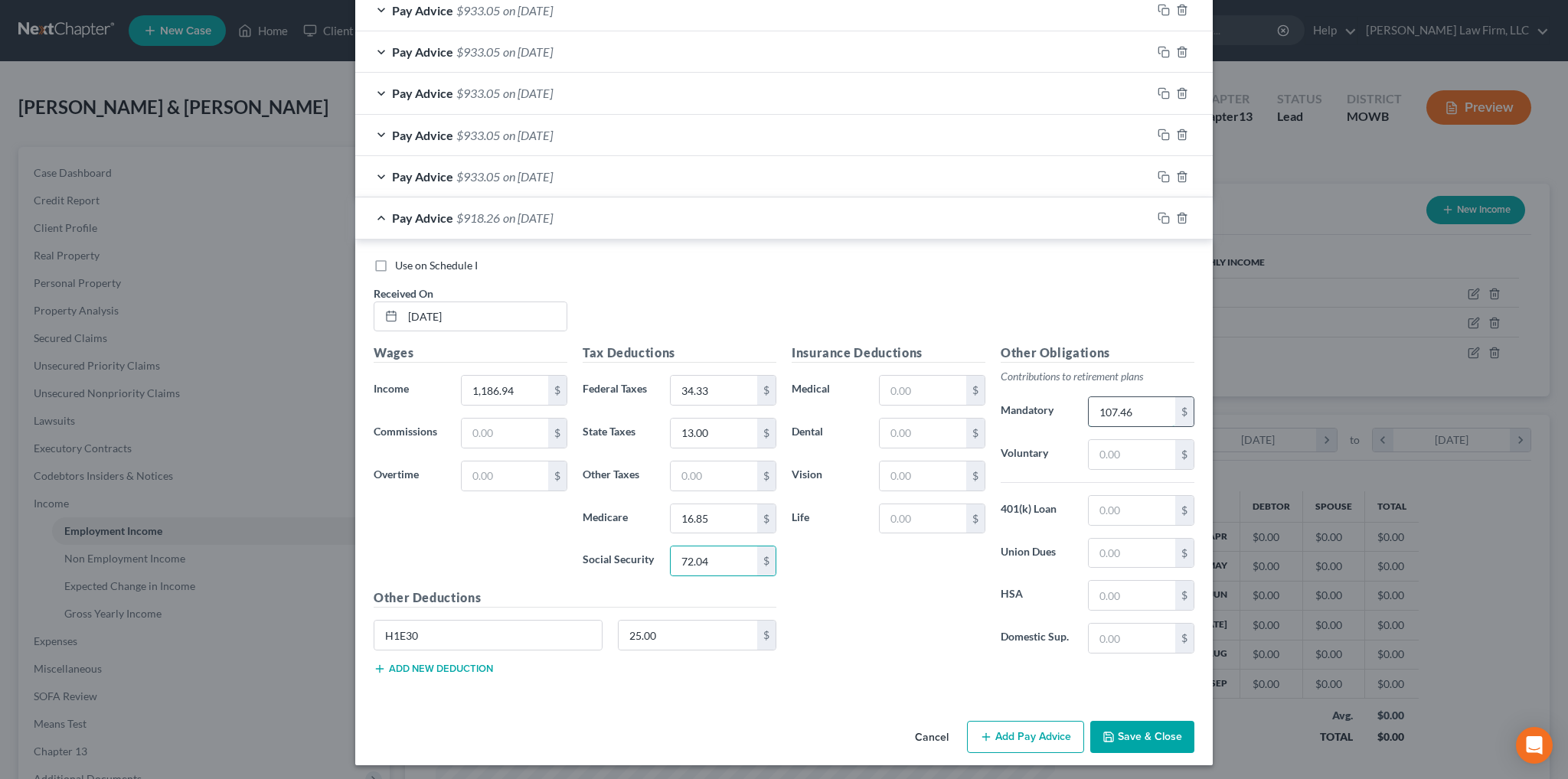
click at [1136, 410] on input "107.46" at bounding box center [1131, 412] width 86 height 29
type input "106.15"
click at [1162, 175] on rect "button" at bounding box center [1165, 178] width 7 height 7
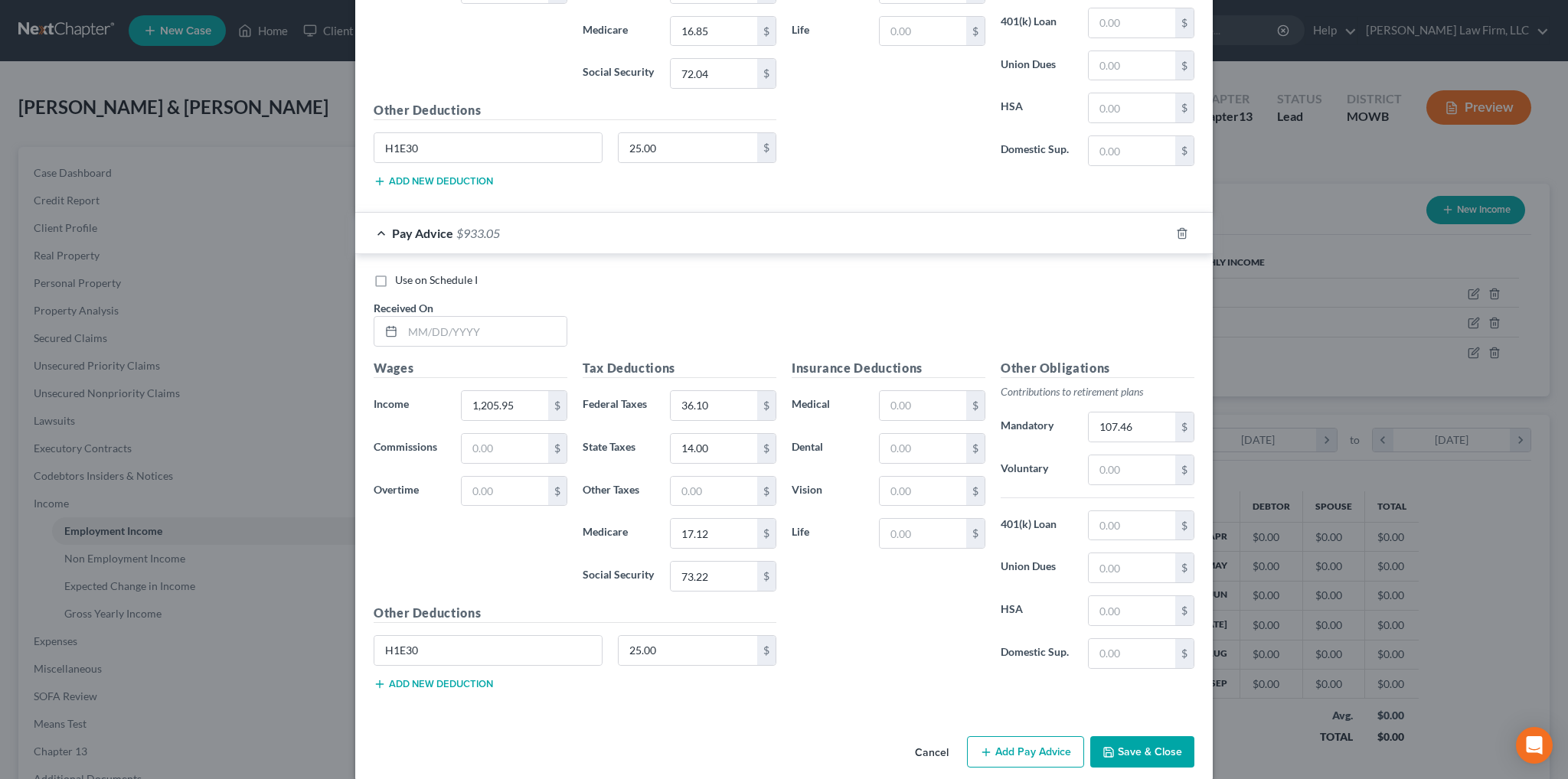
scroll to position [1098, 0]
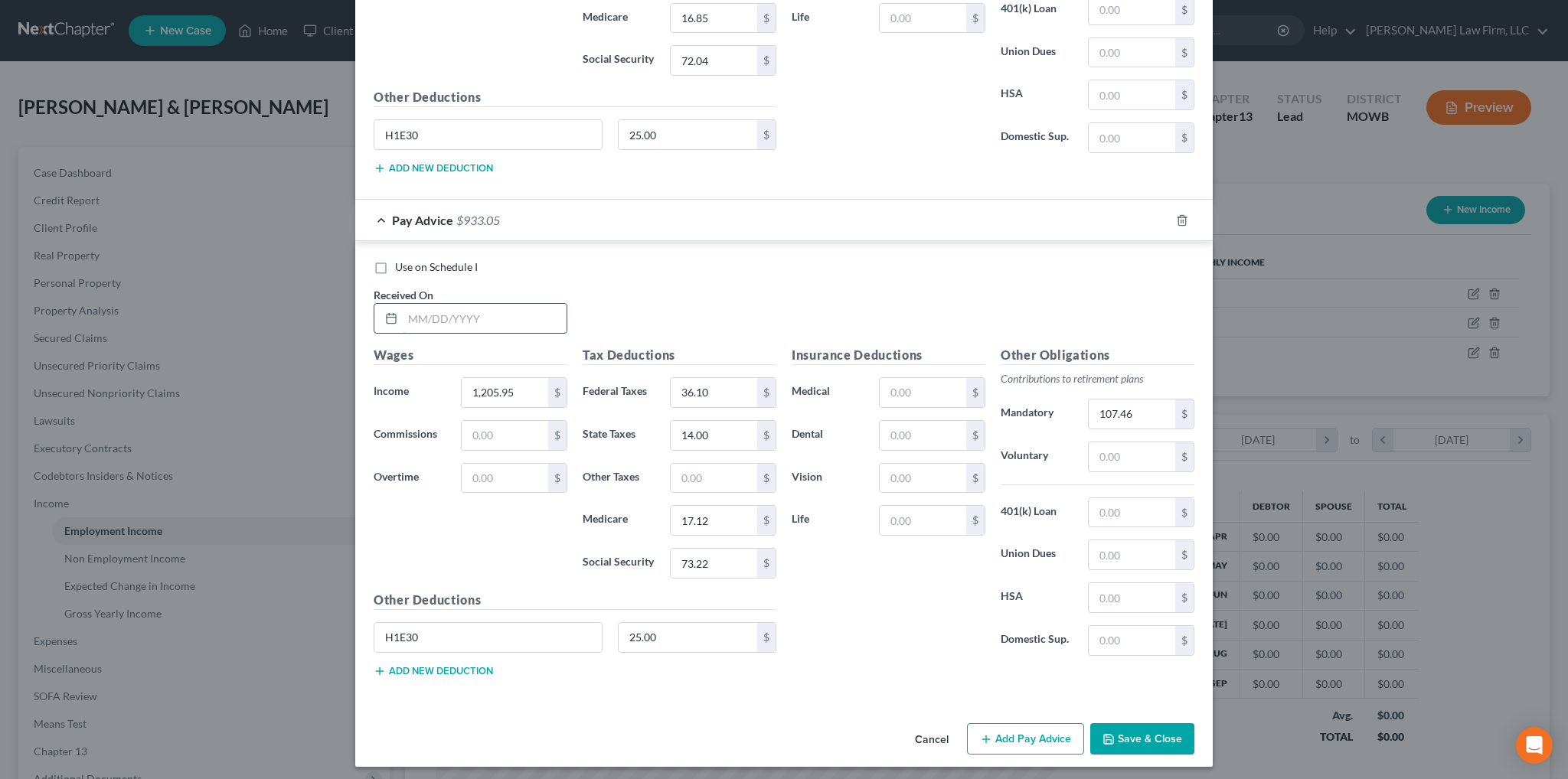
click at [441, 307] on input "text" at bounding box center [484, 318] width 163 height 29
type input "[DATE]"
click at [1157, 216] on icon "button" at bounding box center [1163, 220] width 13 height 13
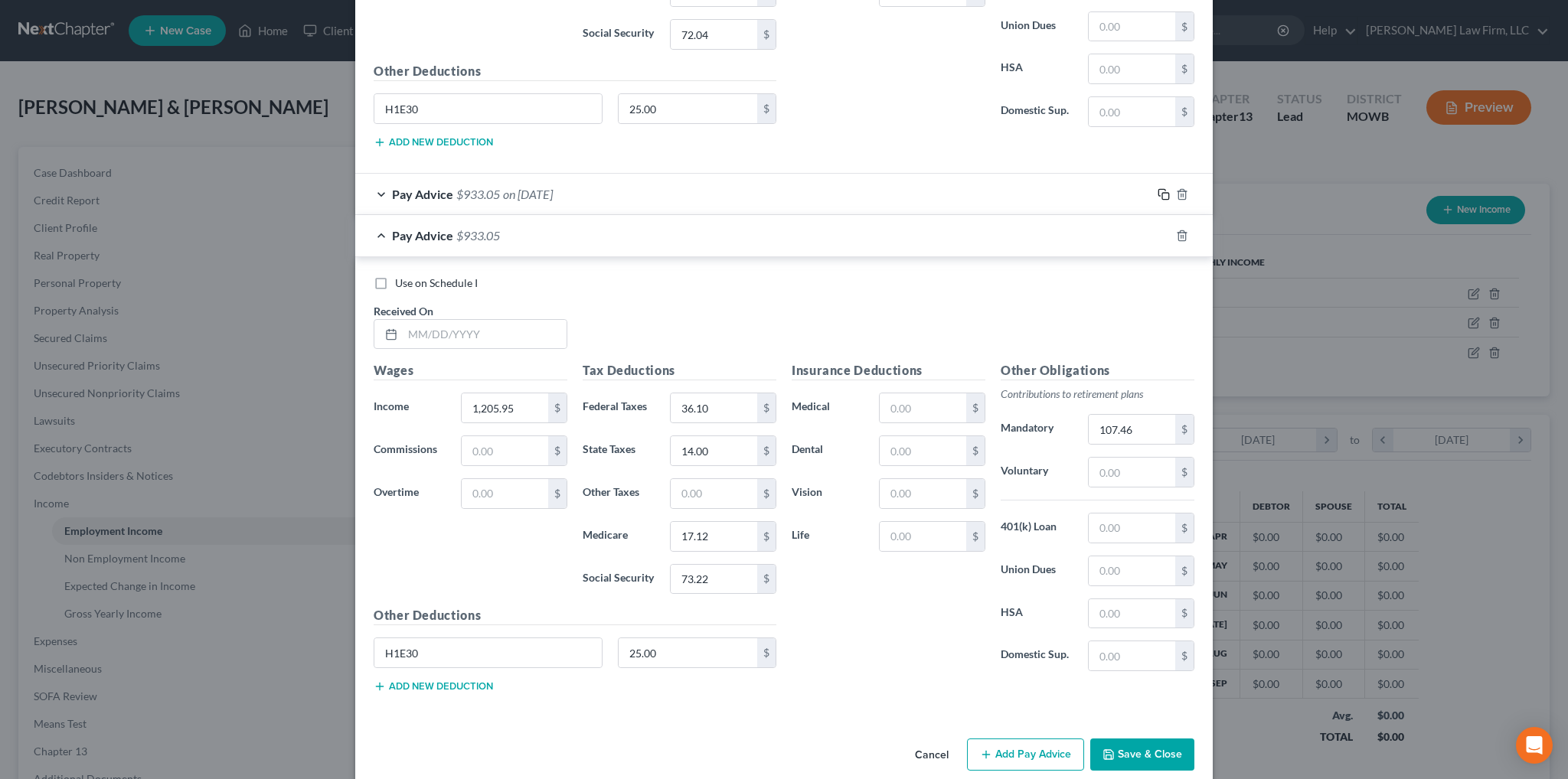
scroll to position [1139, 0]
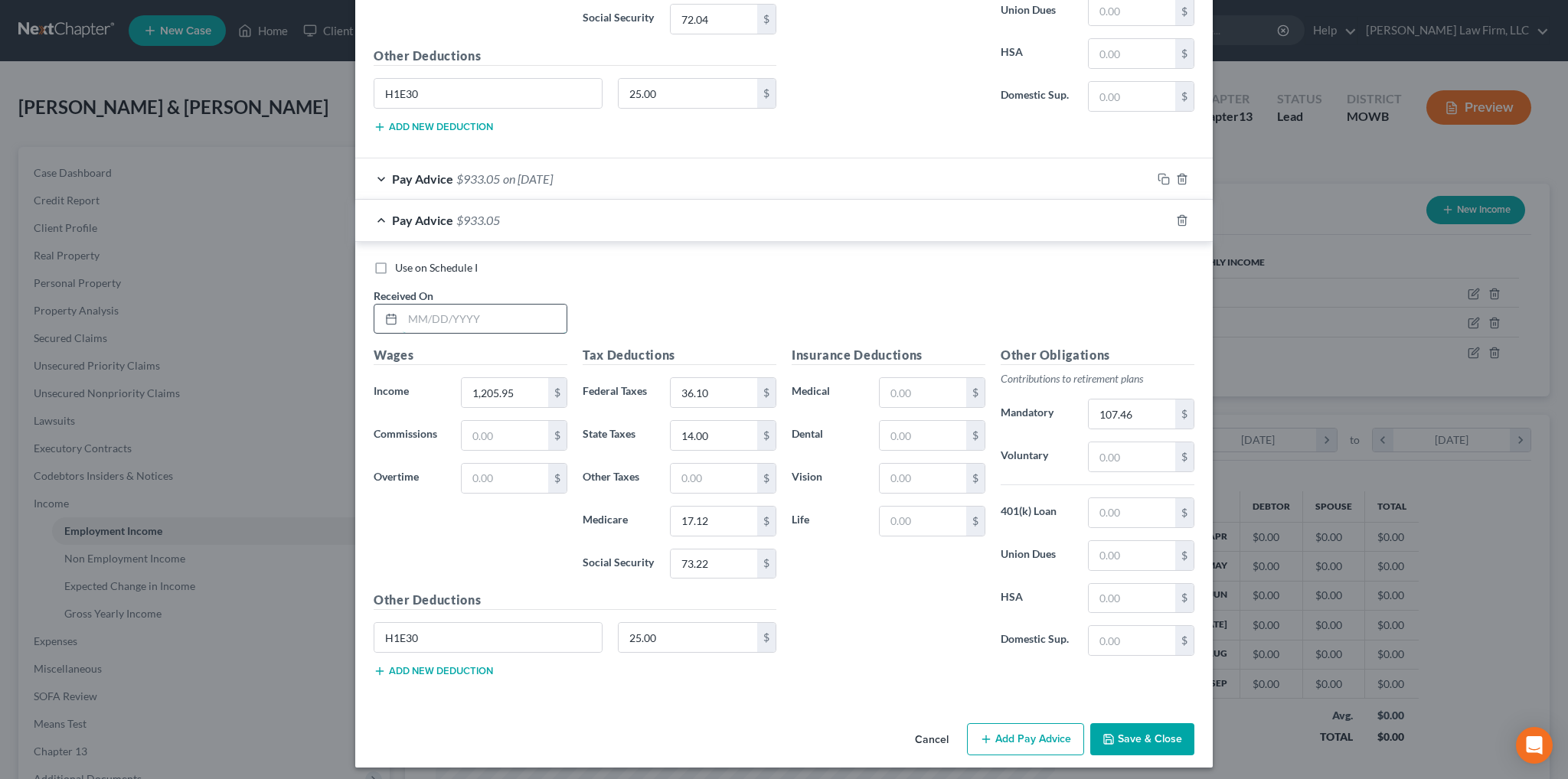
click at [446, 311] on input "text" at bounding box center [484, 319] width 163 height 29
type input "1"
type input "[DATE]"
type input "1,139.41"
click at [732, 382] on input "36.10" at bounding box center [713, 392] width 86 height 29
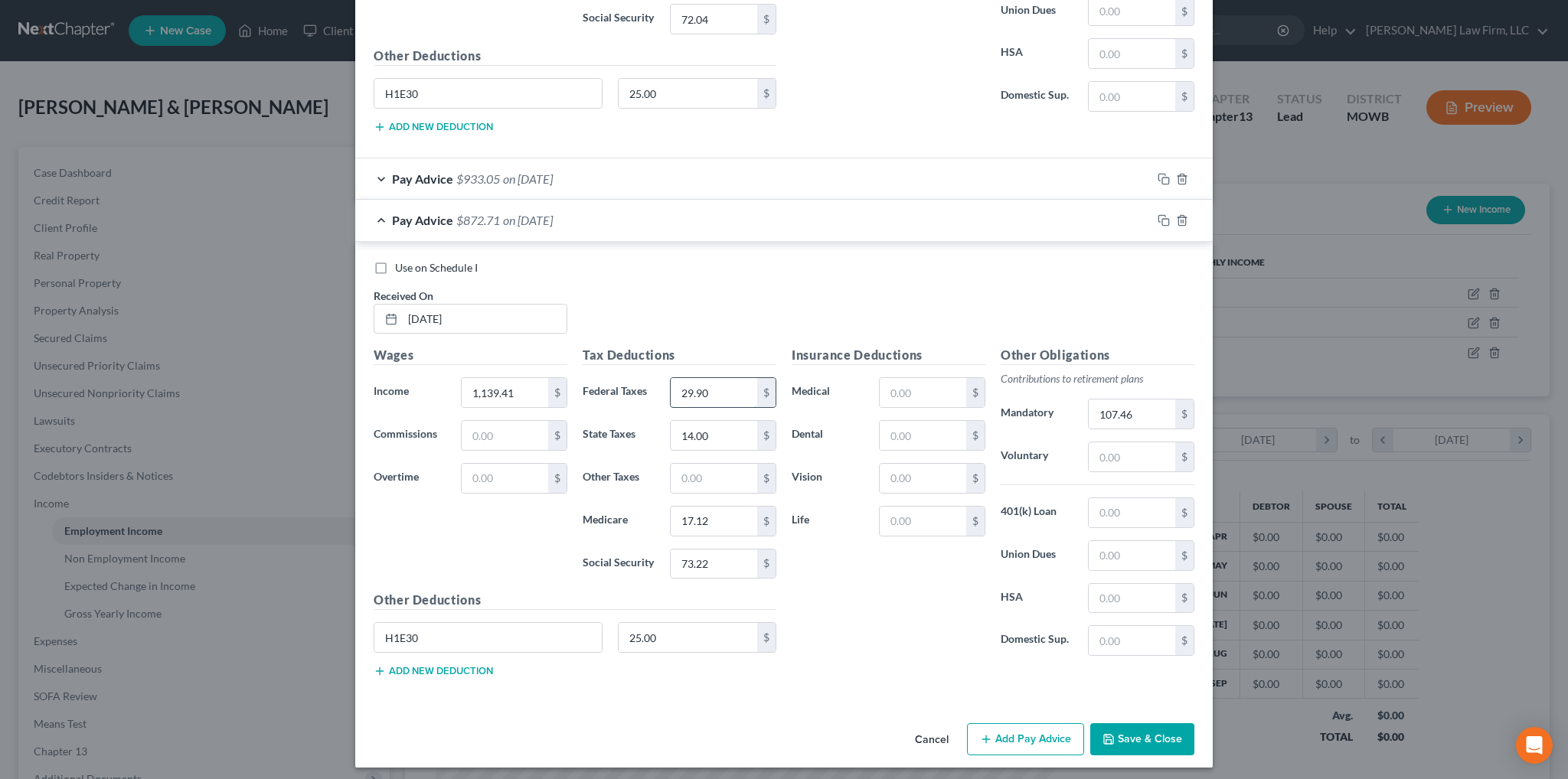
type input "29.90"
type input "11.00"
type input "16.16"
type input "69.09"
click at [1136, 403] on input "107.46" at bounding box center [1131, 414] width 86 height 29
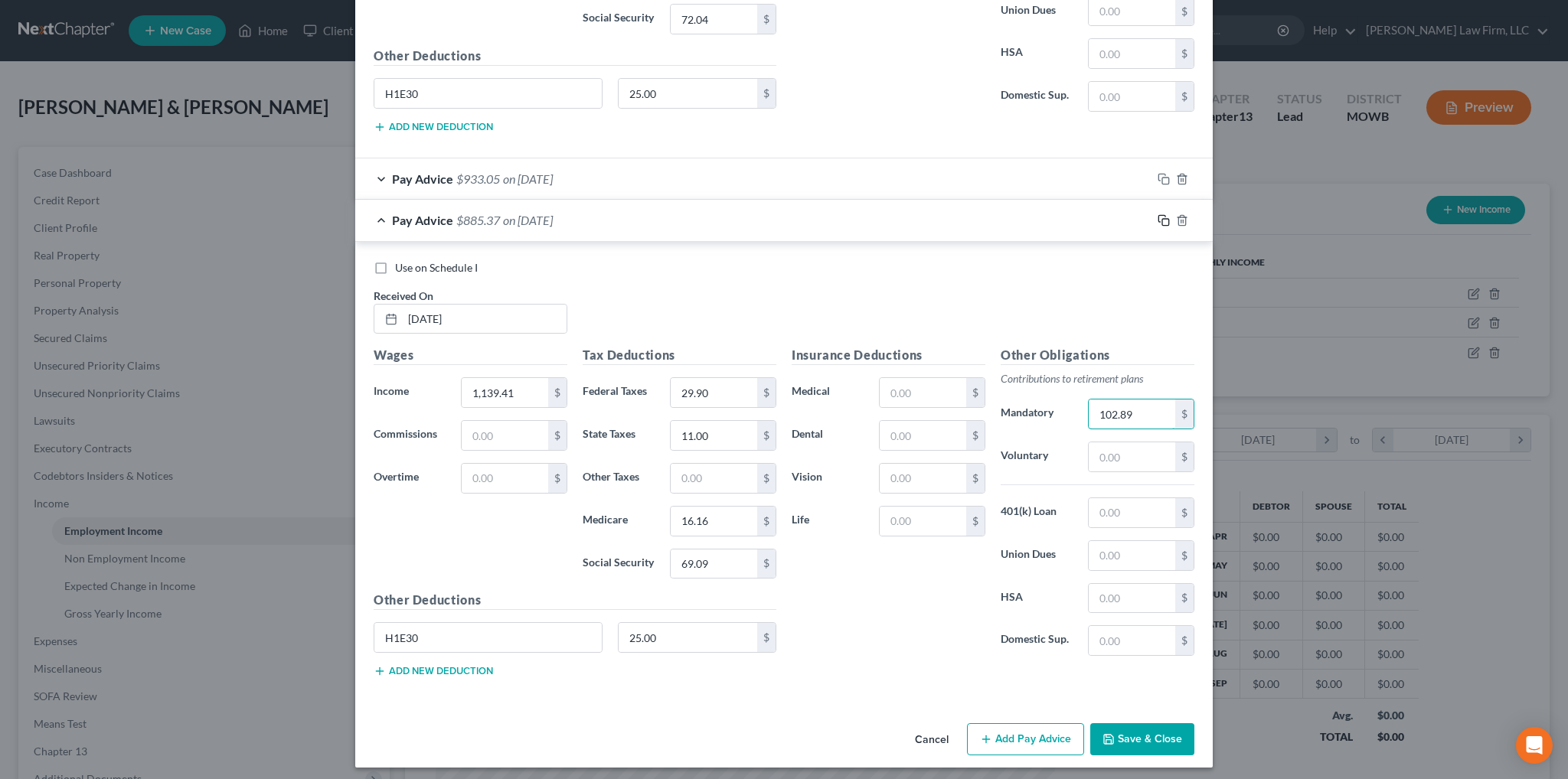
type input "102.89"
click at [1157, 217] on icon "button" at bounding box center [1163, 220] width 13 height 13
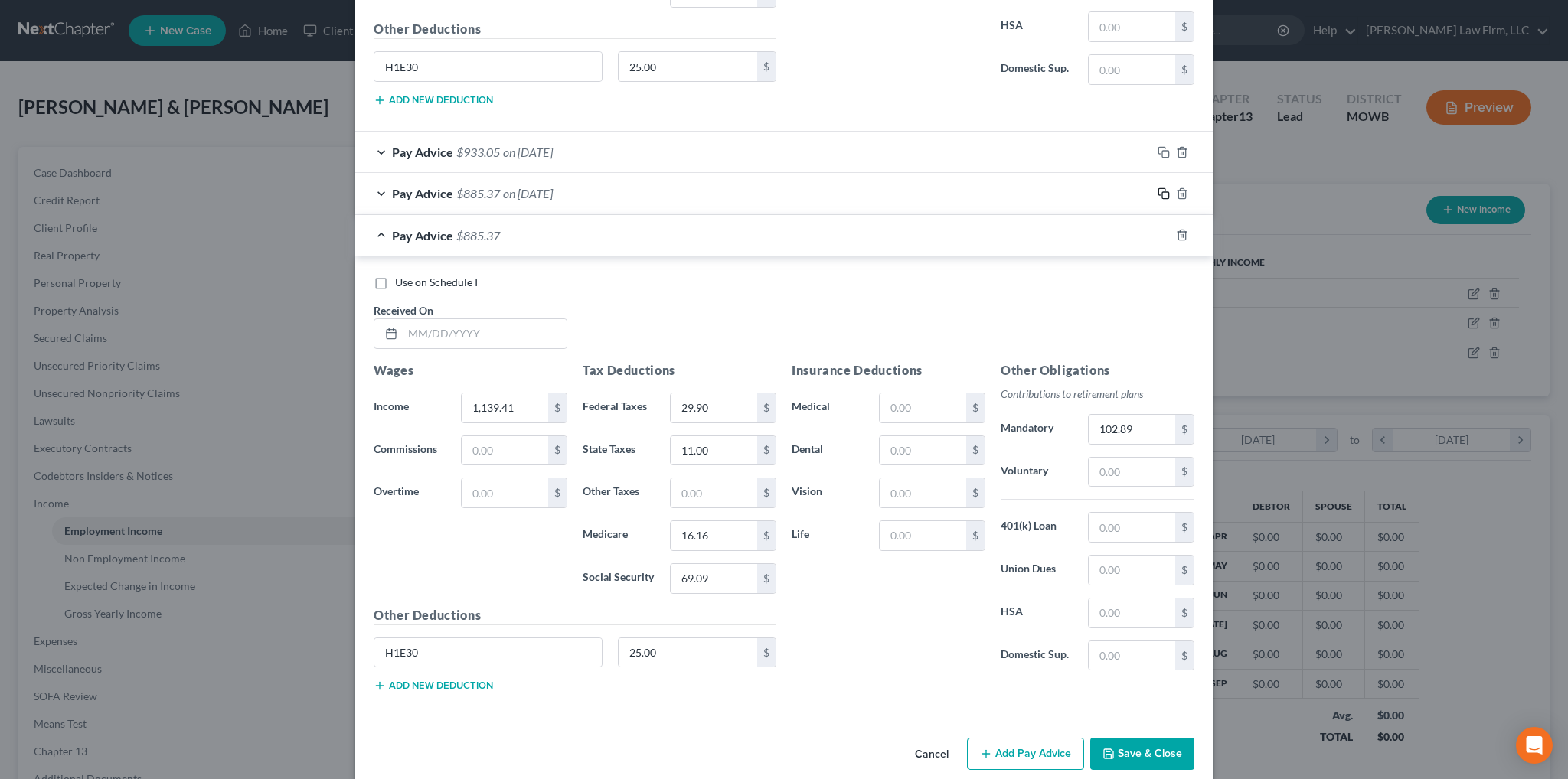
scroll to position [1180, 0]
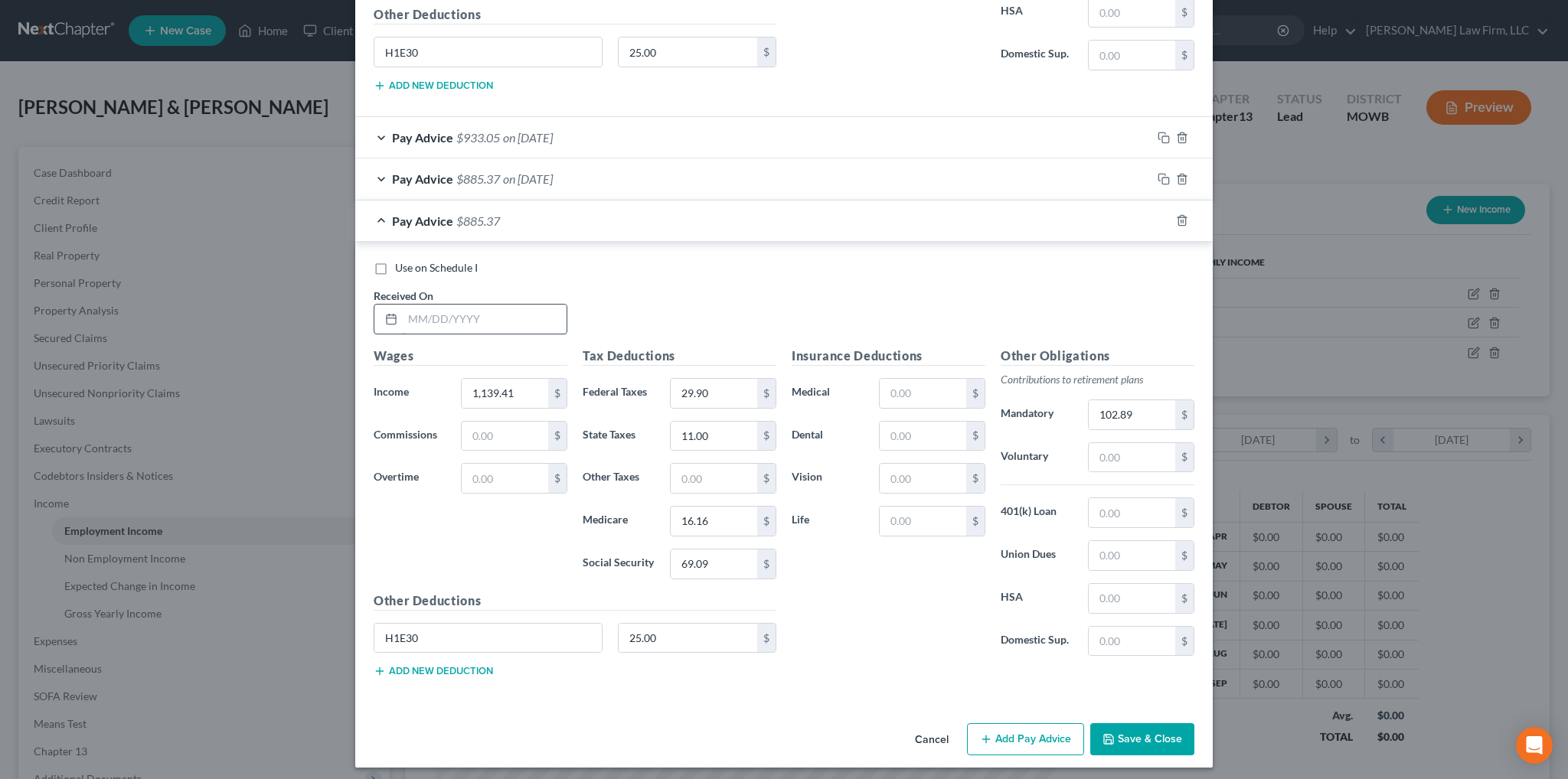
click at [533, 310] on input "text" at bounding box center [484, 319] width 163 height 29
type input "[DATE]"
click at [525, 385] on input "1,139.41" at bounding box center [505, 393] width 86 height 29
type input "1,072.88"
type input "23.71"
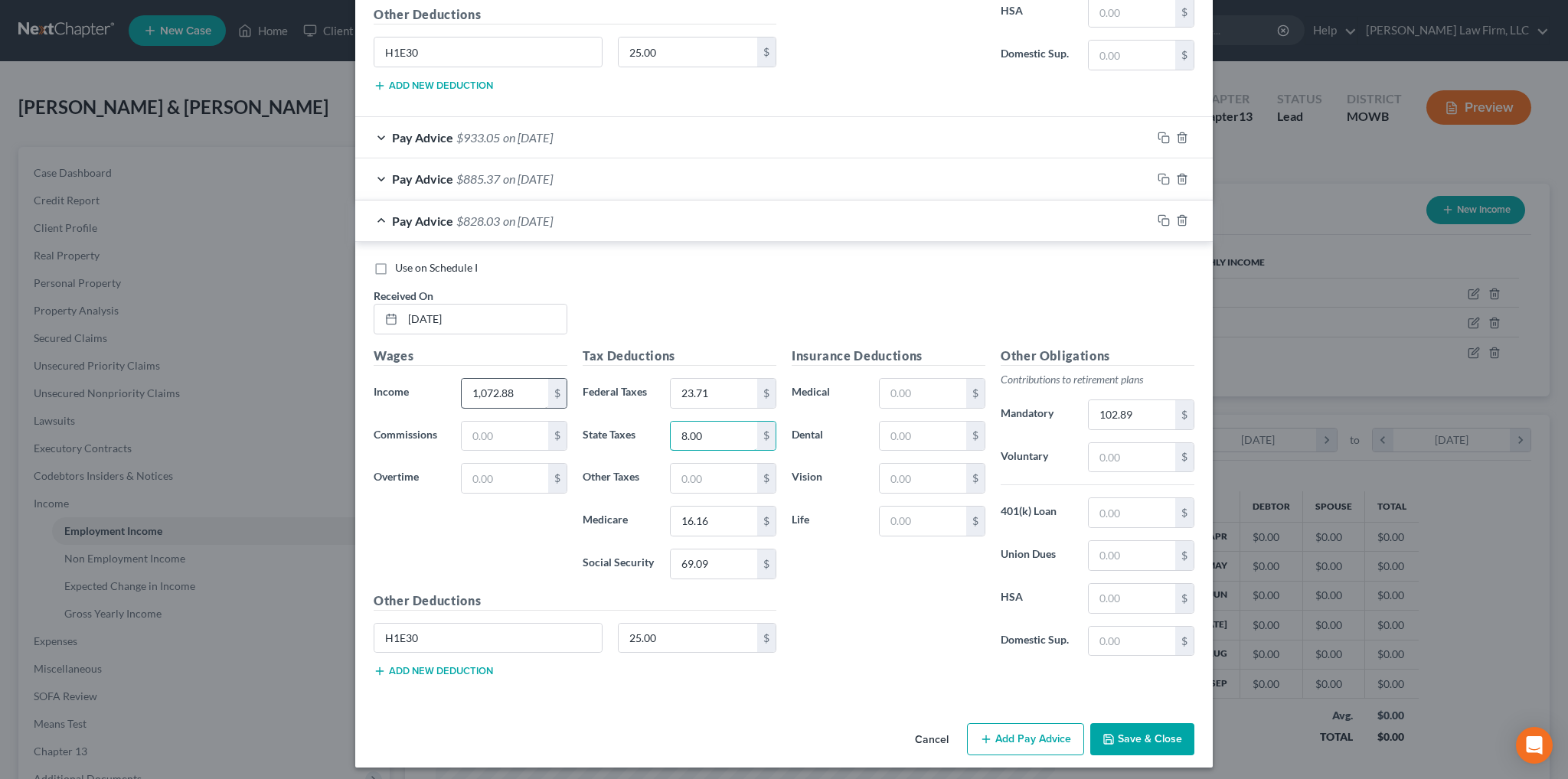
type input "8.00"
type input "15.19"
type input "64.97"
click at [1144, 408] on input "102.89" at bounding box center [1131, 415] width 86 height 29
type input "98.33"
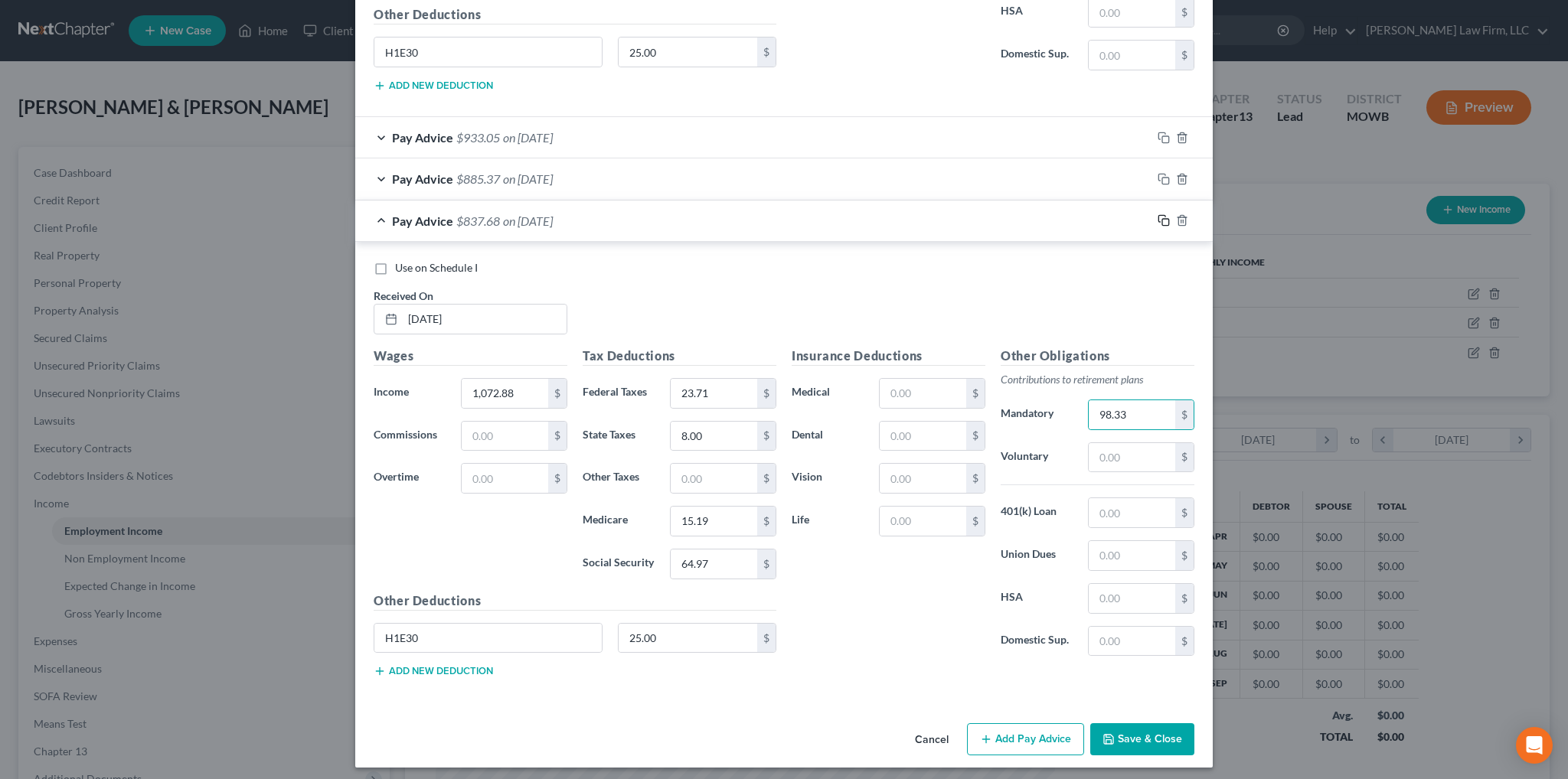
click at [1157, 216] on icon "button" at bounding box center [1163, 220] width 13 height 13
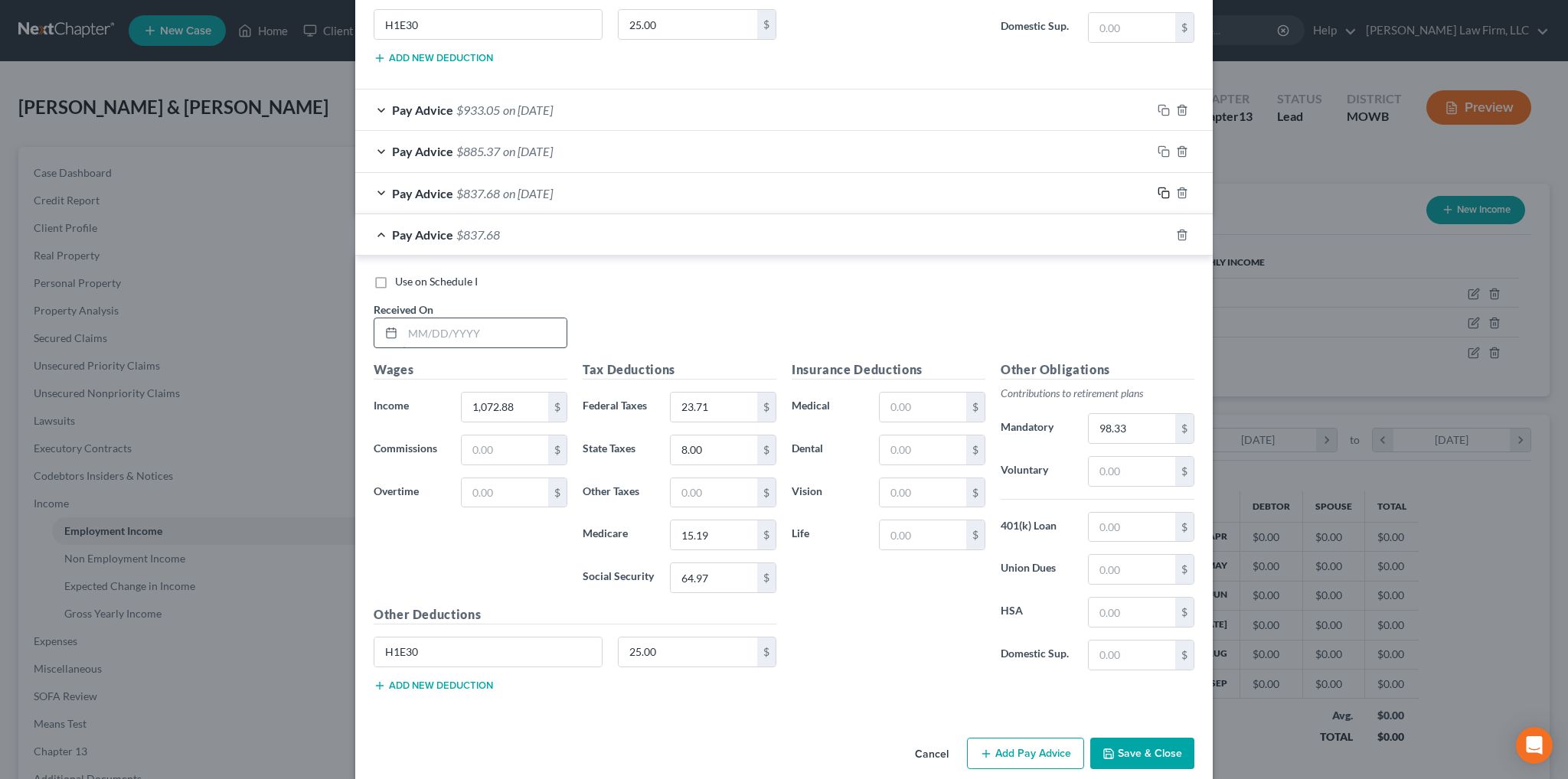
scroll to position [1222, 0]
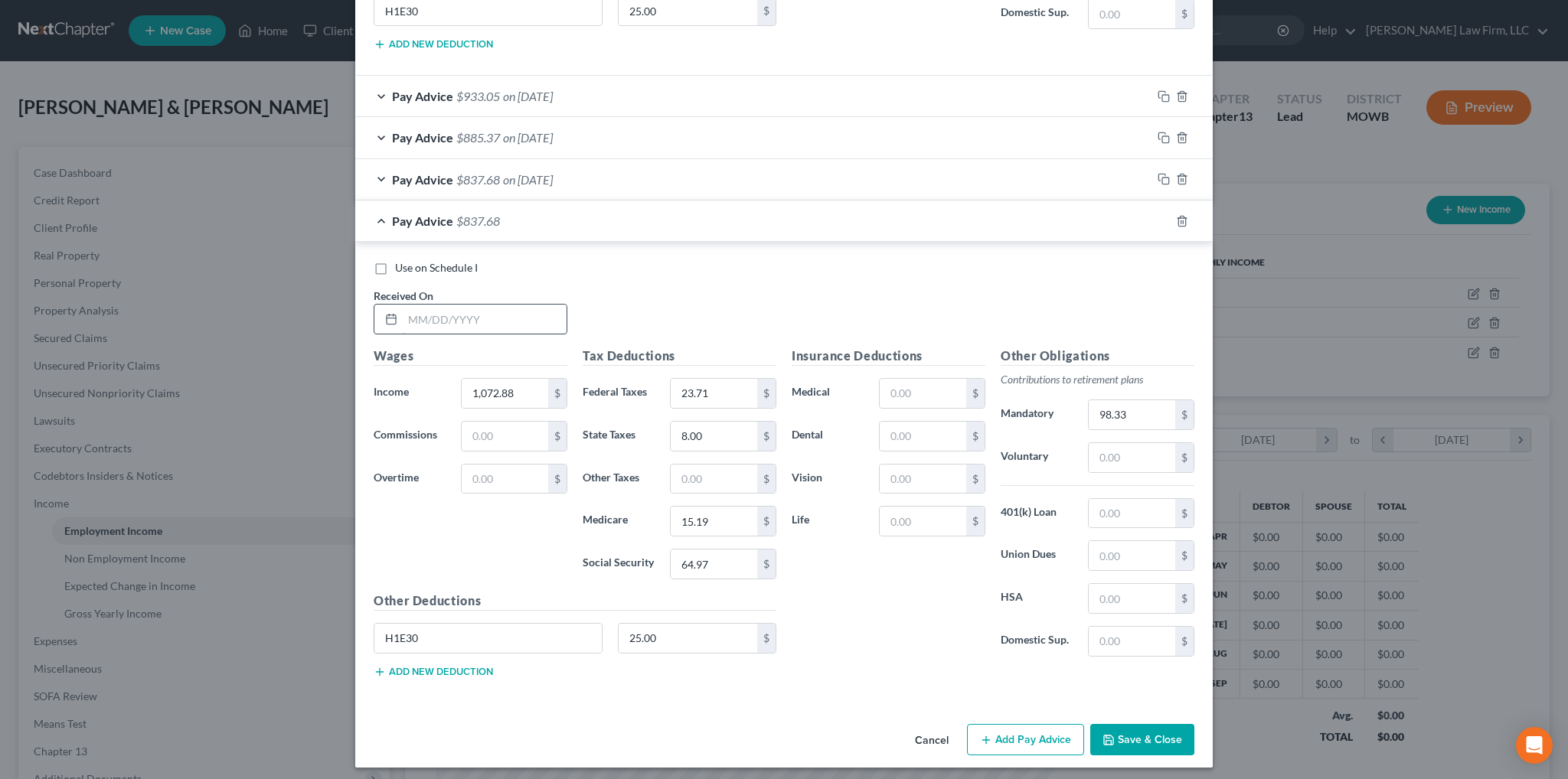
click at [484, 314] on input "text" at bounding box center [484, 319] width 163 height 29
type input "[DATE]"
type input "1,167.93"
type input "32.56"
type input "12.00"
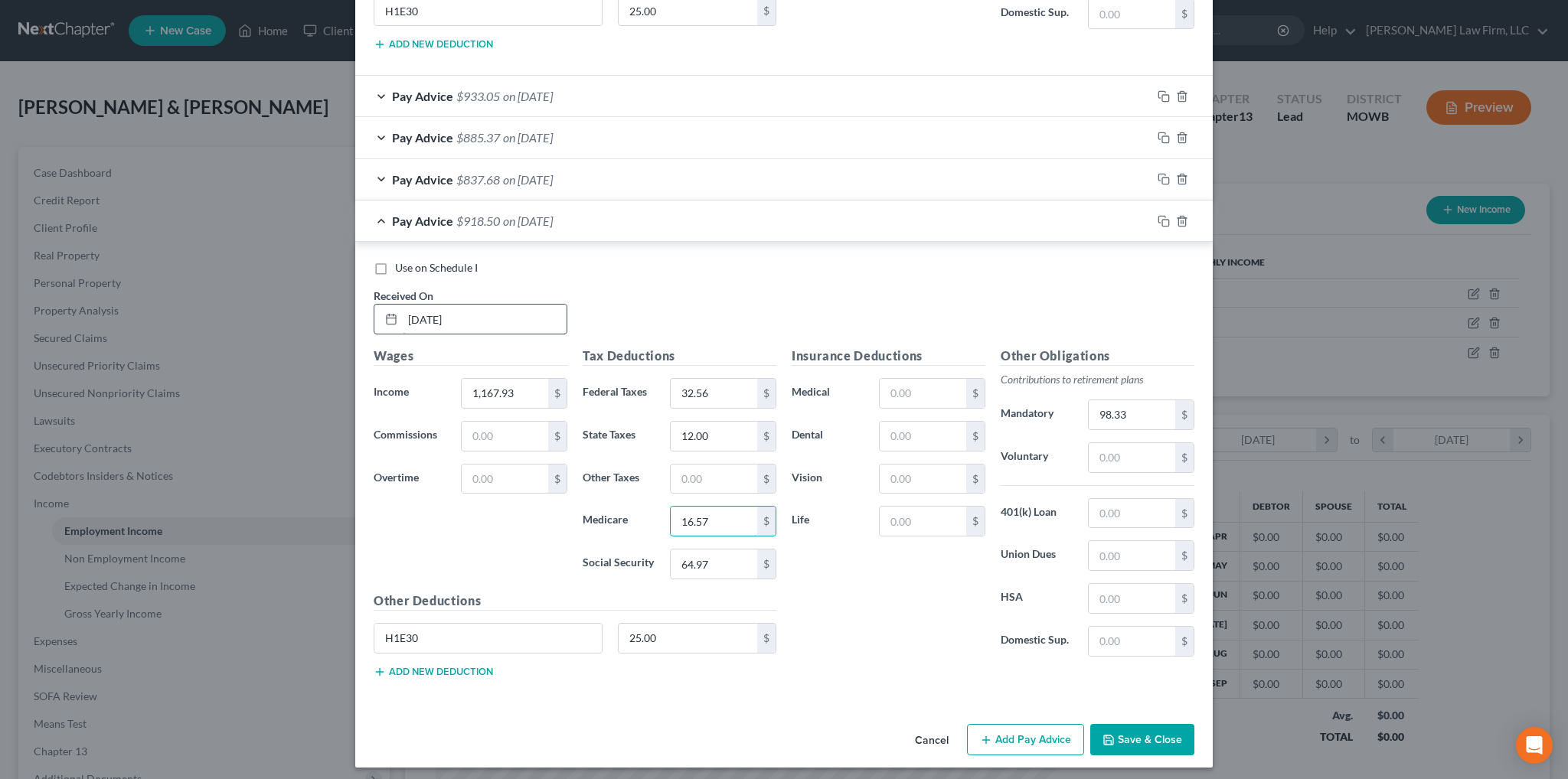
type input "16.57"
type input "70.86"
click at [1153, 411] on input "98.33" at bounding box center [1131, 415] width 86 height 29
type input "4"
type input "104.85"
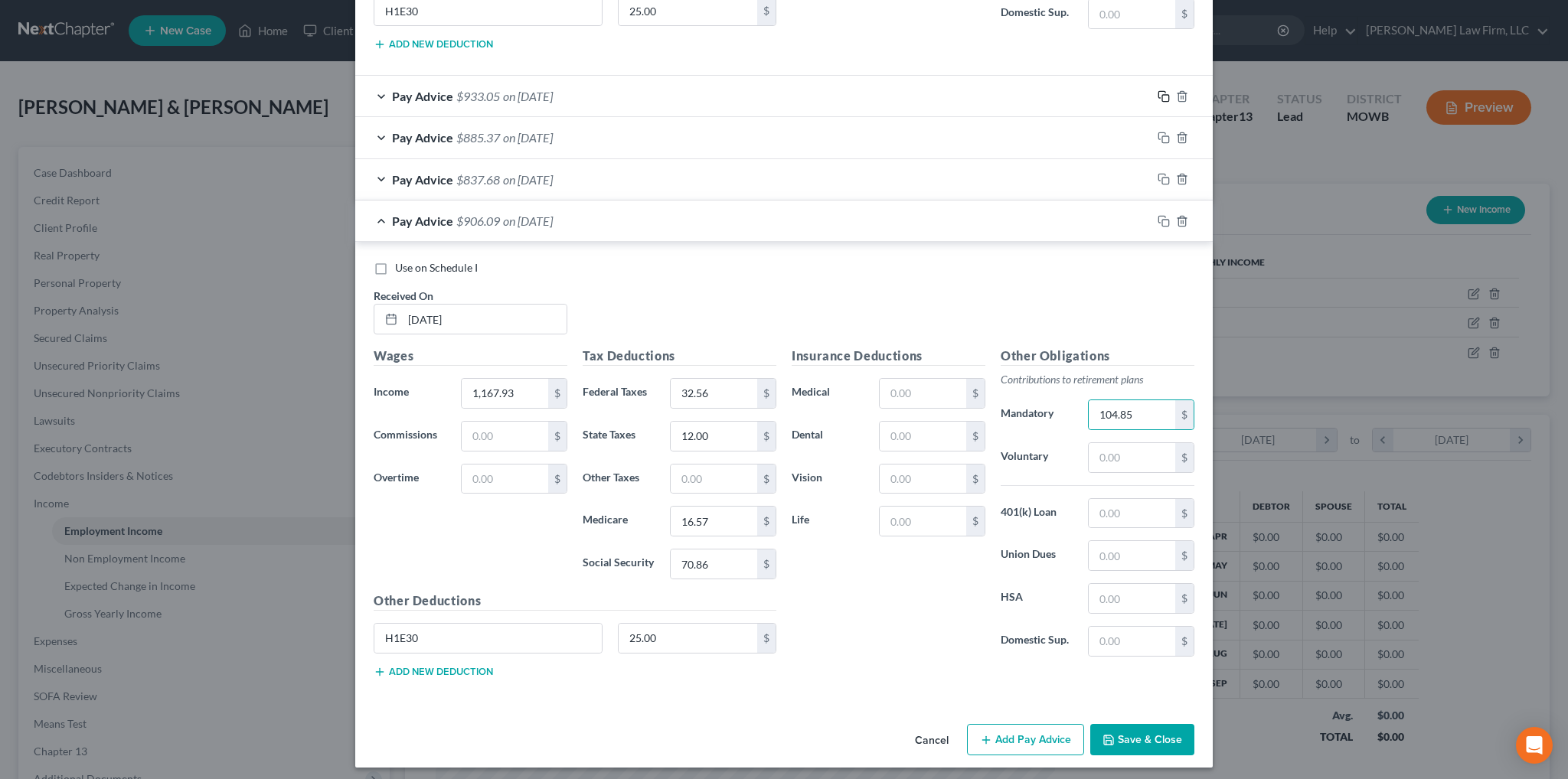
click at [1162, 95] on rect "button" at bounding box center [1165, 98] width 7 height 7
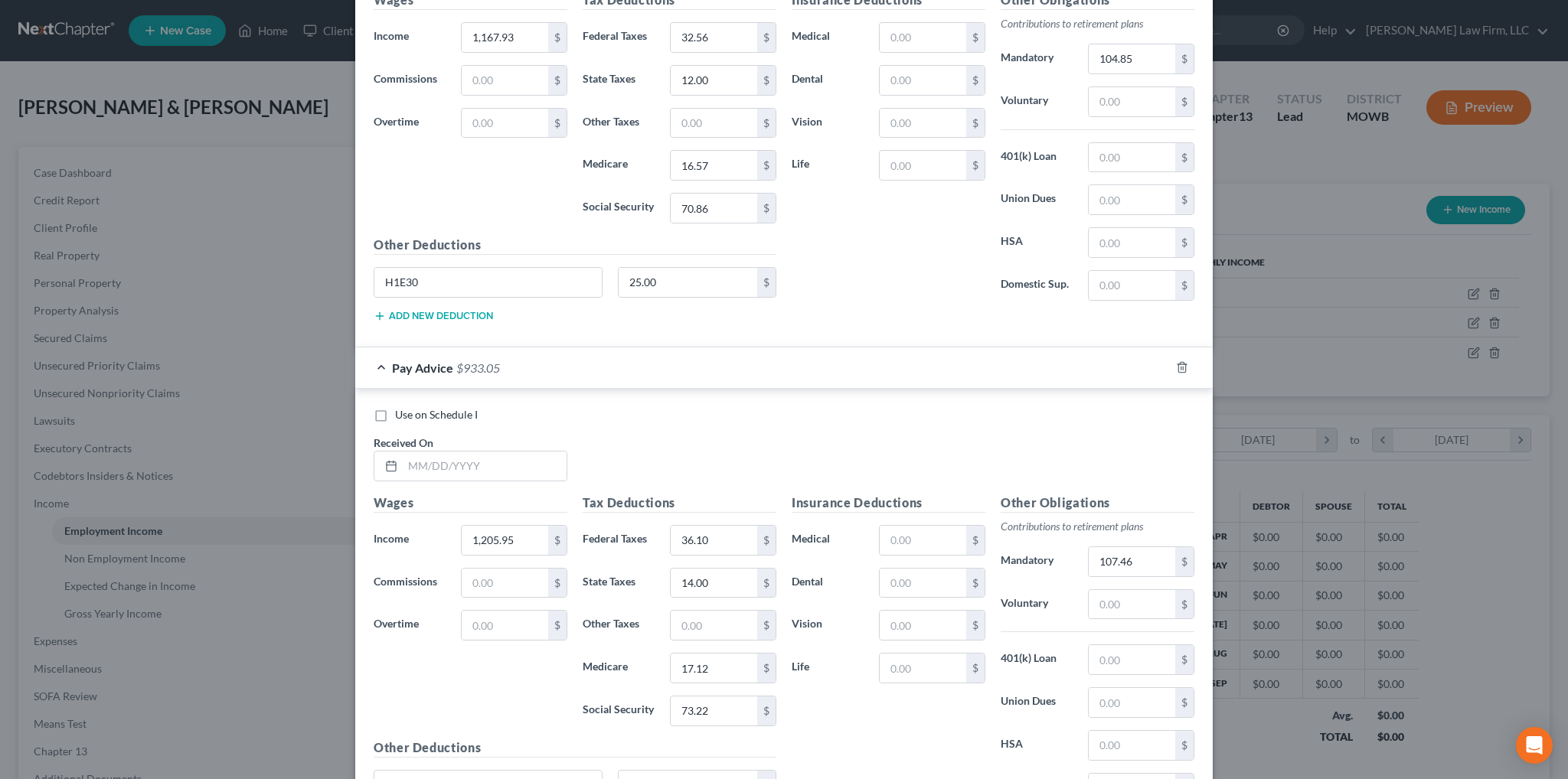
scroll to position [1604, 0]
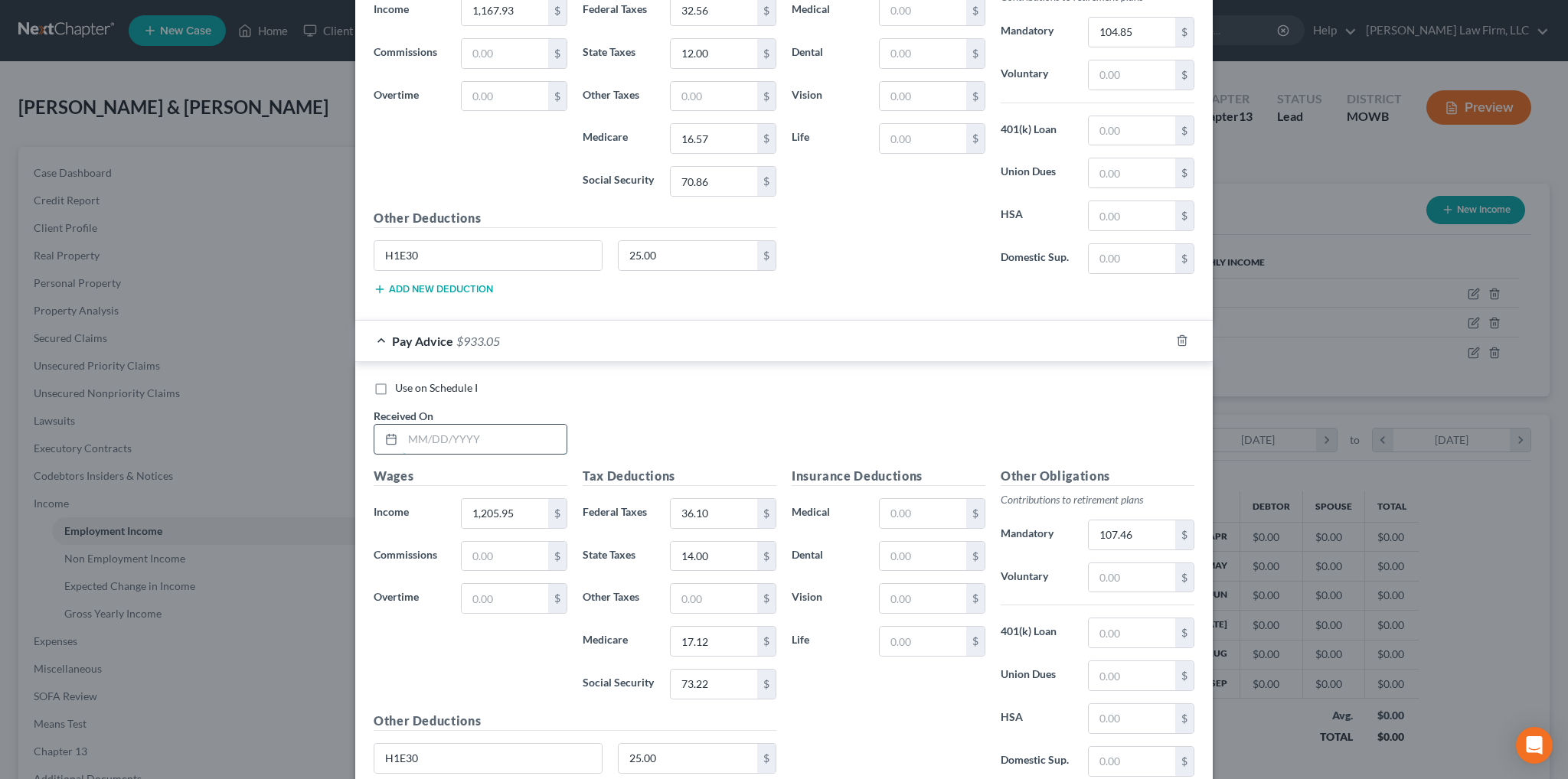
click at [477, 432] on input "text" at bounding box center [484, 440] width 163 height 29
type input "[DATE]"
type input "1,210.70"
type input "36.54"
type input "17.19"
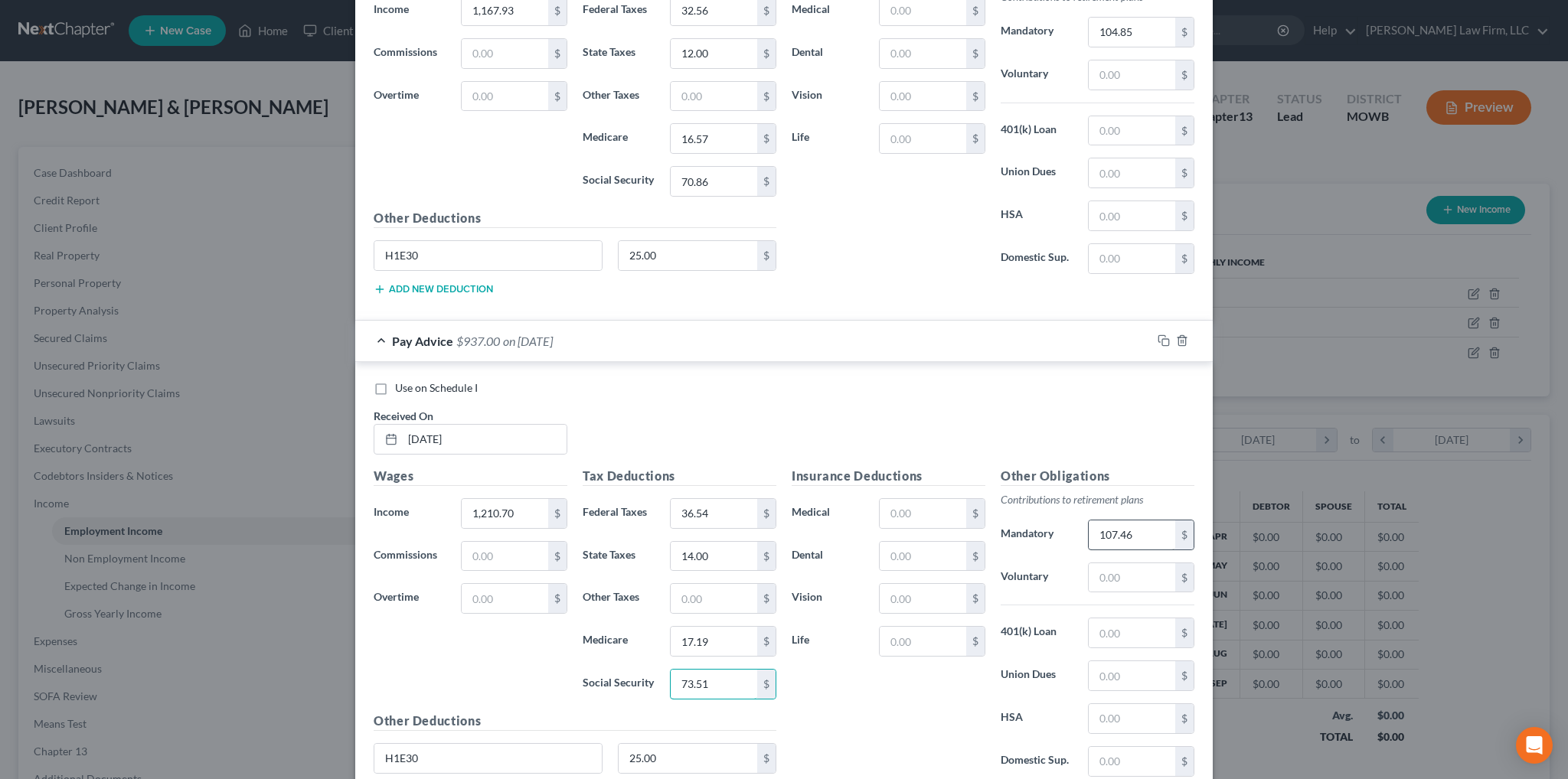
type input "73.51"
click at [1143, 533] on input "107.46" at bounding box center [1131, 535] width 86 height 29
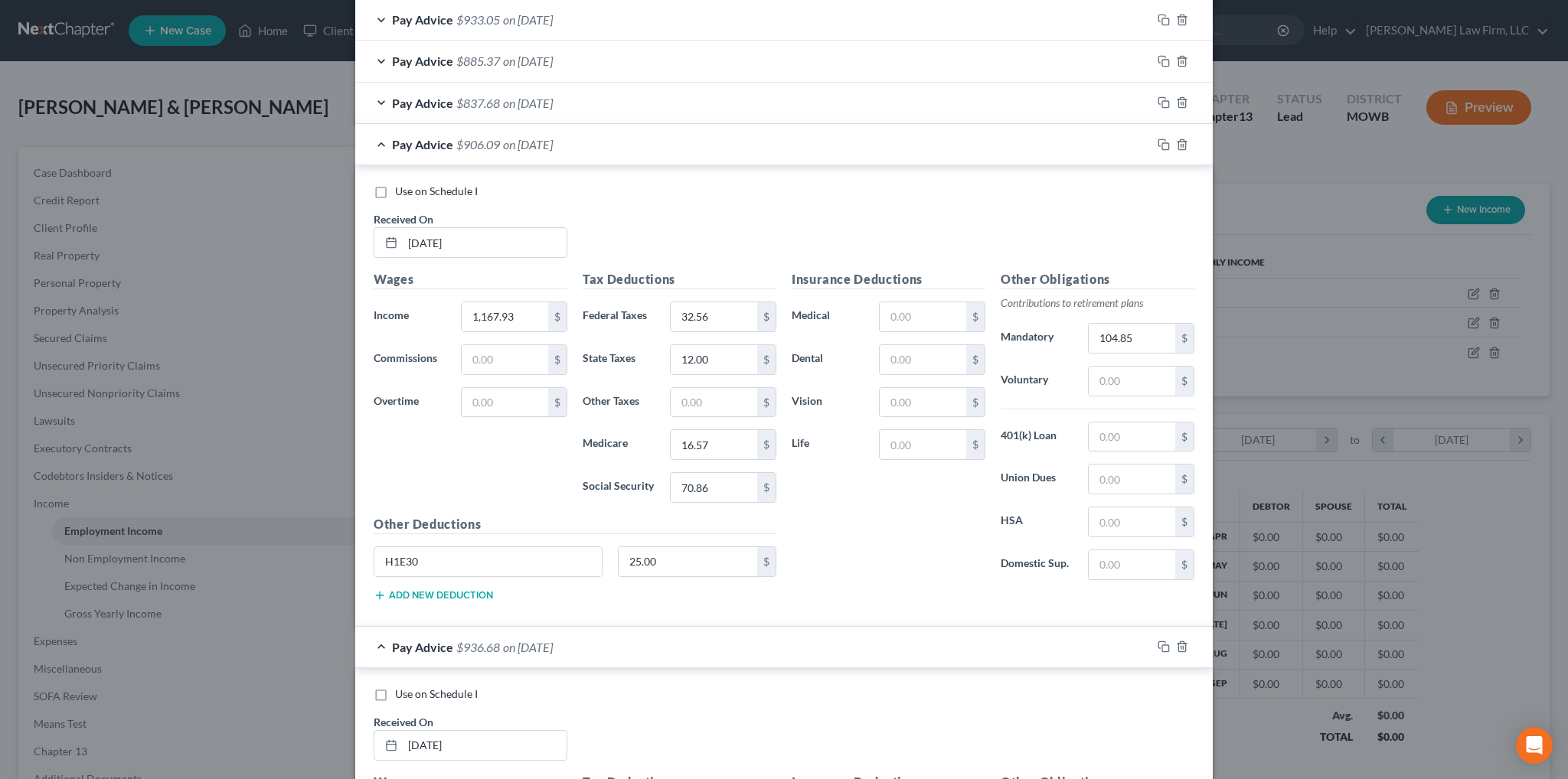
scroll to position [1069, 0]
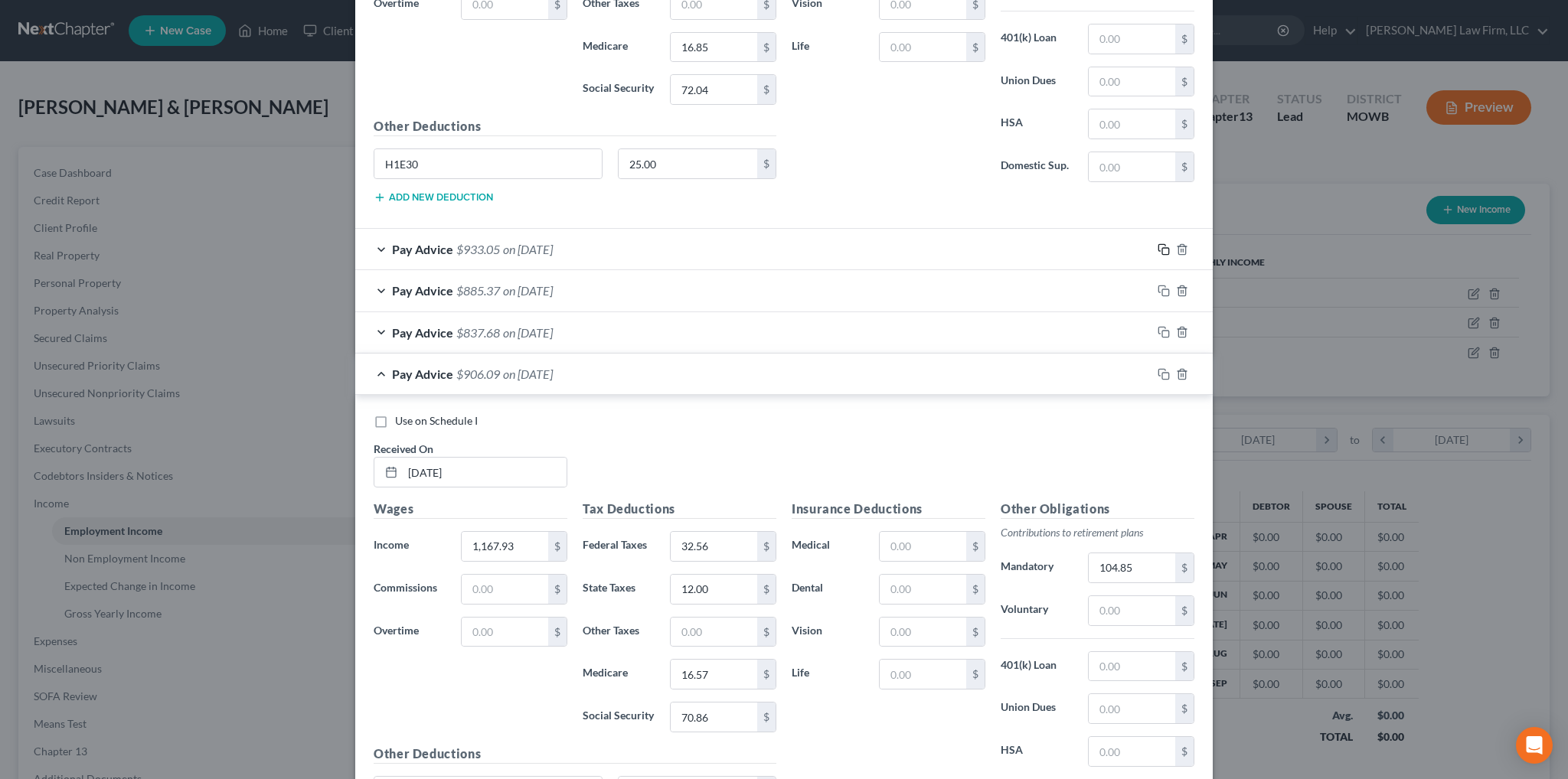
type input "107.78"
click at [1158, 245] on icon "button" at bounding box center [1161, 247] width 7 height 7
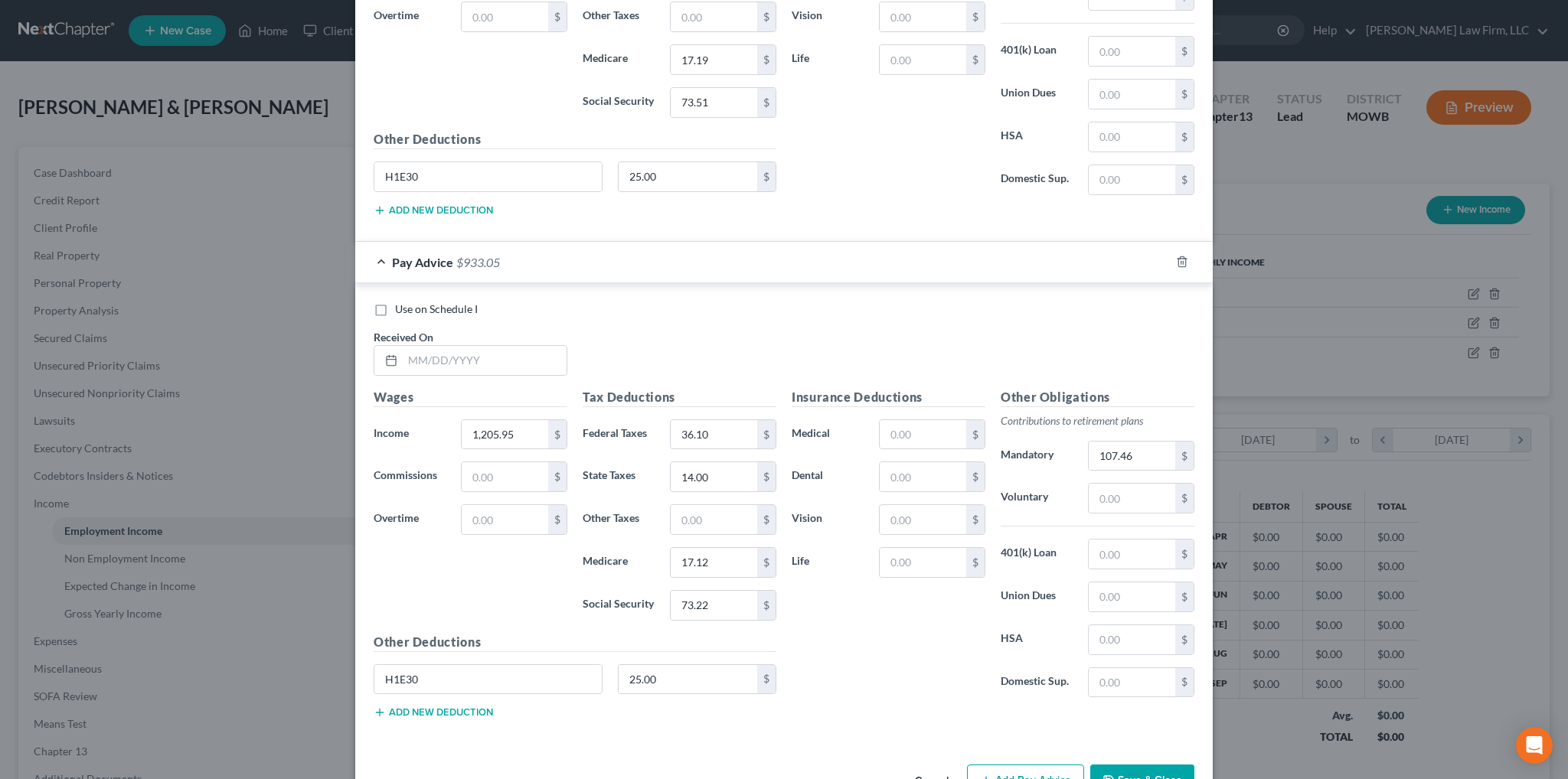
scroll to position [2222, 0]
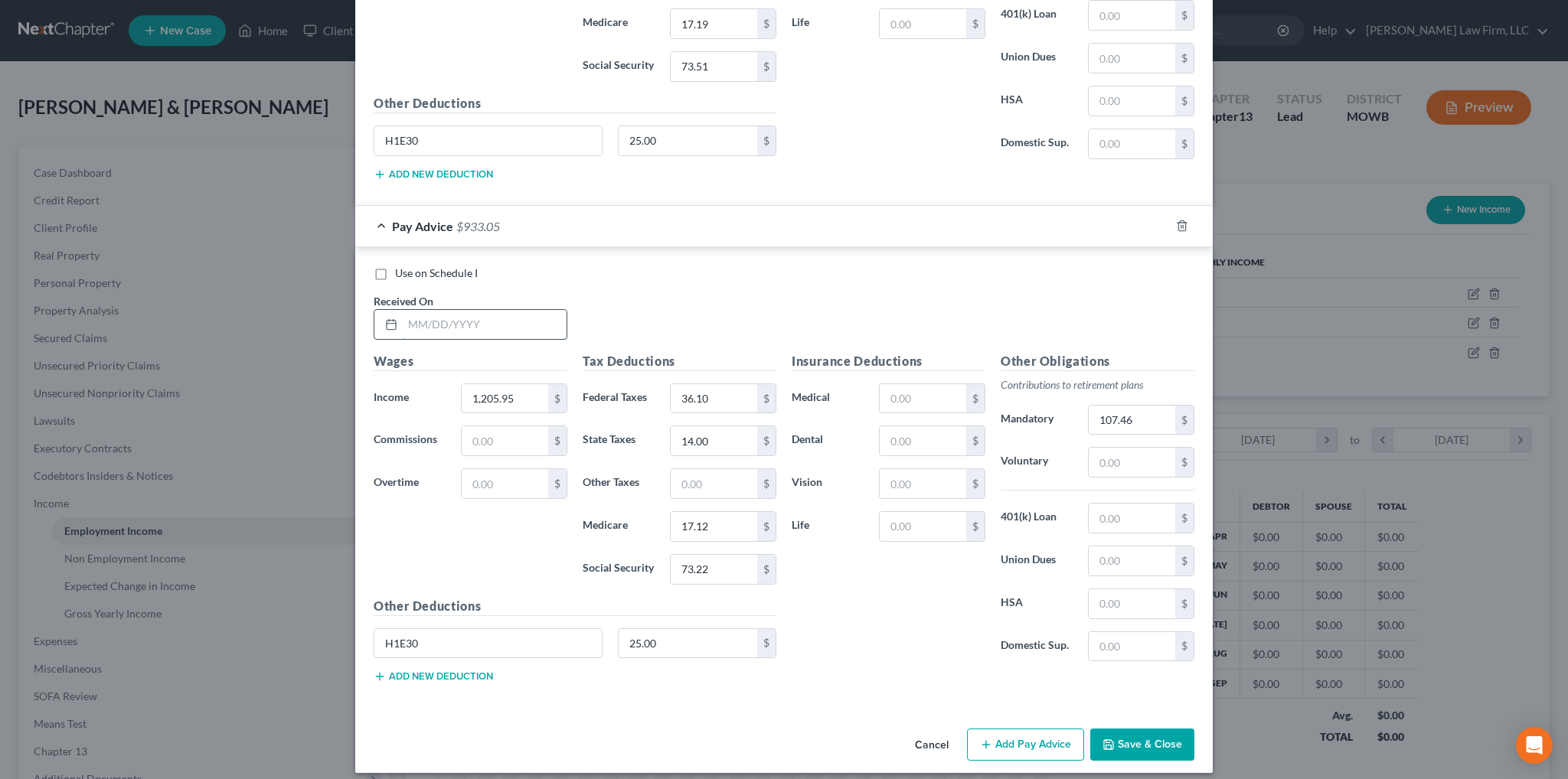
click at [477, 314] on input "text" at bounding box center [484, 325] width 163 height 29
type input "[DATE]"
click at [1162, 224] on rect "button" at bounding box center [1165, 227] width 7 height 7
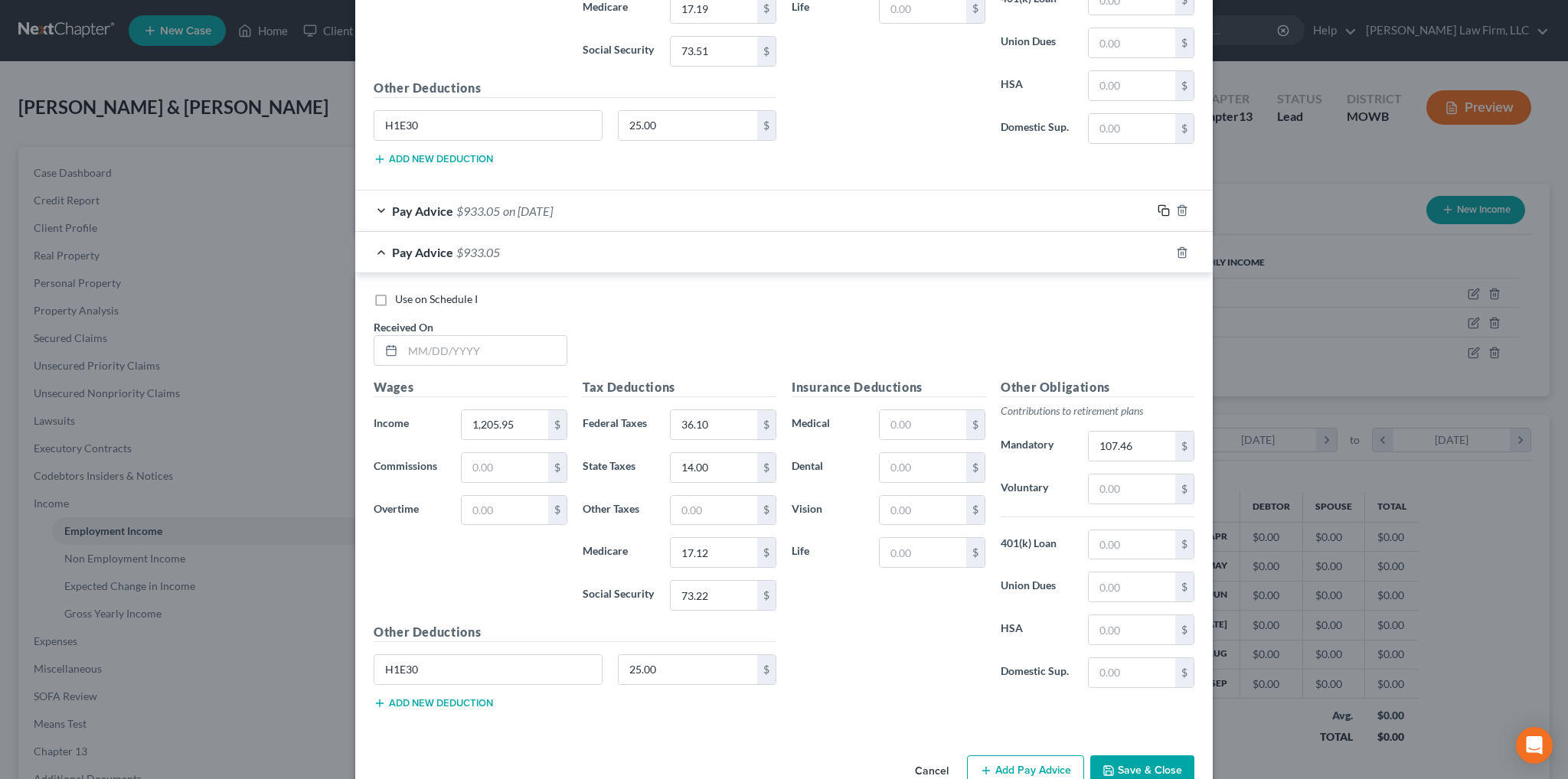
scroll to position [2264, 0]
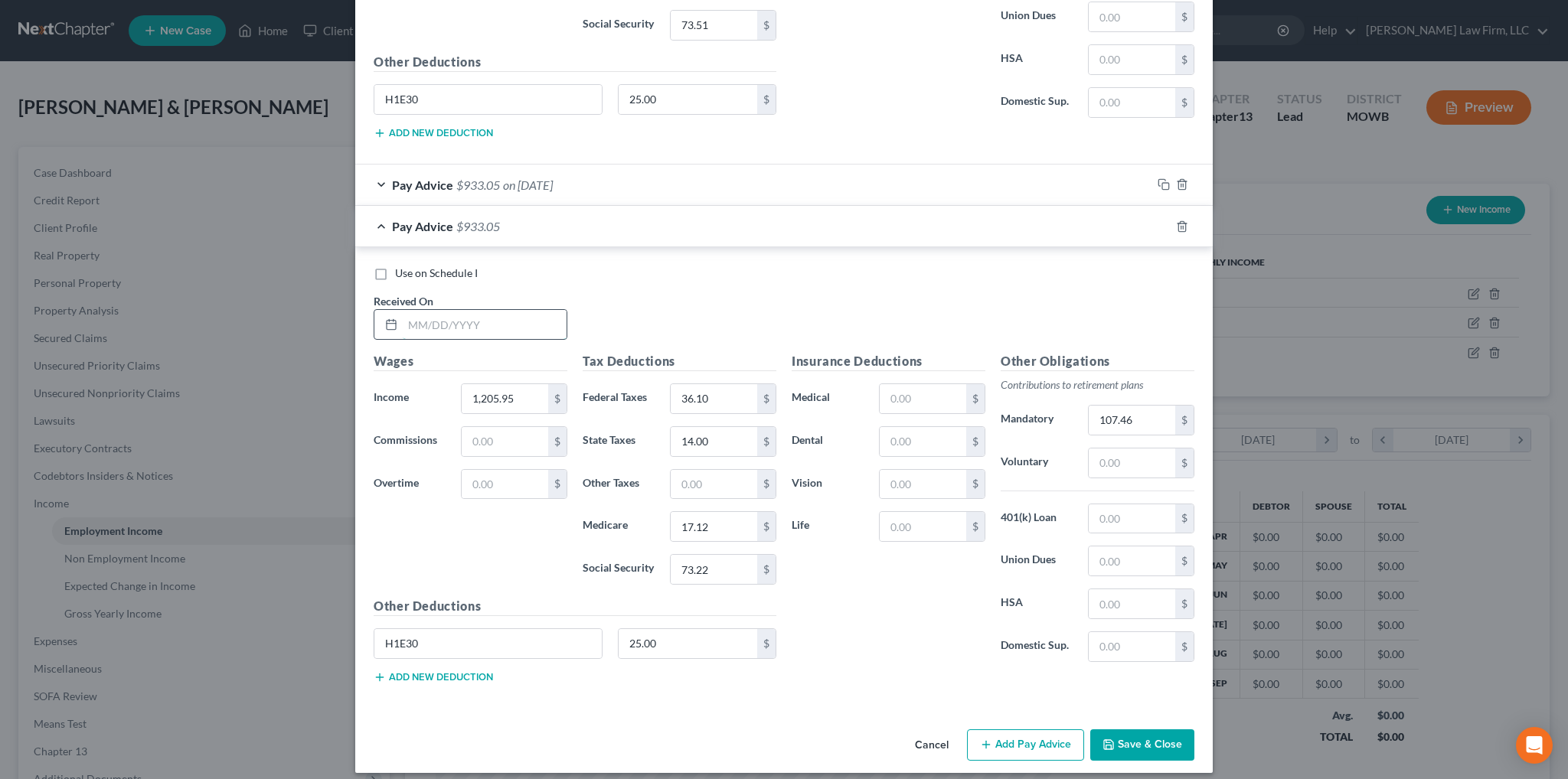
click at [494, 310] on input "text" at bounding box center [484, 325] width 163 height 29
type input "[DATE]"
click at [521, 389] on input "1,205.95" at bounding box center [505, 399] width 86 height 29
type input "1,205.88"
click at [719, 388] on input "36.10" at bounding box center [713, 399] width 86 height 29
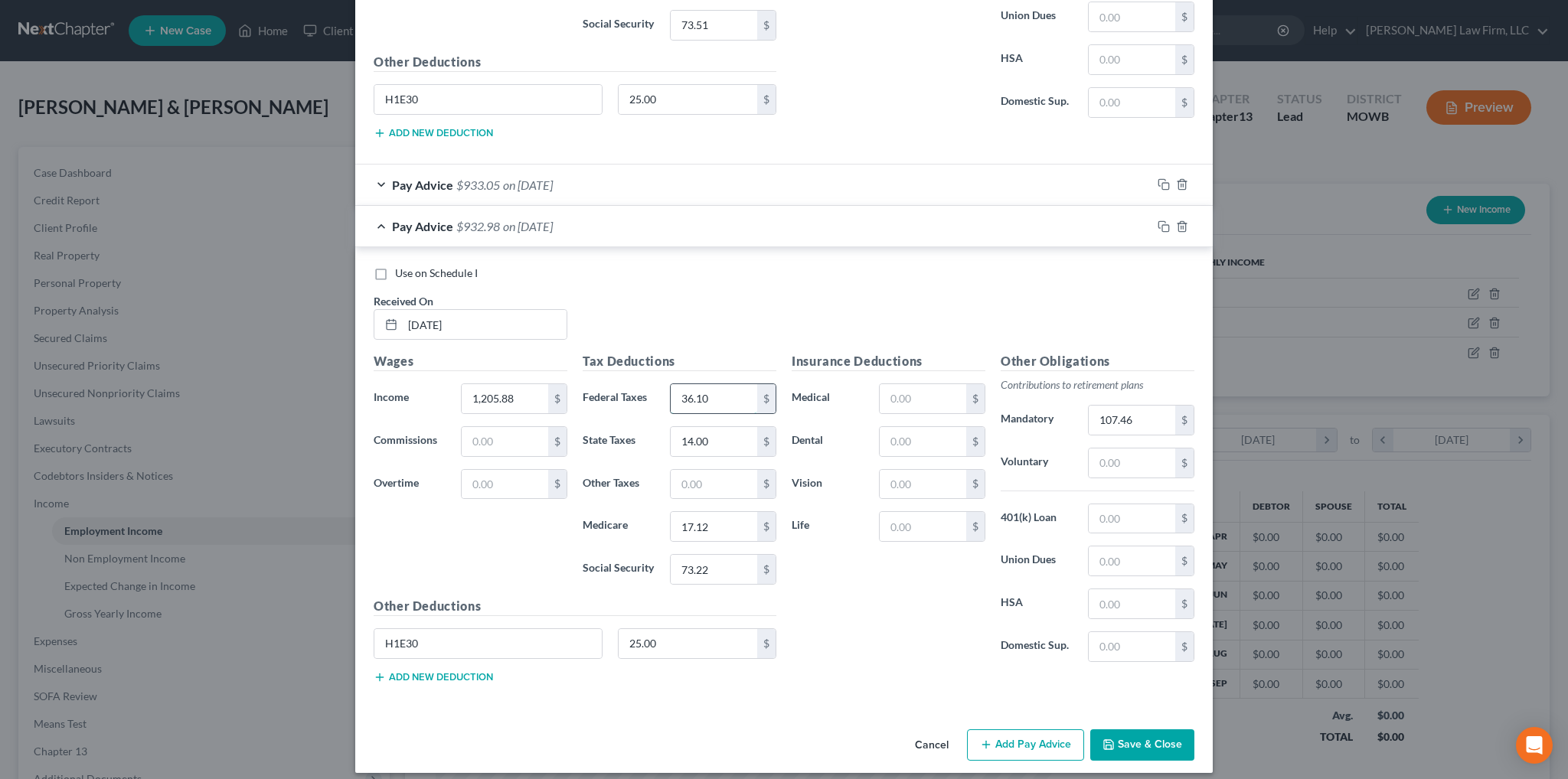
click at [719, 388] on input "36.10" at bounding box center [713, 399] width 86 height 29
type input "36.09"
click at [711, 555] on input "73.22" at bounding box center [713, 569] width 86 height 29
click at [706, 555] on input "73.22" at bounding box center [713, 569] width 86 height 29
type input "73.21"
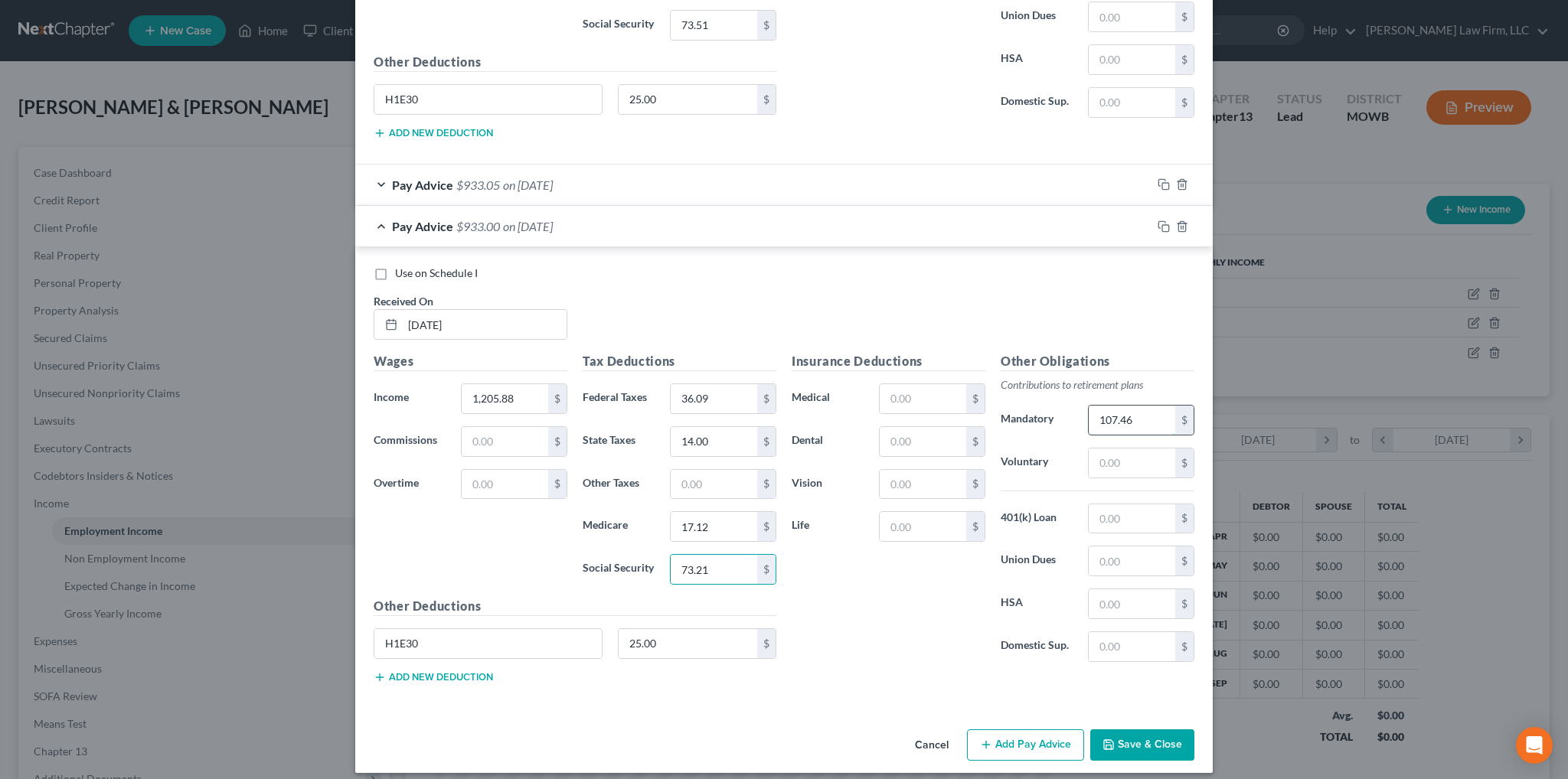
click at [1133, 407] on input "107.46" at bounding box center [1131, 420] width 86 height 29
type input "107.45"
click at [1157, 220] on icon "button" at bounding box center [1163, 226] width 13 height 13
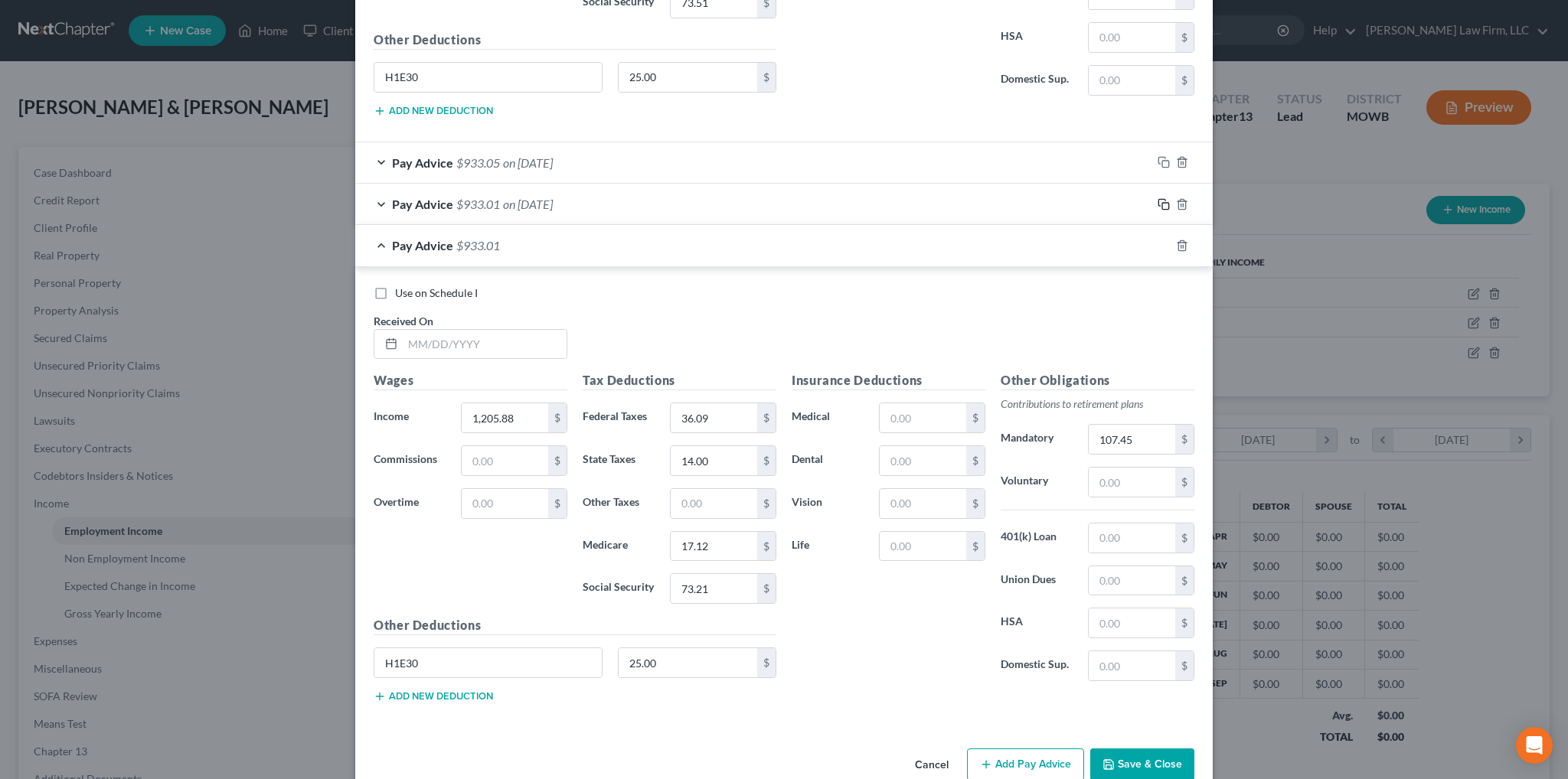
scroll to position [2305, 0]
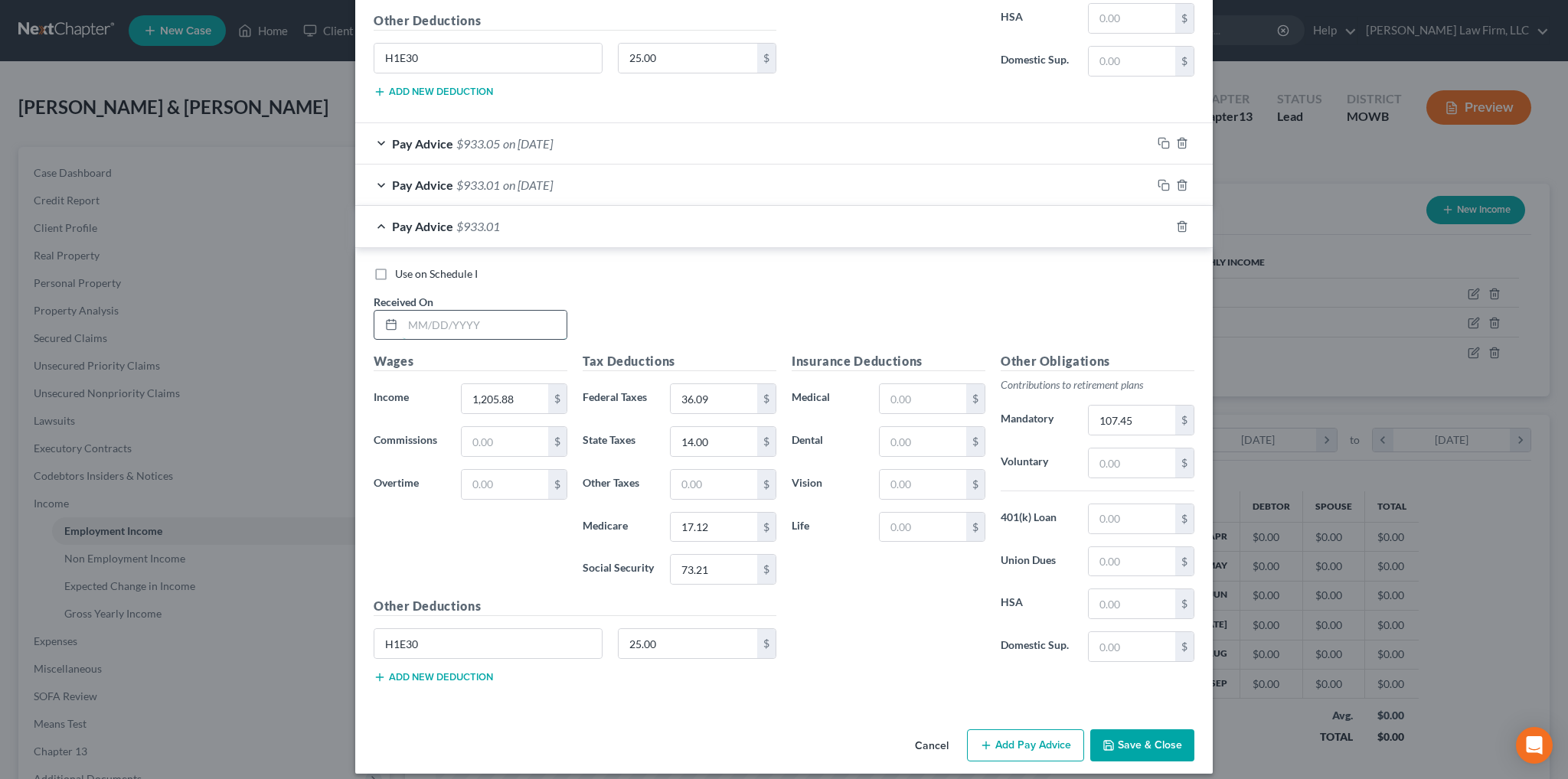
click at [444, 311] on input "text" at bounding box center [484, 326] width 163 height 29
drag, startPoint x: 517, startPoint y: 310, endPoint x: 459, endPoint y: 316, distance: 58.3
click at [459, 316] on input "08/08/20251254.79" at bounding box center [484, 326] width 163 height 29
type input "[DATE]"
paste input "254.79"
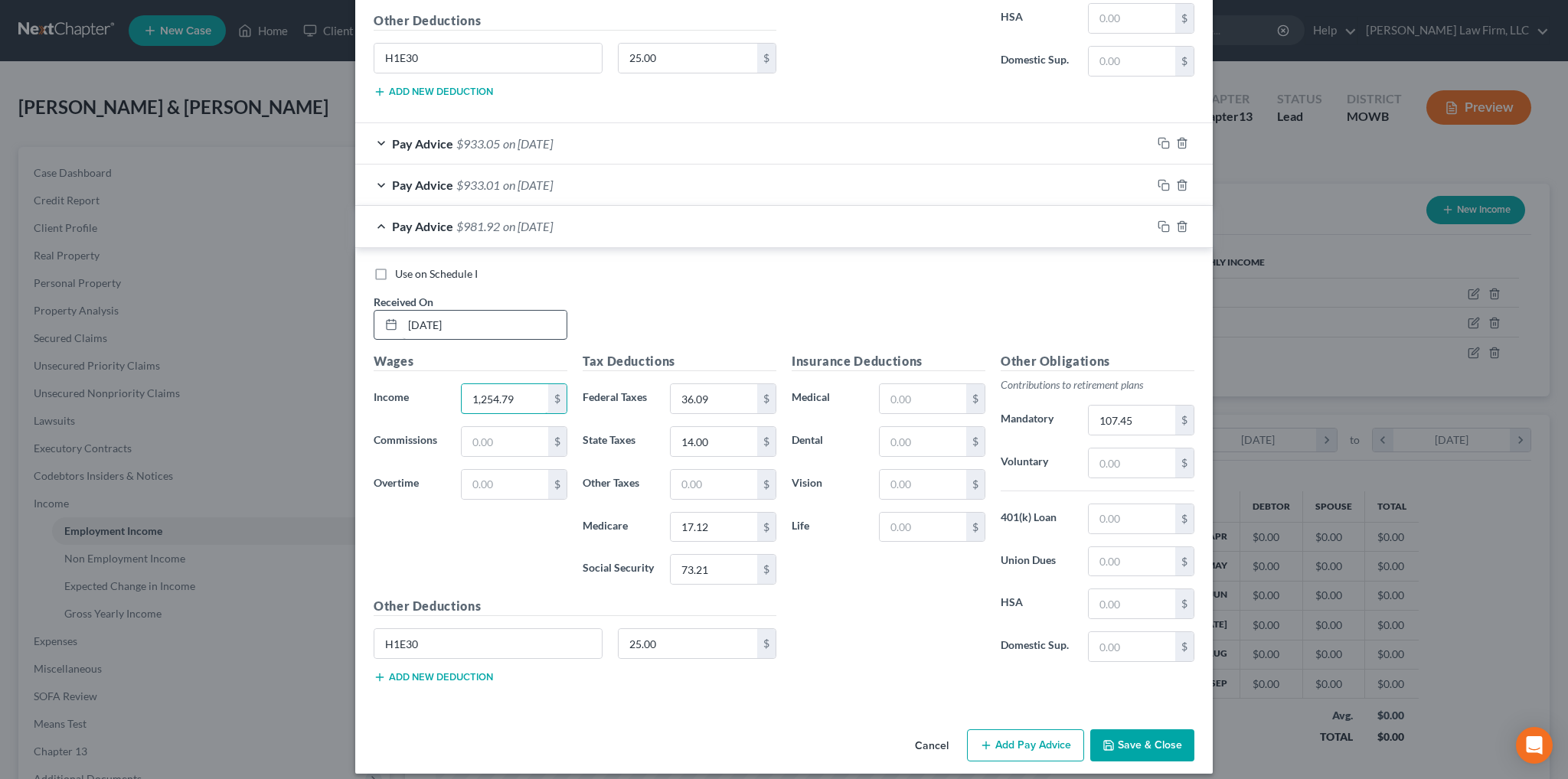
type input "1,254.79"
type input "40.65"
type input "16.00"
type input "17.83"
type input "76.25"
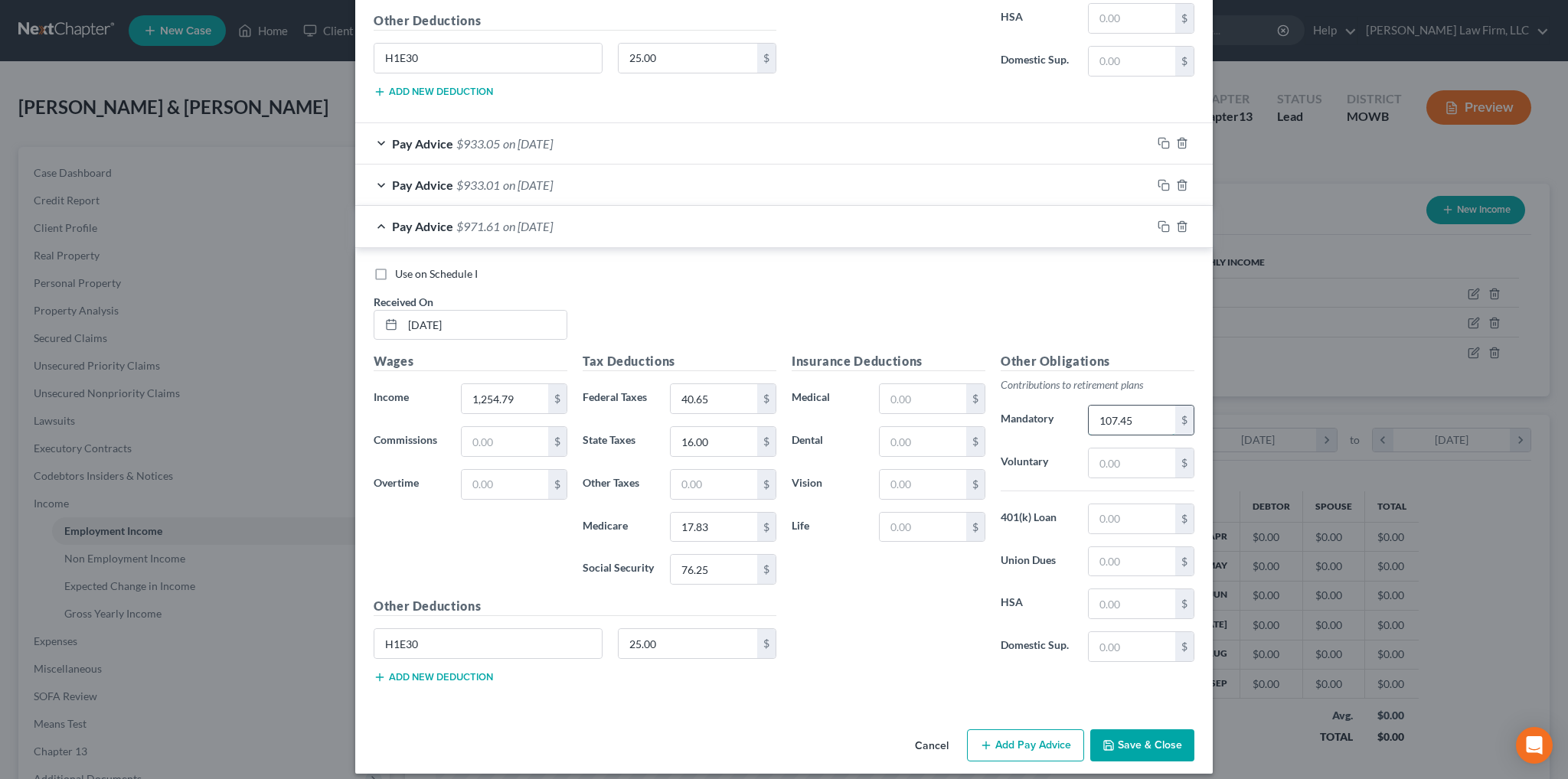
click at [1158, 406] on input "107.45" at bounding box center [1131, 420] width 86 height 29
type input "110.81"
click at [1162, 225] on rect "button" at bounding box center [1165, 228] width 7 height 7
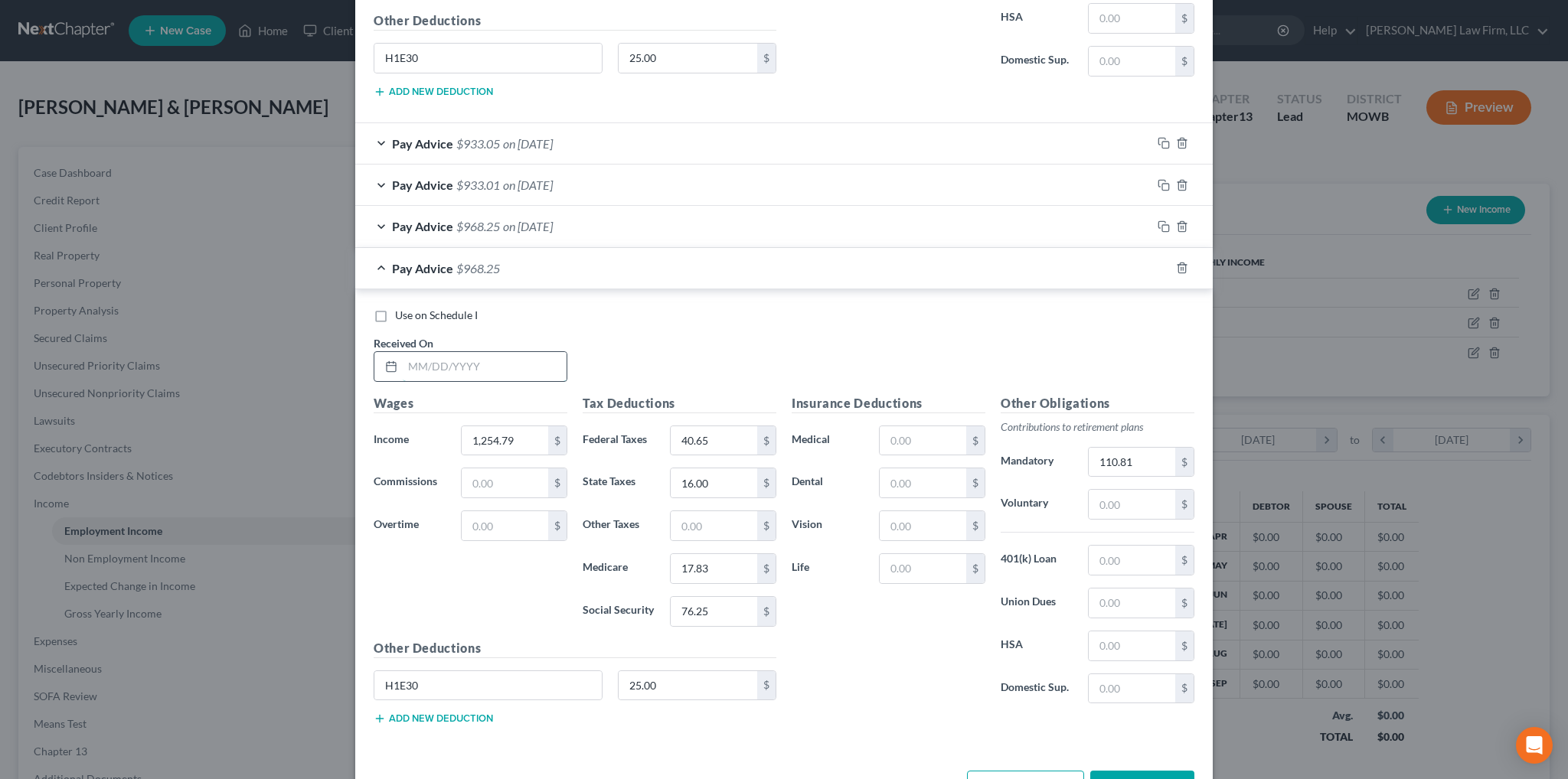
click at [506, 359] on input "text" at bounding box center [484, 366] width 163 height 29
type input "[DATE]"
click at [1157, 262] on icon "button" at bounding box center [1163, 268] width 13 height 13
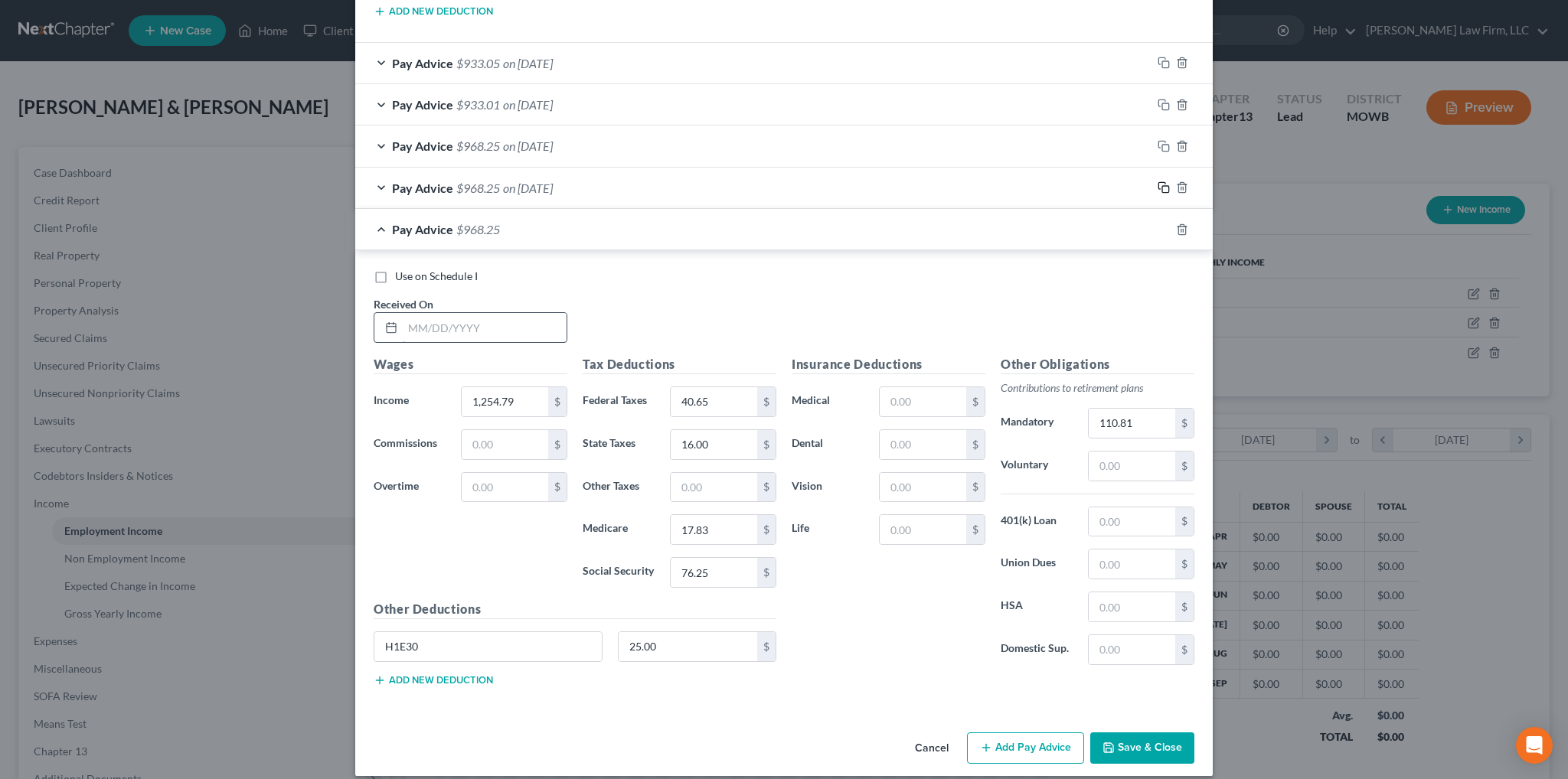
scroll to position [2387, 0]
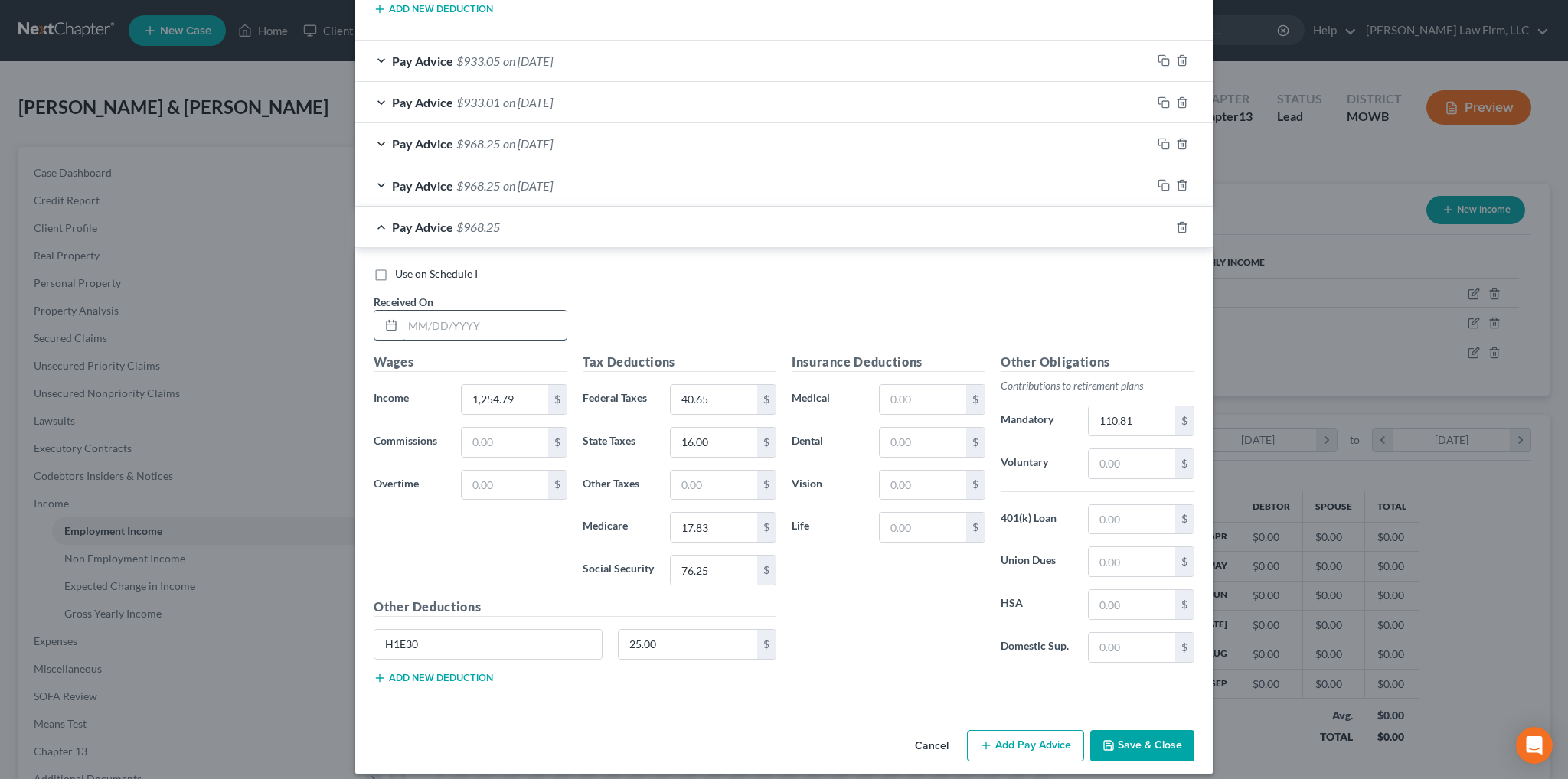
click at [519, 319] on input "text" at bounding box center [484, 326] width 163 height 29
type input "[DATE]"
click at [1162, 226] on rect "button" at bounding box center [1165, 229] width 7 height 7
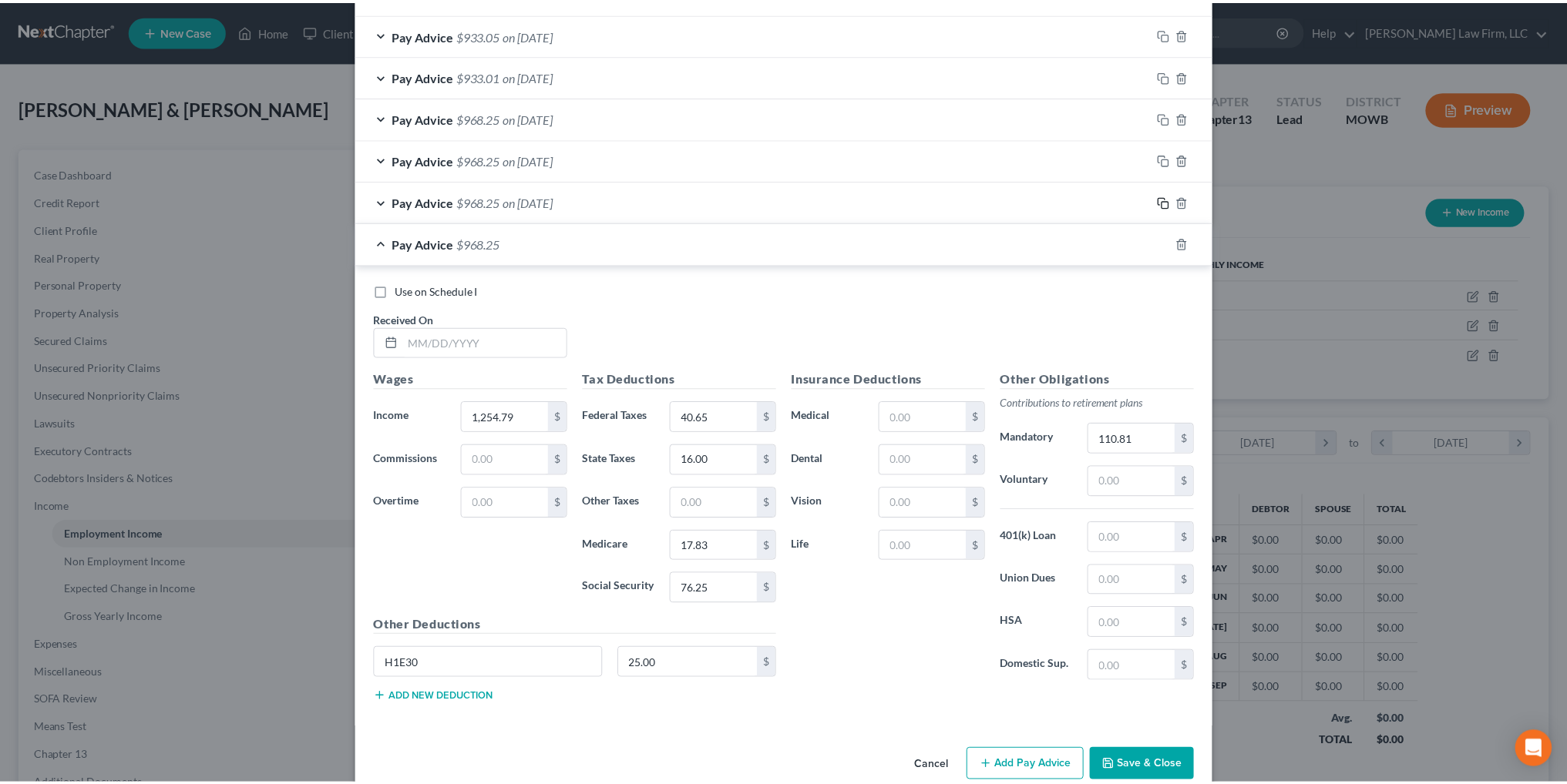
scroll to position [2444, 0]
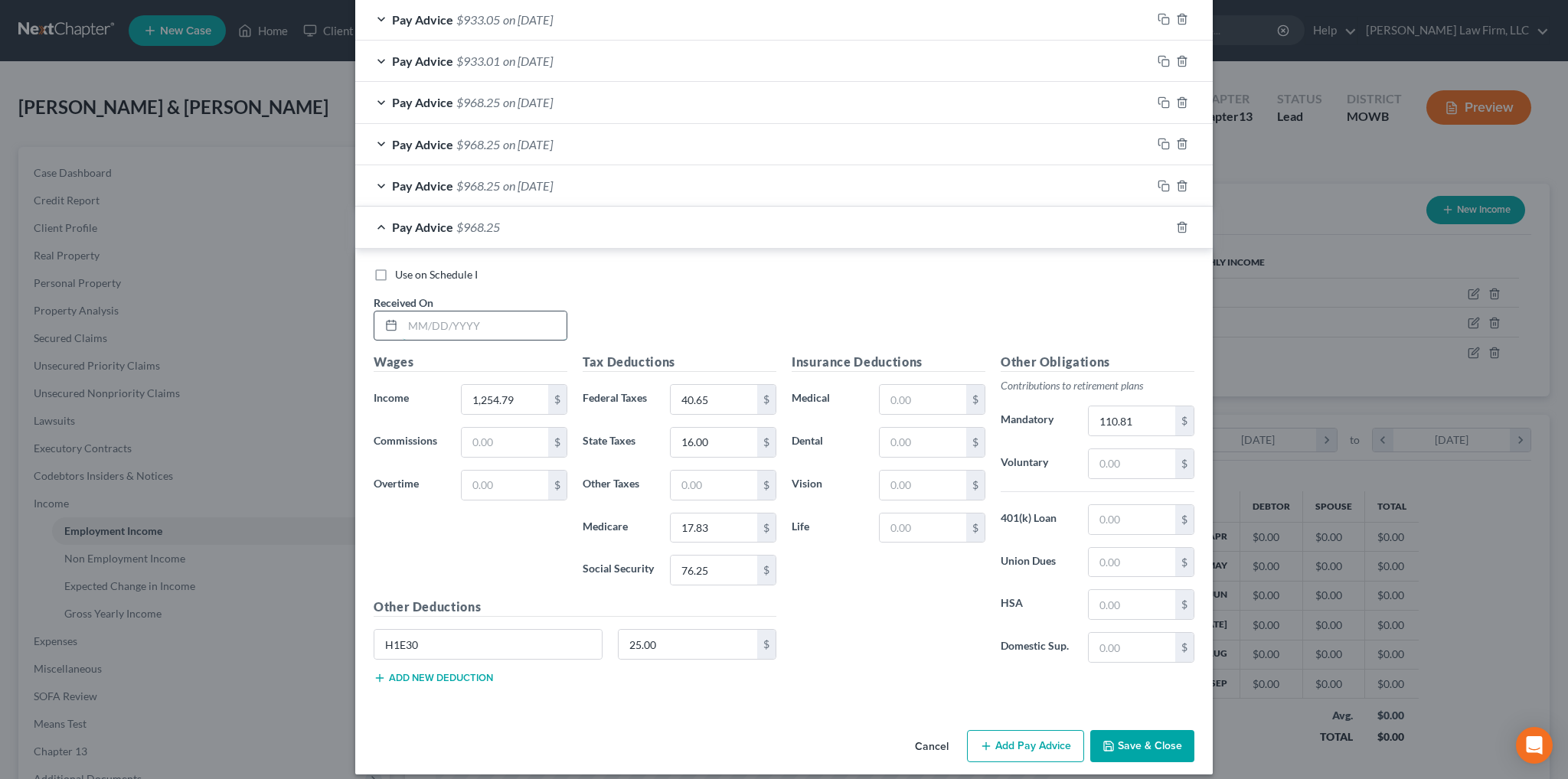
click at [472, 311] on input "text" at bounding box center [484, 326] width 163 height 29
type input "[DATE]"
click at [521, 385] on input "1,254.79" at bounding box center [505, 399] width 86 height 29
type input "1,264.68"
click at [765, 385] on div "$" at bounding box center [766, 399] width 18 height 29
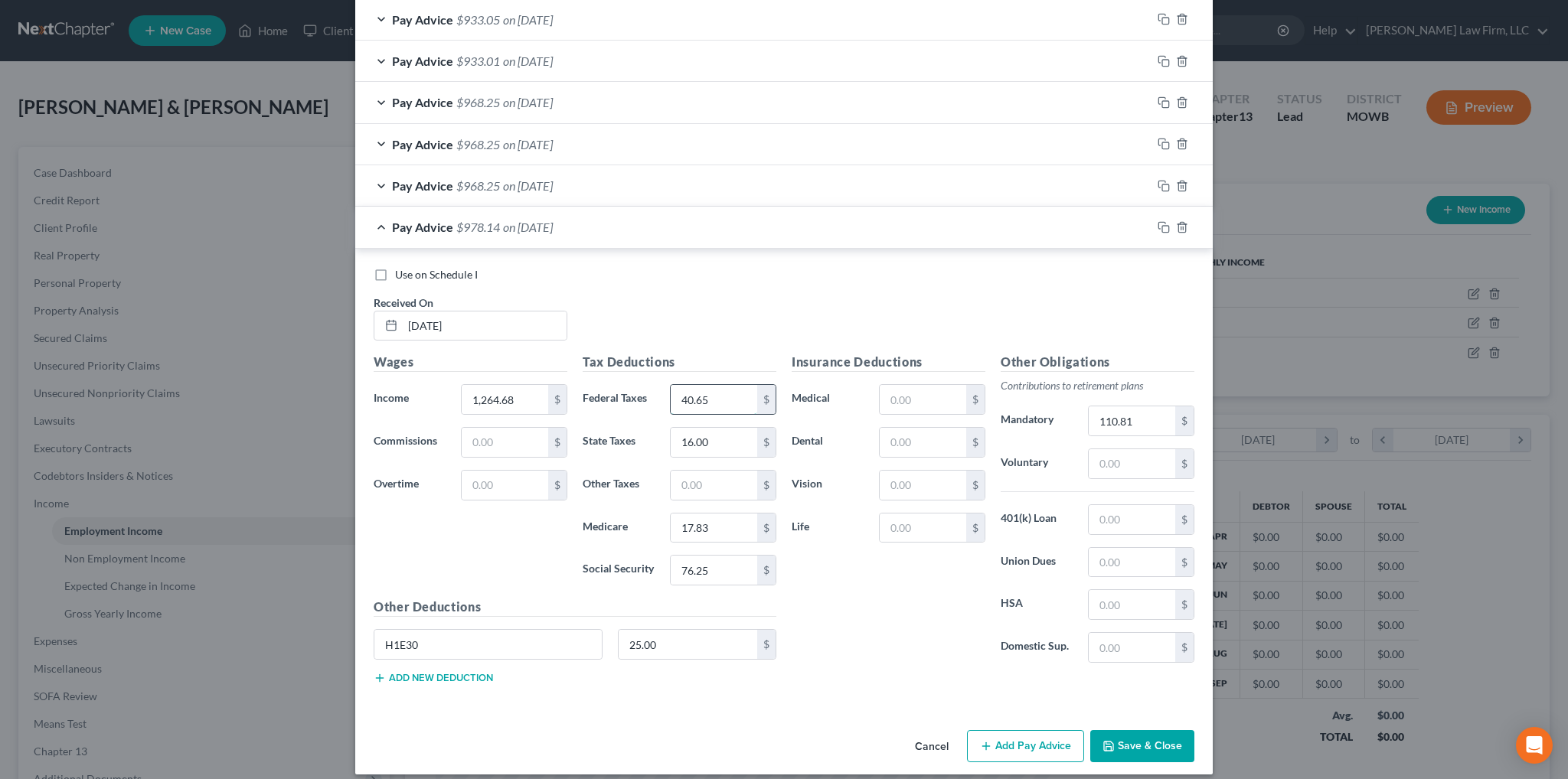
click at [741, 389] on input "40.65" at bounding box center [713, 399] width 86 height 29
type input "41.57"
type input "17.98"
type input "76.86"
type input "111.48"
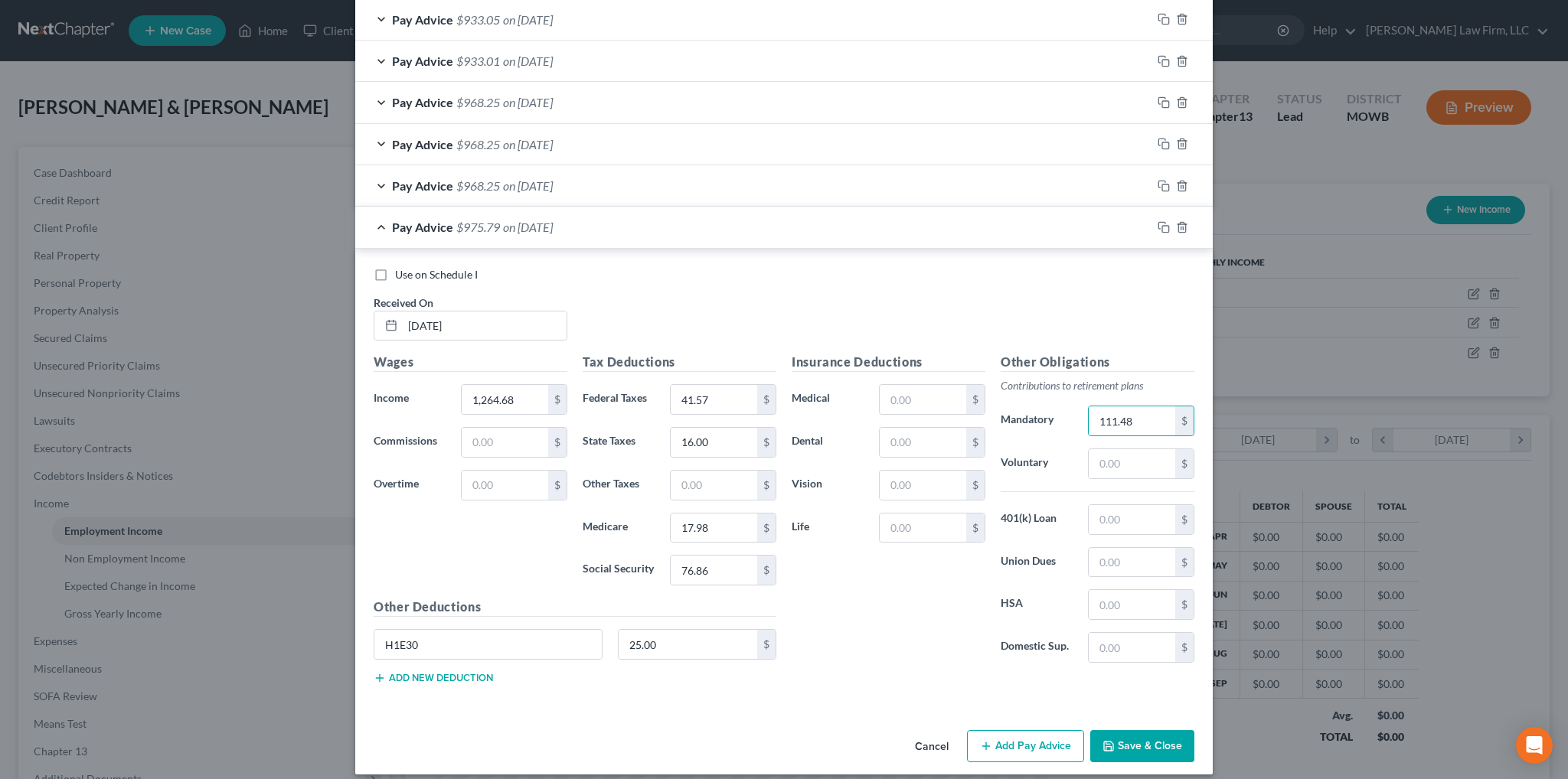
click at [1127, 738] on button "Save & Close" at bounding box center [1143, 746] width 104 height 32
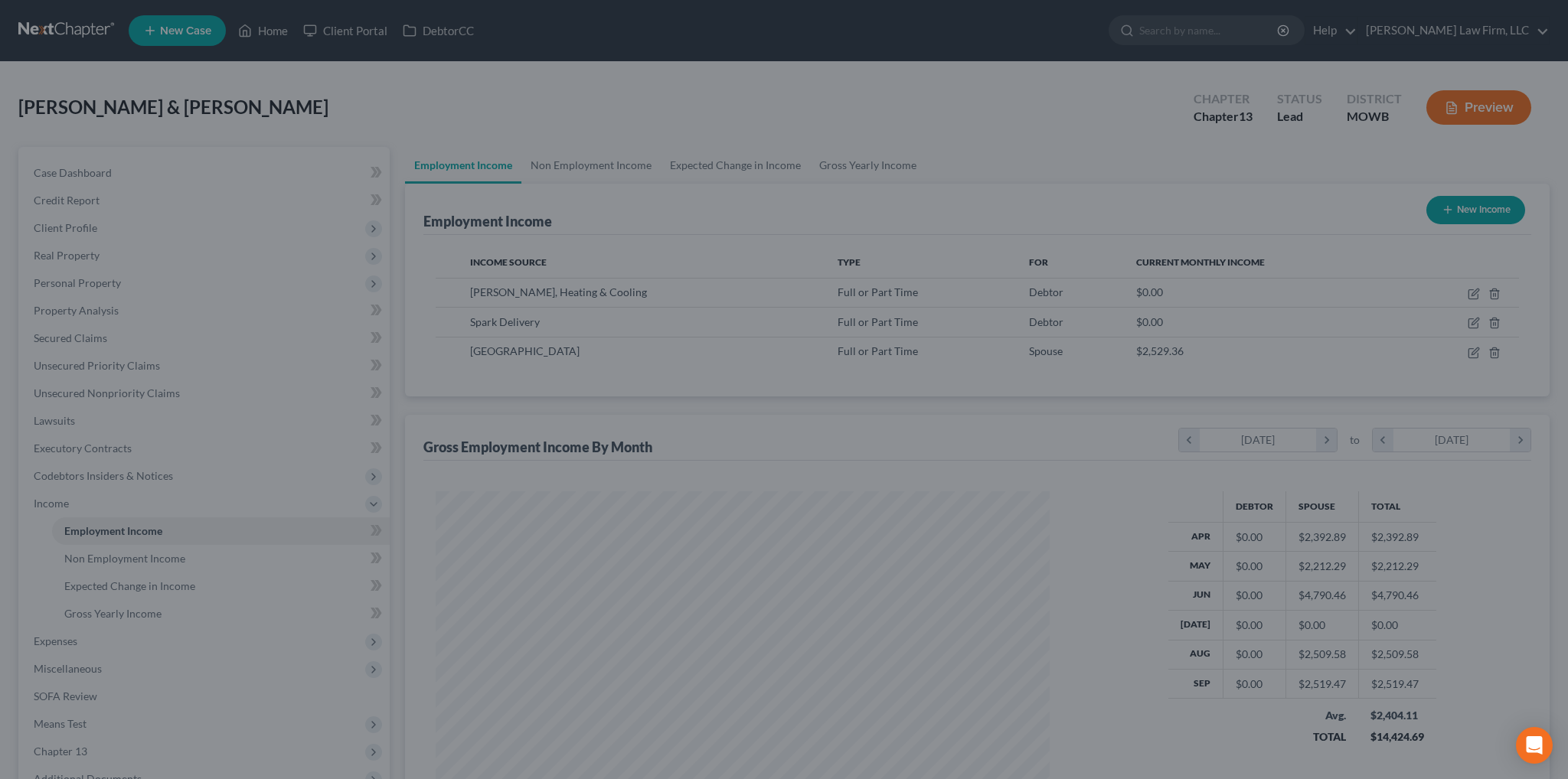
scroll to position [765152, 764977]
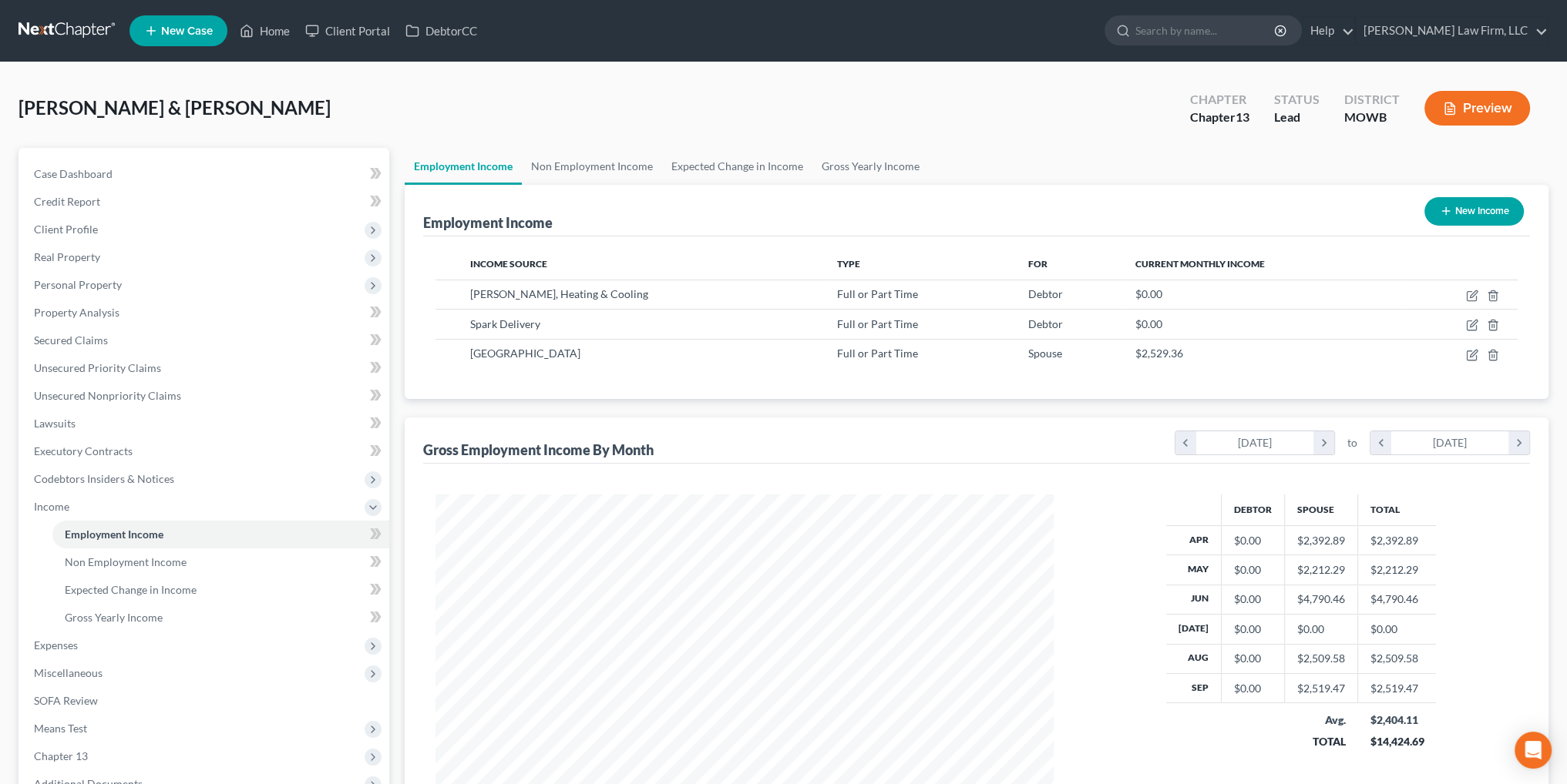
click at [1481, 113] on button "Preview" at bounding box center [1477, 108] width 106 height 35
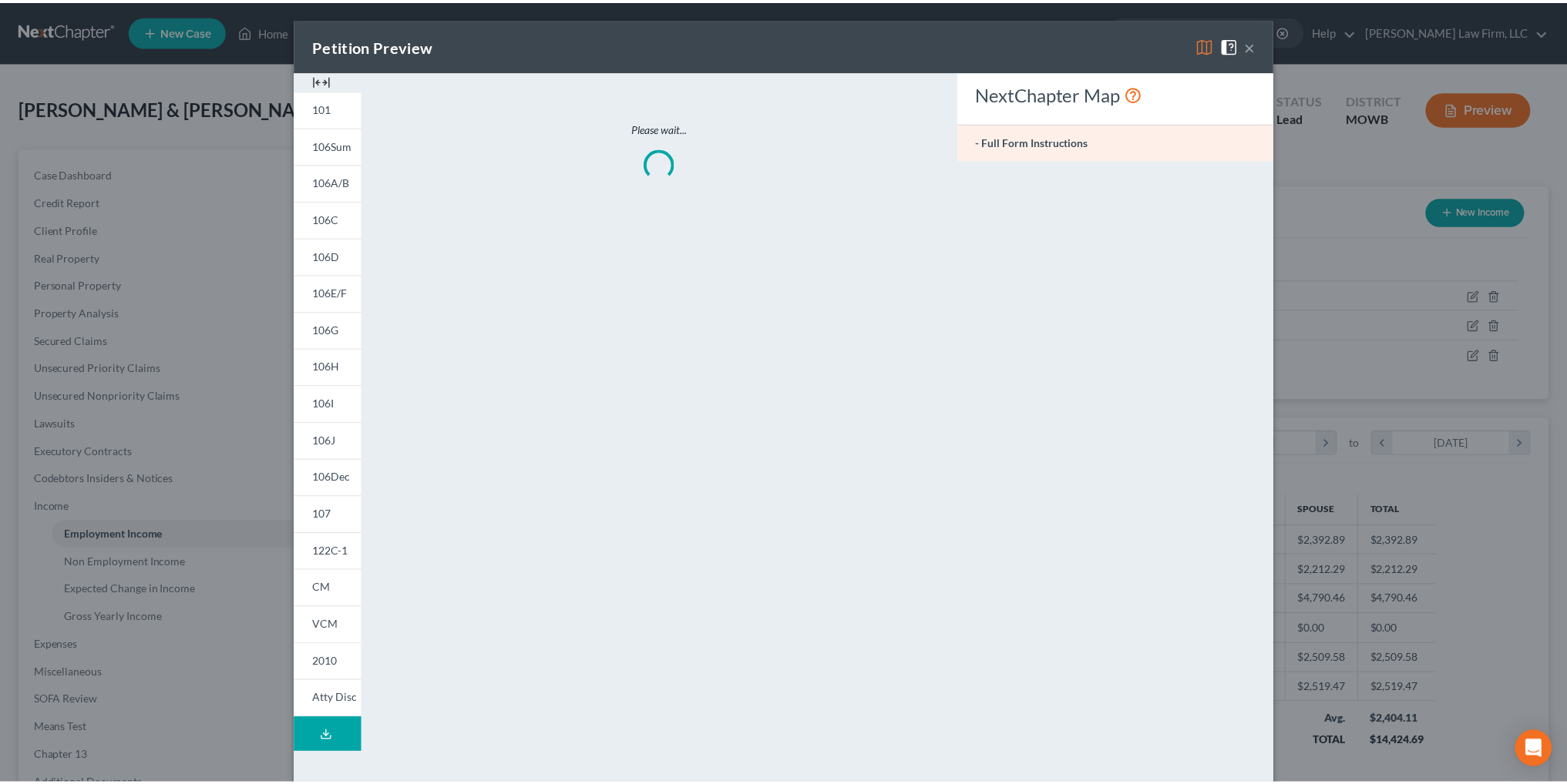
scroll to position [311, 654]
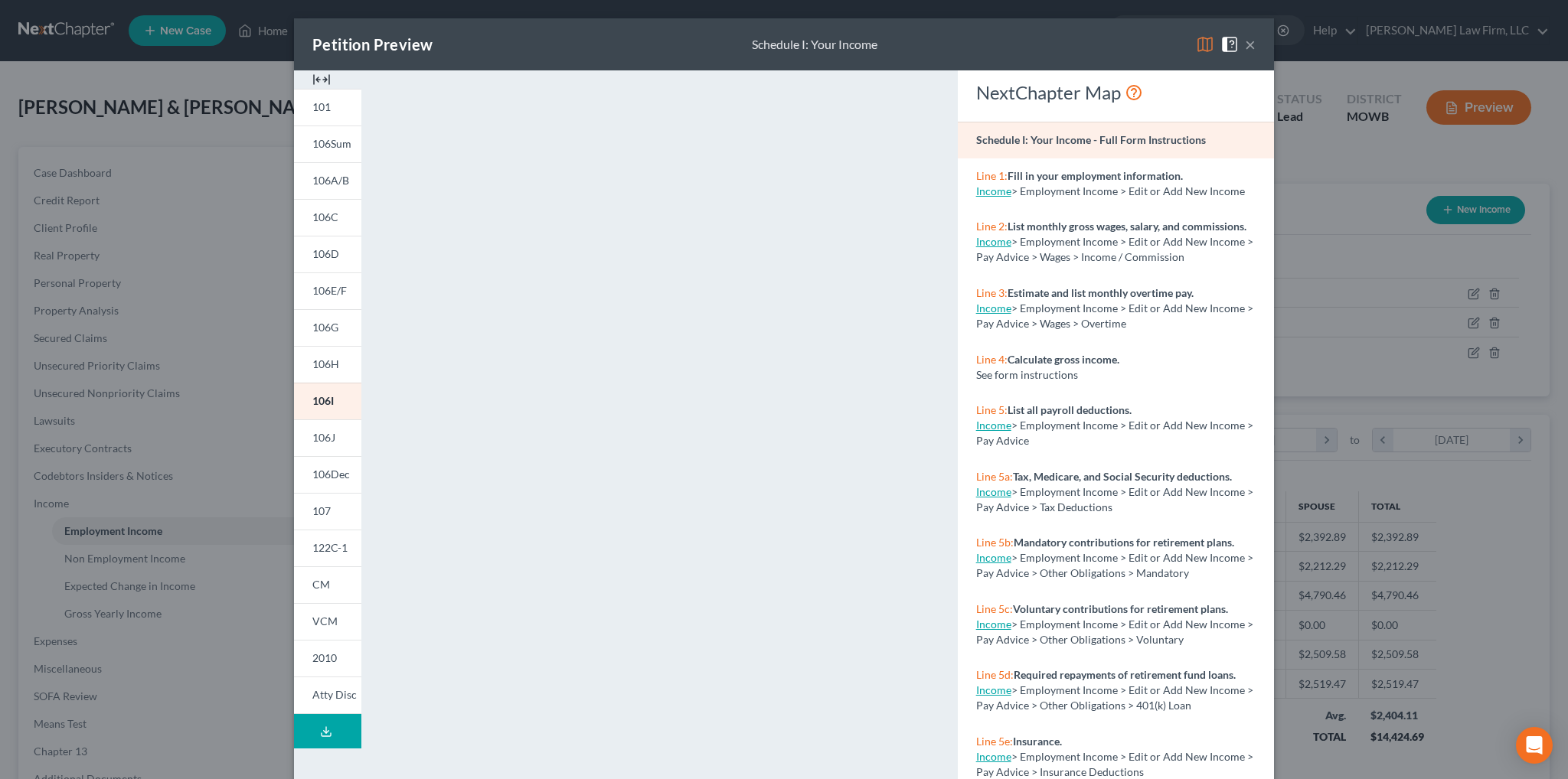
click at [326, 730] on icon at bounding box center [326, 732] width 13 height 13
click at [1103, 29] on div "Petition Preview Full Draft Packet ×" at bounding box center [784, 44] width 980 height 52
click at [1245, 46] on button "×" at bounding box center [1250, 43] width 11 height 18
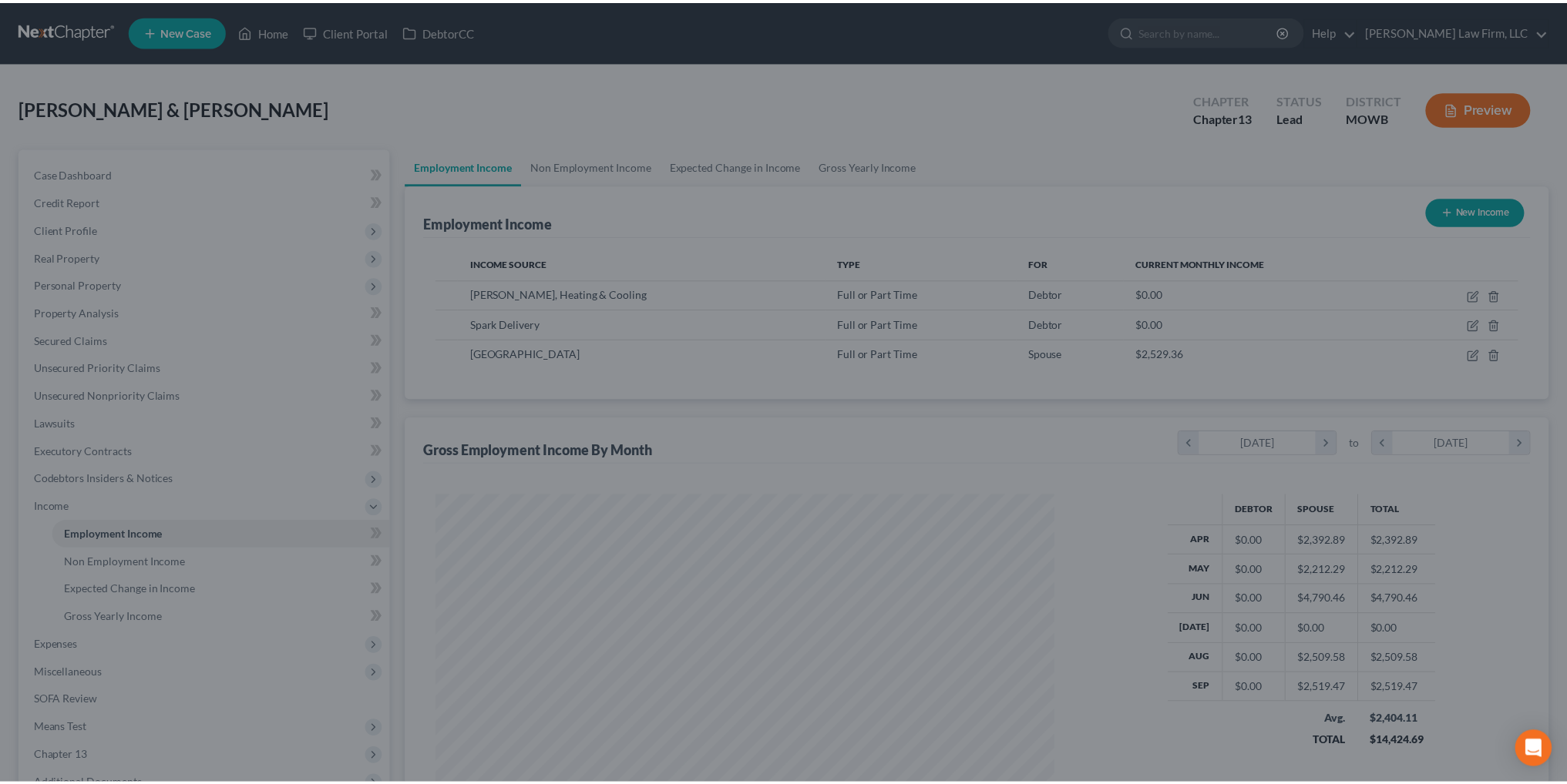
scroll to position [770063, 770187]
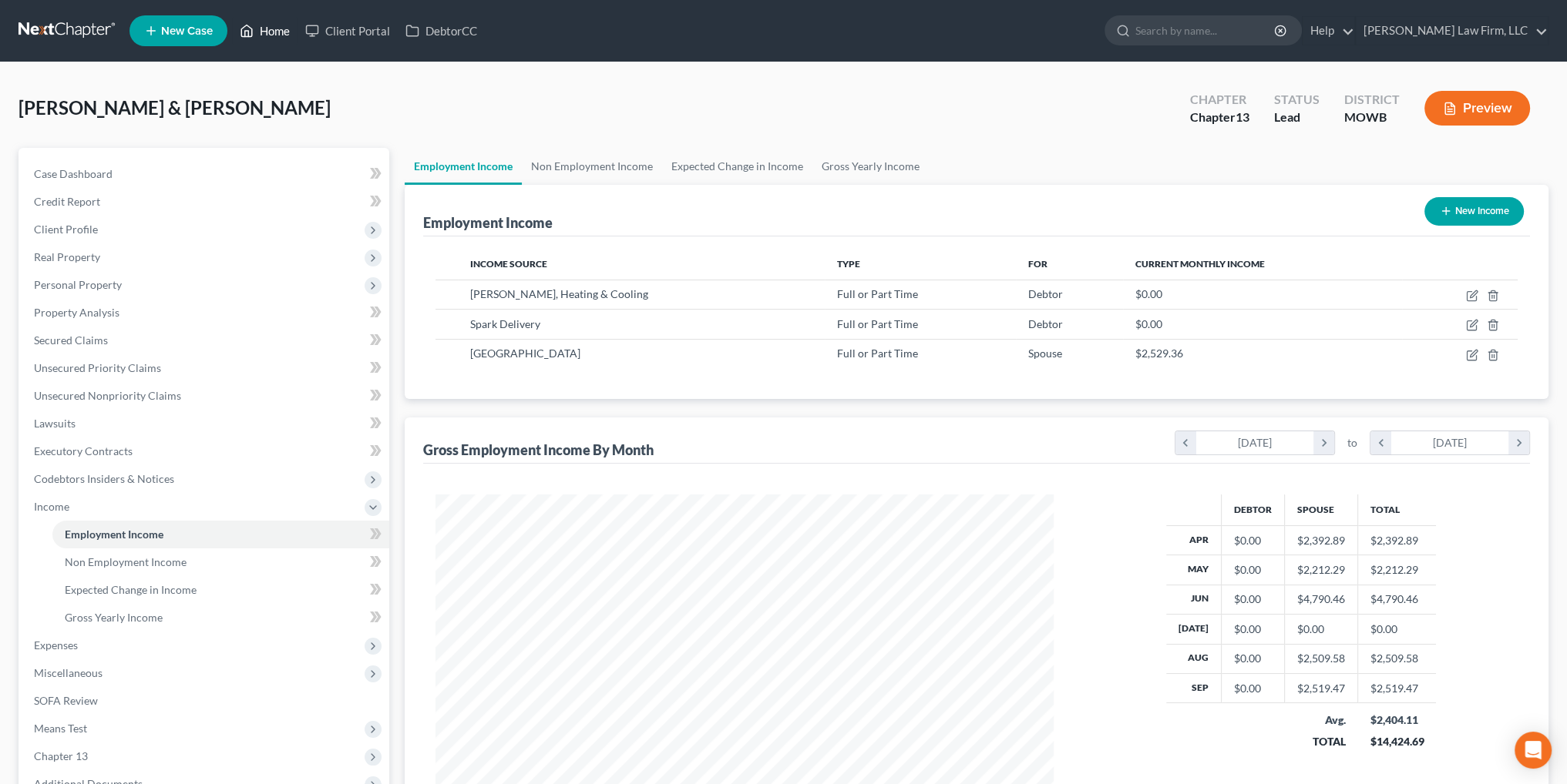
click at [262, 28] on link "Home" at bounding box center [264, 30] width 65 height 28
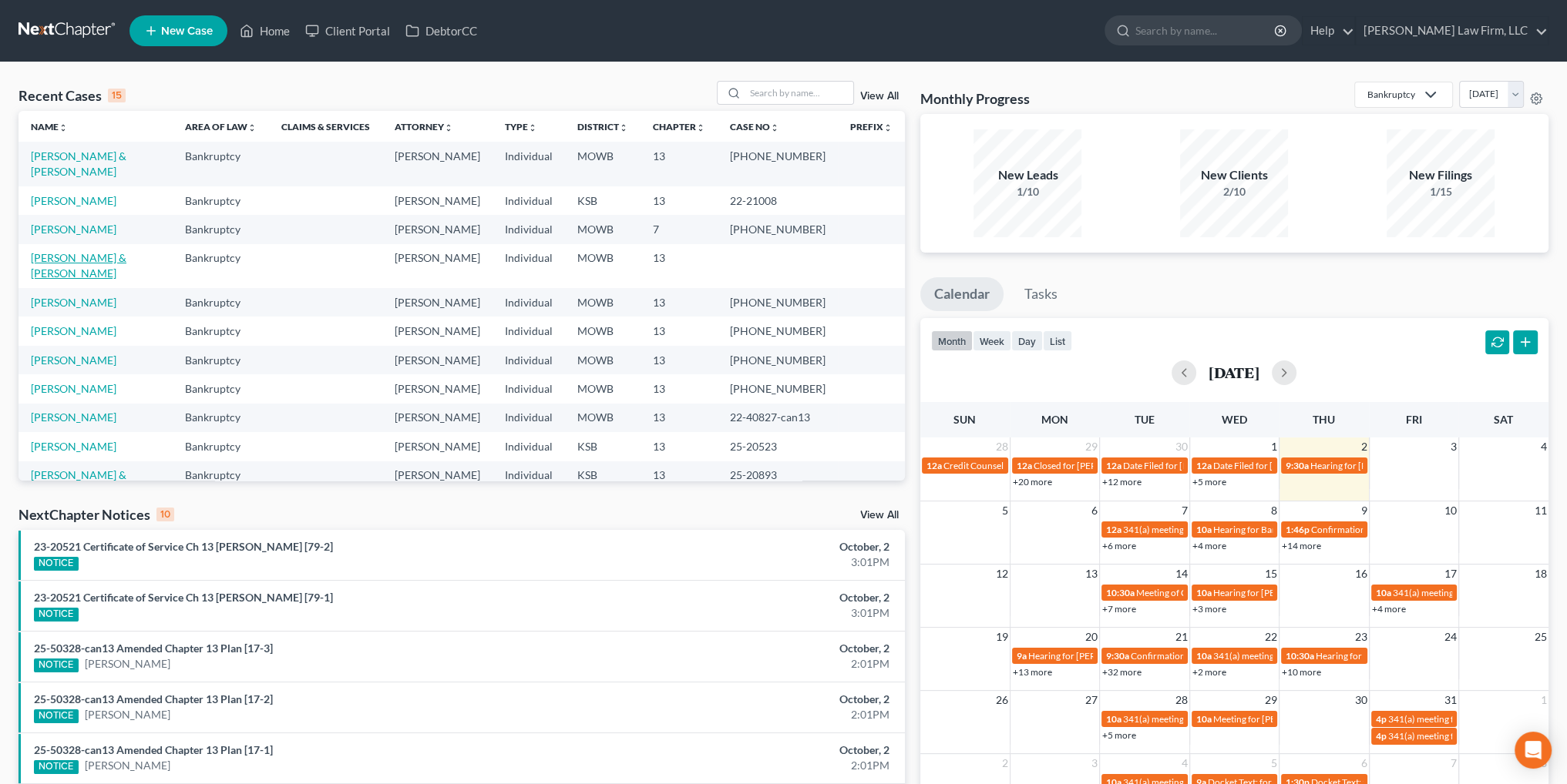
click at [60, 258] on link "[PERSON_NAME] & [PERSON_NAME]" at bounding box center [79, 265] width 95 height 28
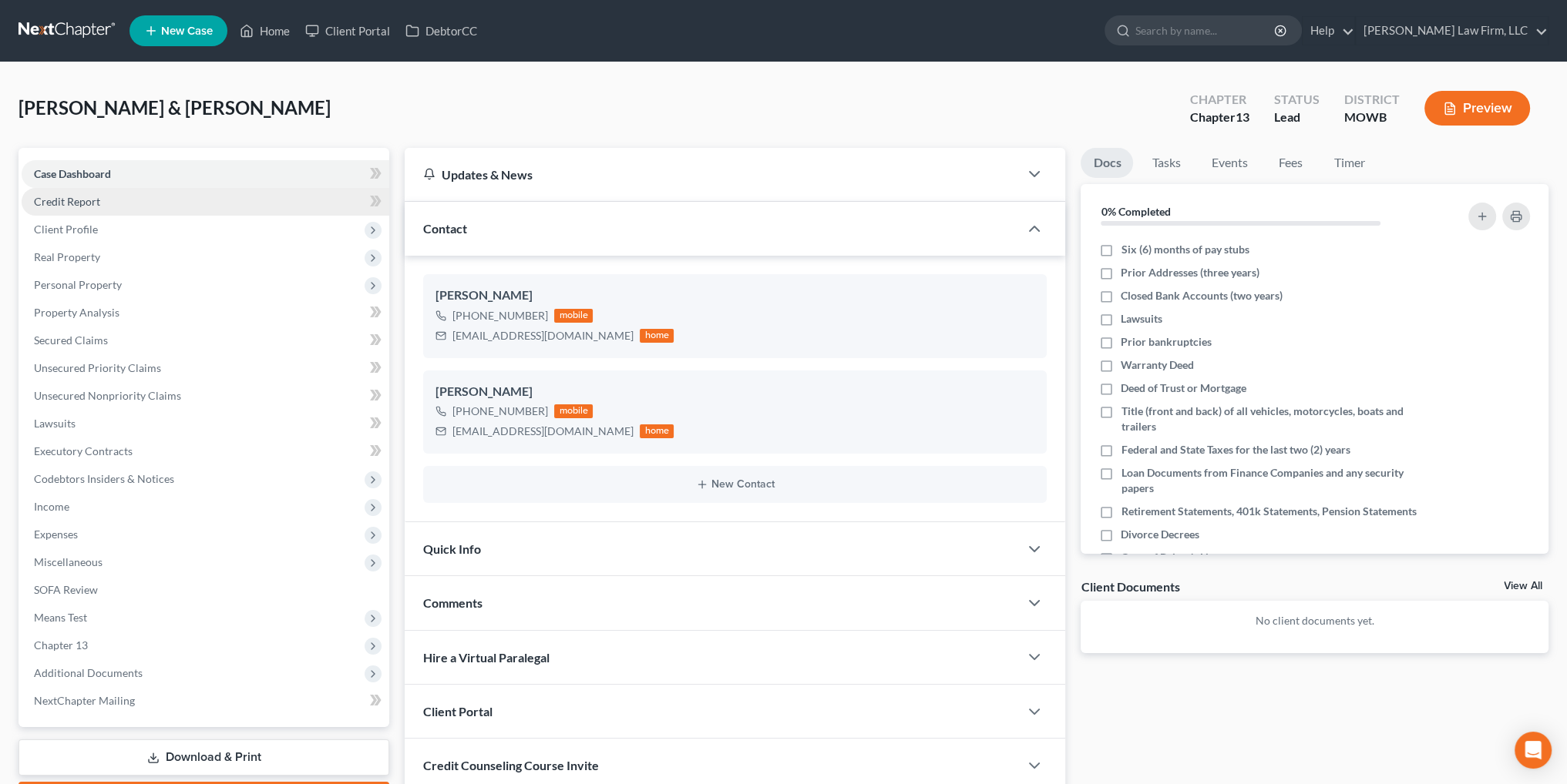
click at [53, 205] on span "Credit Report" at bounding box center [67, 200] width 66 height 13
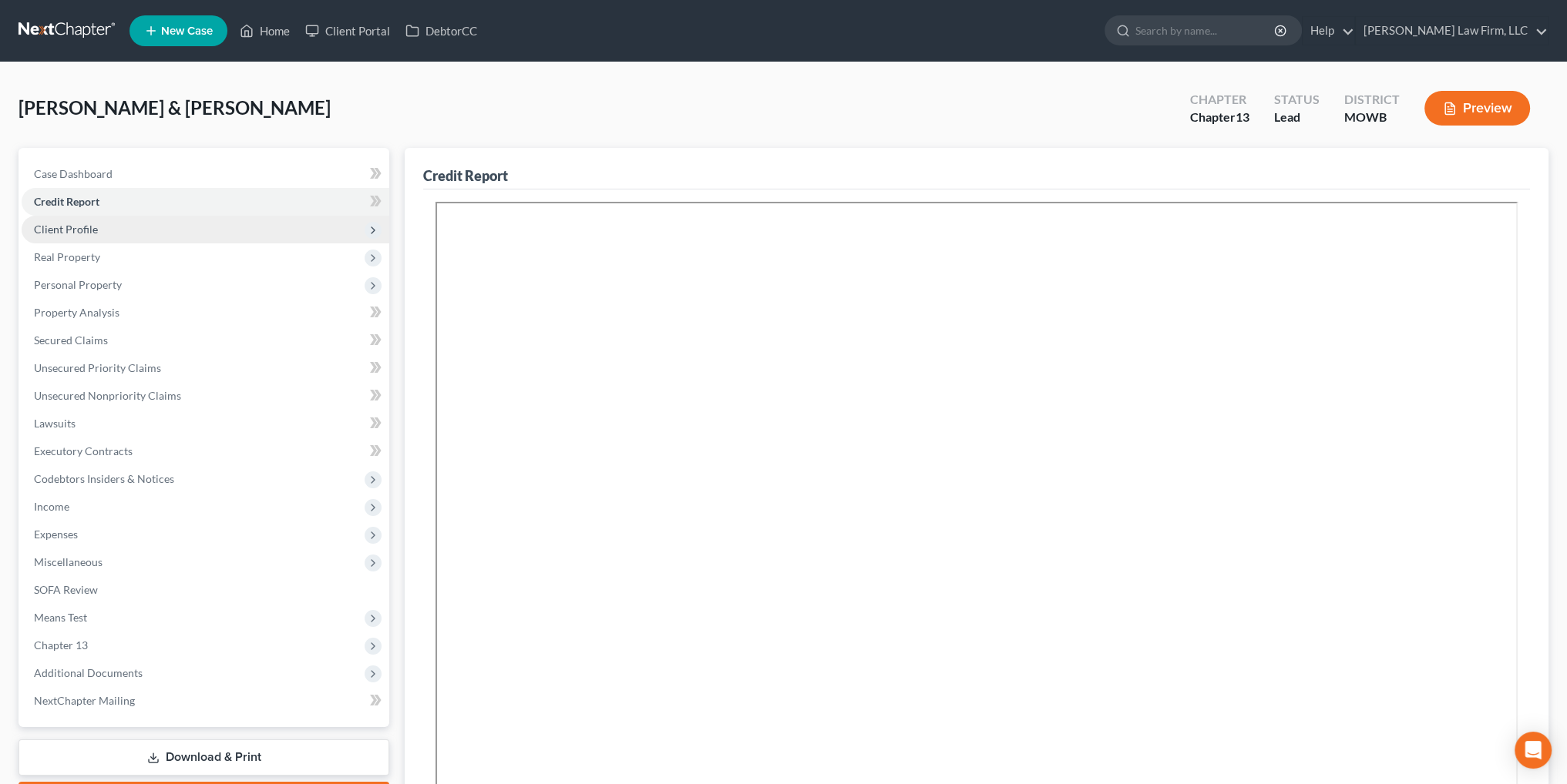
click at [80, 223] on span "Client Profile" at bounding box center [66, 229] width 64 height 13
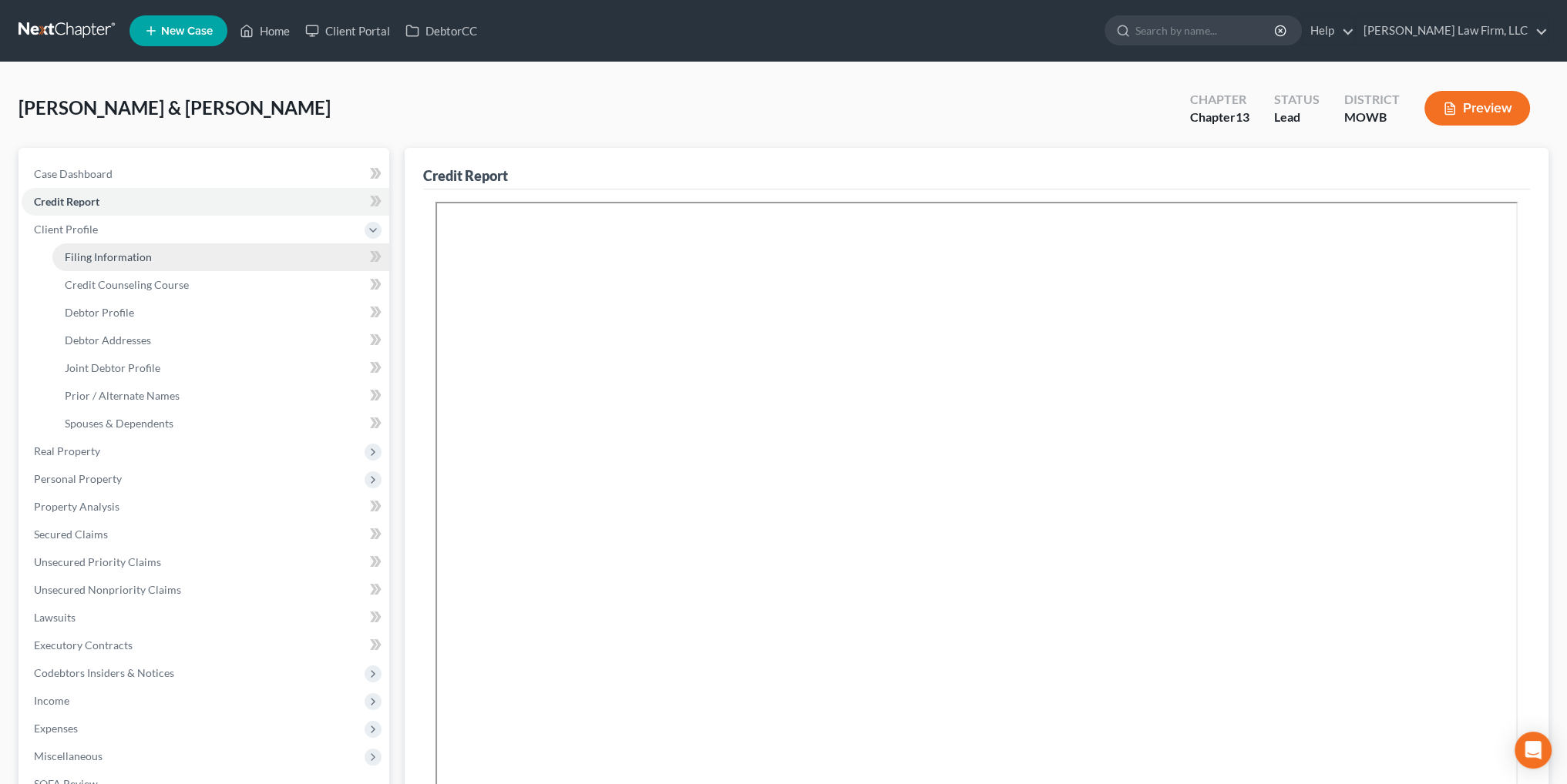
click at [94, 252] on span "Filing Information" at bounding box center [108, 256] width 87 height 13
select select "1"
select select "3"
select select "46"
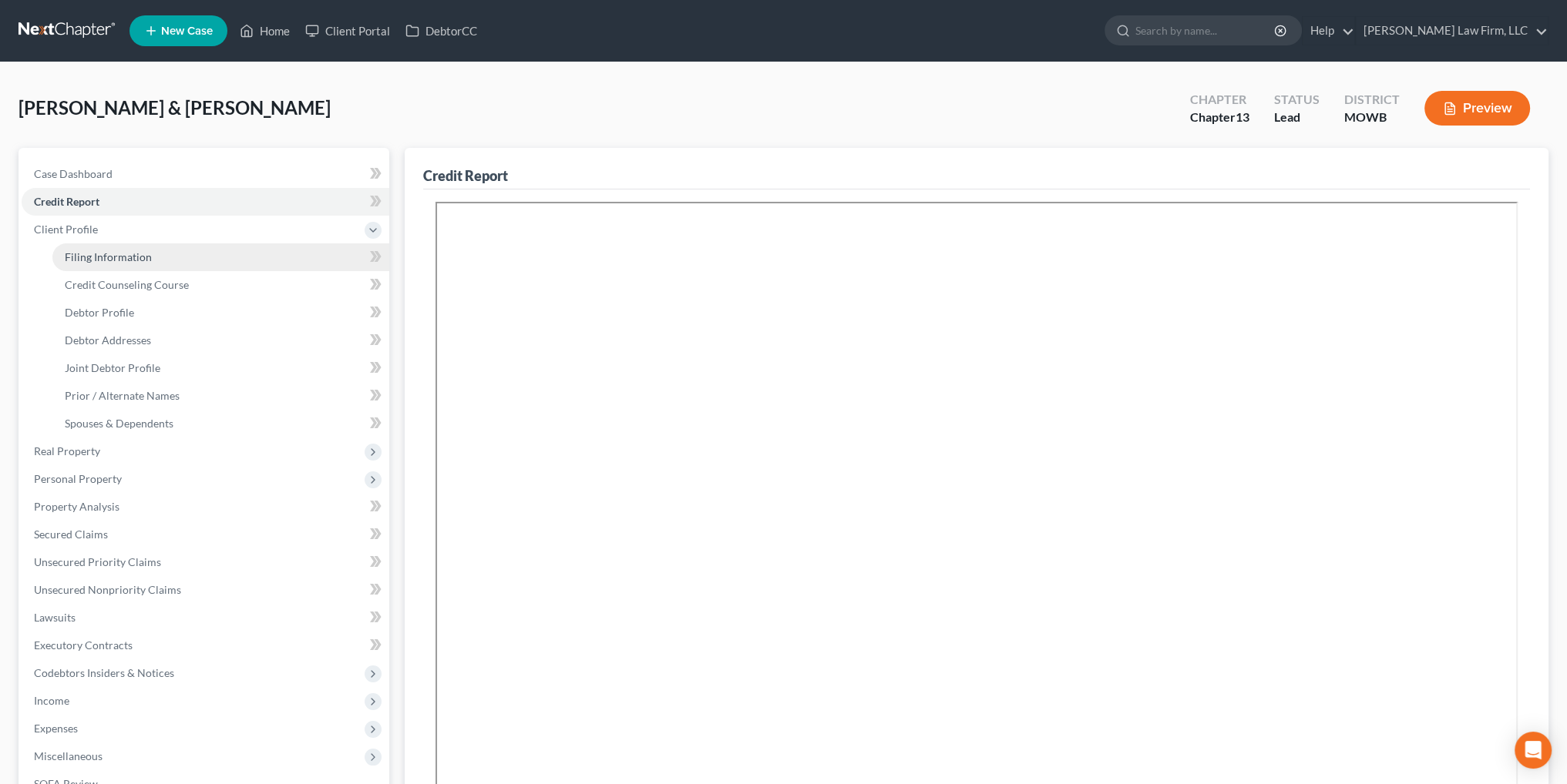
select select "12"
select select "26"
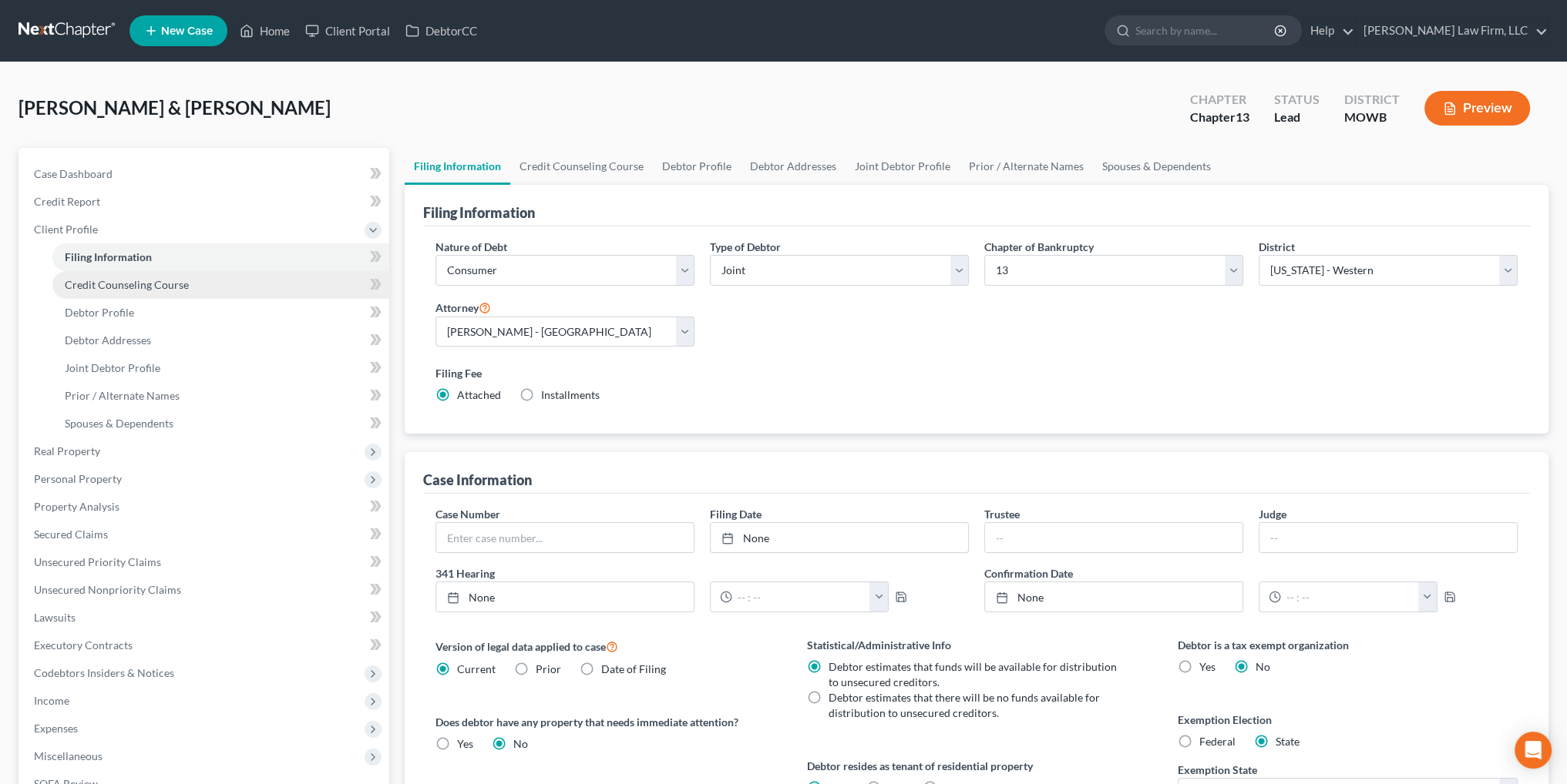
click at [148, 282] on span "Credit Counseling Course" at bounding box center [128, 284] width 125 height 13
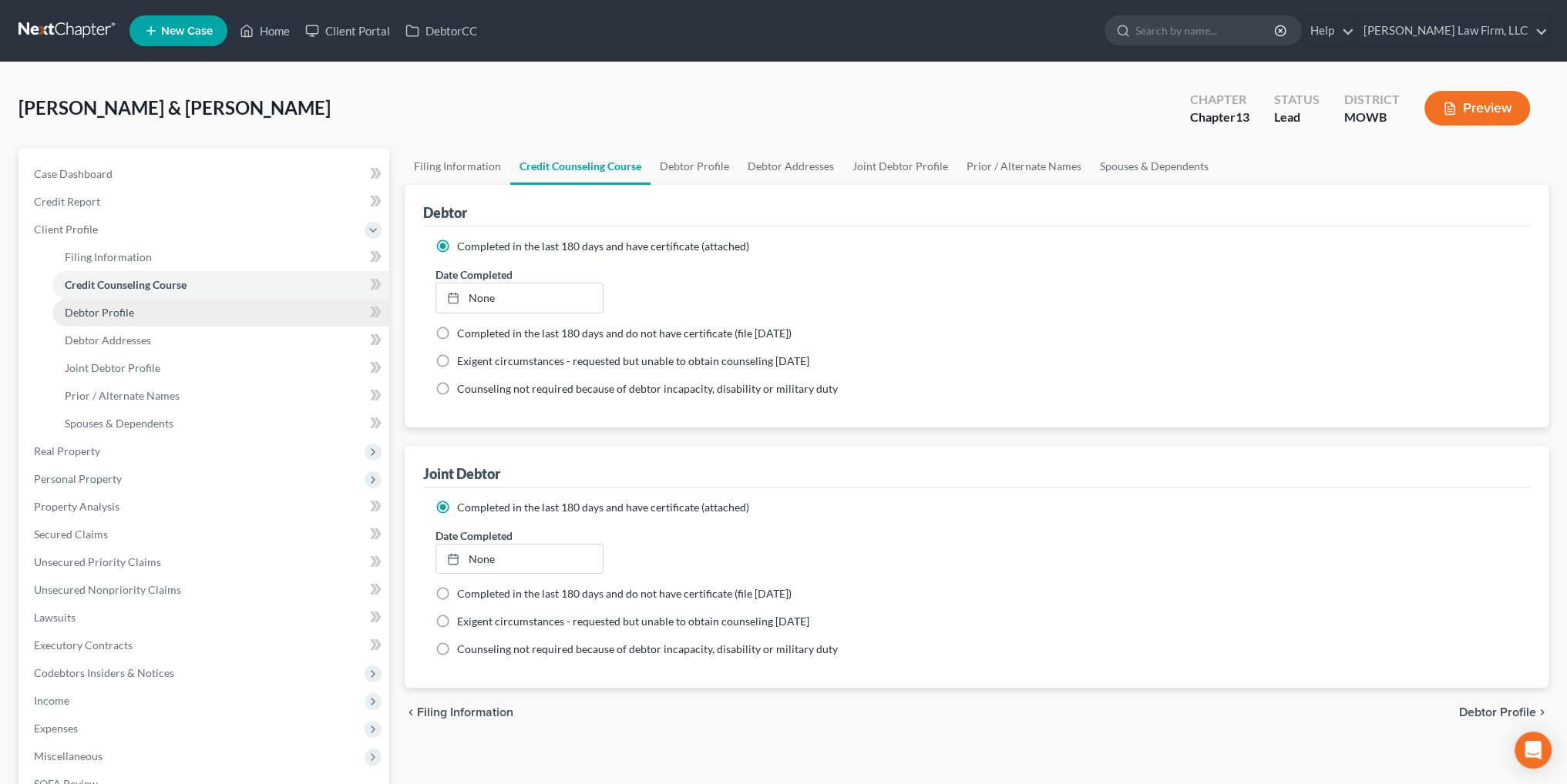
click at [127, 307] on span "Debtor Profile" at bounding box center [99, 311] width 69 height 13
select select "1"
select select "4"
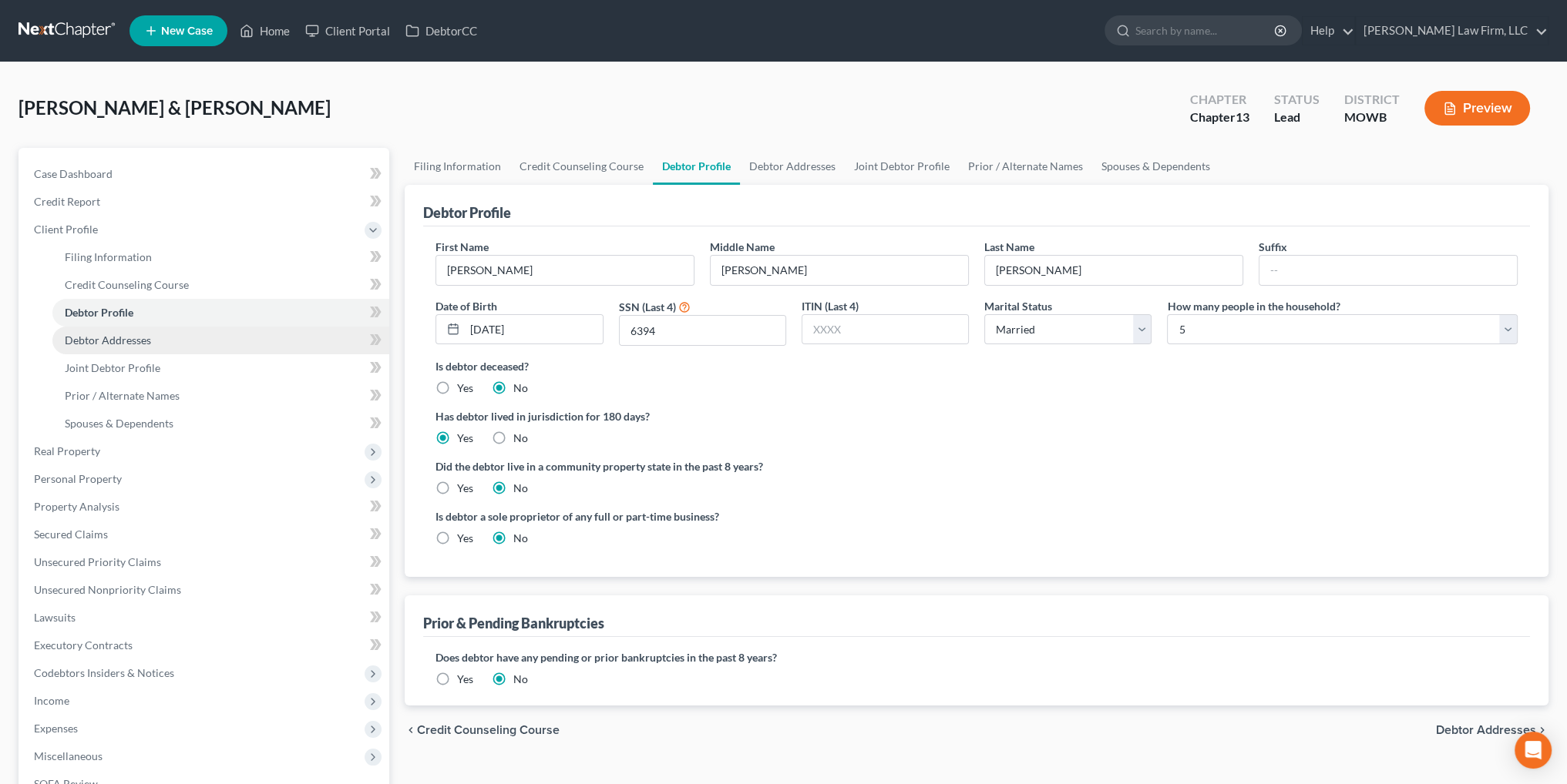
click at [121, 336] on span "Debtor Addresses" at bounding box center [108, 339] width 87 height 13
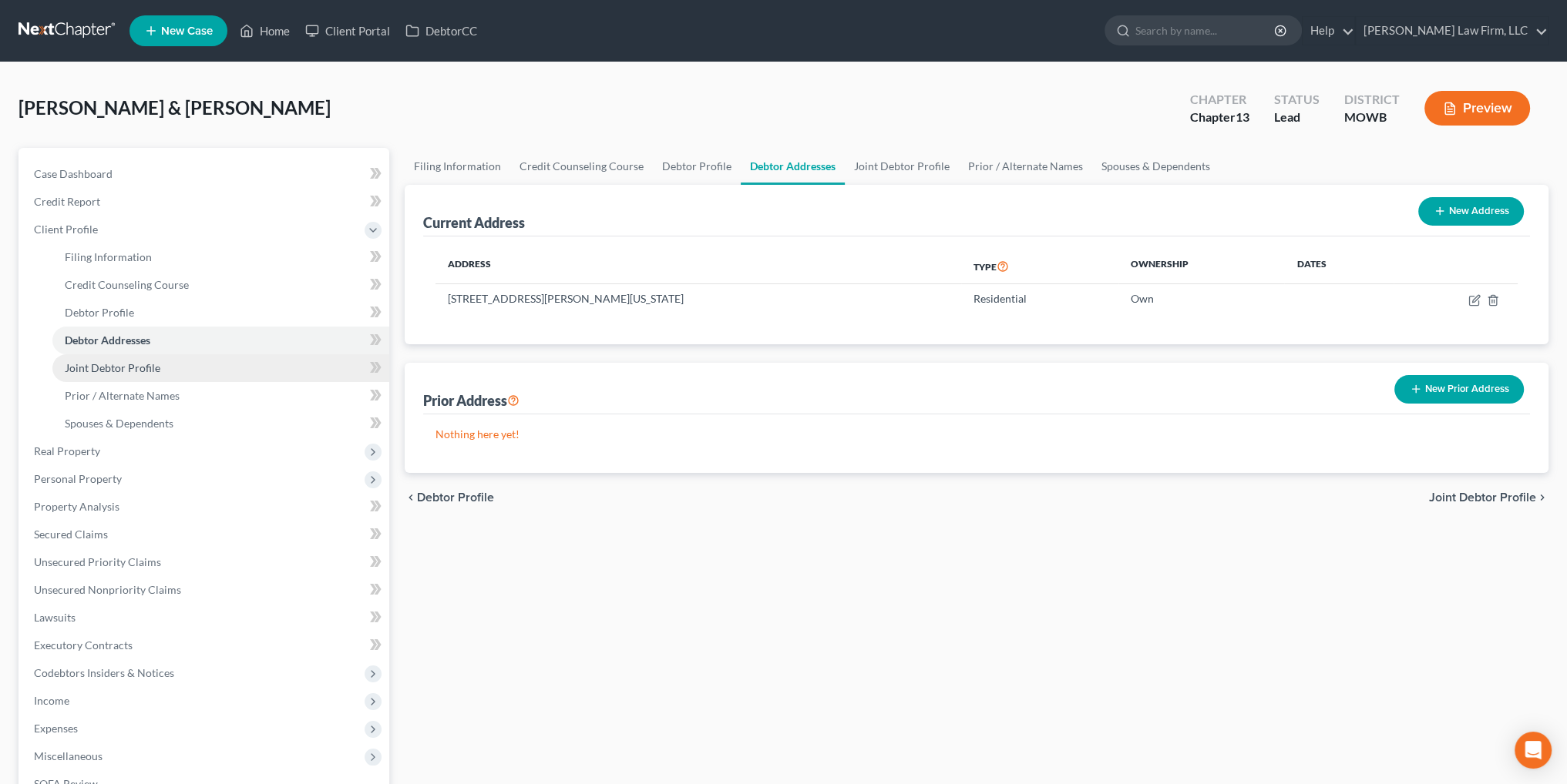
click at [105, 358] on link "Joint Debtor Profile" at bounding box center [221, 368] width 337 height 28
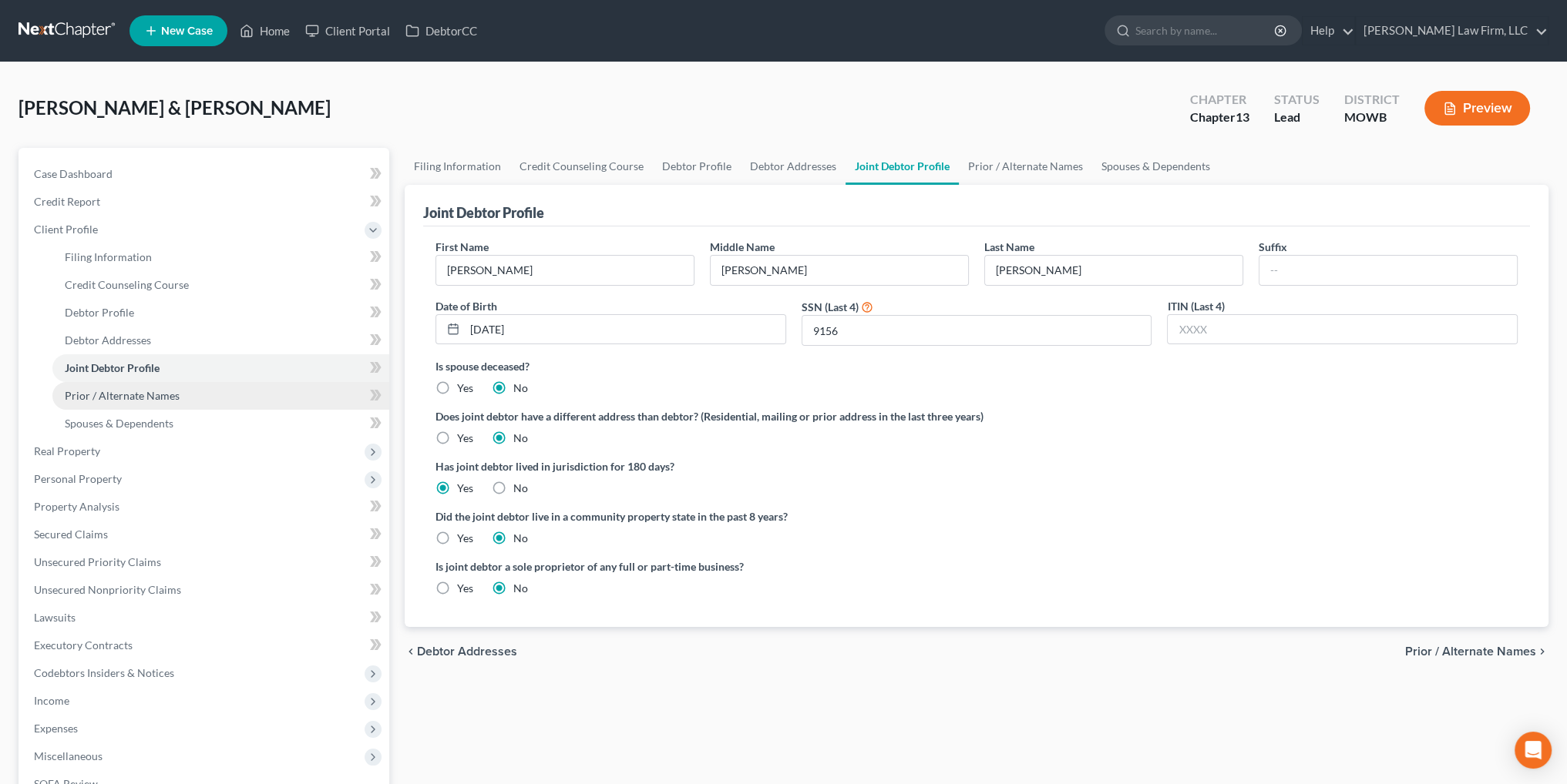
click at [92, 389] on span "Prior / Alternate Names" at bounding box center [123, 395] width 115 height 13
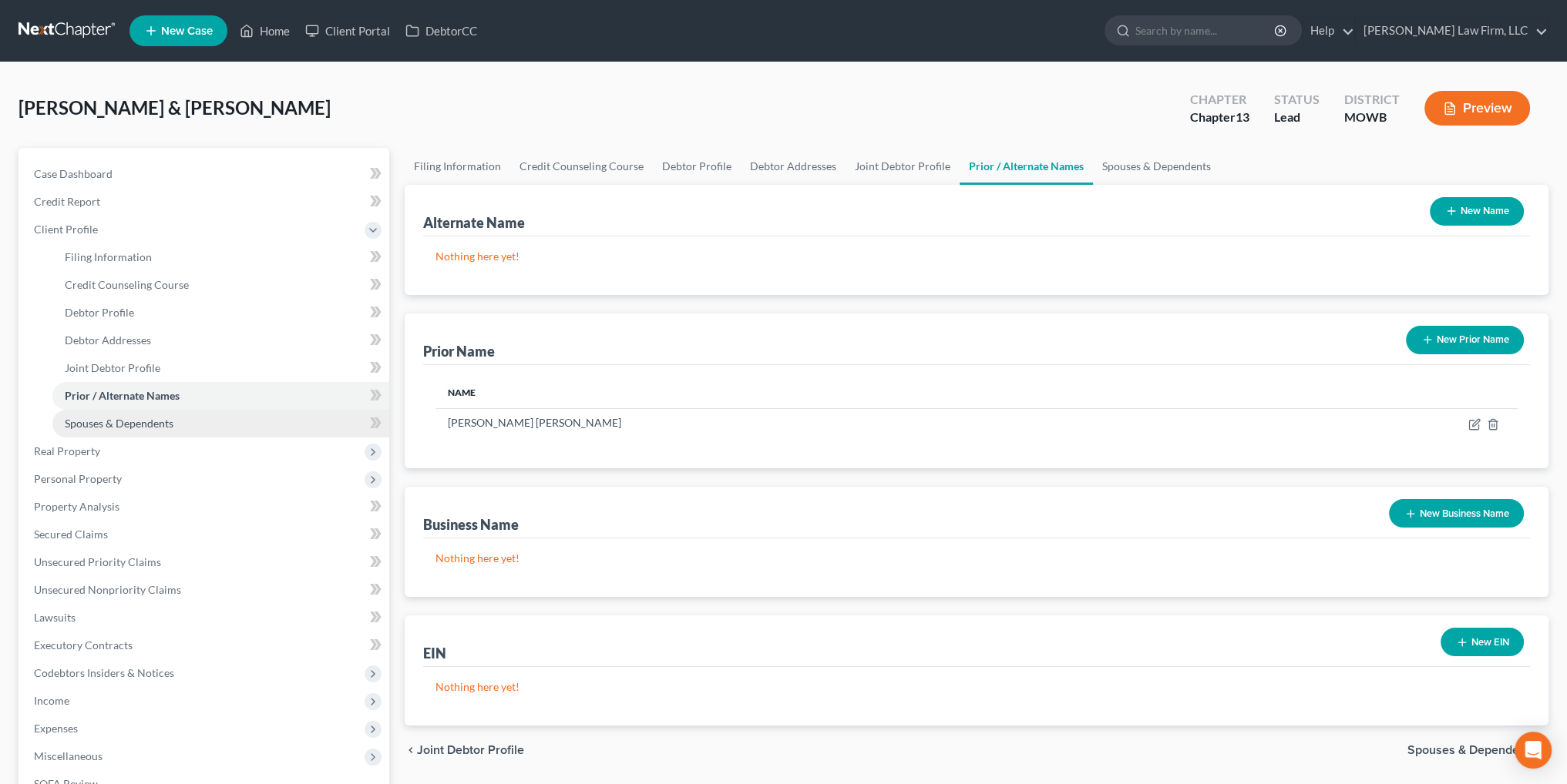
click at [98, 416] on span "Spouses & Dependents" at bounding box center [120, 422] width 109 height 13
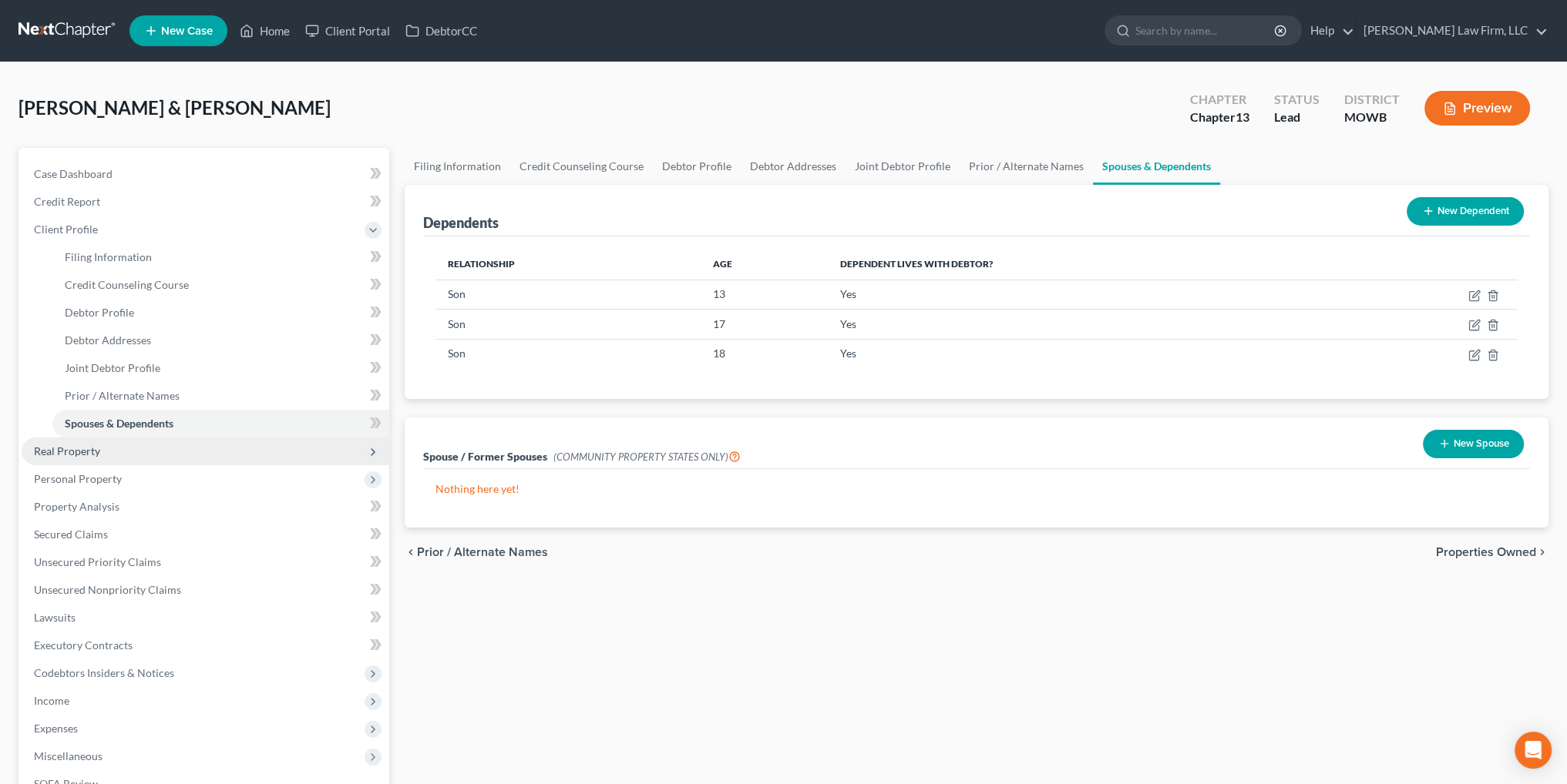
click at [85, 450] on span "Real Property" at bounding box center [67, 450] width 66 height 13
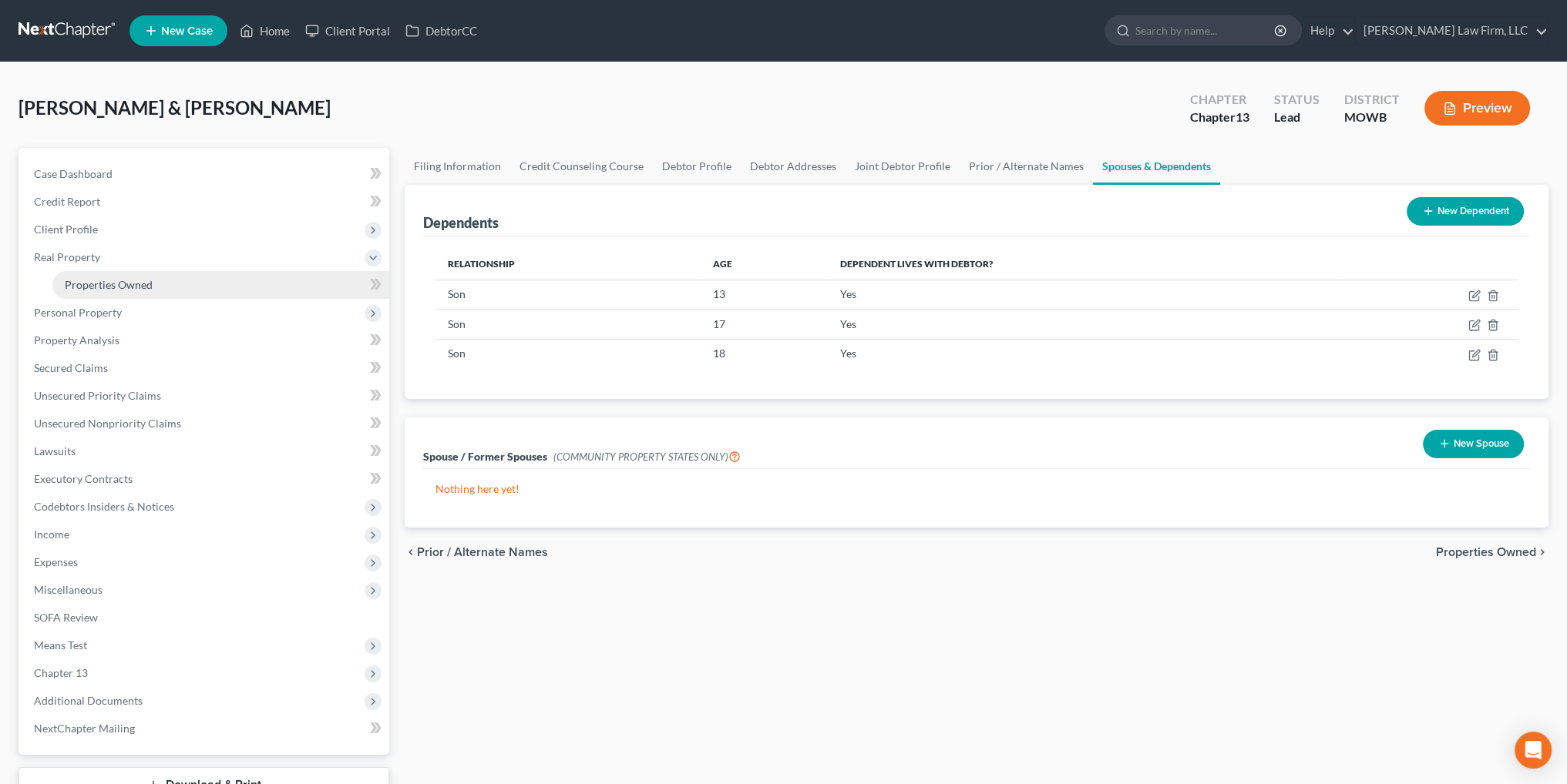
click at [105, 292] on link "Properties Owned" at bounding box center [221, 285] width 337 height 28
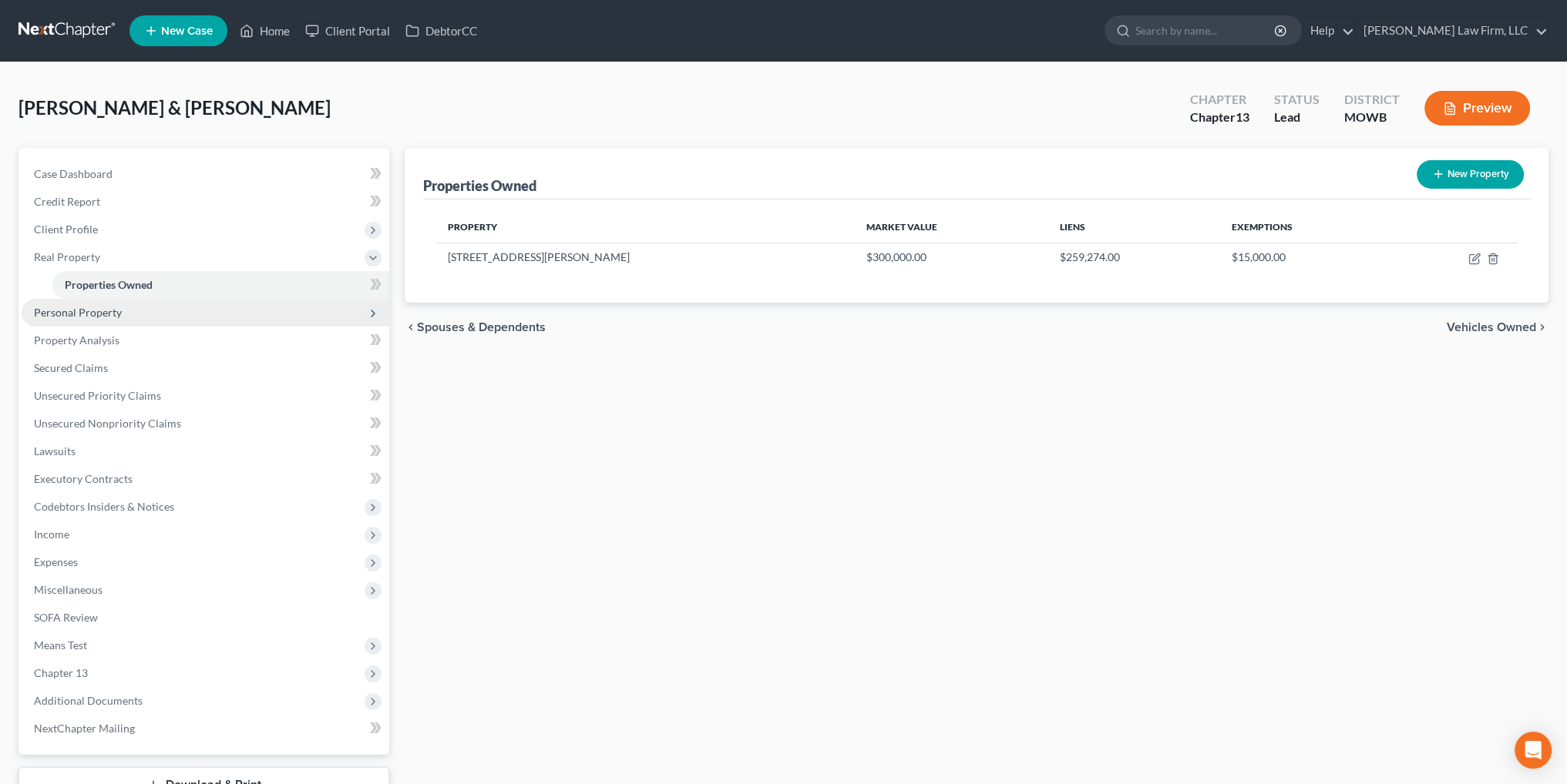
click at [84, 309] on span "Personal Property" at bounding box center [78, 311] width 88 height 13
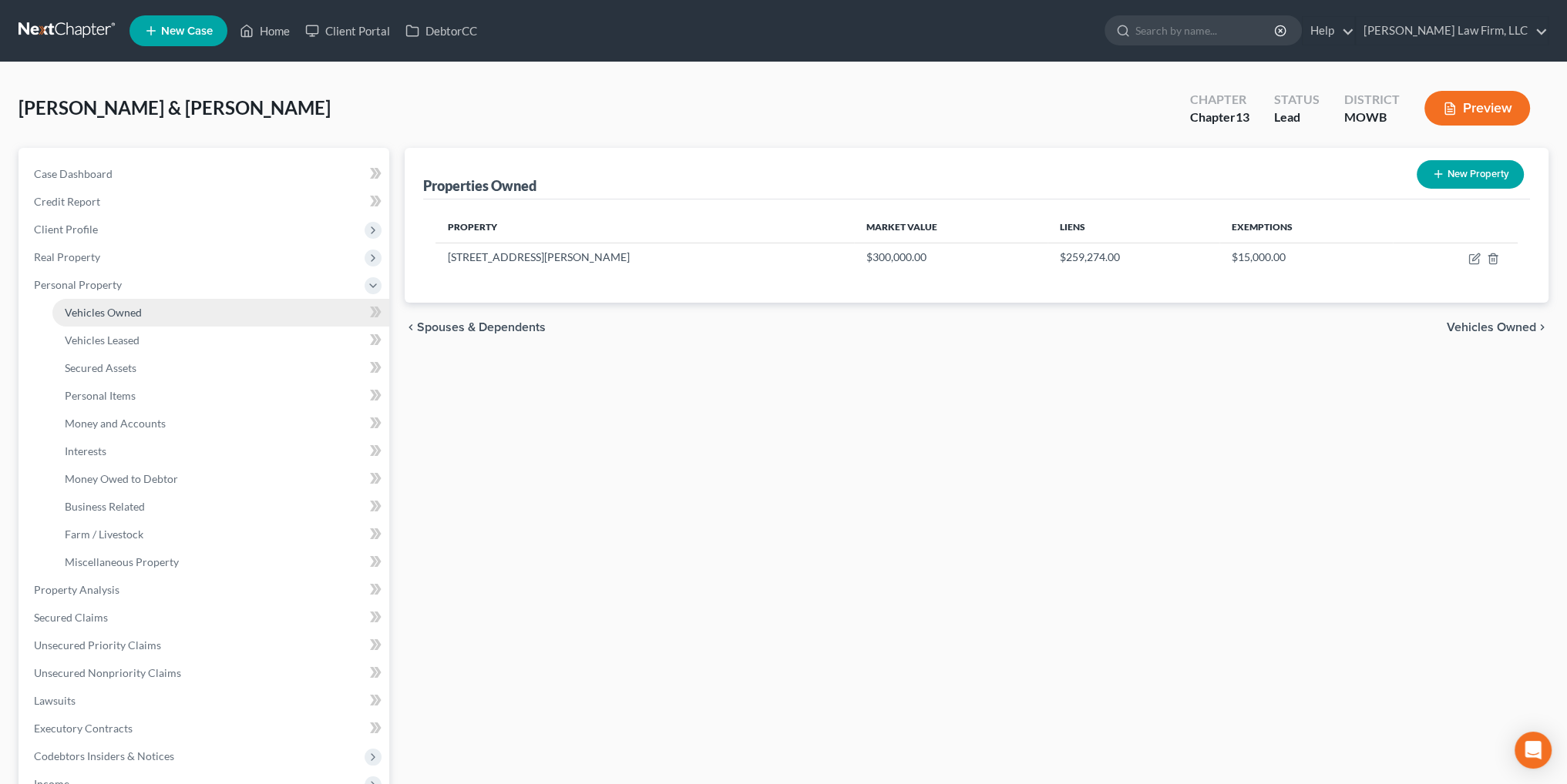
click at [88, 307] on span "Vehicles Owned" at bounding box center [103, 311] width 77 height 13
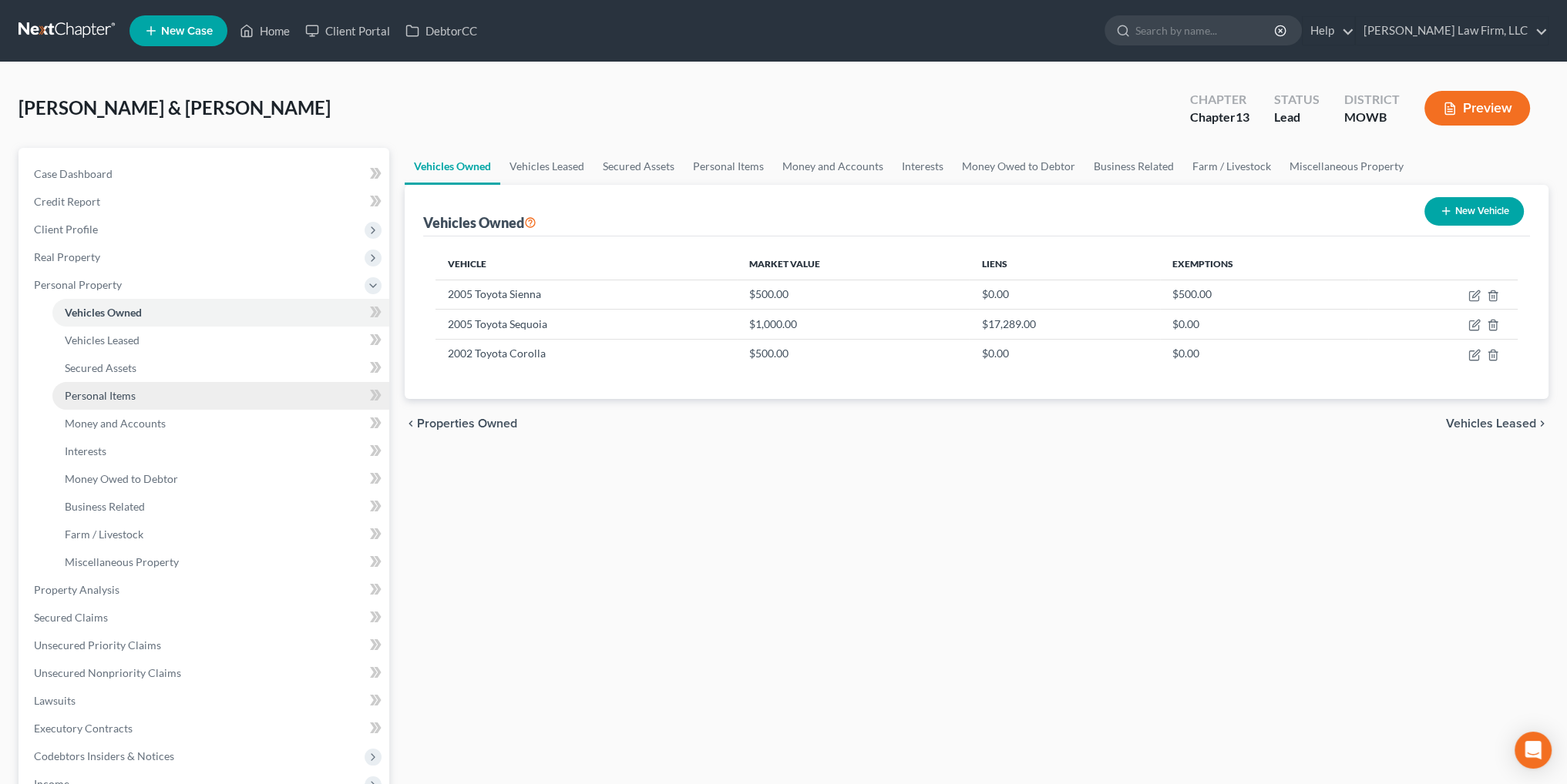
click at [98, 398] on span "Personal Items" at bounding box center [100, 395] width 71 height 13
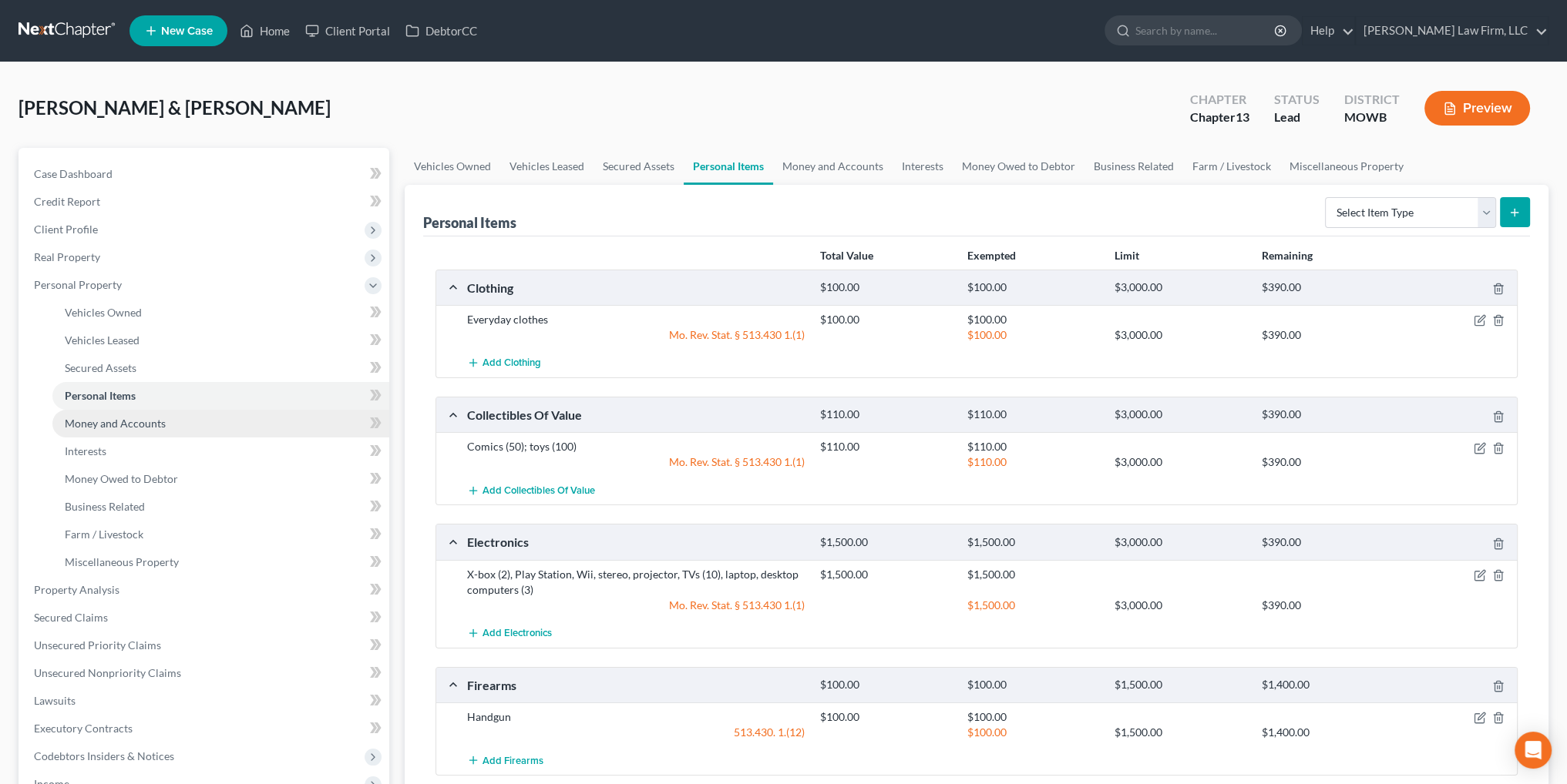
click at [88, 420] on span "Money and Accounts" at bounding box center [116, 422] width 101 height 13
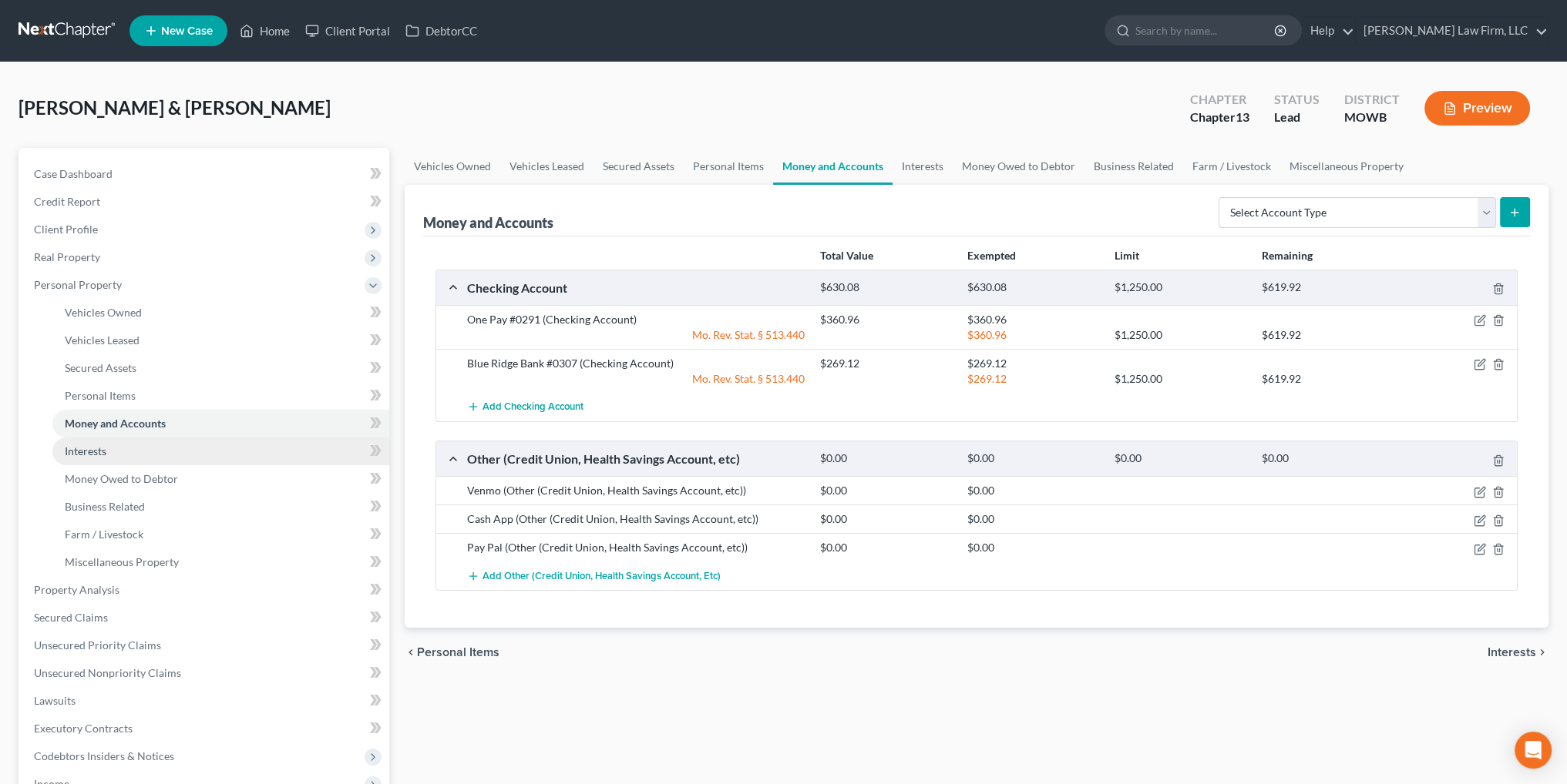
click at [108, 453] on link "Interests" at bounding box center [221, 451] width 337 height 28
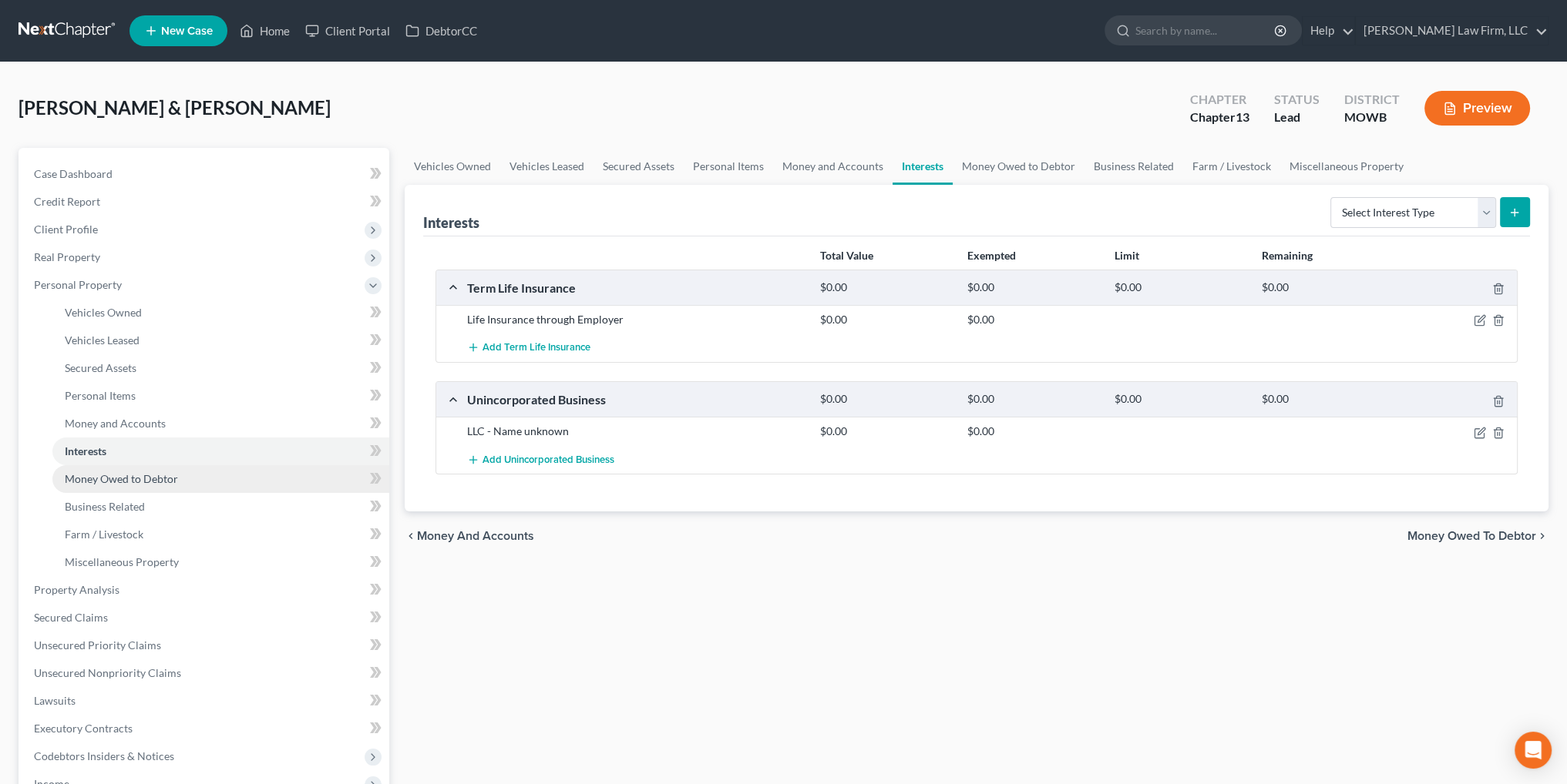
click at [107, 473] on span "Money Owed to Debtor" at bounding box center [122, 478] width 113 height 13
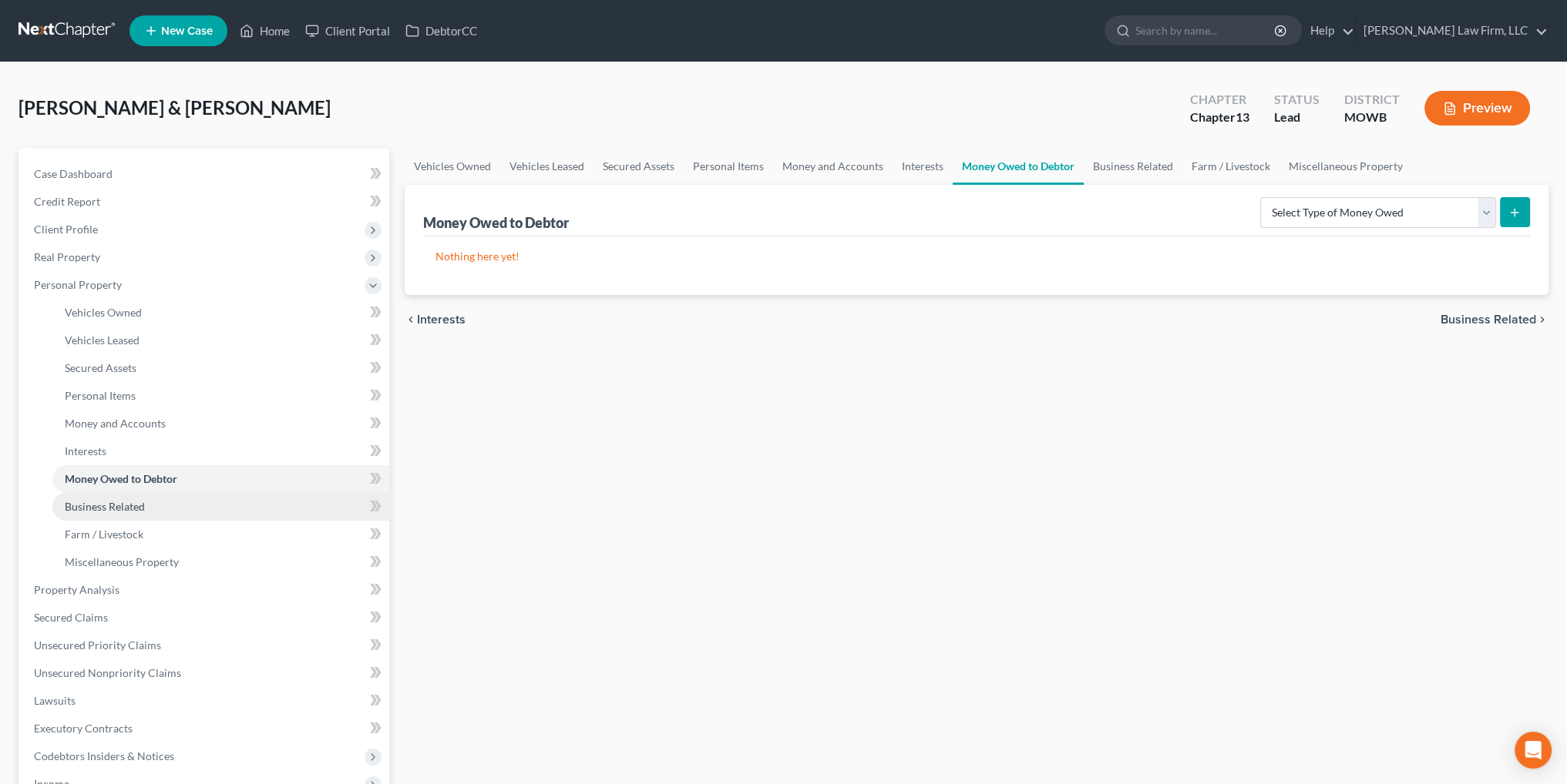
click at [94, 502] on span "Business Related" at bounding box center [105, 506] width 80 height 13
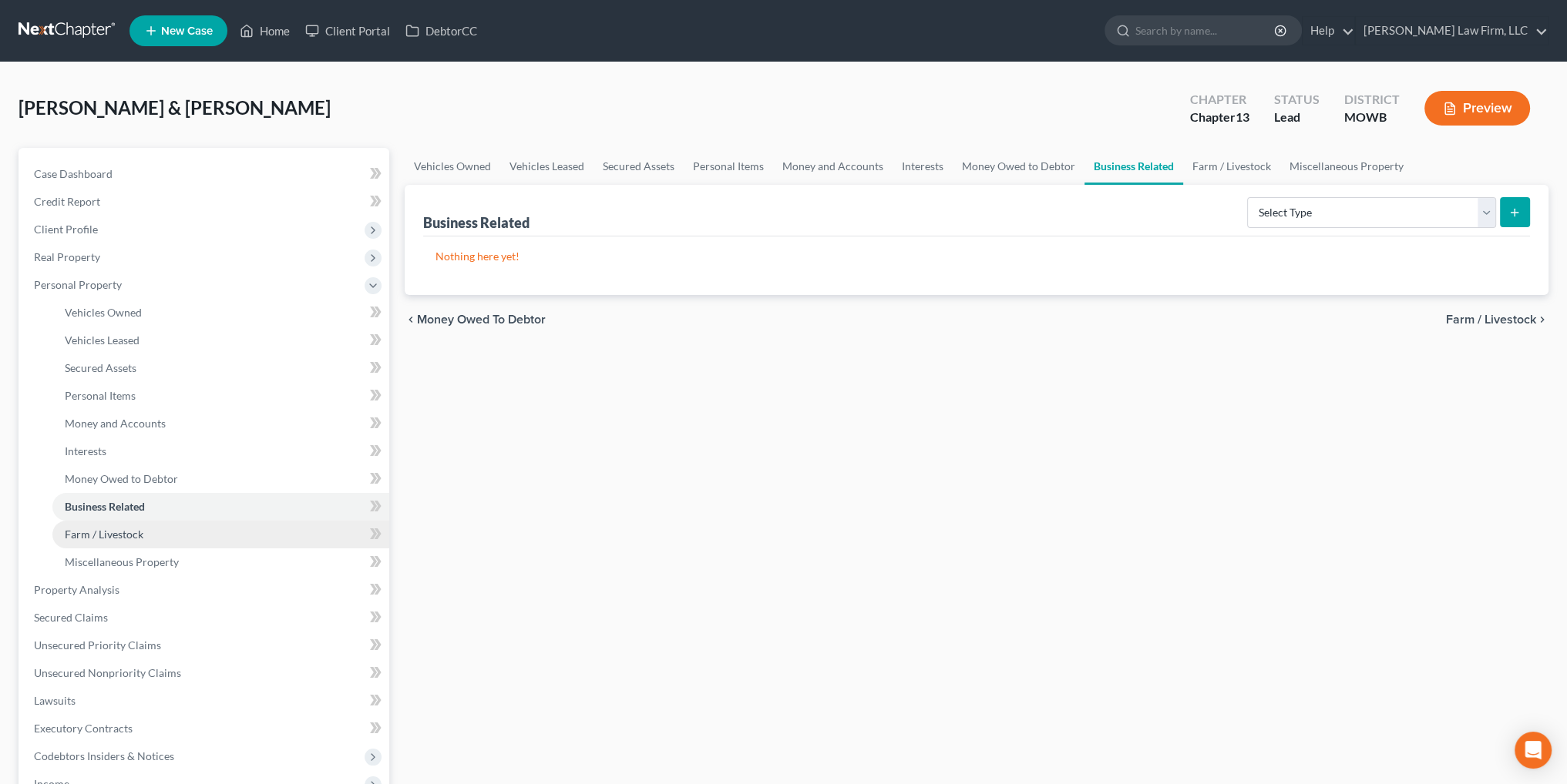
click at [87, 529] on span "Farm / Livestock" at bounding box center [104, 534] width 79 height 13
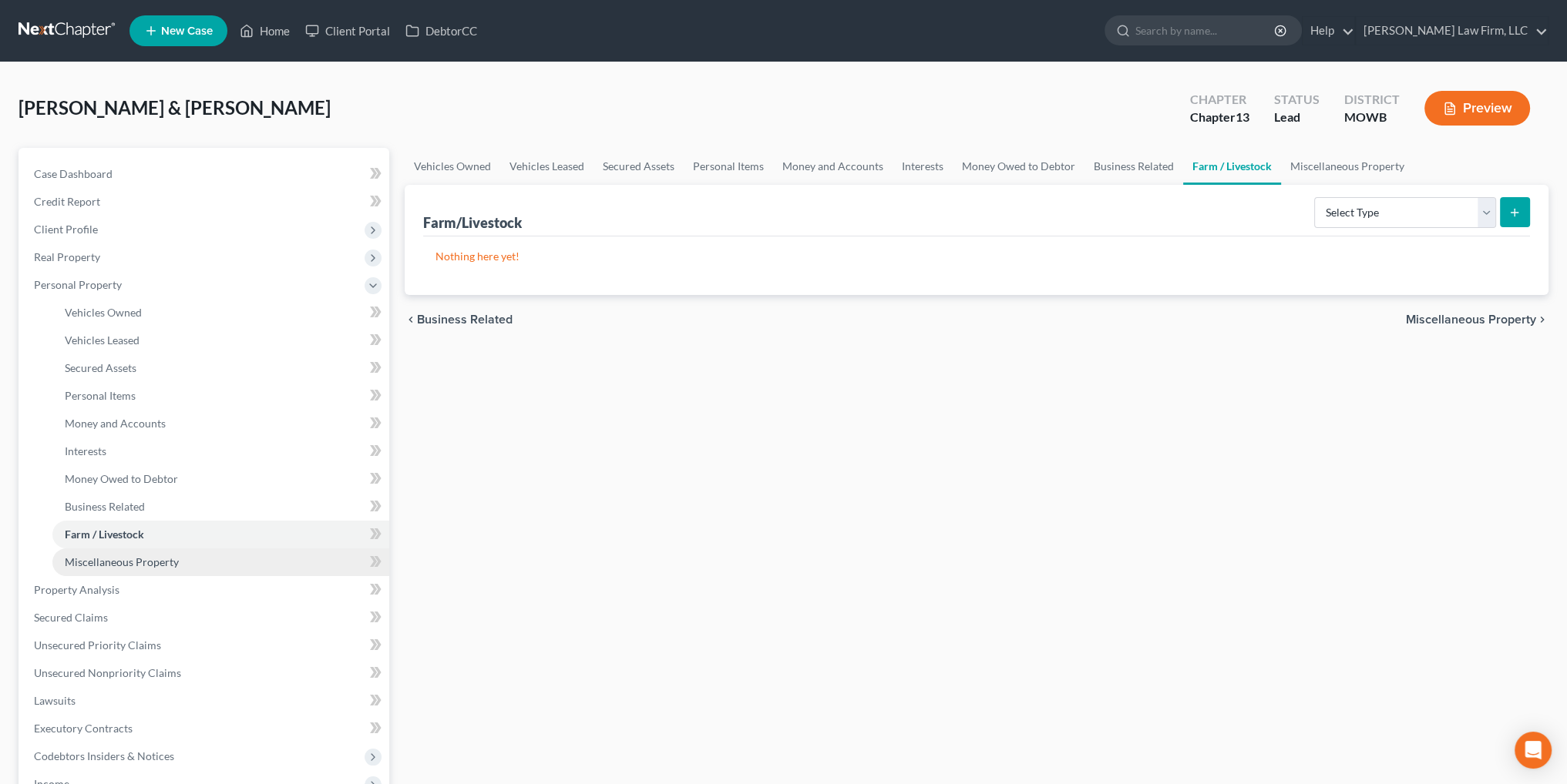
click at [75, 553] on link "Miscellaneous Property" at bounding box center [221, 562] width 337 height 28
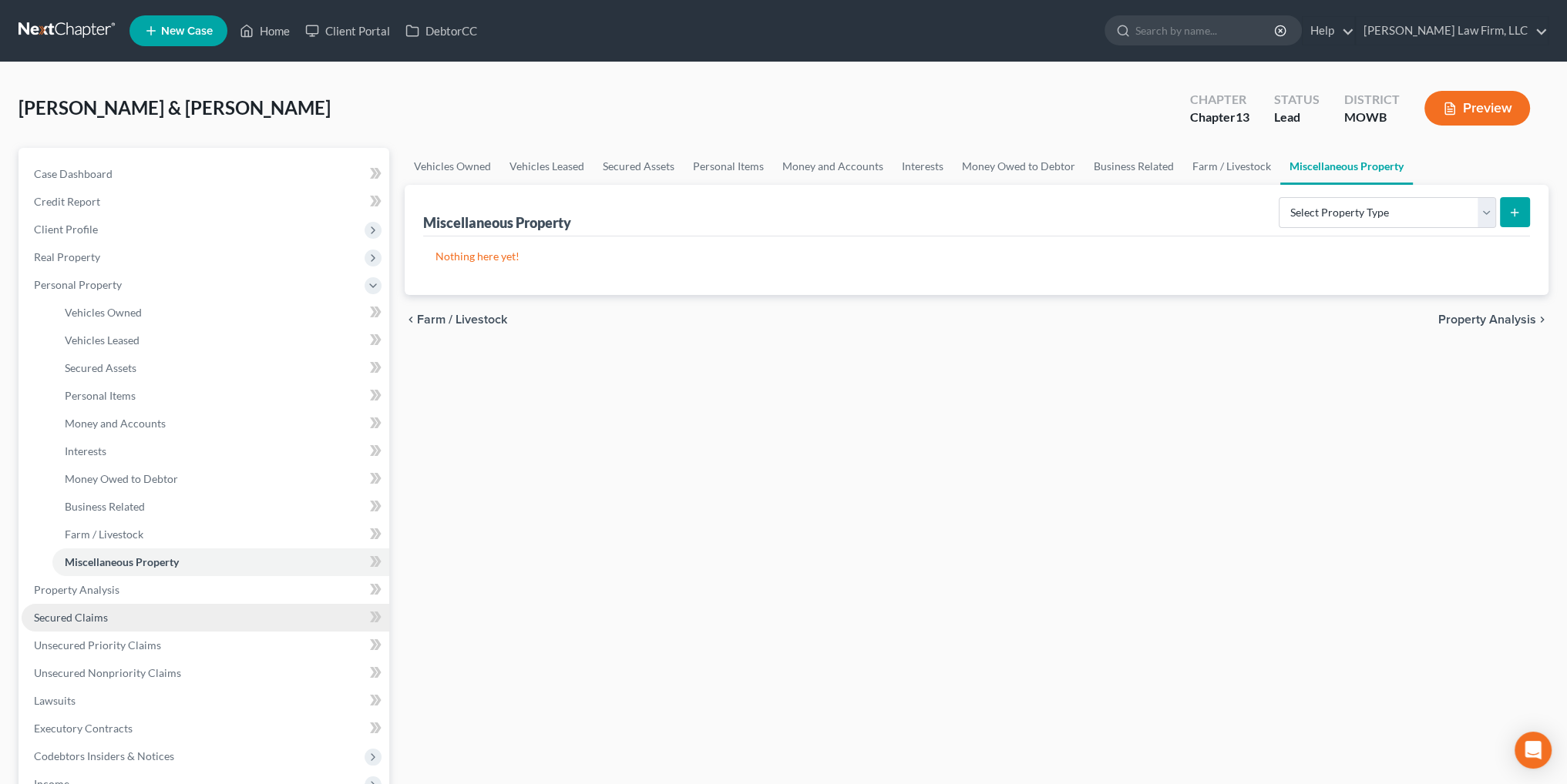
click at [65, 613] on span "Secured Claims" at bounding box center [71, 617] width 74 height 13
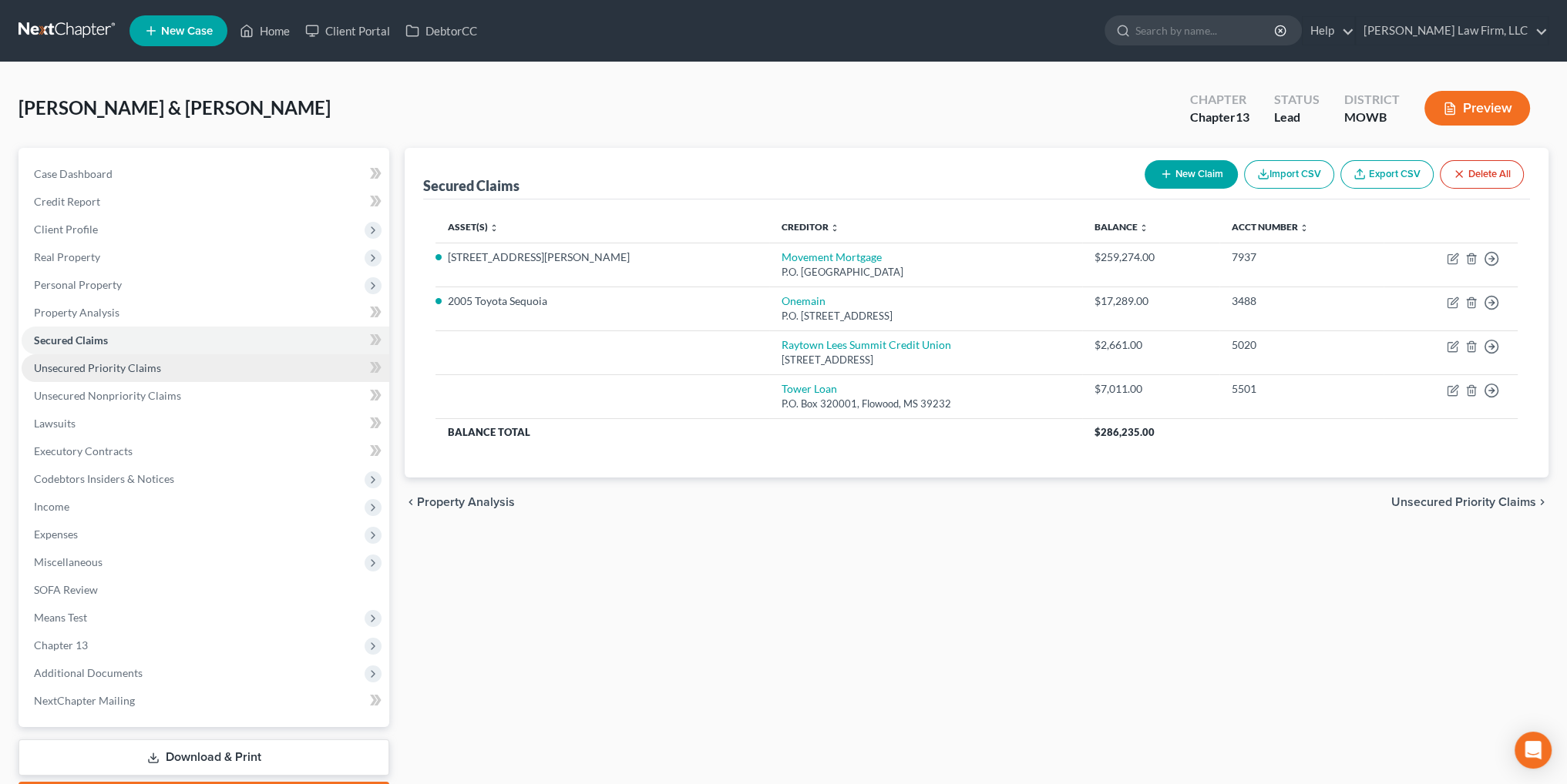
click at [57, 365] on span "Unsecured Priority Claims" at bounding box center [97, 367] width 128 height 13
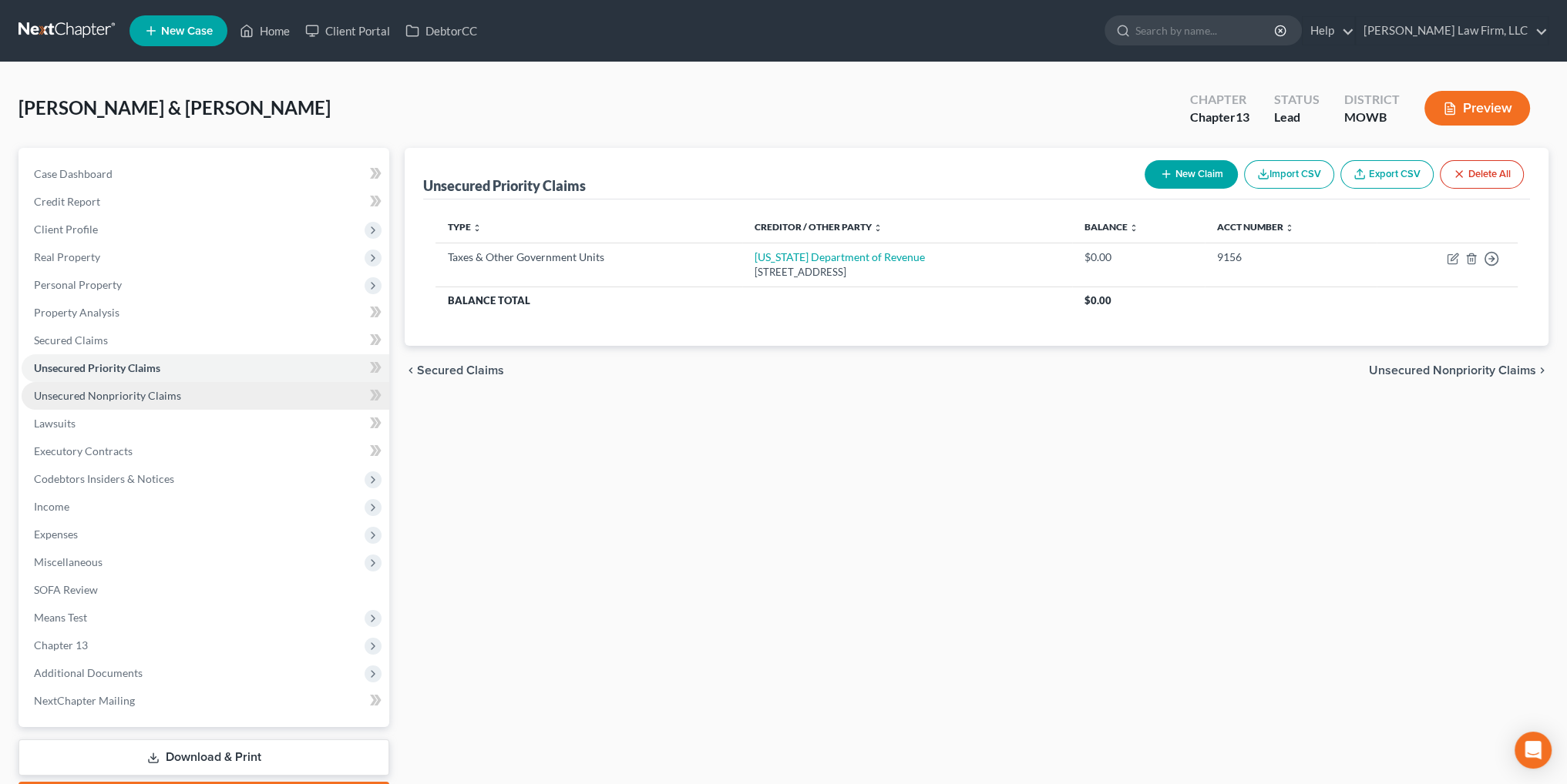
click at [85, 386] on link "Unsecured Nonpriority Claims" at bounding box center [205, 396] width 368 height 28
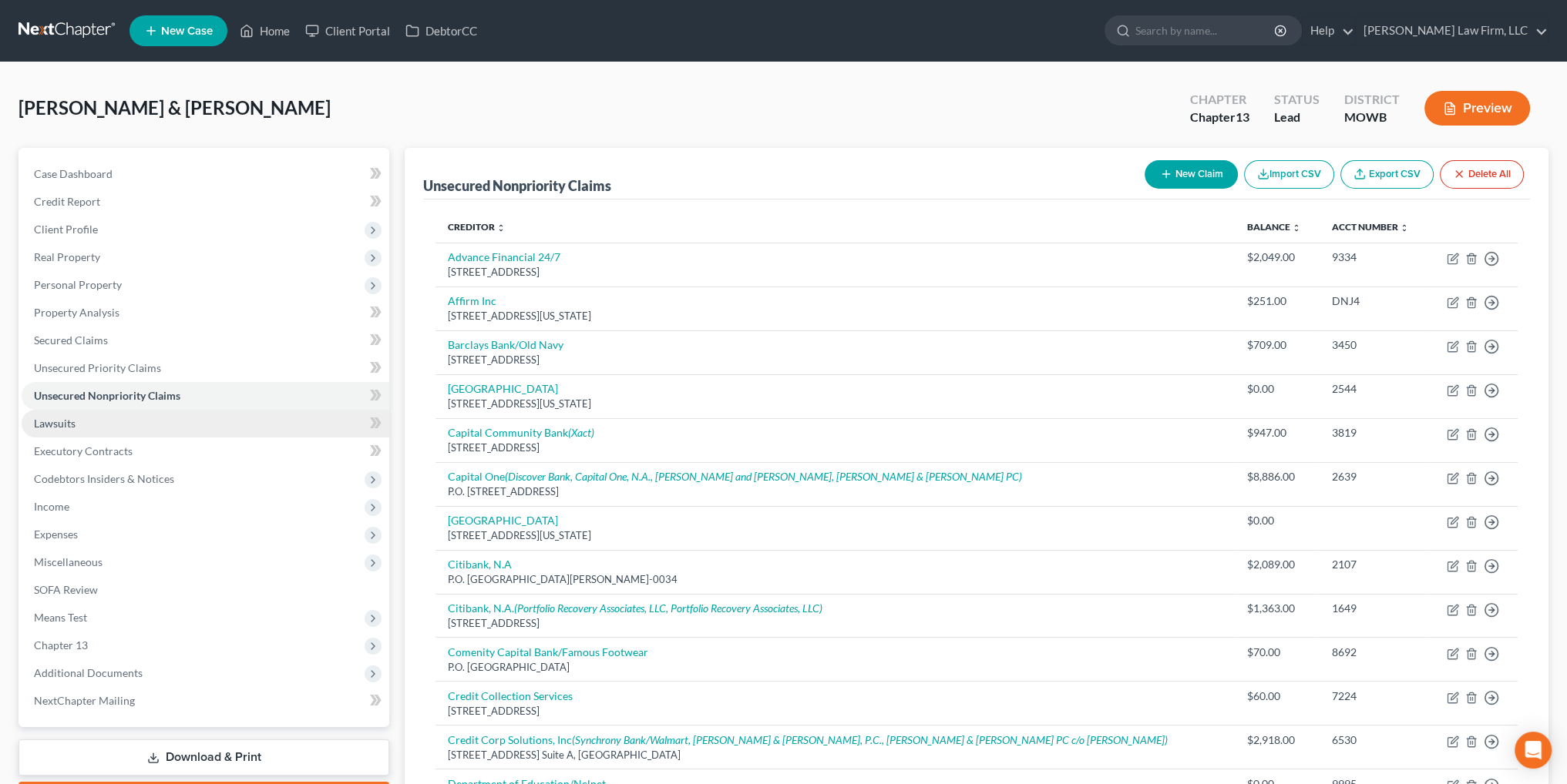
click at [69, 420] on span "Lawsuits" at bounding box center [55, 422] width 42 height 13
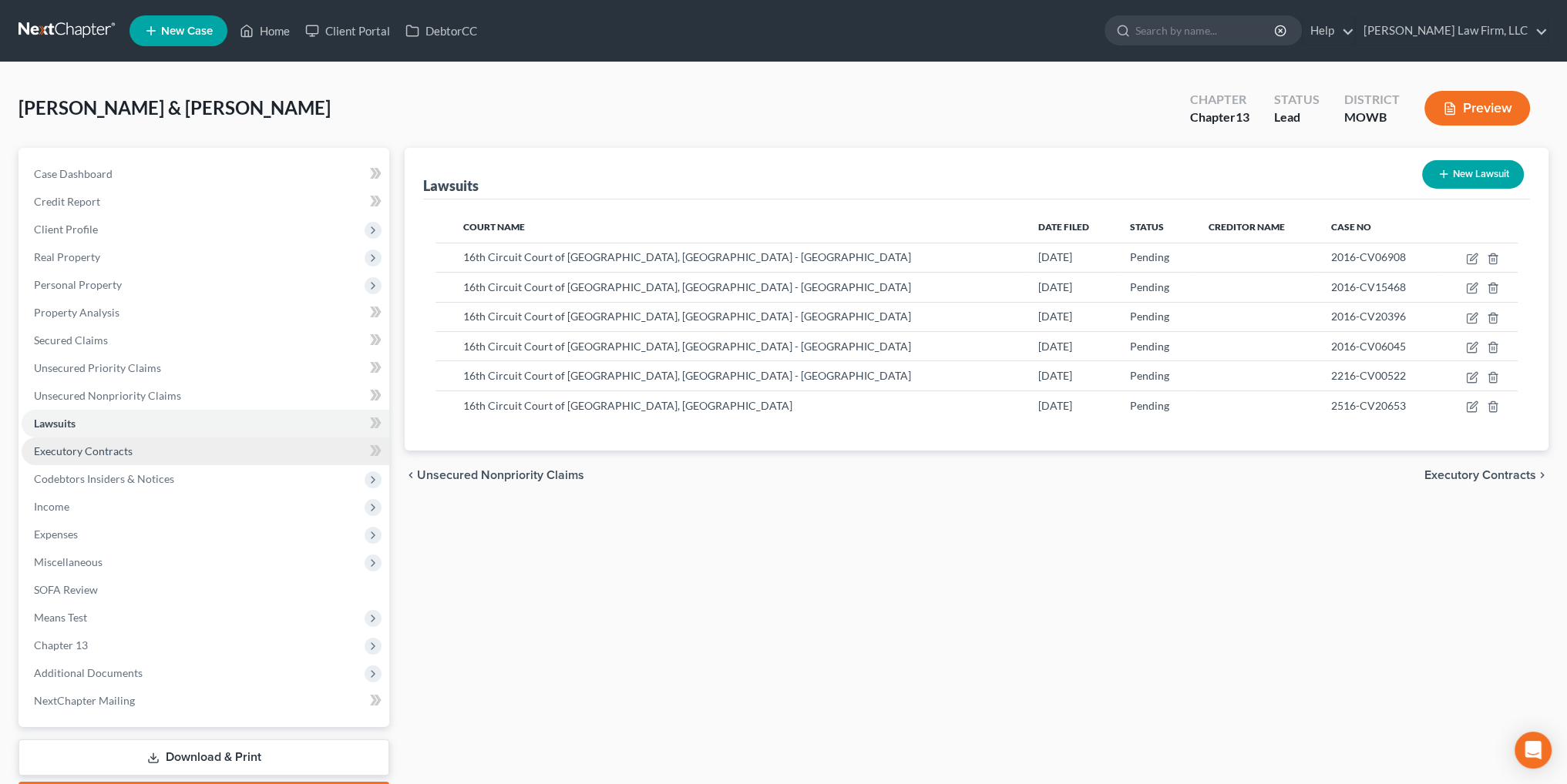
click at [65, 446] on span "Executory Contracts" at bounding box center [83, 450] width 98 height 13
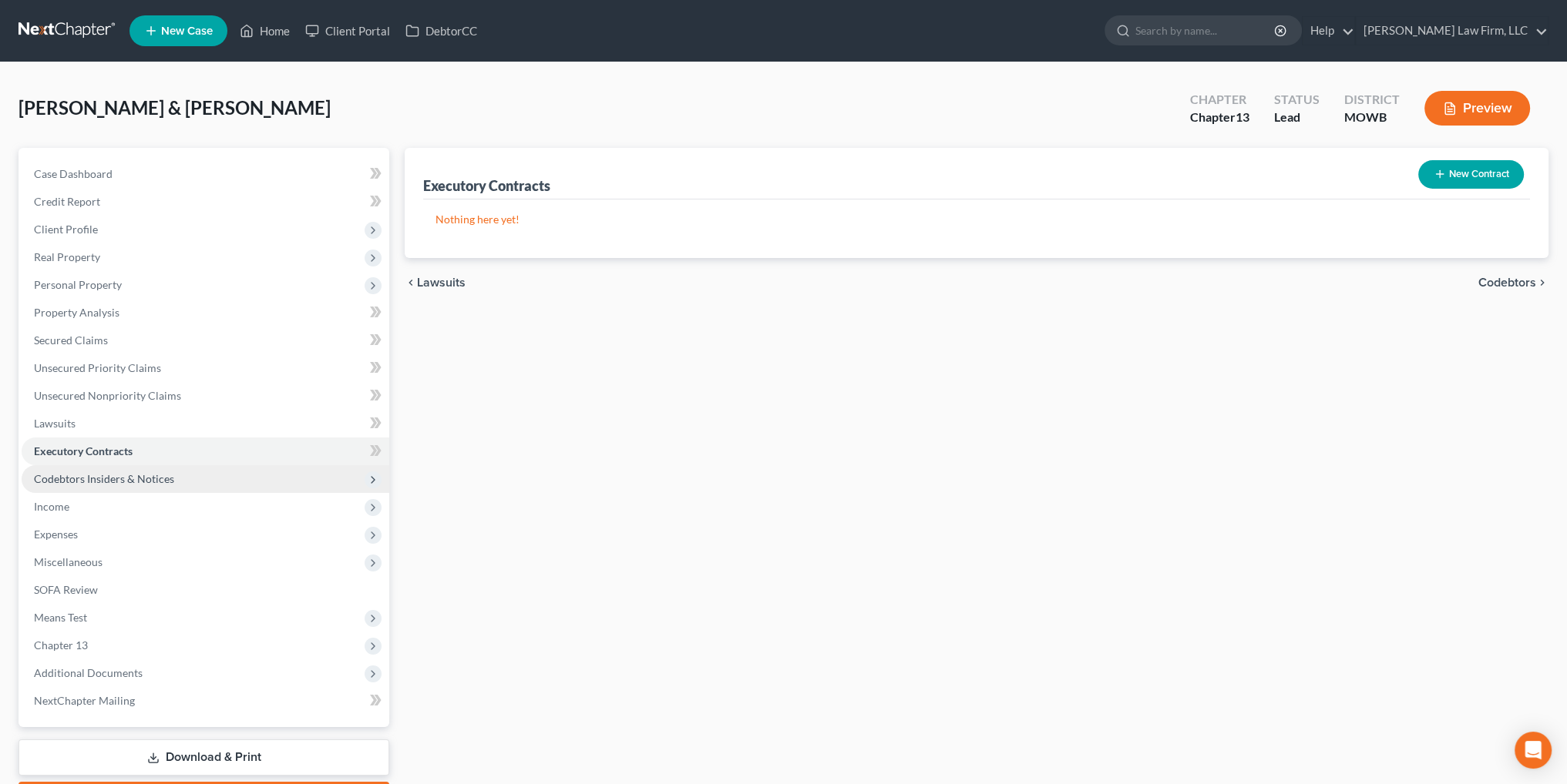
click at [65, 479] on span "Codebtors Insiders & Notices" at bounding box center [104, 478] width 140 height 13
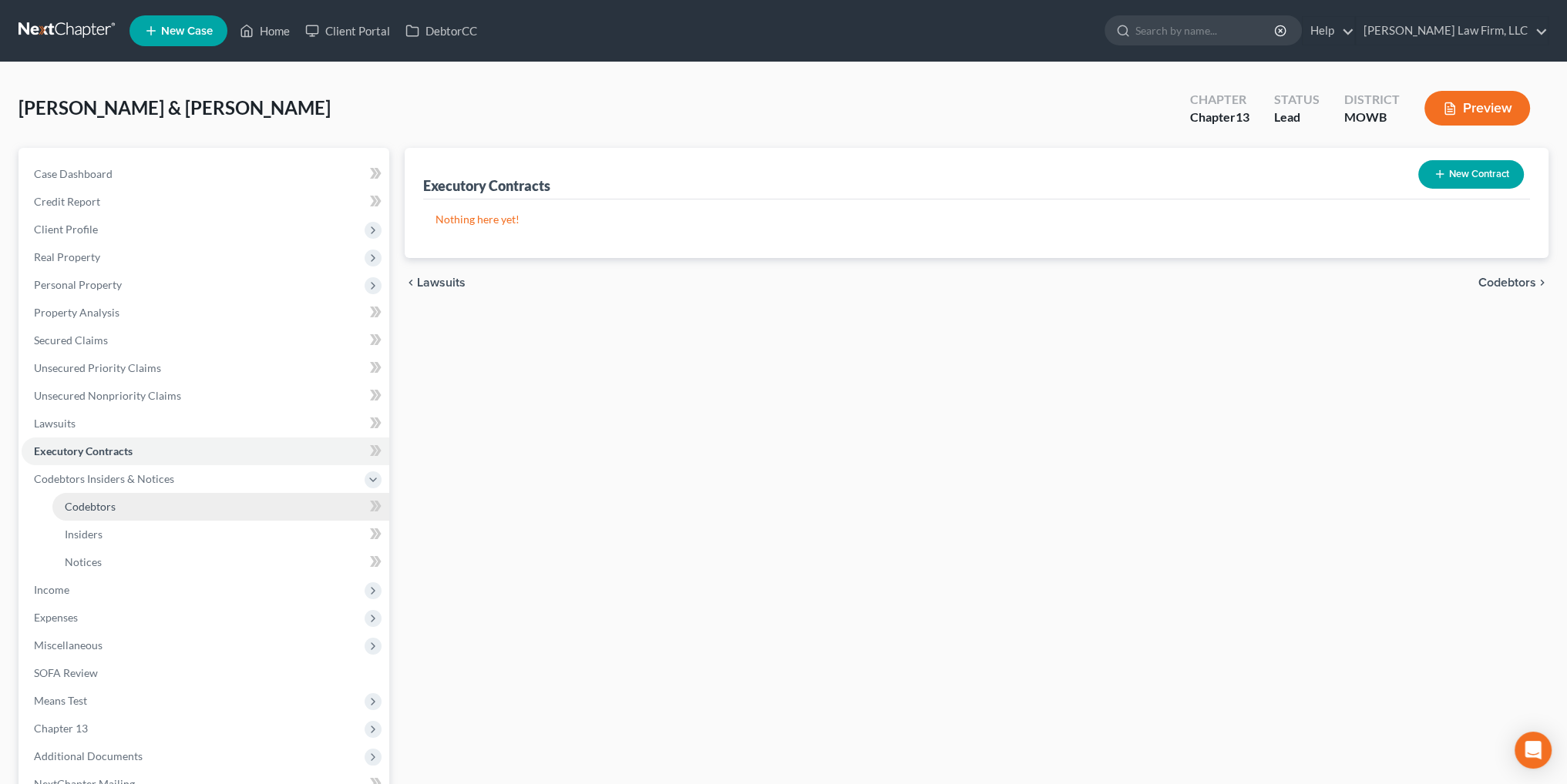
click at [71, 504] on span "Codebtors" at bounding box center [91, 506] width 51 height 13
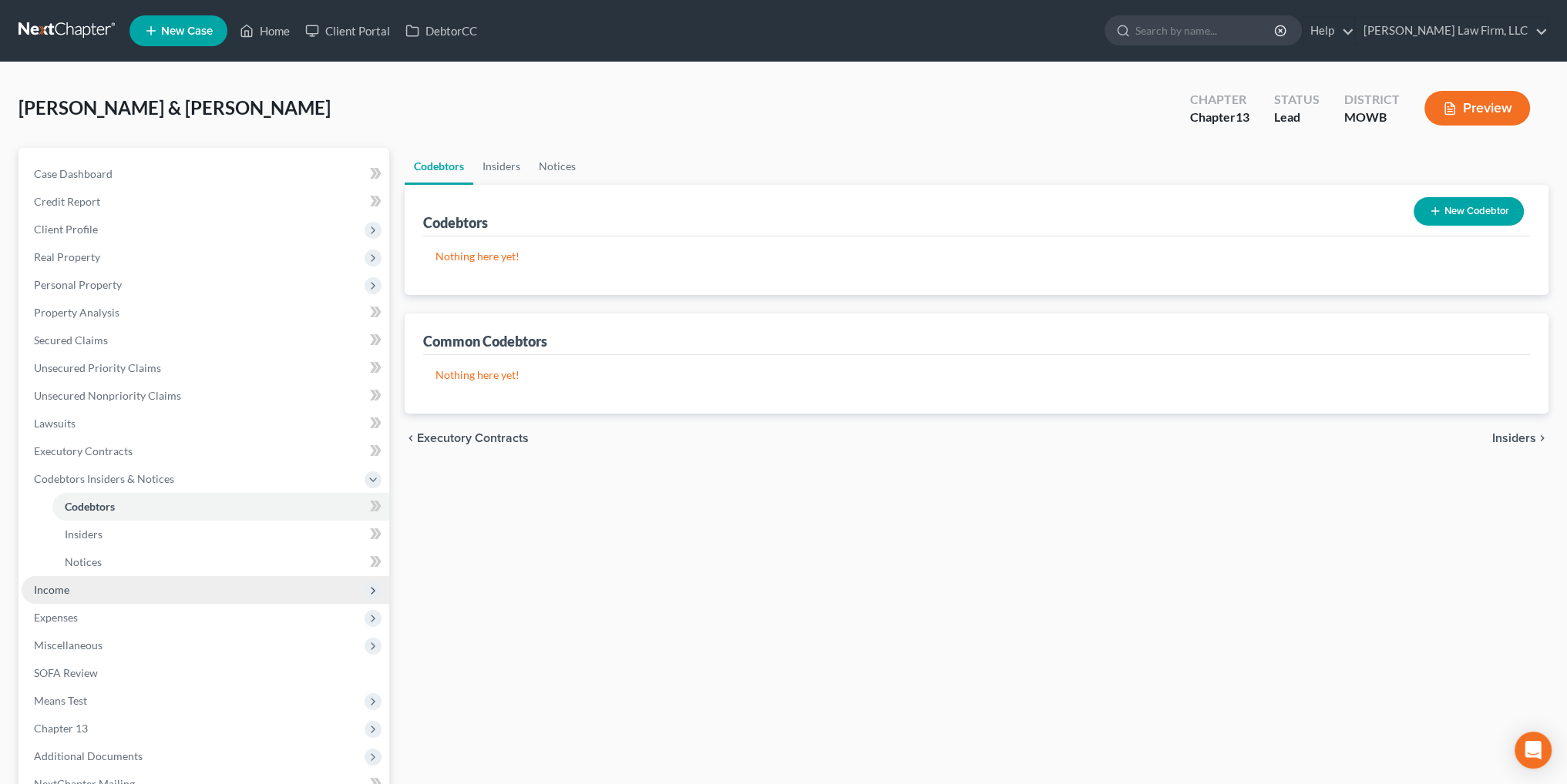
click at [38, 593] on span "Income" at bounding box center [52, 589] width 35 height 13
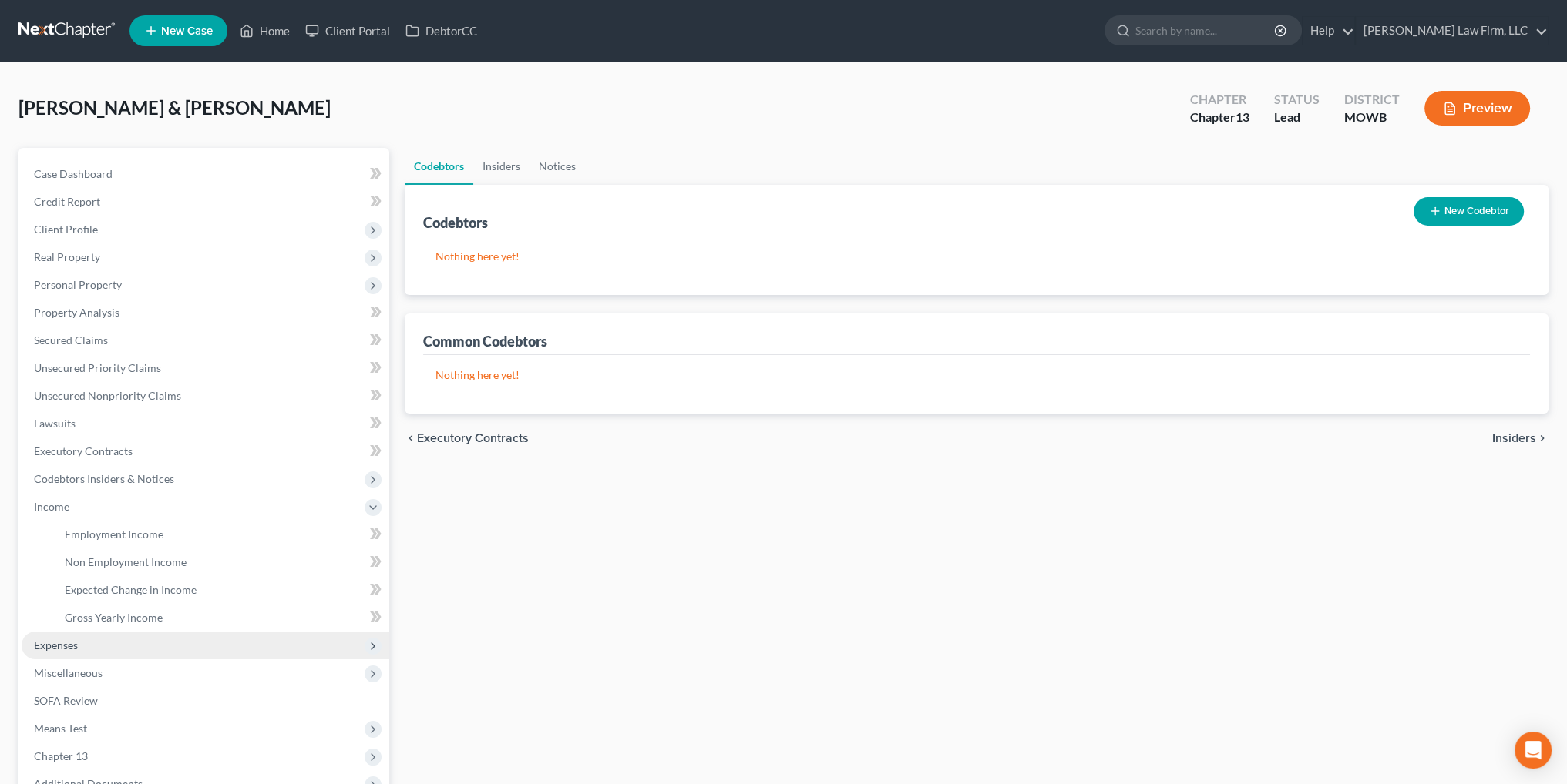
click at [49, 646] on span "Expenses" at bounding box center [55, 645] width 44 height 13
